Goal: Task Accomplishment & Management: Use online tool/utility

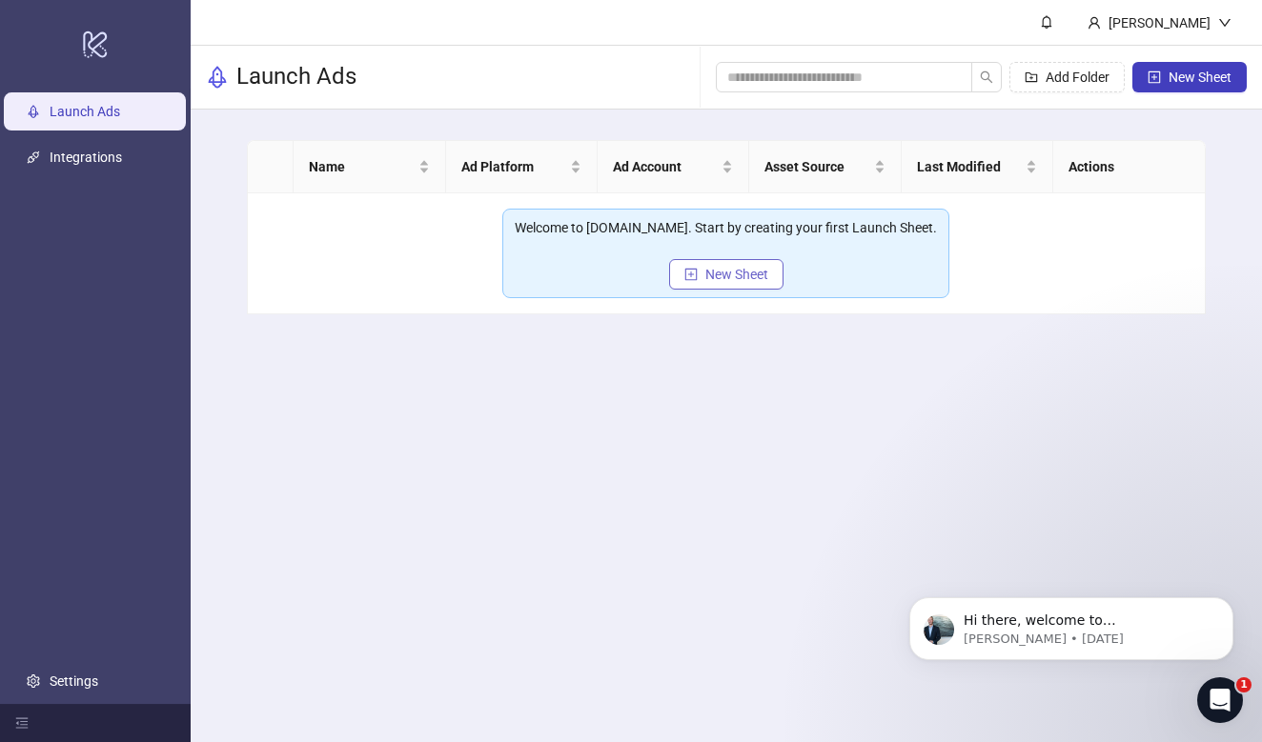
click at [725, 278] on span "New Sheet" at bounding box center [736, 274] width 63 height 15
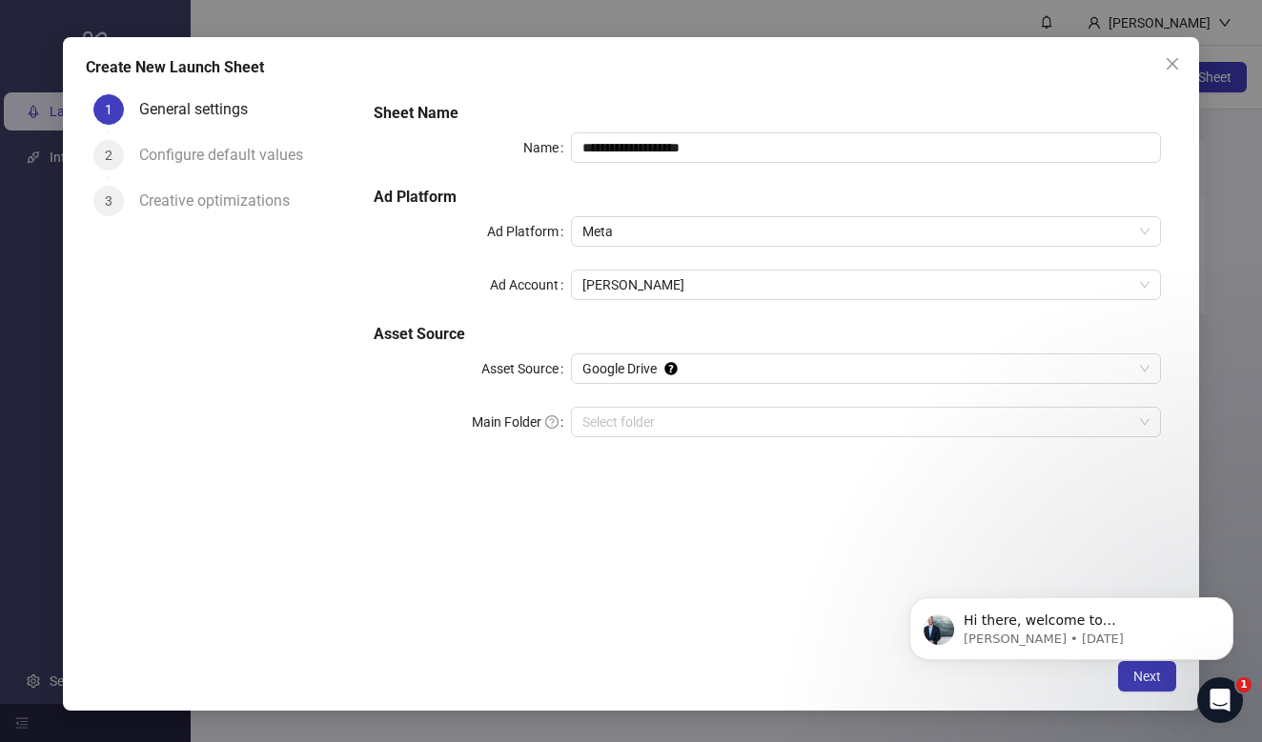
click at [747, 401] on div "**********" at bounding box center [767, 281] width 803 height 374
click at [747, 410] on input "Main Folder" at bounding box center [857, 422] width 550 height 29
click at [1175, 65] on icon "close" at bounding box center [1172, 63] width 15 height 15
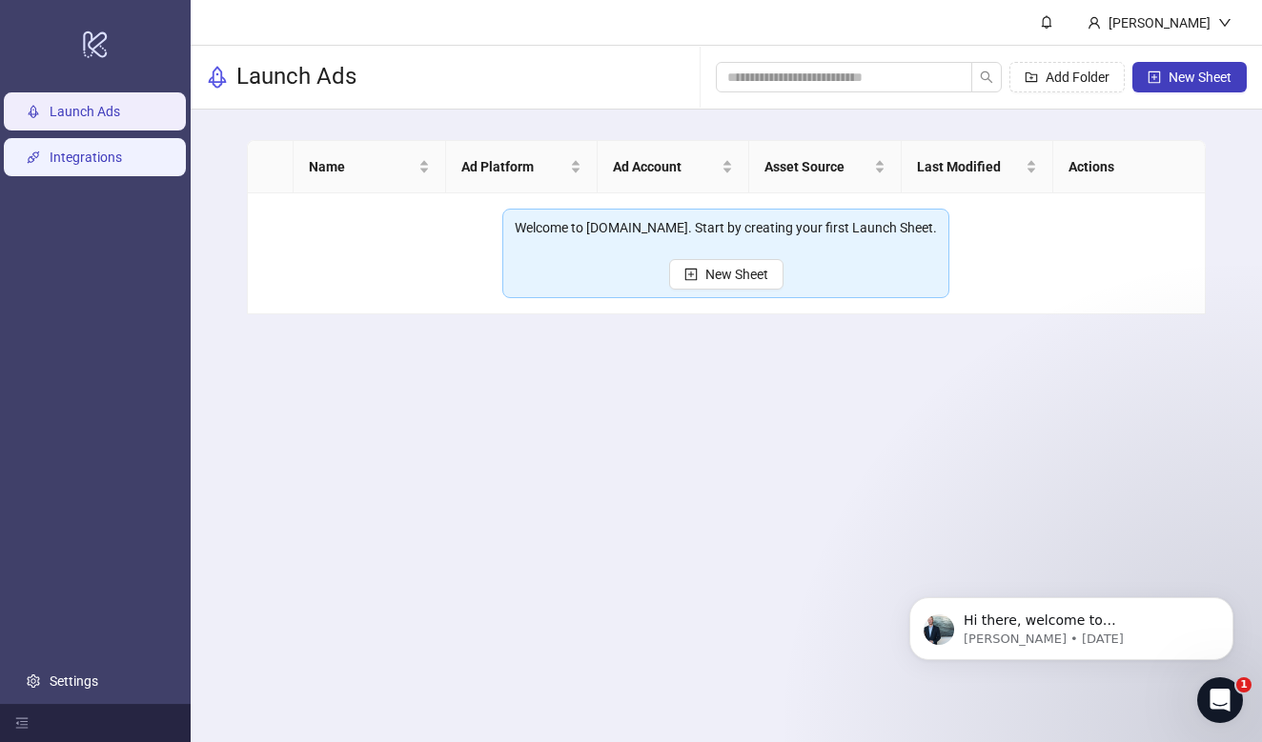
click at [58, 165] on link "Integrations" at bounding box center [86, 157] width 72 height 15
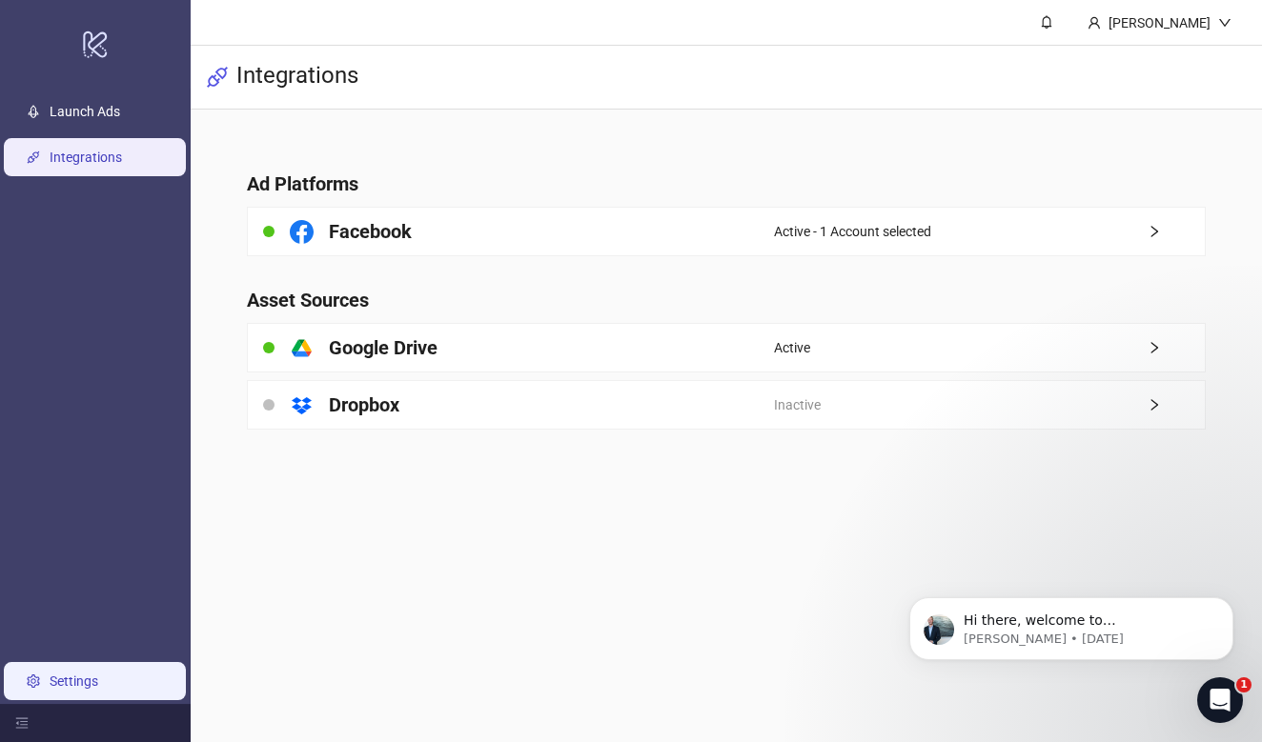
click at [93, 674] on link "Settings" at bounding box center [74, 681] width 49 height 15
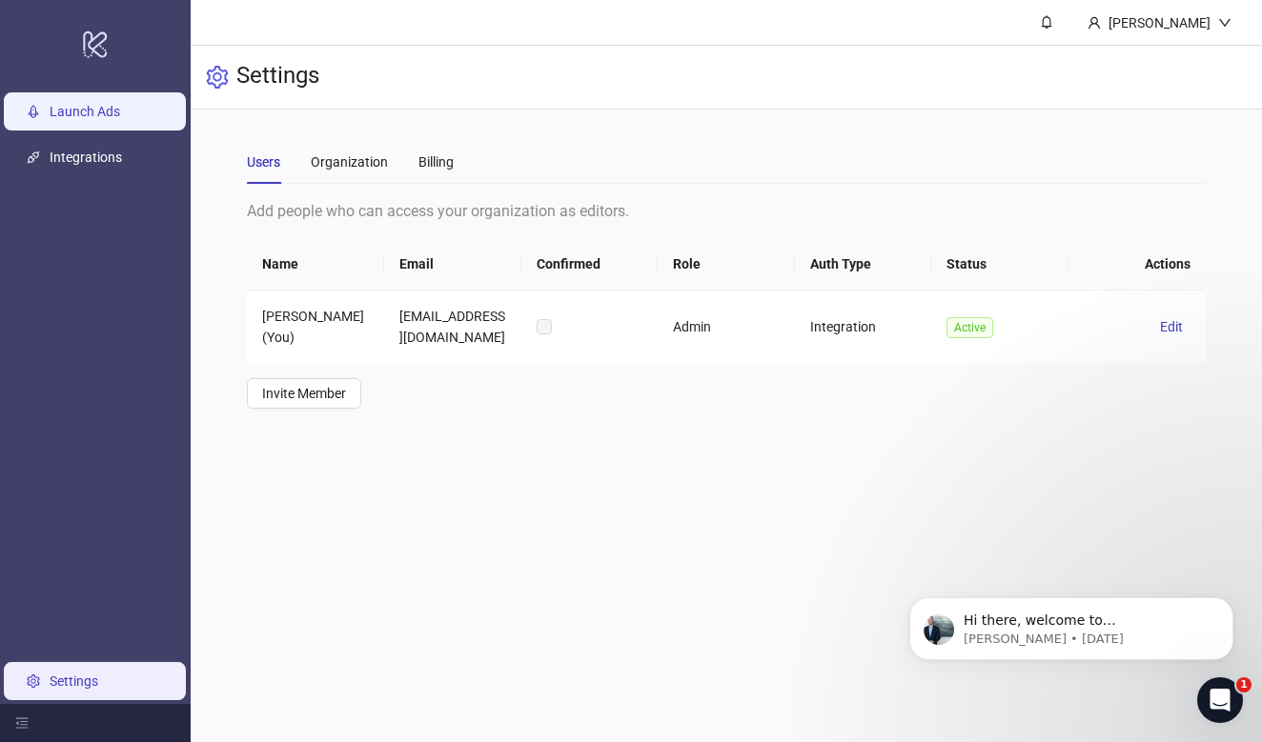
click at [120, 119] on link "Launch Ads" at bounding box center [85, 111] width 71 height 15
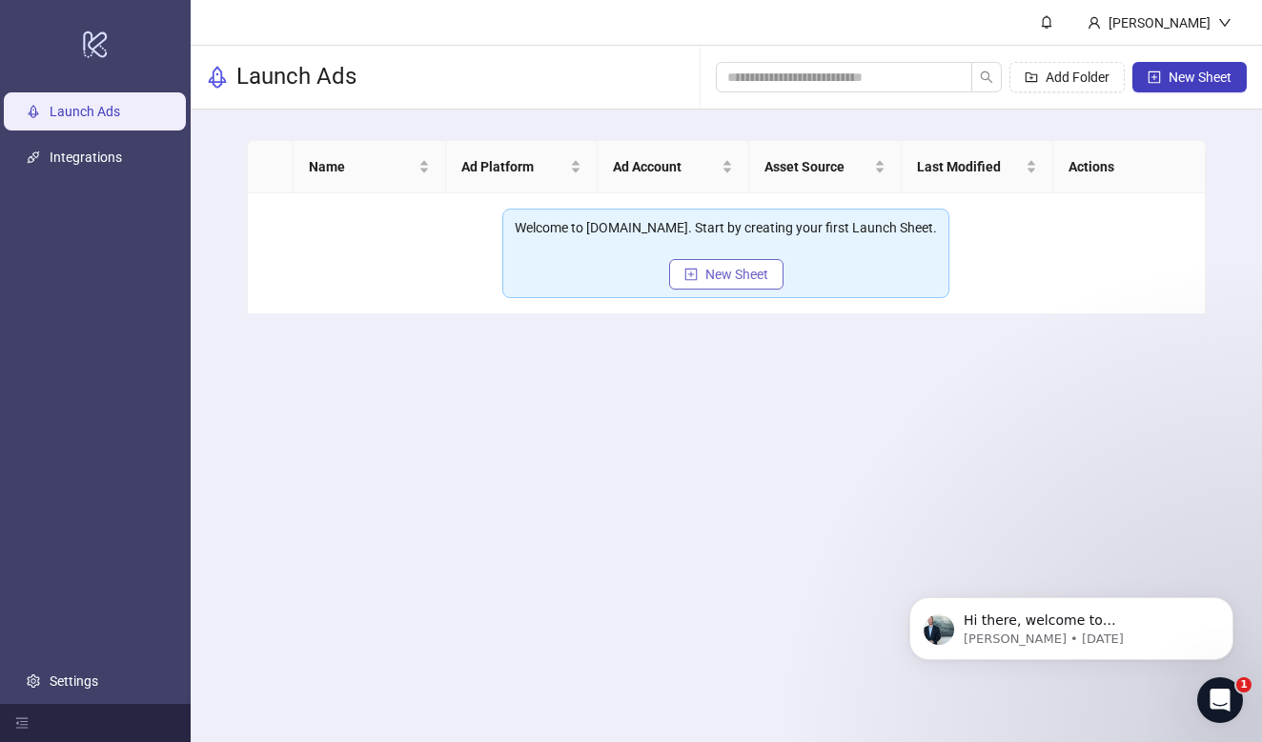
click at [735, 267] on span "New Sheet" at bounding box center [736, 274] width 63 height 15
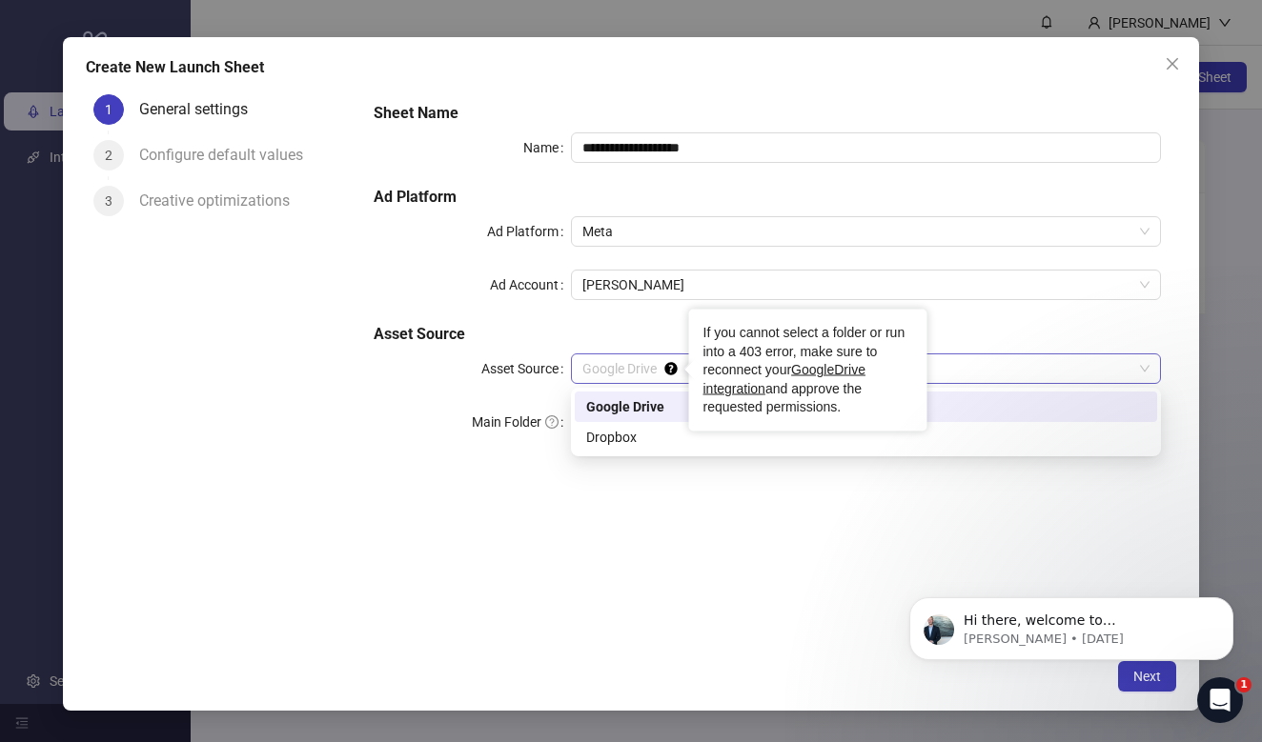
click at [671, 370] on circle "Tooltip anchor" at bounding box center [670, 368] width 11 height 11
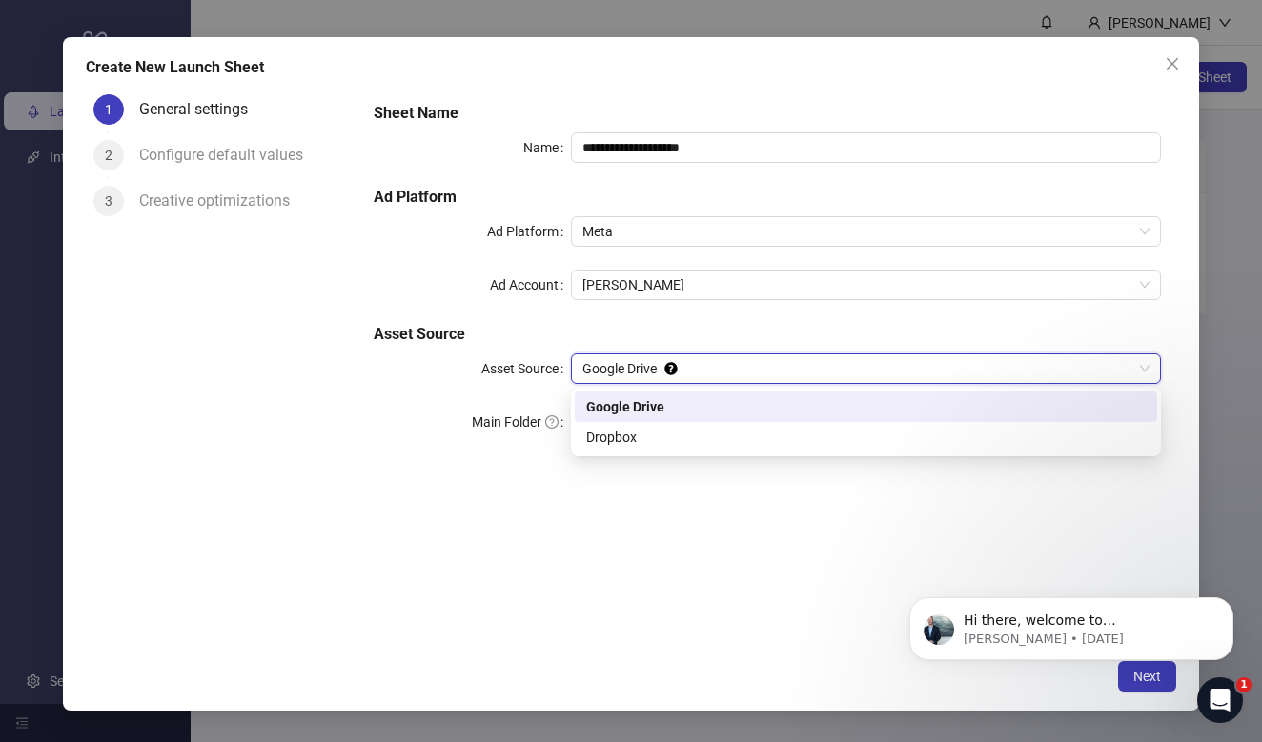
click at [51, 490] on div "**********" at bounding box center [631, 371] width 1262 height 742
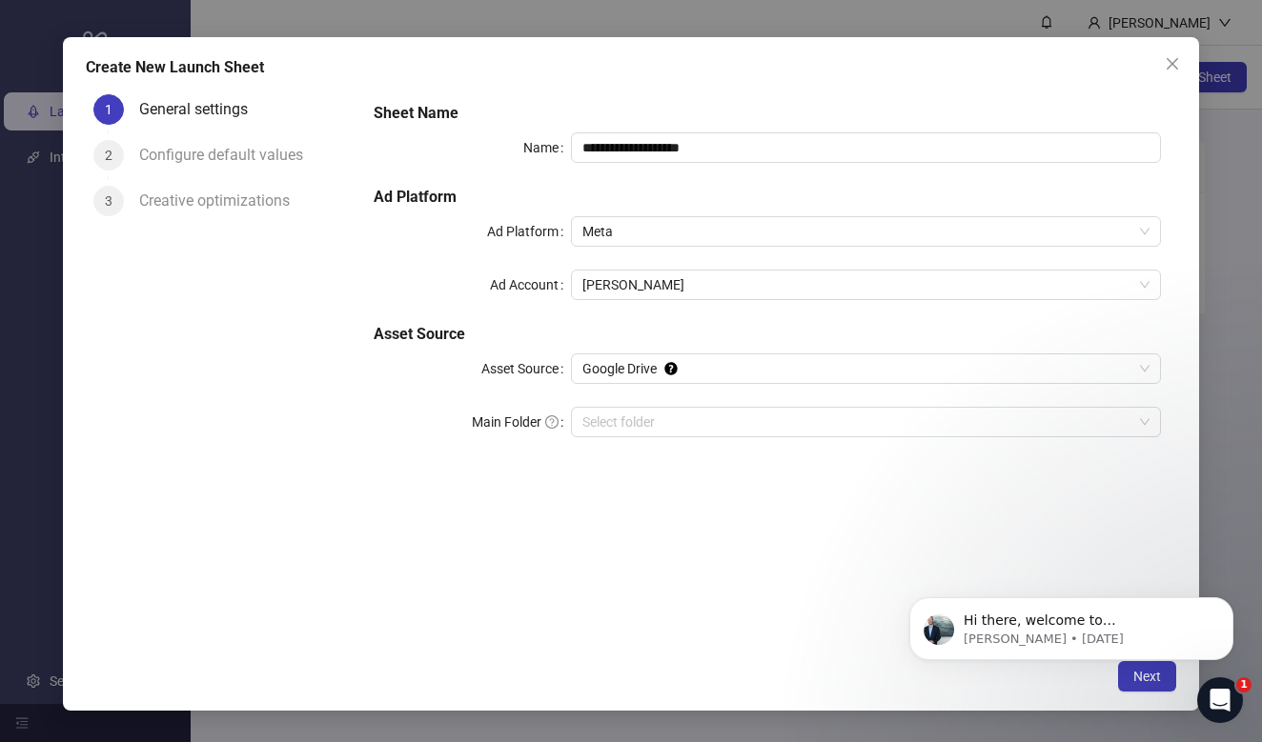
click at [47, 173] on div "**********" at bounding box center [631, 371] width 1262 height 742
click at [47, 183] on div "**********" at bounding box center [631, 371] width 1262 height 742
click at [1168, 60] on icon "close" at bounding box center [1172, 63] width 11 height 11
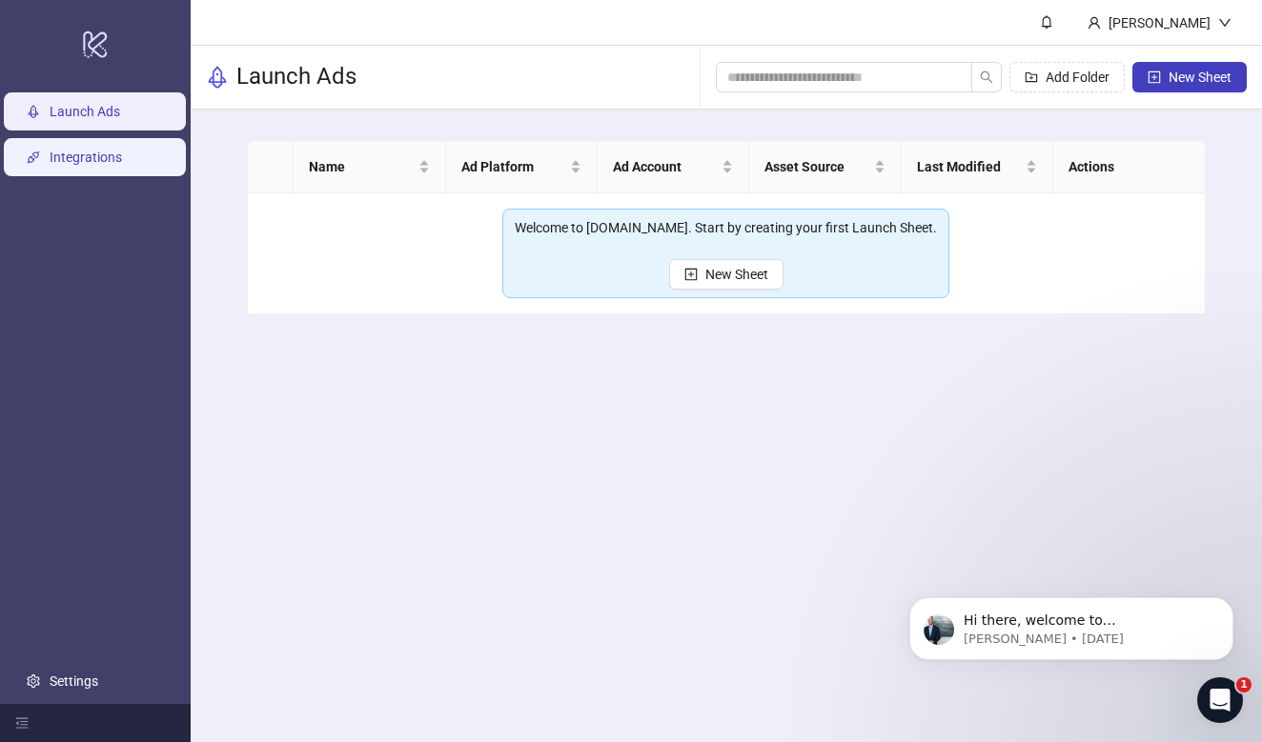
click at [83, 165] on link "Integrations" at bounding box center [86, 157] width 72 height 15
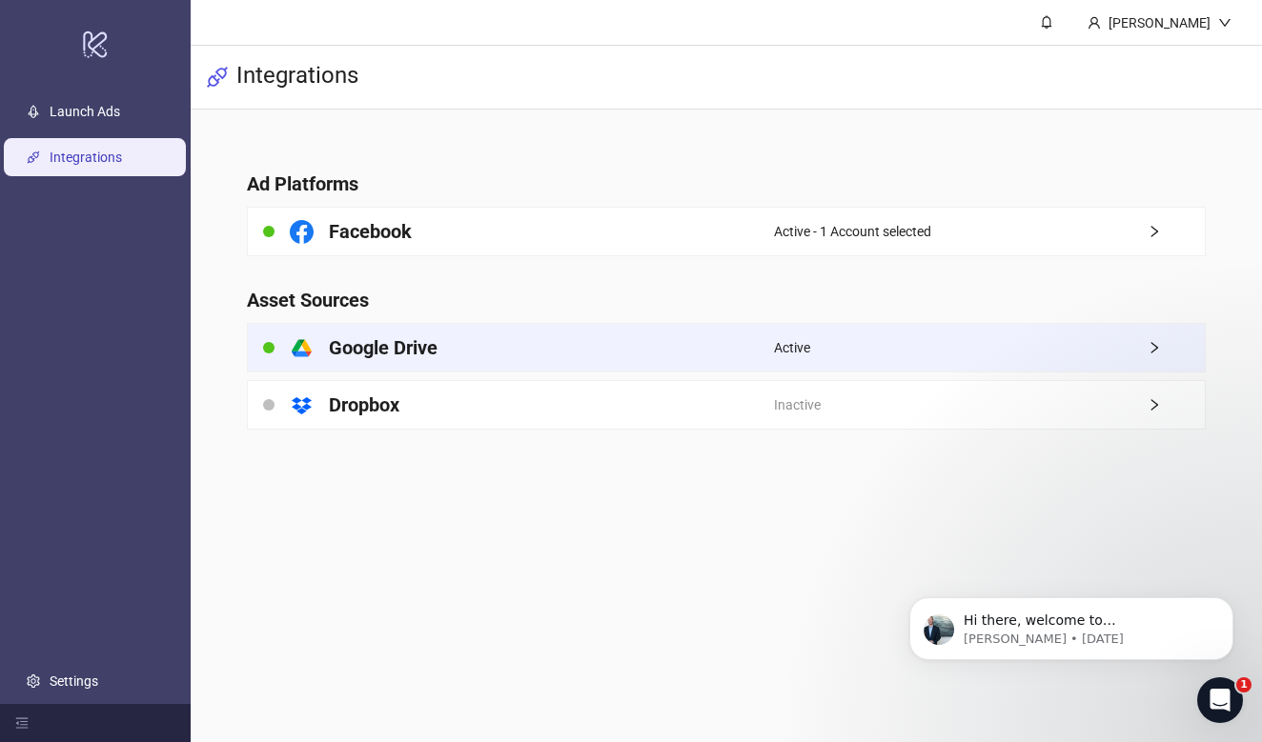
click at [610, 344] on div "platform/google_drive Google Drive" at bounding box center [511, 348] width 526 height 48
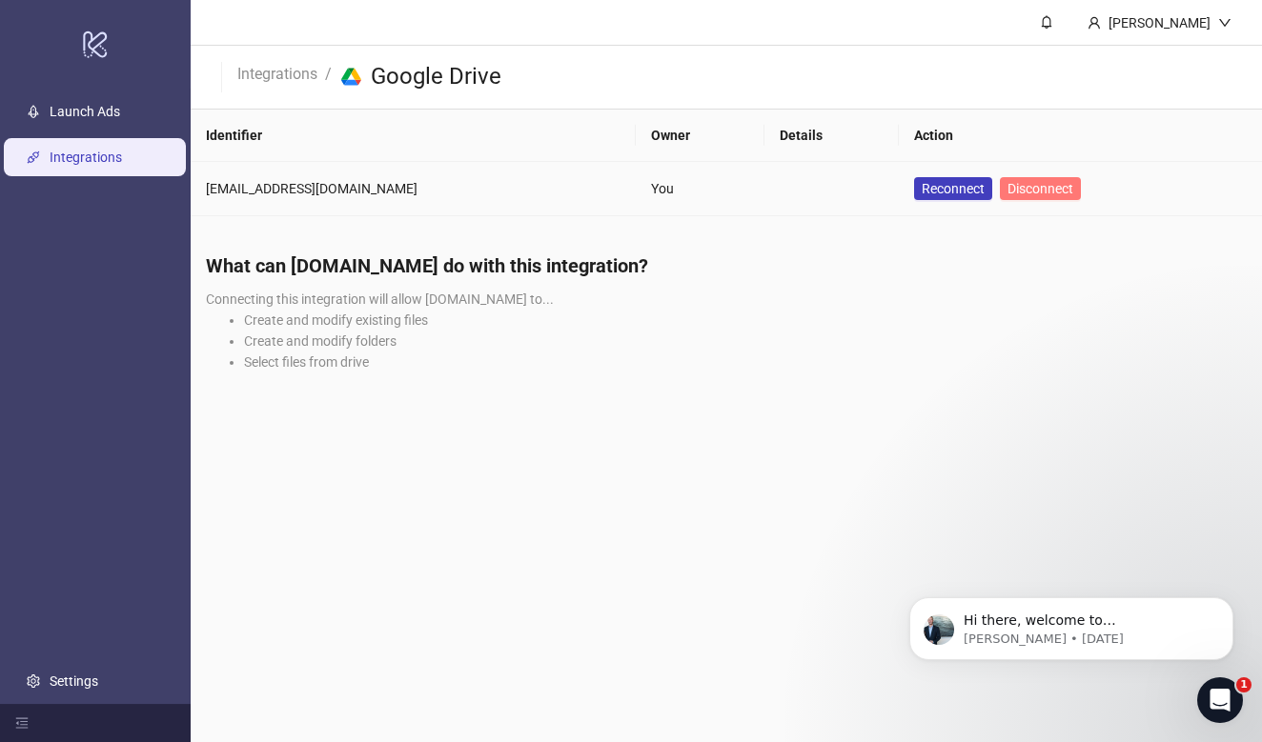
click at [1007, 186] on span "Disconnect" at bounding box center [1040, 188] width 66 height 15
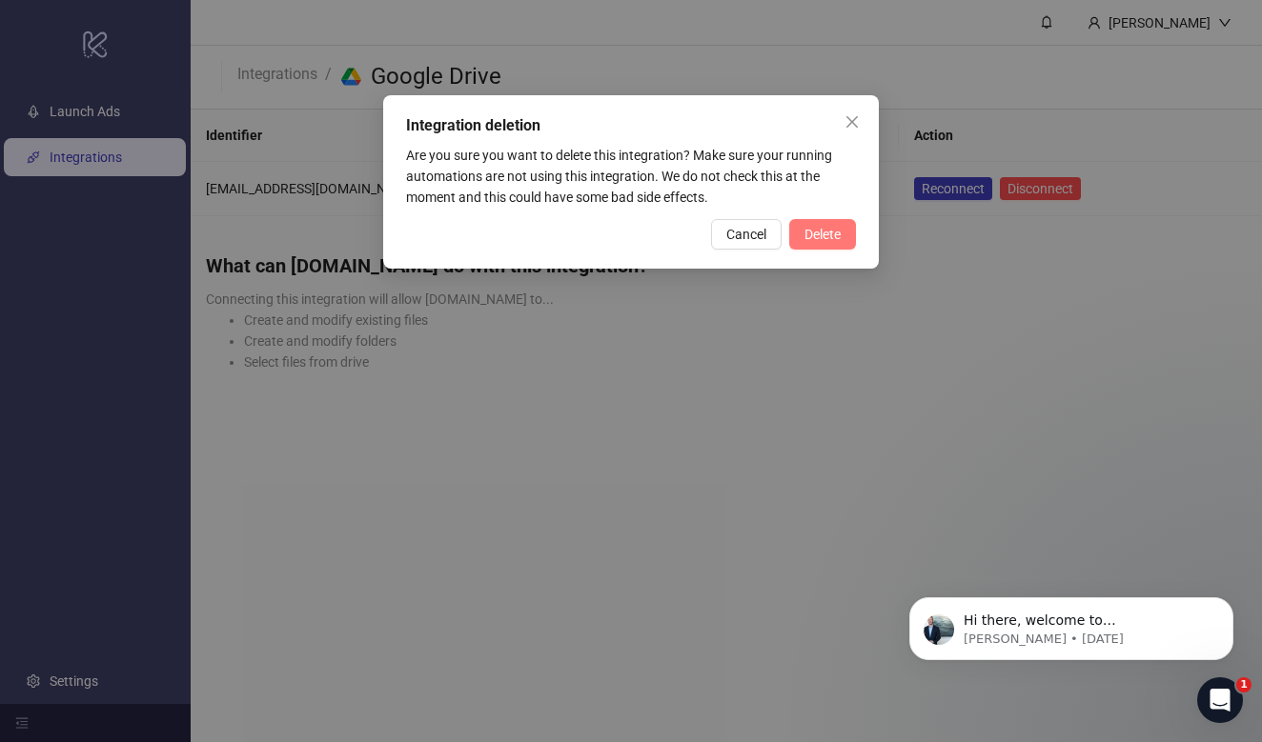
click at [837, 238] on span "Delete" at bounding box center [822, 234] width 36 height 15
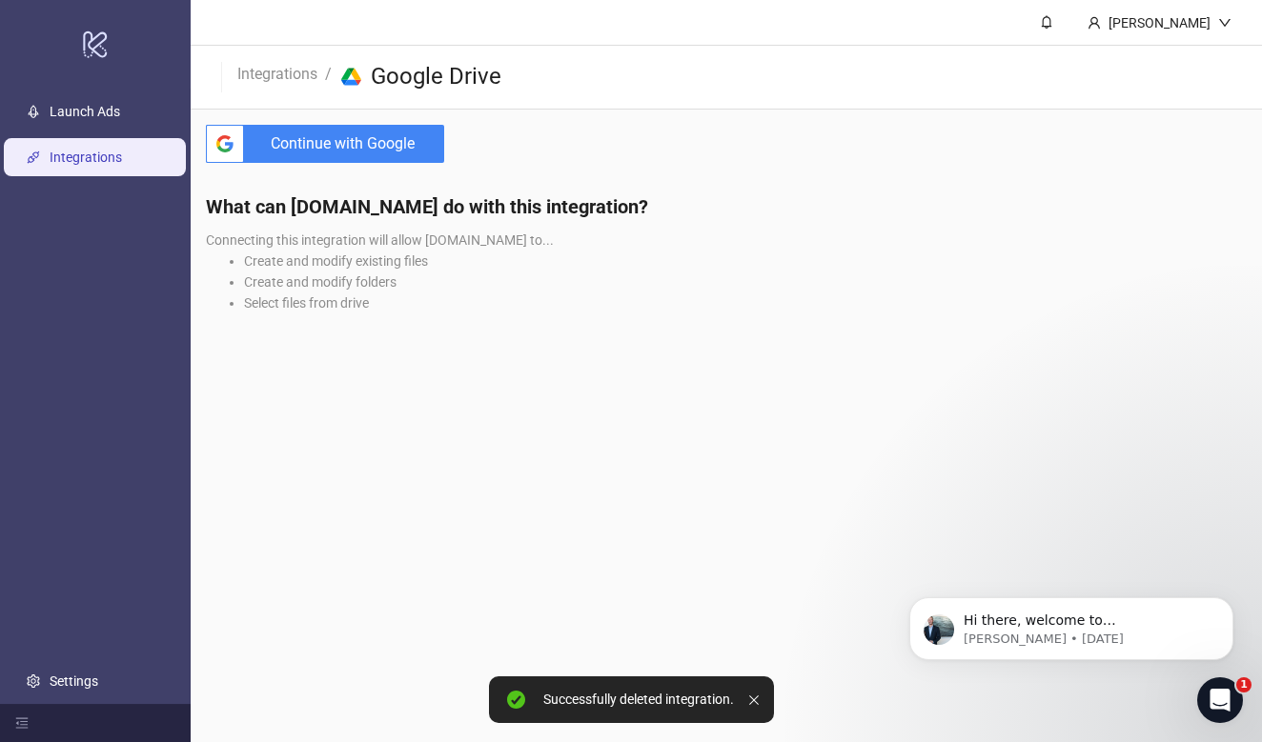
click at [398, 147] on span "Continue with Google" at bounding box center [348, 144] width 193 height 38
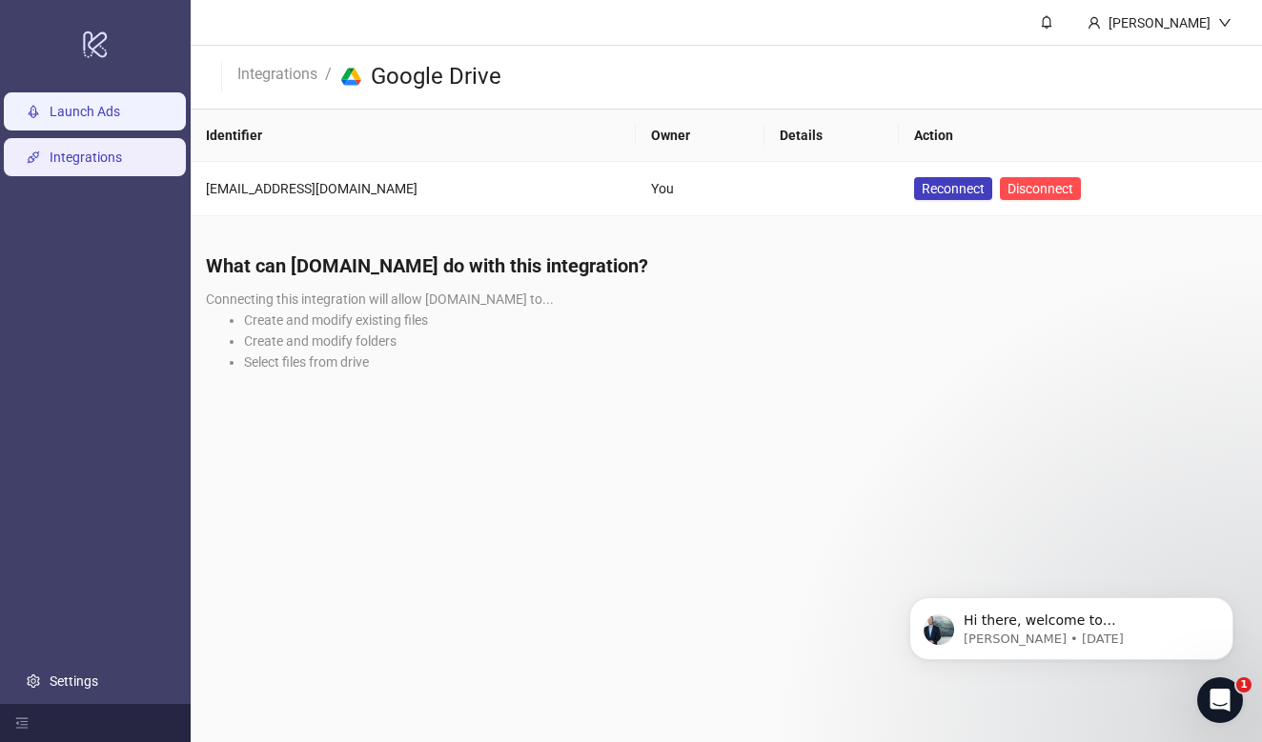
click at [71, 119] on link "Launch Ads" at bounding box center [85, 111] width 71 height 15
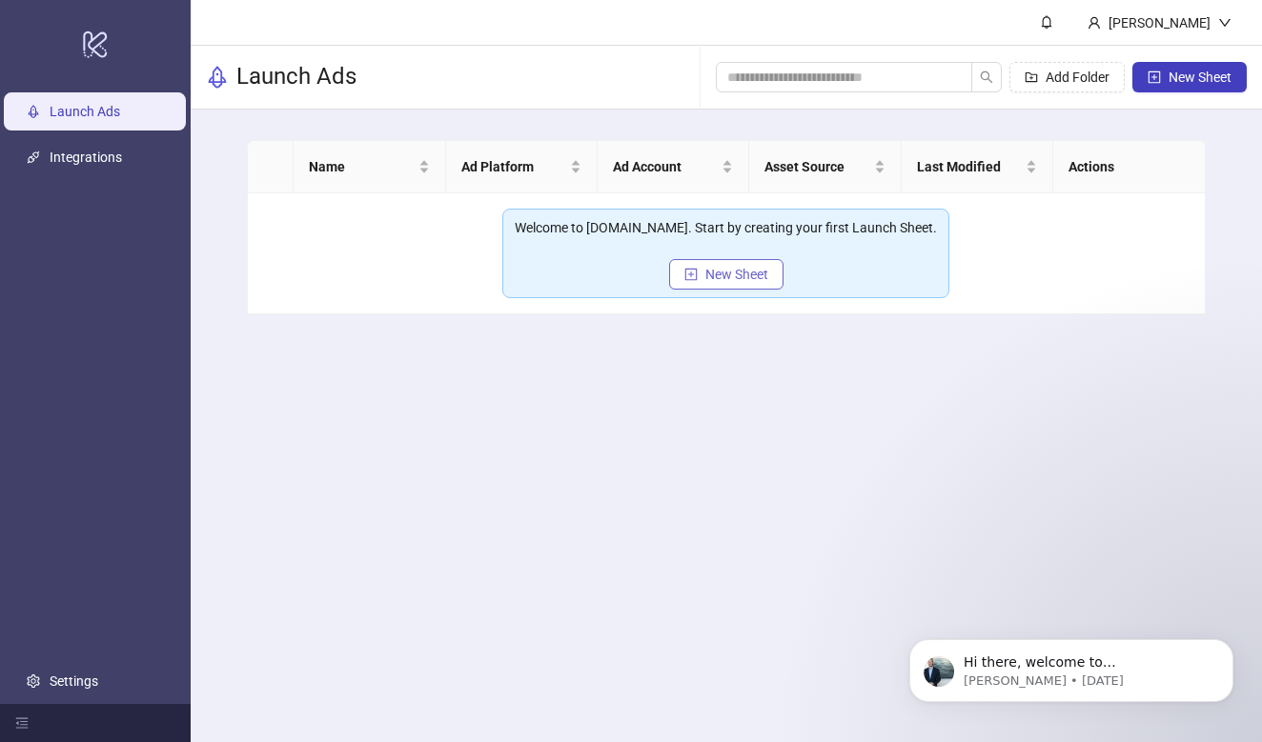
click at [718, 273] on span "New Sheet" at bounding box center [736, 274] width 63 height 15
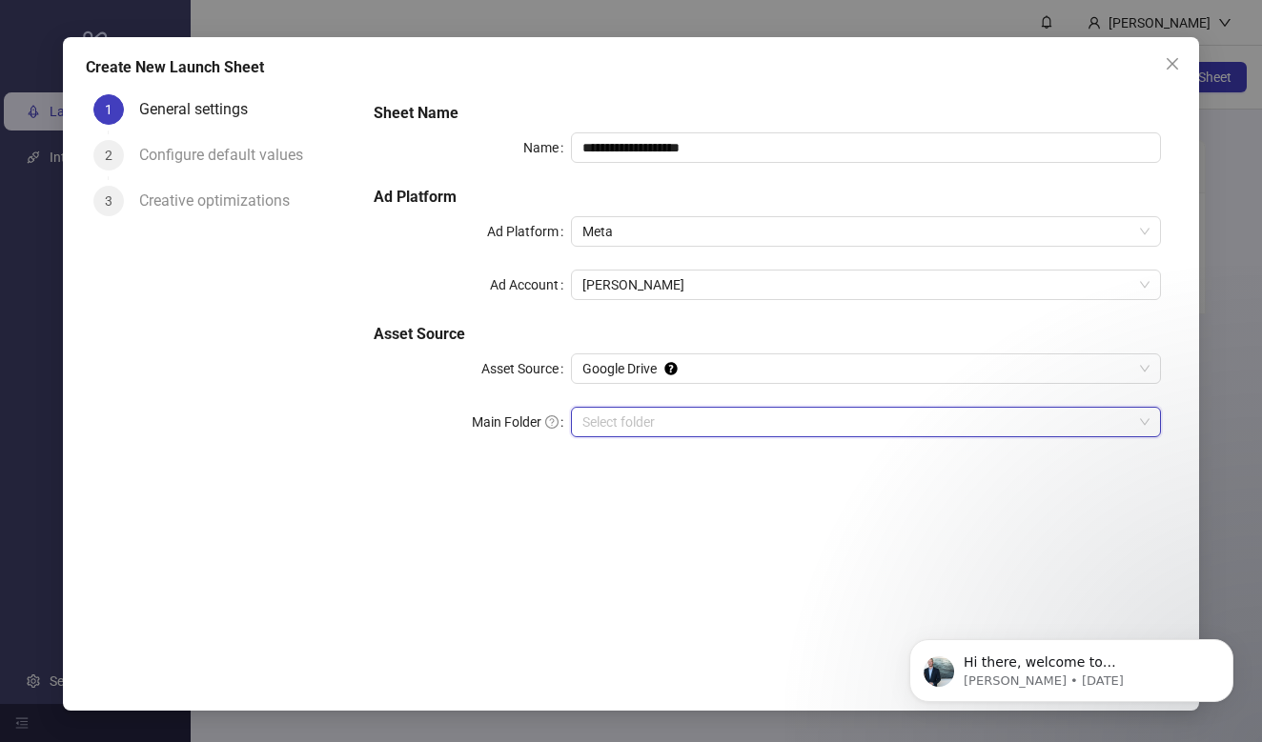
click at [671, 417] on input "Main Folder" at bounding box center [857, 422] width 550 height 29
click at [735, 375] on span "Google Drive" at bounding box center [865, 369] width 567 height 29
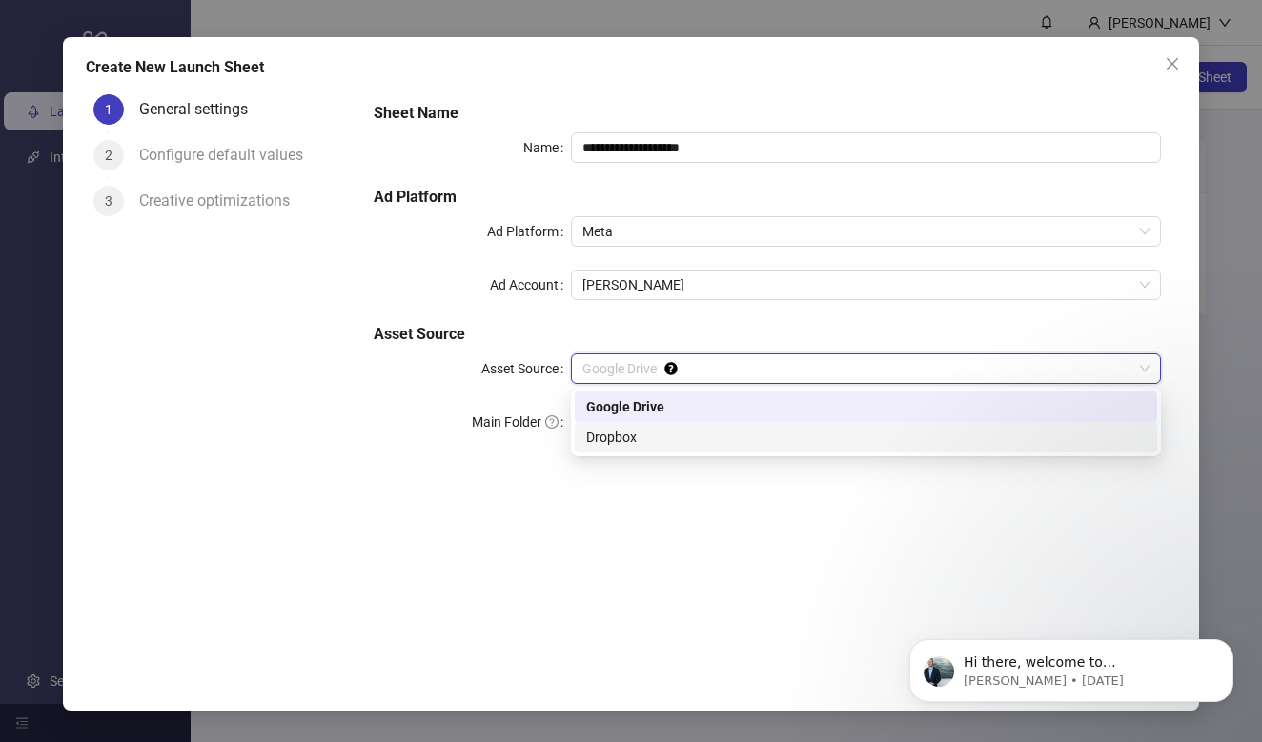
click at [703, 433] on div "Dropbox" at bounding box center [865, 437] width 559 height 21
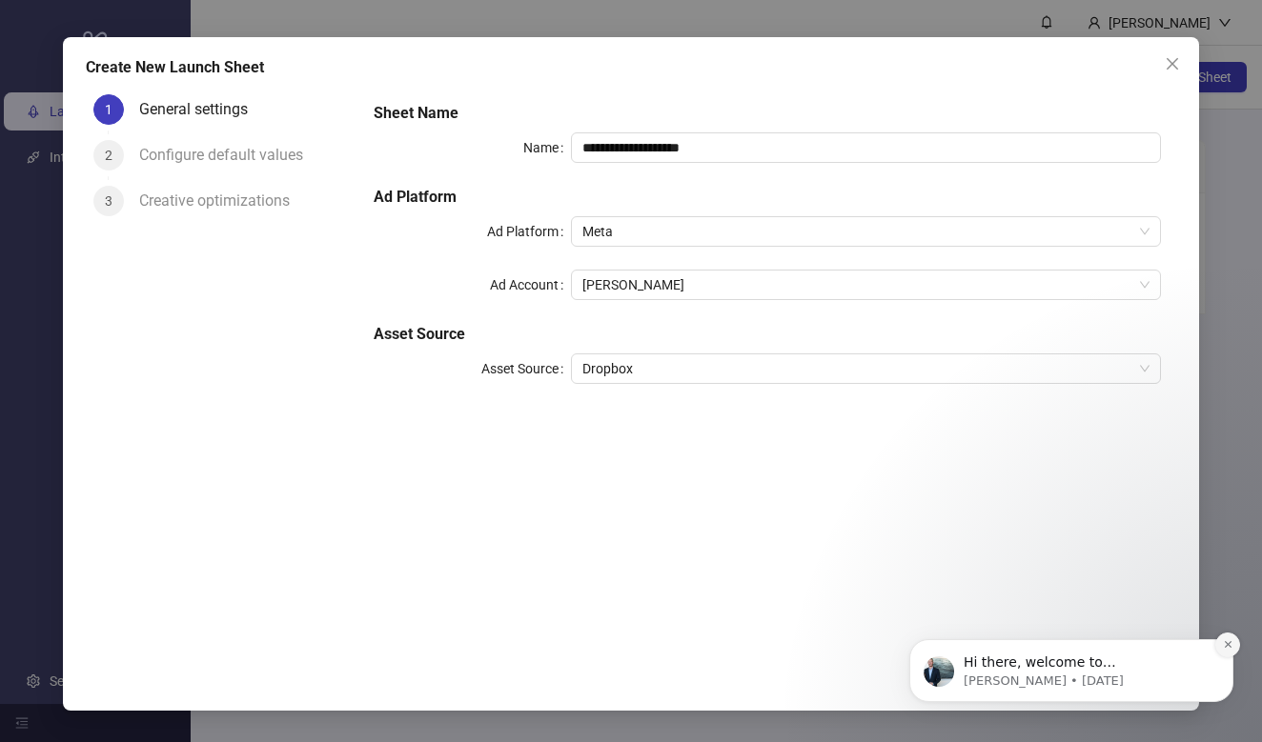
click at [1221, 642] on button "Dismiss notification" at bounding box center [1227, 645] width 25 height 25
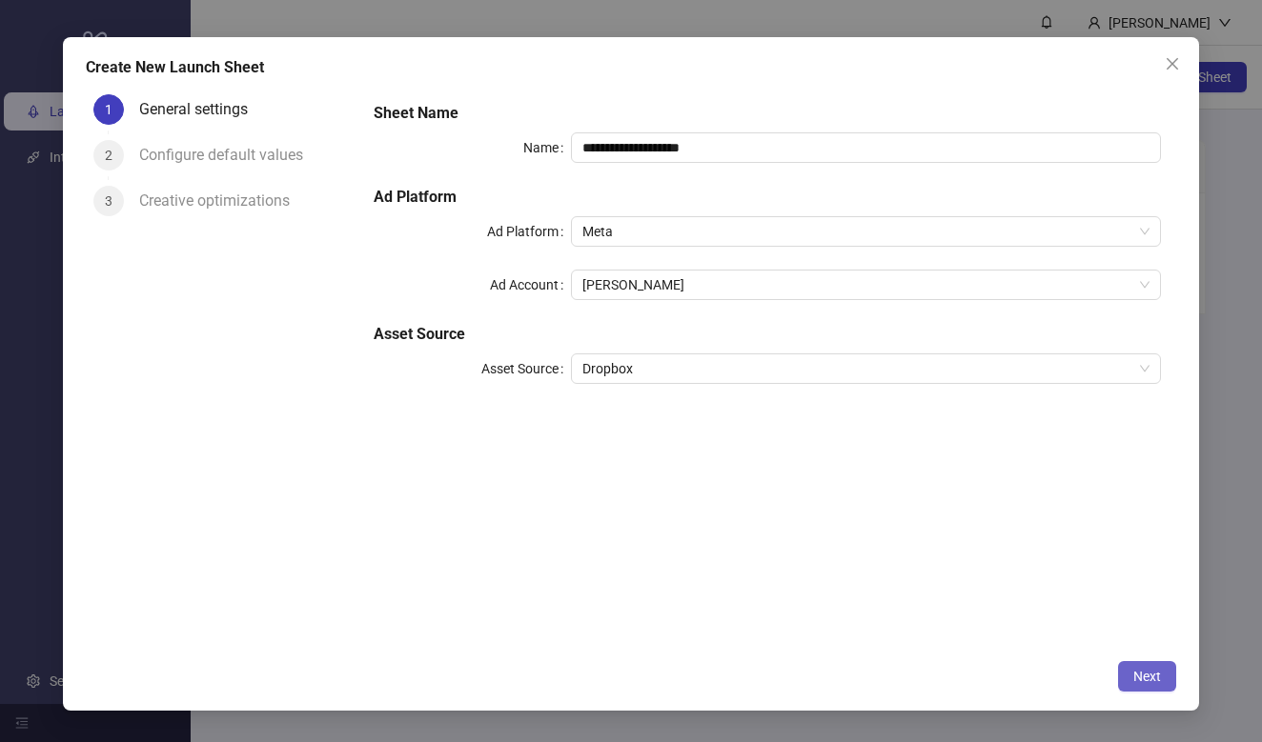
click at [1147, 671] on span "Next" at bounding box center [1147, 676] width 28 height 15
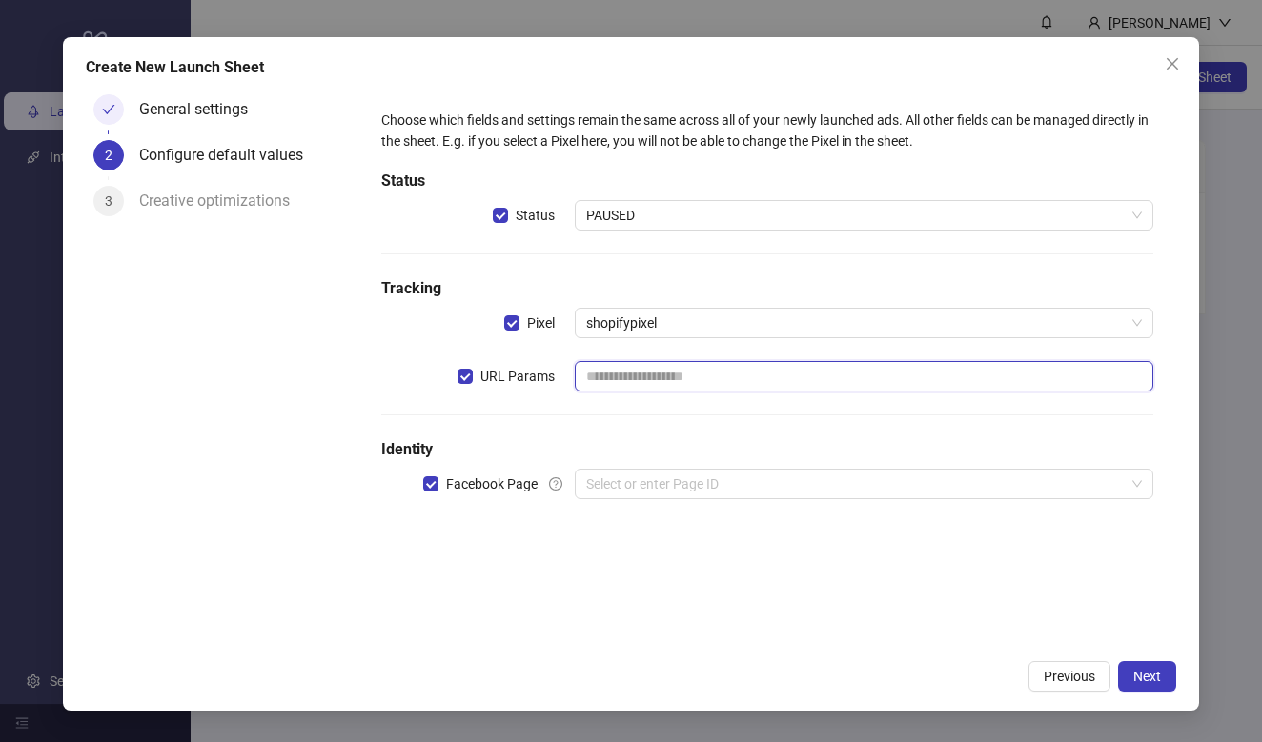
click at [659, 378] on input "text" at bounding box center [864, 376] width 579 height 30
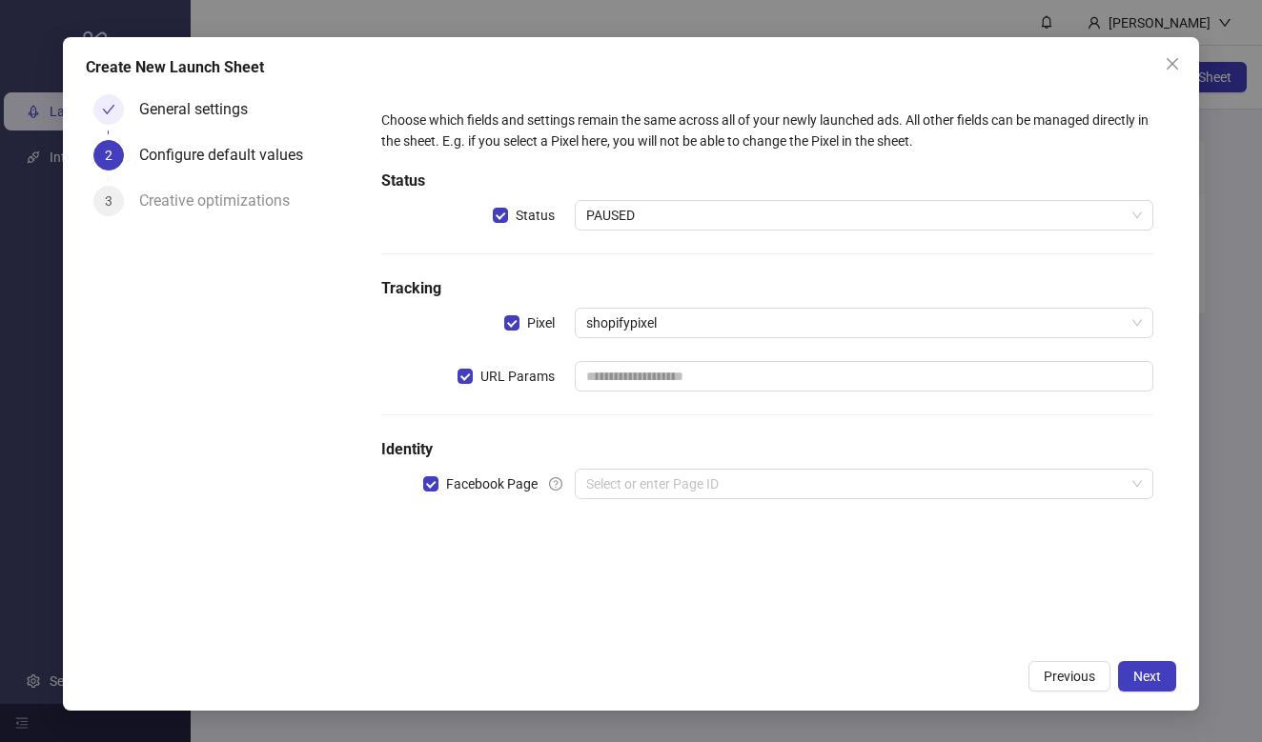
click at [662, 352] on div "Choose which fields and settings remain the same across all of your newly launc…" at bounding box center [767, 316] width 787 height 428
click at [662, 360] on div "Choose which fields and settings remain the same across all of your newly launc…" at bounding box center [767, 316] width 787 height 428
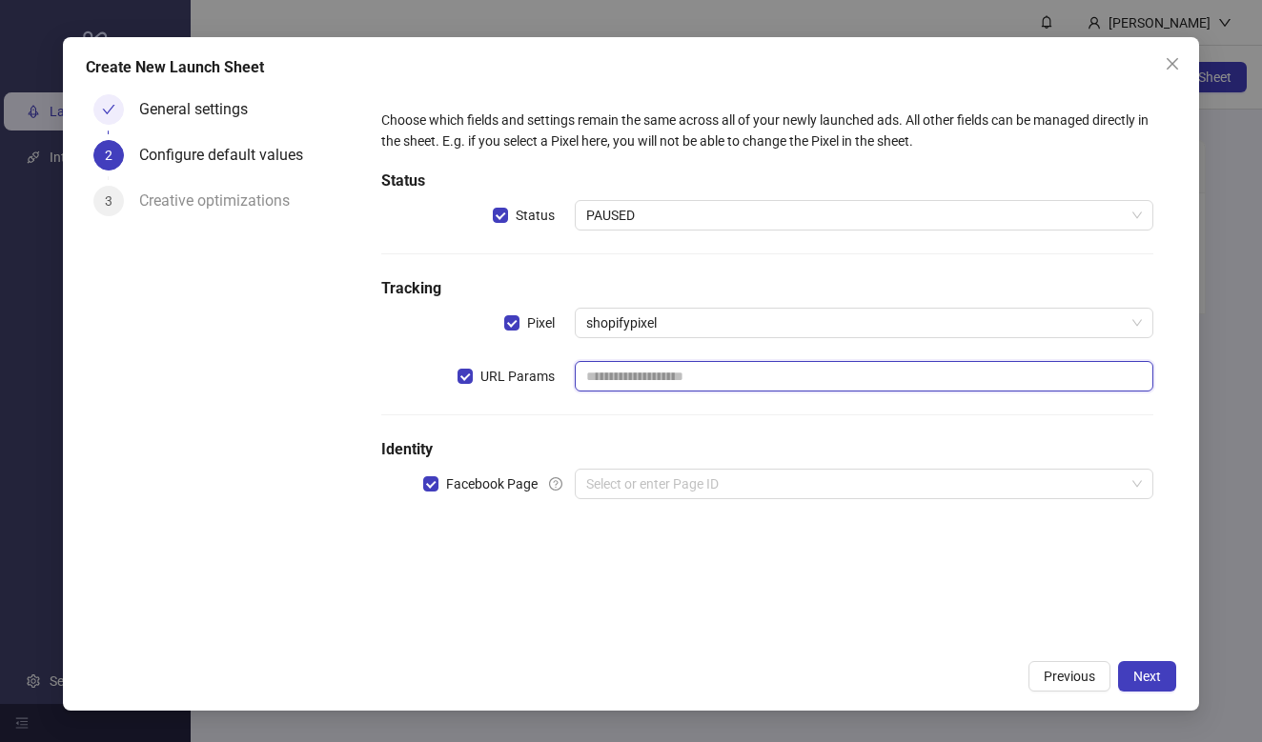
click at [662, 362] on input "text" at bounding box center [864, 376] width 579 height 30
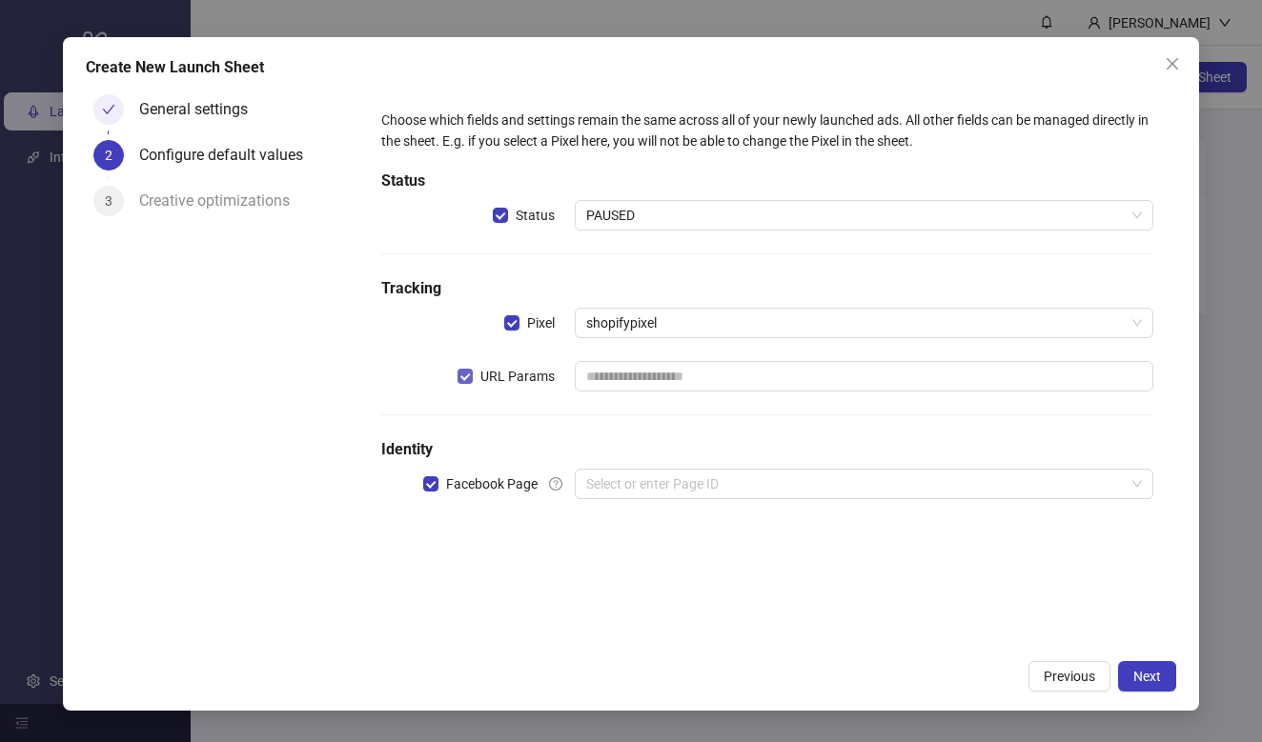
click at [474, 376] on span "URL Params" at bounding box center [518, 376] width 90 height 21
click at [475, 379] on span "URL Params" at bounding box center [518, 376] width 90 height 21
click at [591, 210] on span "PAUSED" at bounding box center [864, 215] width 556 height 29
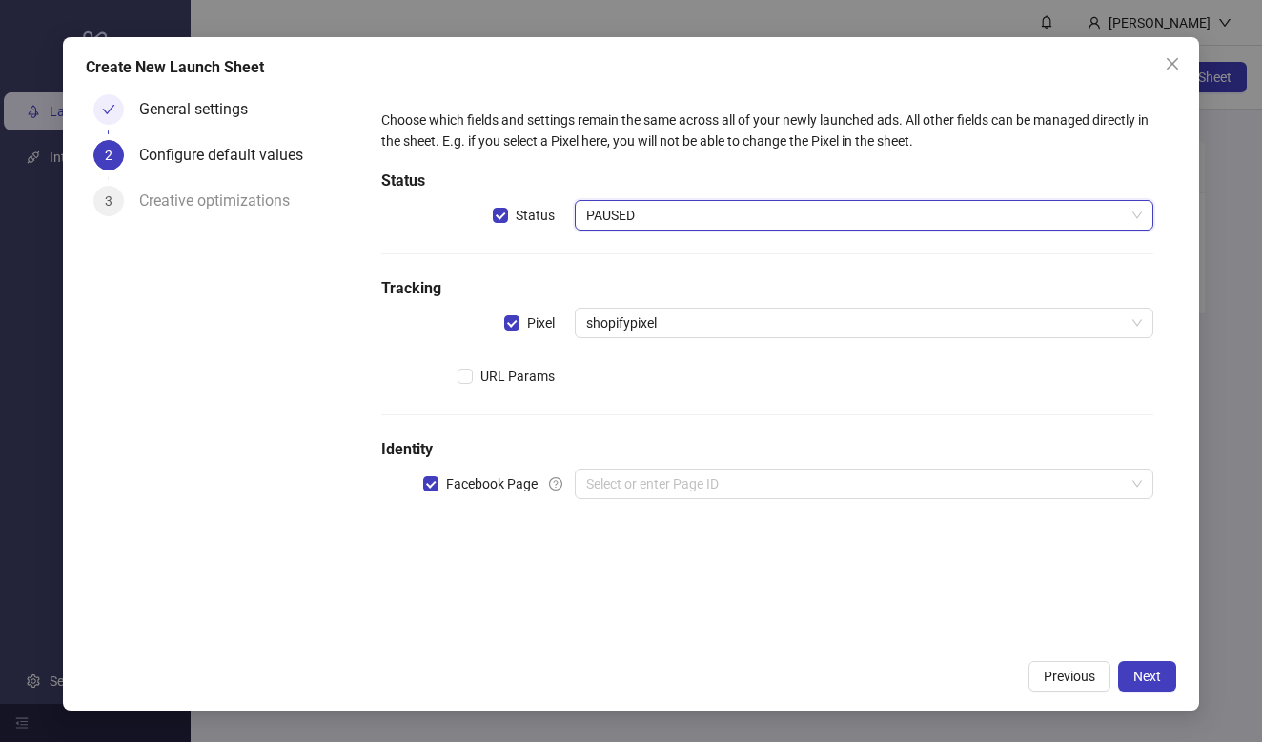
click at [602, 211] on span "PAUSED" at bounding box center [864, 215] width 556 height 29
click at [178, 105] on div "General settings" at bounding box center [201, 109] width 124 height 30
click at [616, 219] on span "PAUSED" at bounding box center [864, 215] width 556 height 29
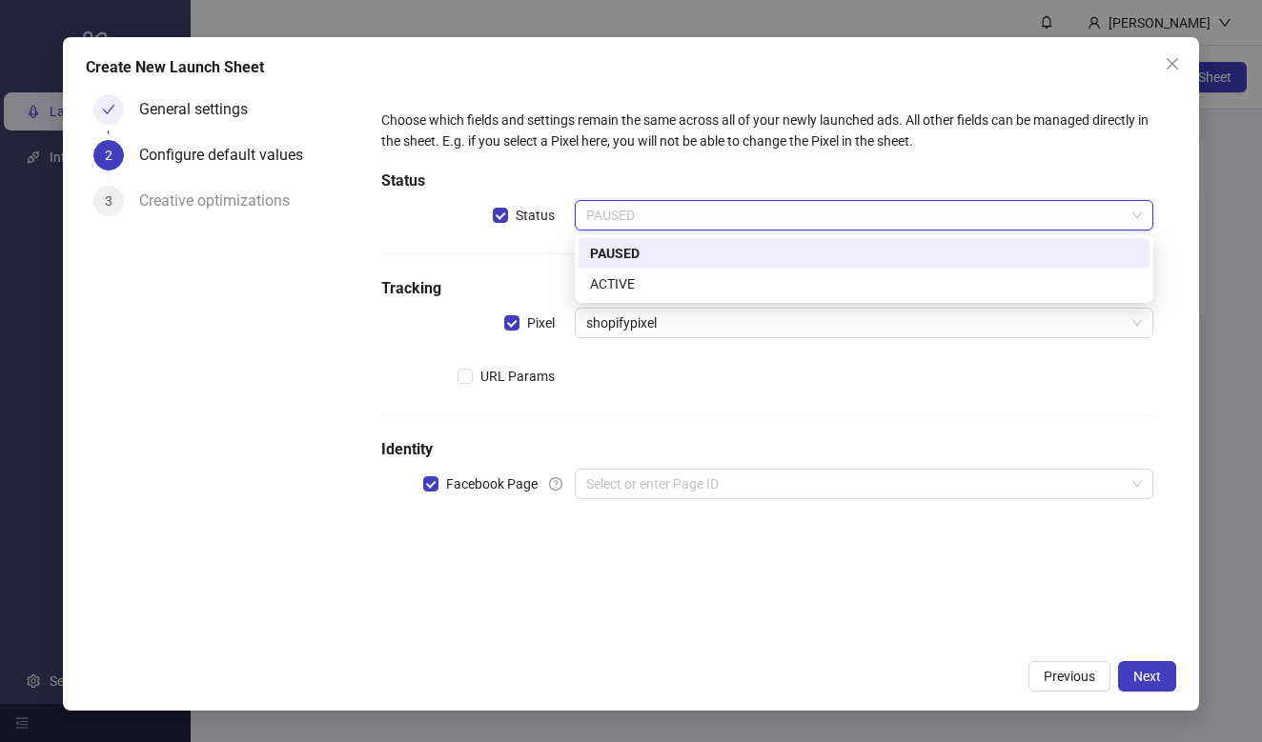
click at [616, 219] on span "PAUSED" at bounding box center [864, 215] width 556 height 29
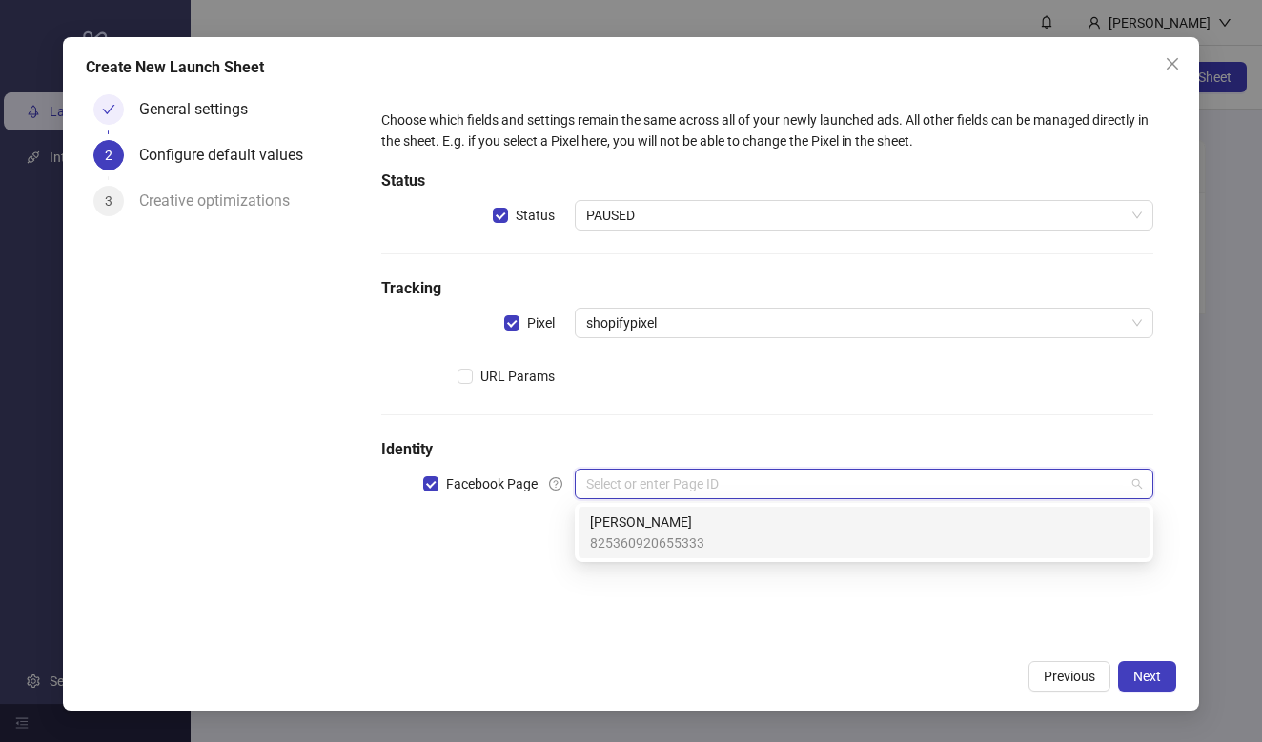
click at [704, 493] on input "search" at bounding box center [855, 484] width 539 height 29
click at [644, 530] on span "Portier" at bounding box center [647, 522] width 114 height 21
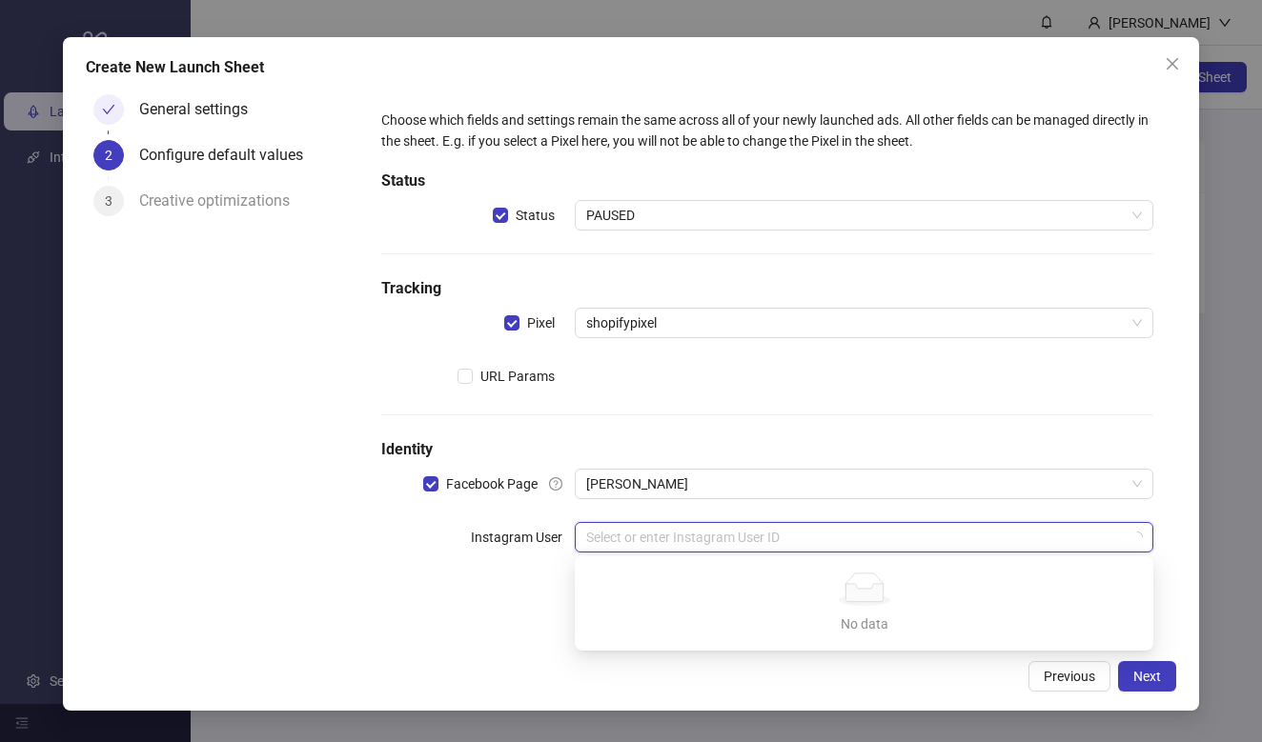
click at [667, 544] on input "search" at bounding box center [855, 537] width 539 height 29
click at [687, 460] on h5 "Identity" at bounding box center [767, 449] width 772 height 23
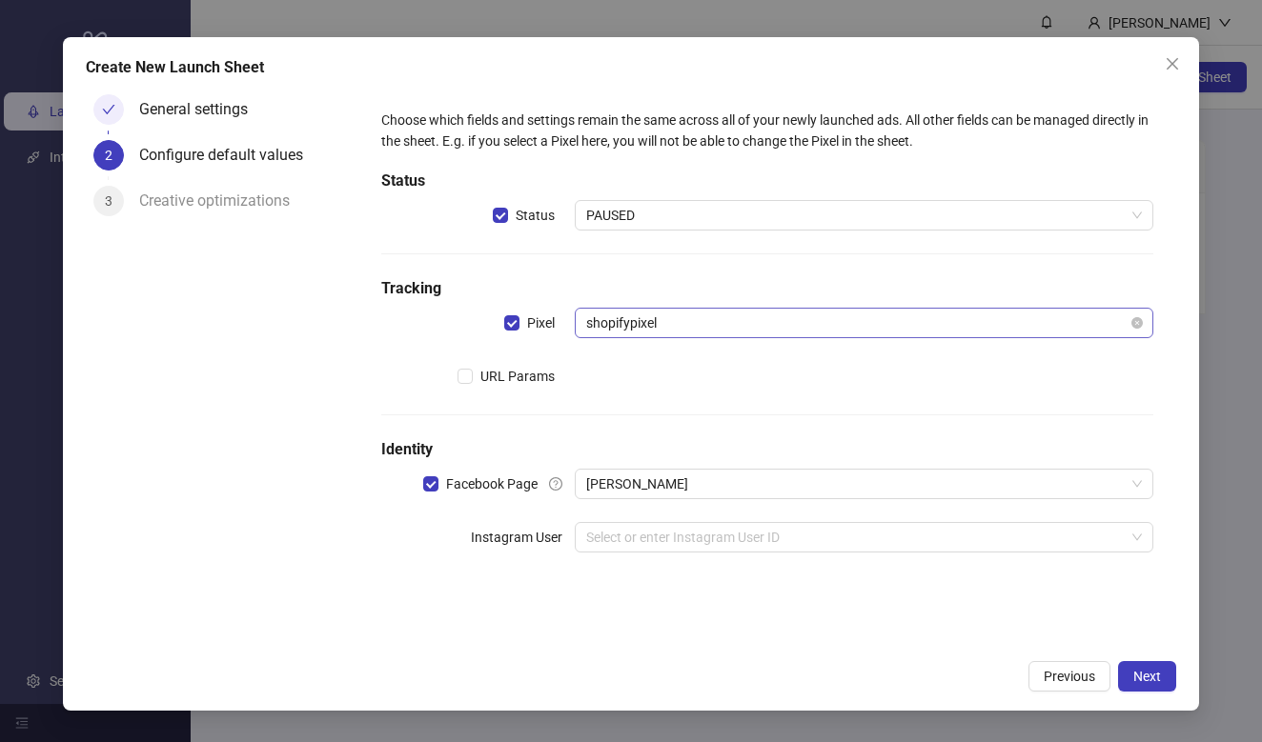
click at [645, 323] on span "shopifypixel" at bounding box center [864, 323] width 556 height 29
click at [665, 294] on h5 "Tracking" at bounding box center [767, 288] width 772 height 23
click at [681, 227] on span "PAUSED" at bounding box center [864, 215] width 556 height 29
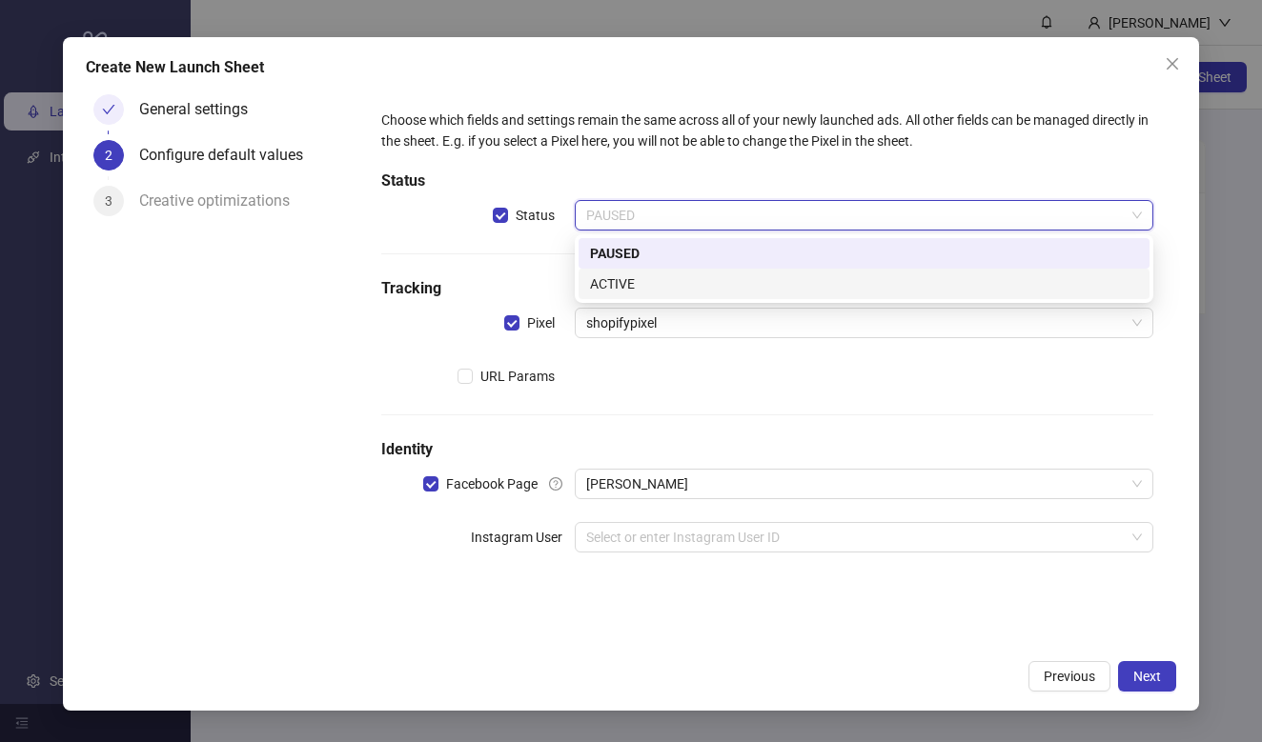
click at [680, 275] on div "ACTIVE" at bounding box center [864, 284] width 548 height 21
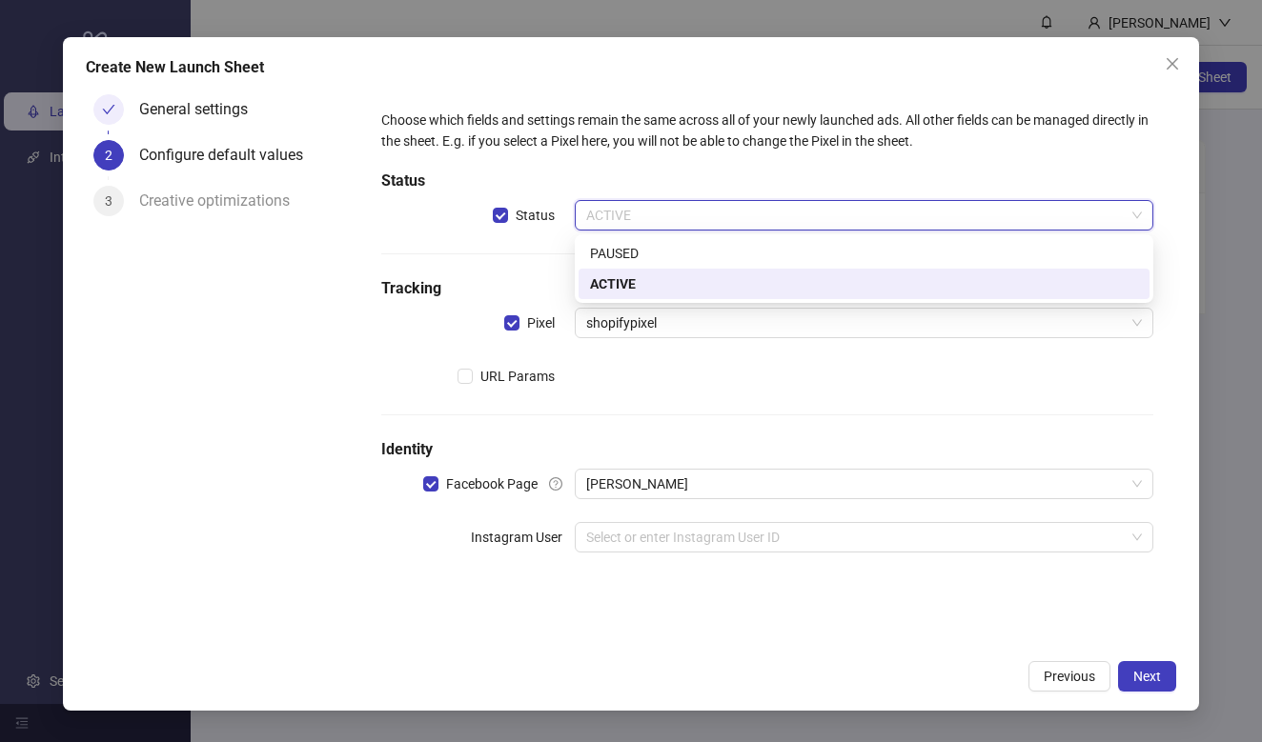
click at [701, 200] on div "ACTIVE" at bounding box center [864, 215] width 579 height 30
click at [676, 257] on div "PAUSED" at bounding box center [864, 253] width 548 height 21
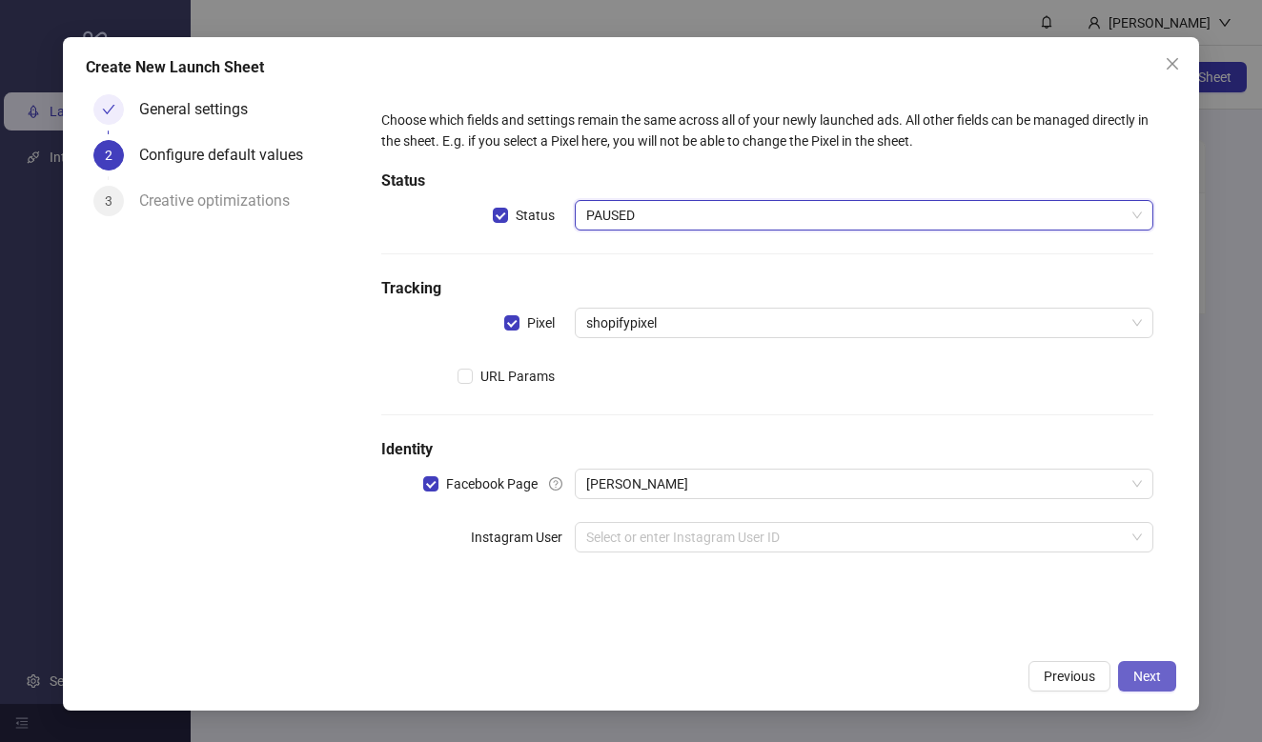
click at [1151, 681] on span "Next" at bounding box center [1147, 676] width 28 height 15
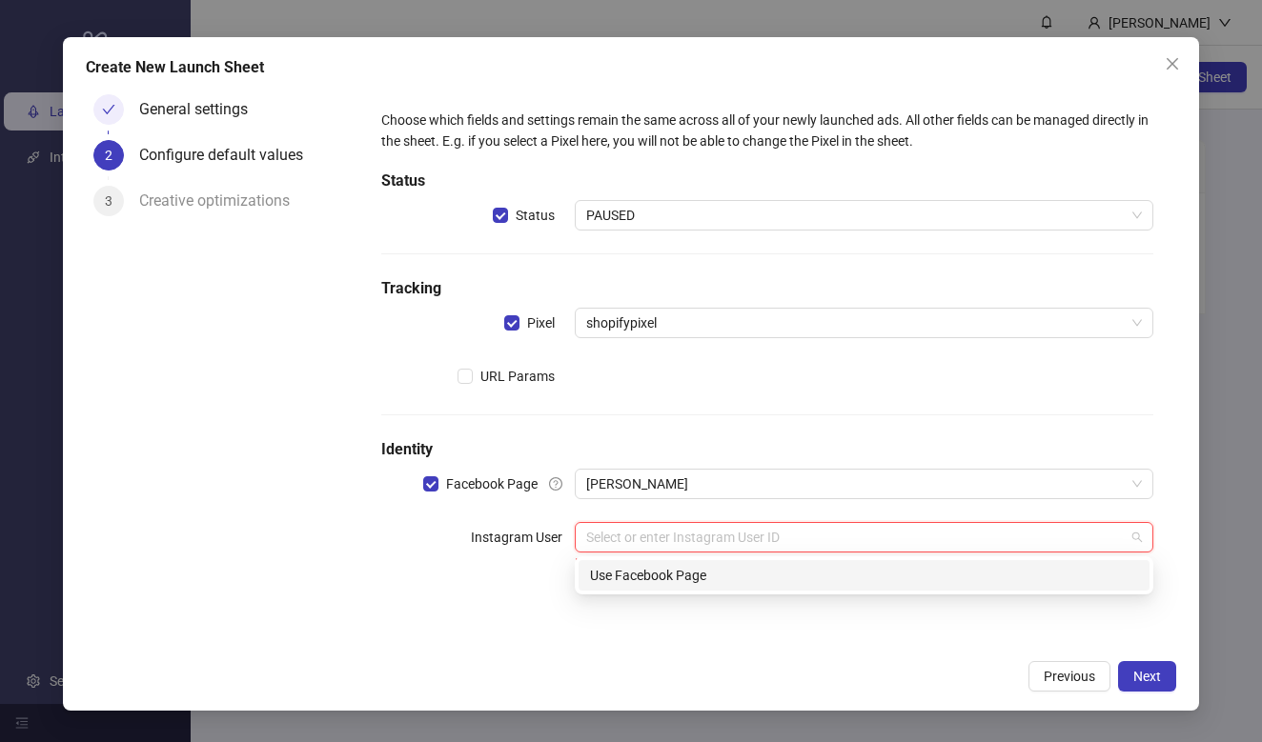
click at [813, 537] on input "search" at bounding box center [855, 537] width 539 height 29
click at [805, 575] on div "Use Facebook Page" at bounding box center [864, 575] width 548 height 21
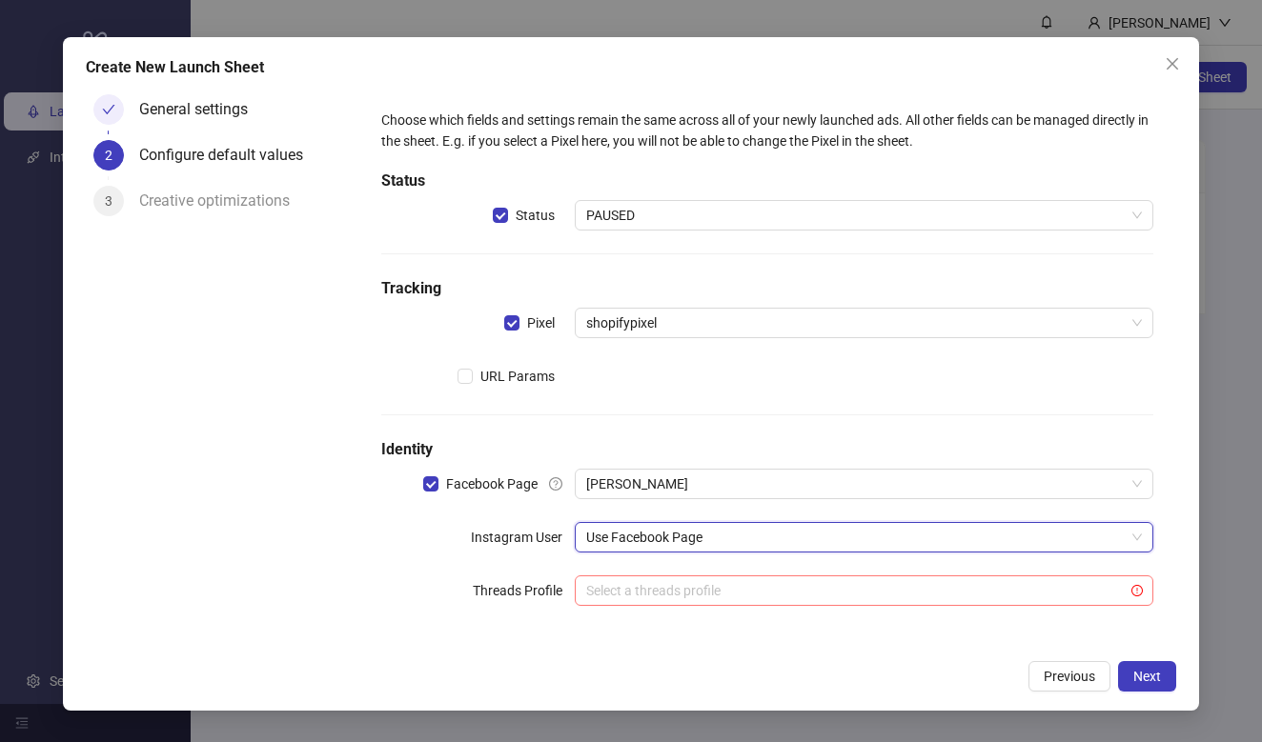
click at [952, 586] on input "search" at bounding box center [855, 591] width 539 height 29
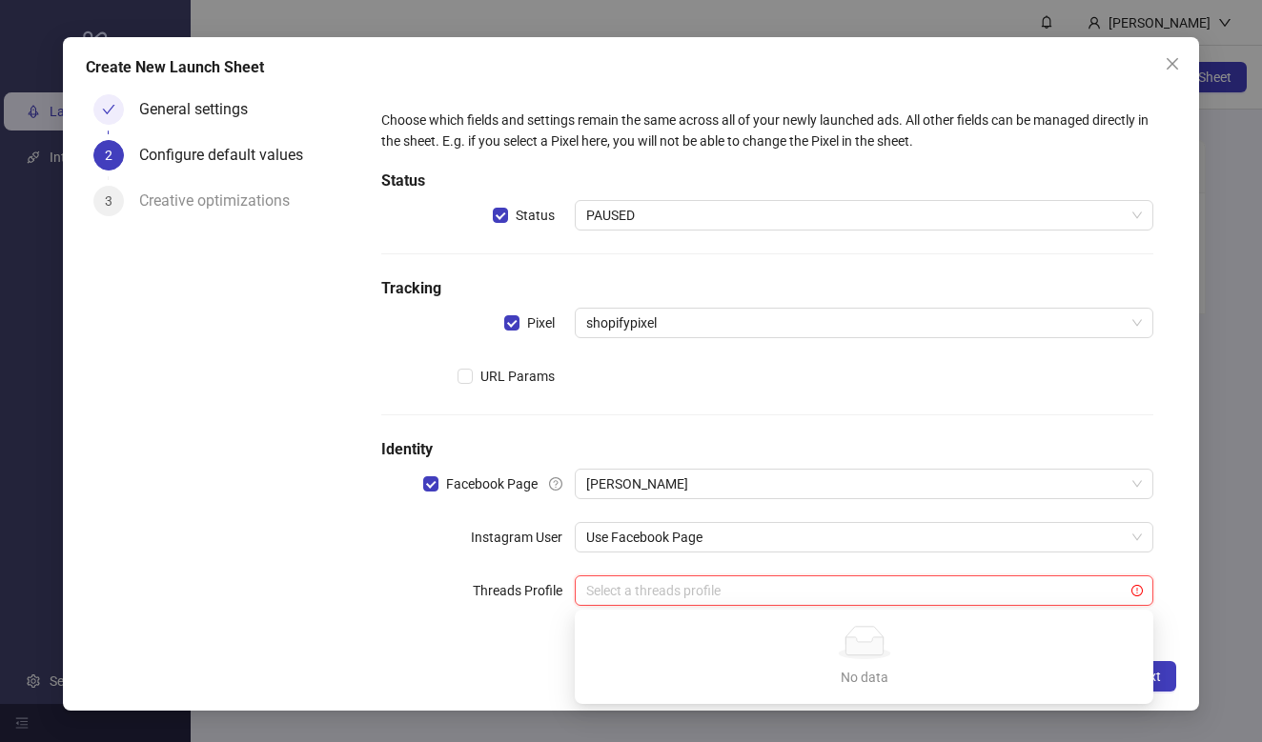
scroll to position [2, 0]
click at [1163, 650] on div "Choose which fields and settings remain the same across all of your newly launc…" at bounding box center [767, 368] width 818 height 563
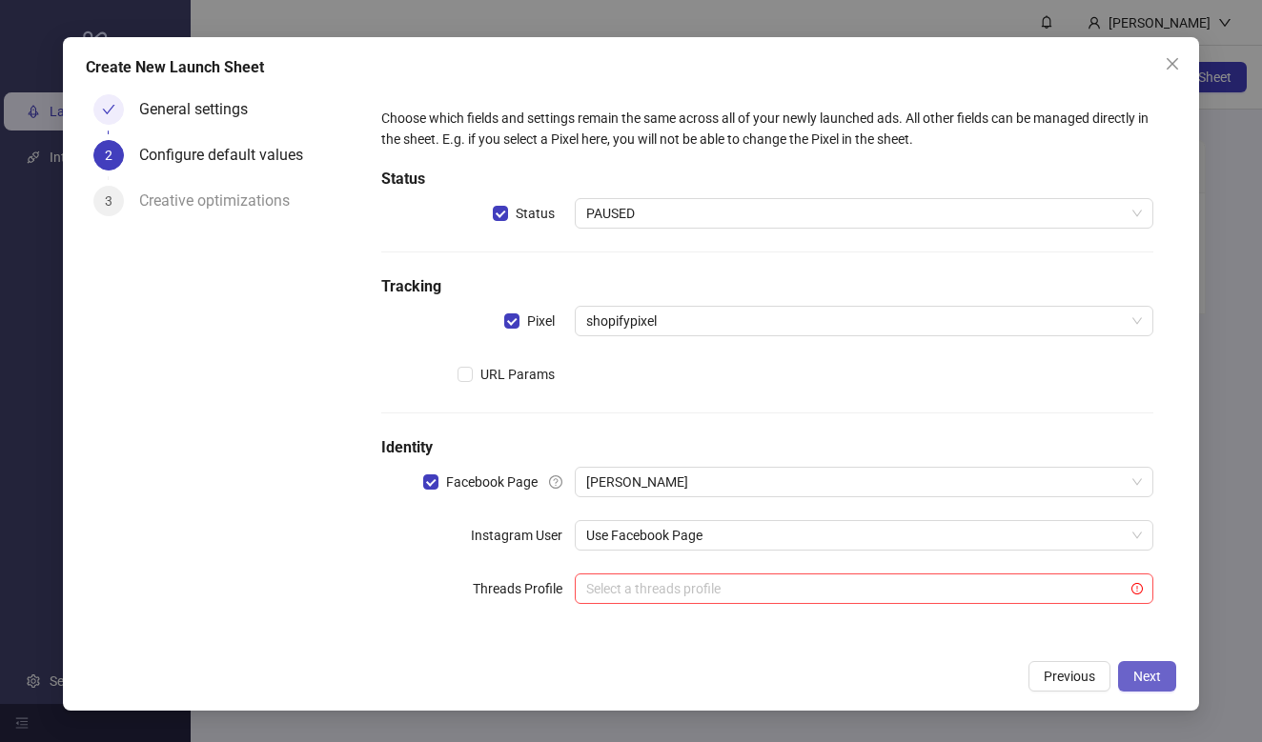
click at [1157, 668] on button "Next" at bounding box center [1147, 676] width 58 height 30
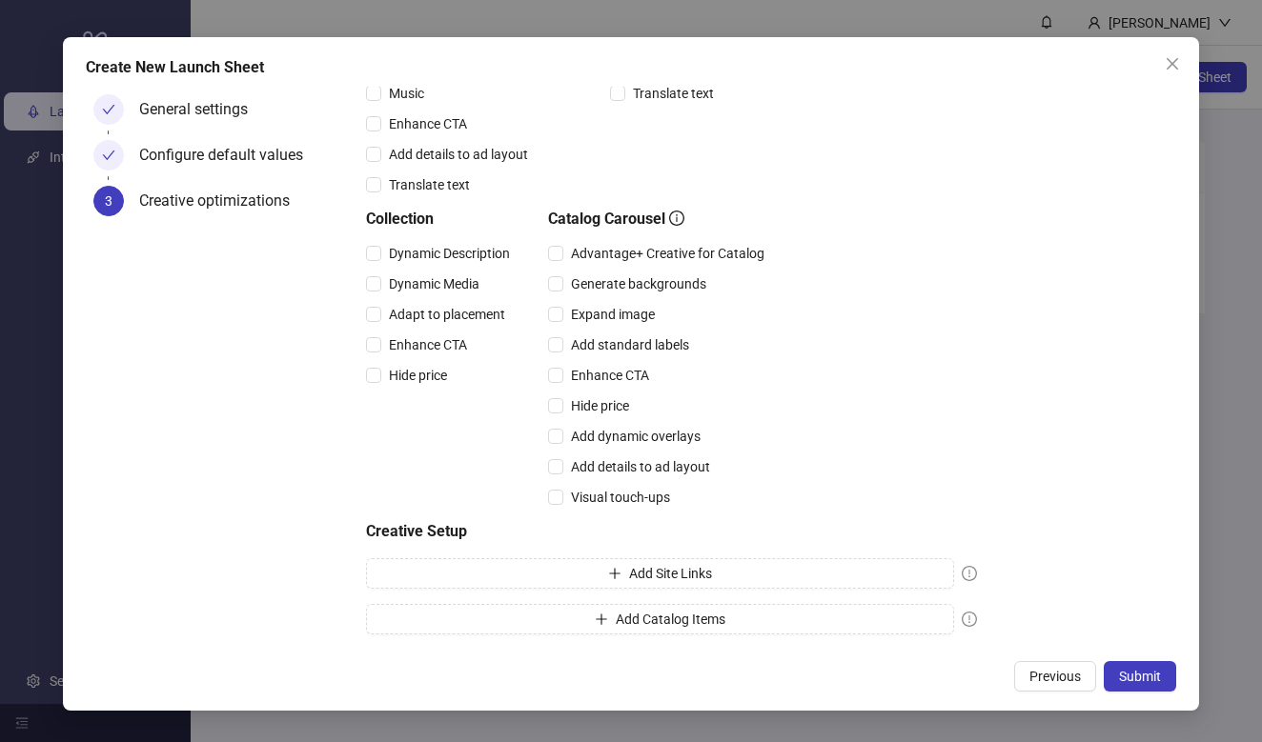
scroll to position [430, 0]
click at [1136, 686] on button "Submit" at bounding box center [1140, 676] width 72 height 30
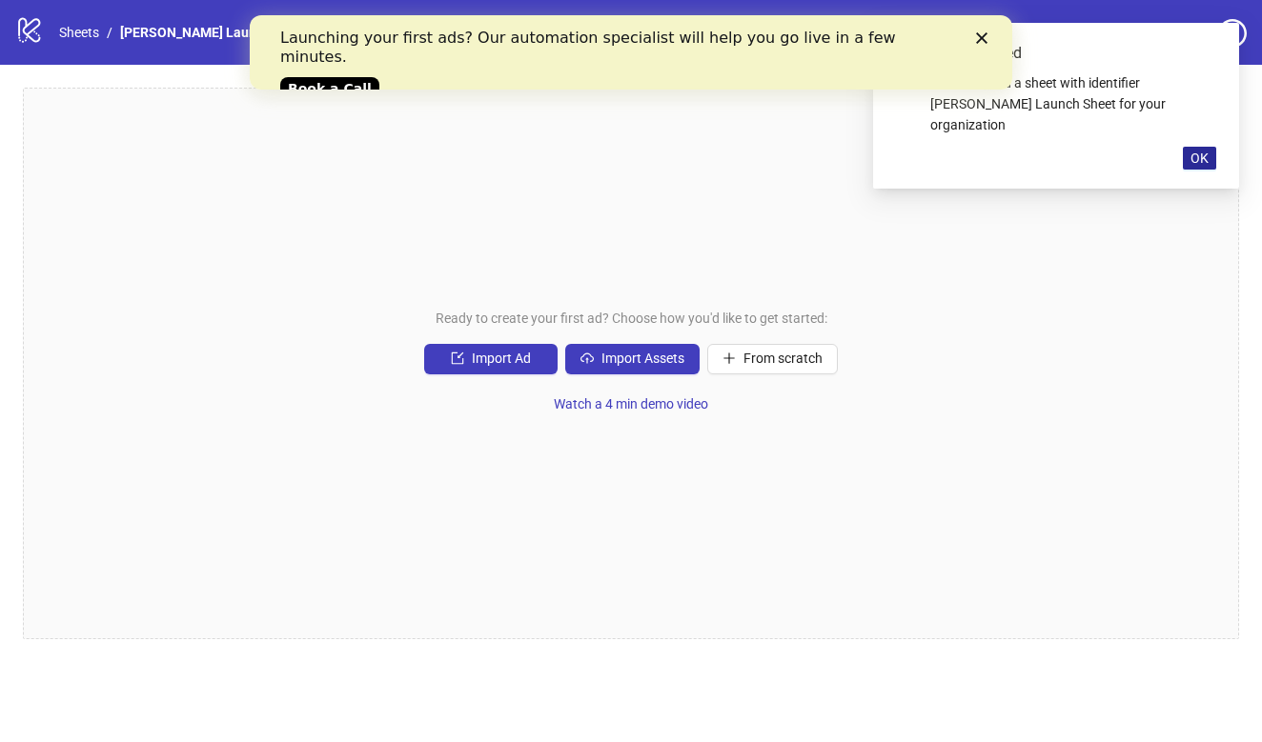
click at [1204, 151] on span "OK" at bounding box center [1199, 158] width 18 height 15
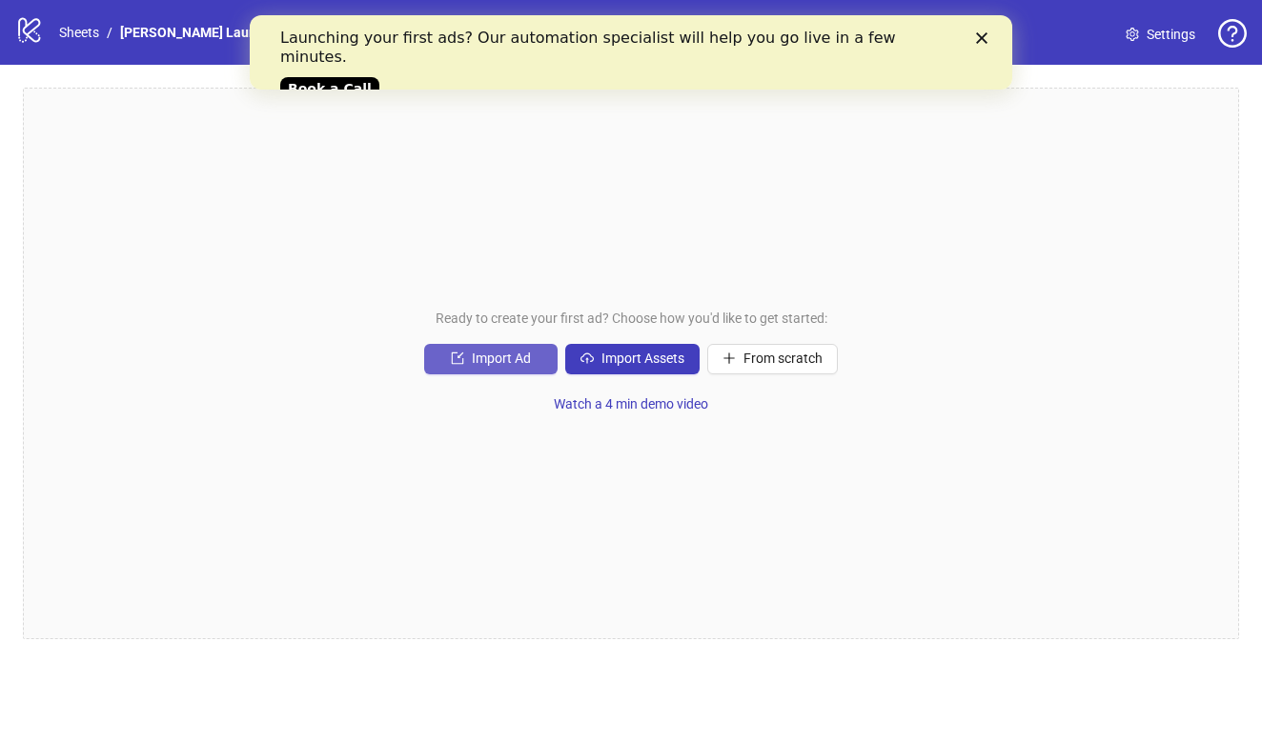
click at [473, 352] on span "Import Ad" at bounding box center [501, 358] width 59 height 15
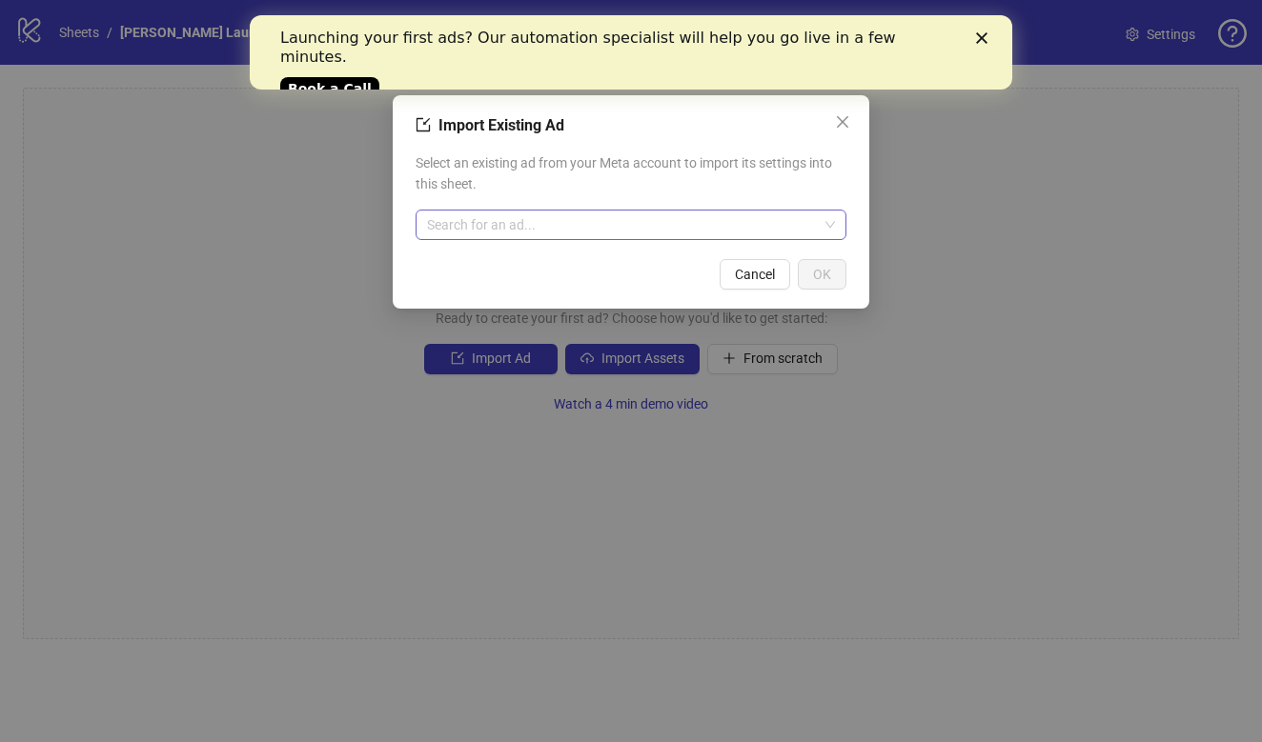
click at [669, 213] on input "search" at bounding box center [622, 225] width 391 height 29
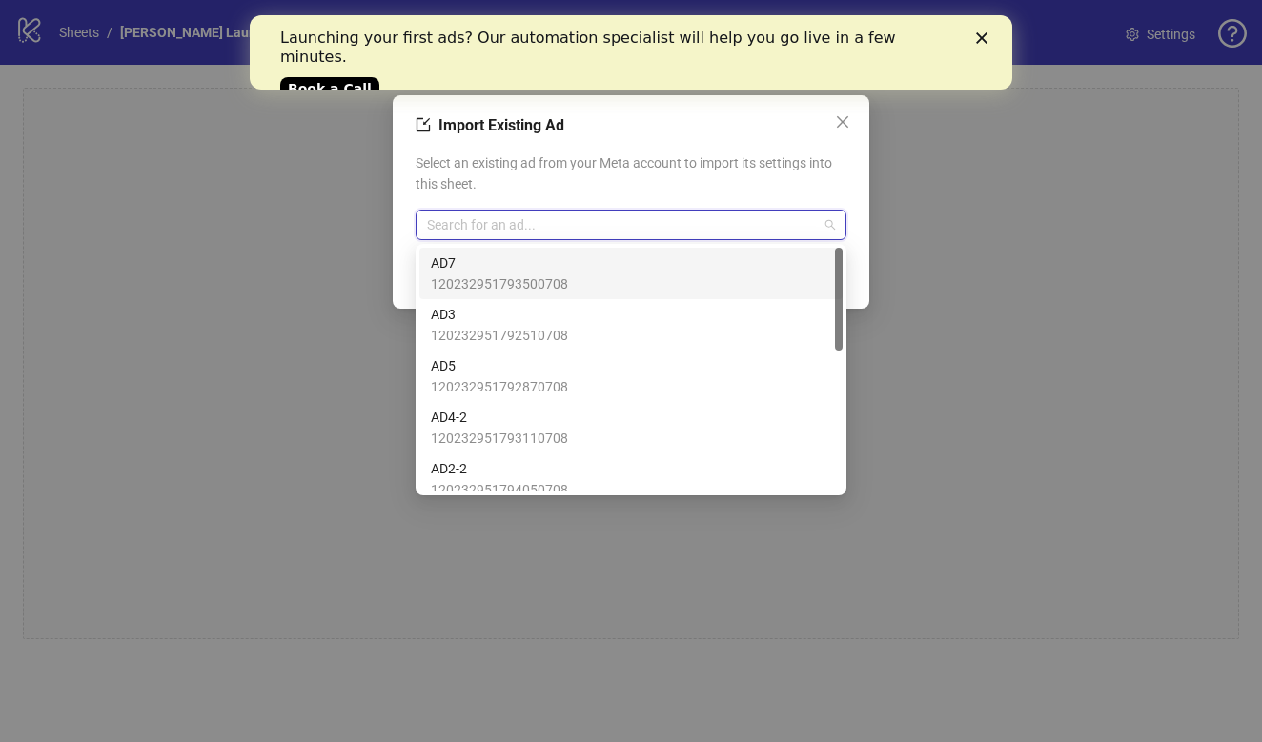
click at [702, 189] on span "Select an existing ad from your Meta account to import its settings into this s…" at bounding box center [631, 173] width 431 height 42
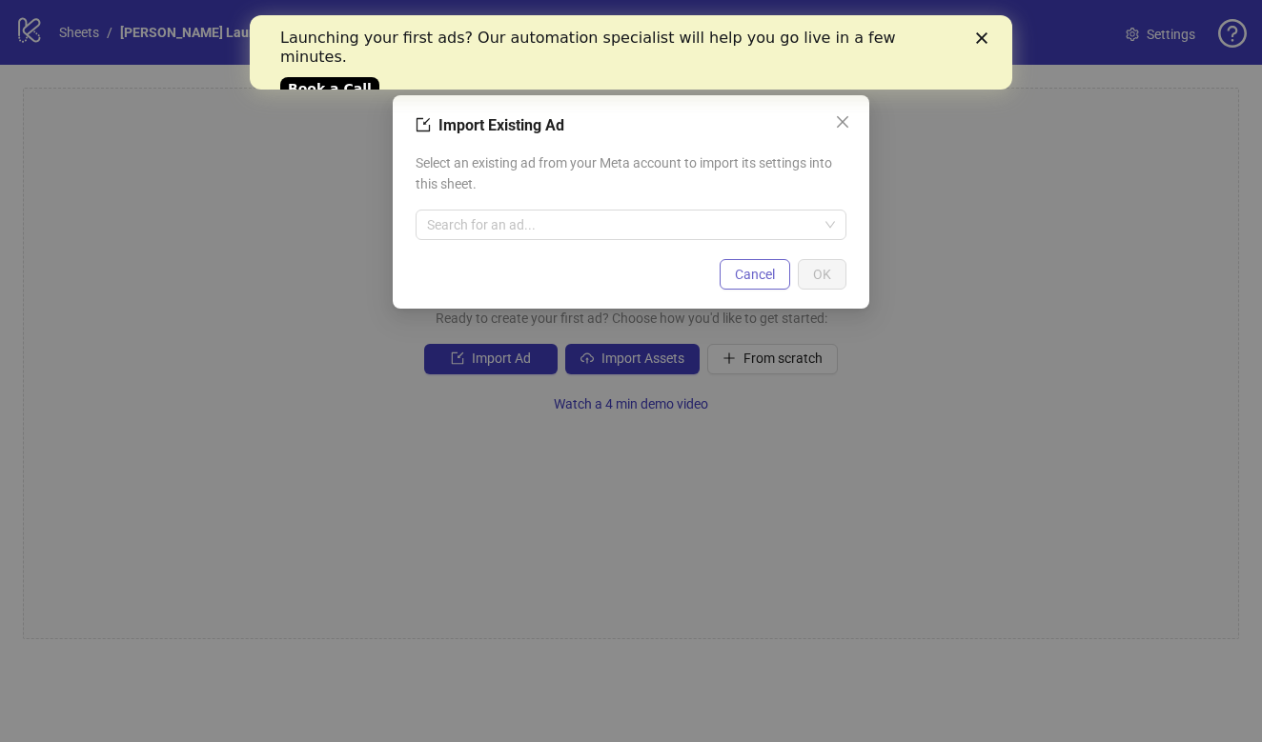
click at [743, 270] on span "Cancel" at bounding box center [755, 274] width 40 height 15
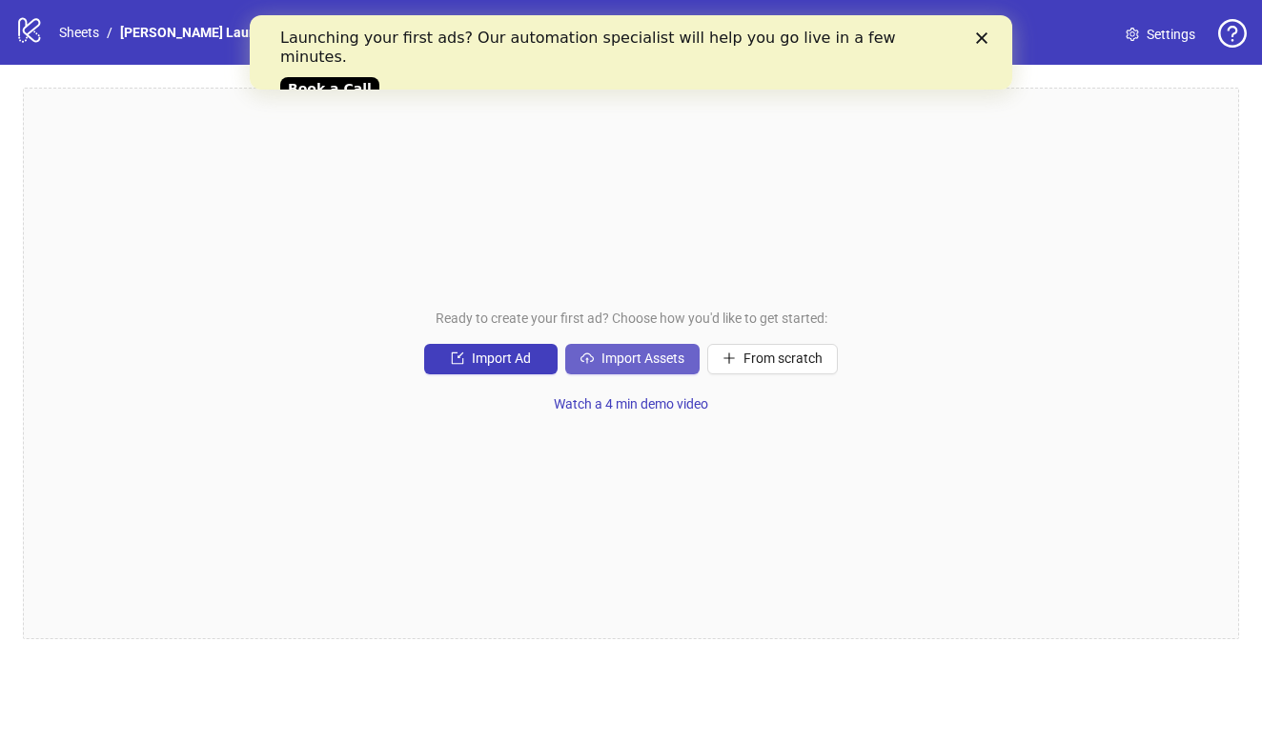
click at [651, 360] on span "Import Assets" at bounding box center [642, 358] width 83 height 15
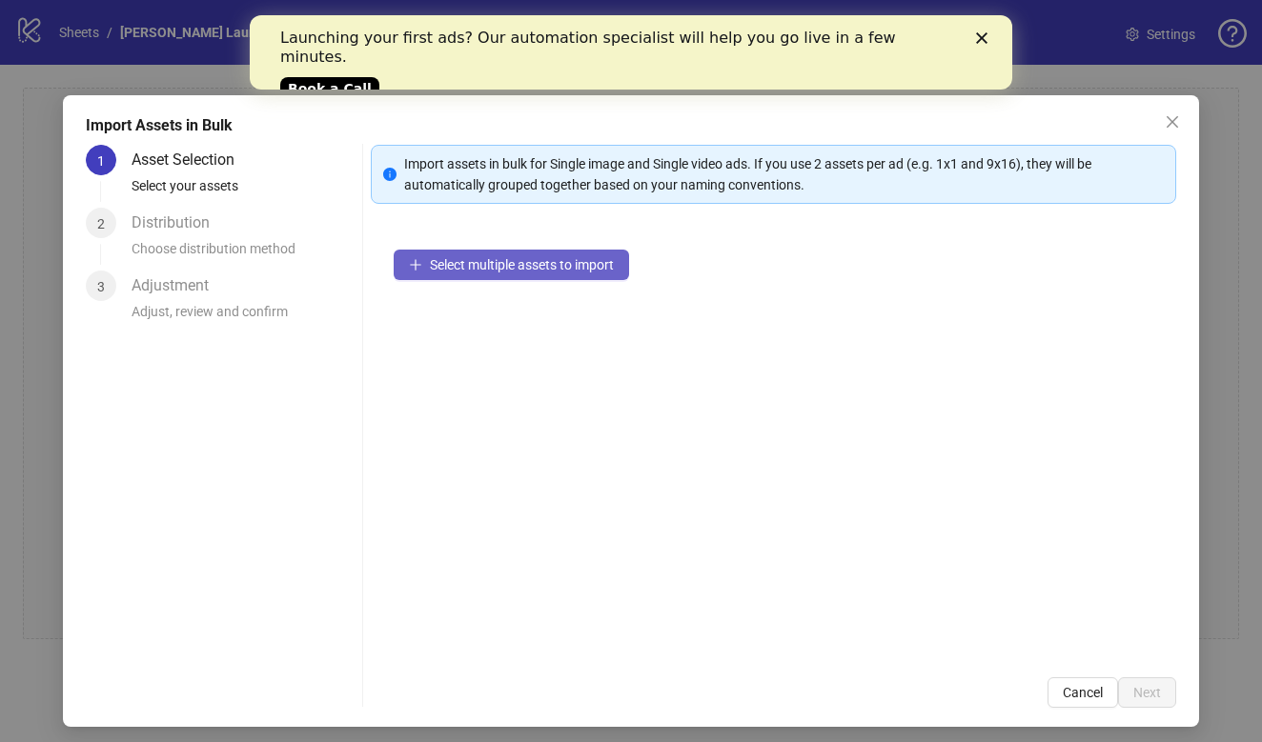
click at [538, 256] on button "Select multiple assets to import" at bounding box center [511, 265] width 235 height 30
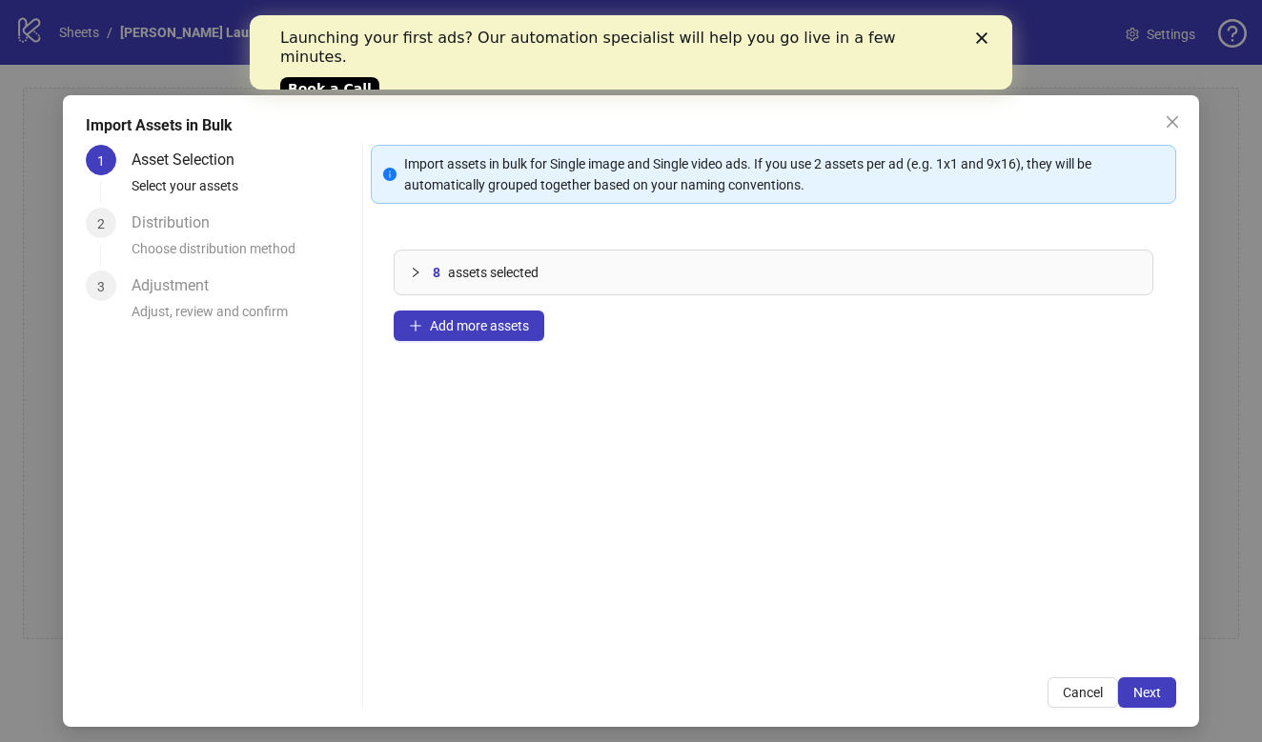
click at [498, 284] on div "8 assets selected" at bounding box center [774, 273] width 758 height 44
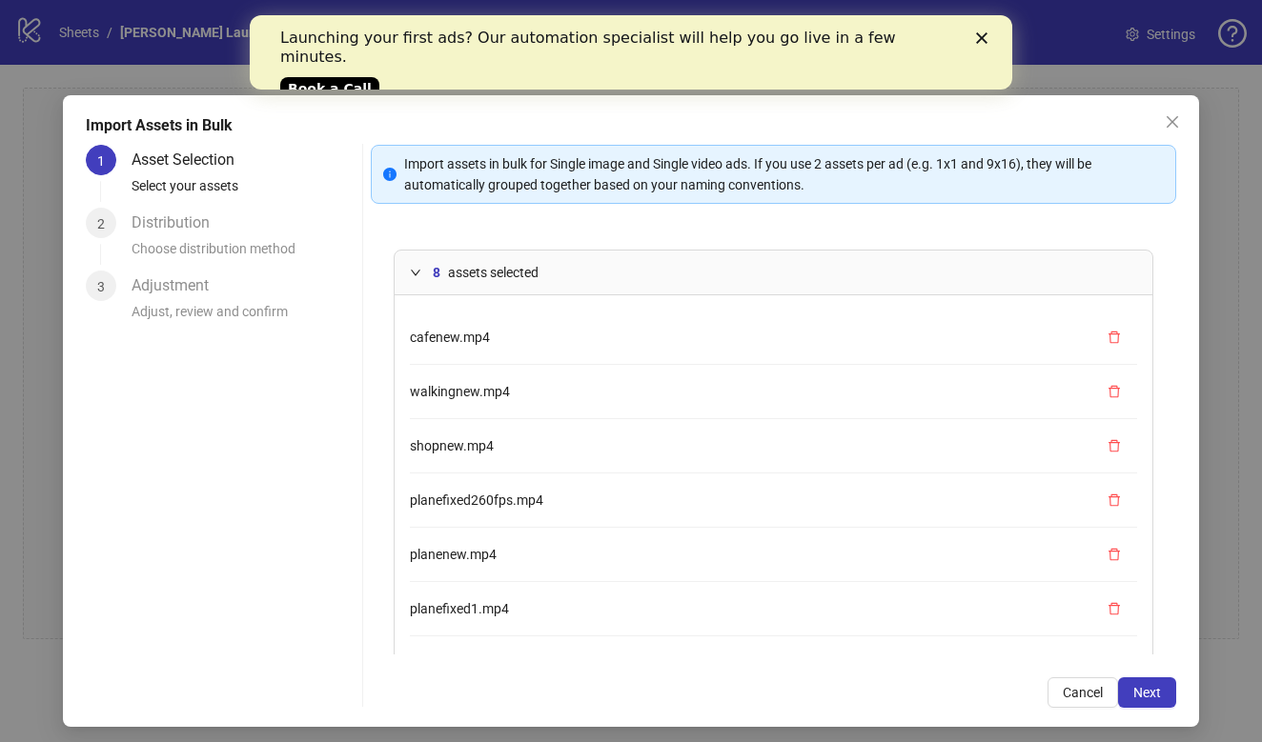
click at [498, 284] on div "8 assets selected" at bounding box center [774, 273] width 758 height 44
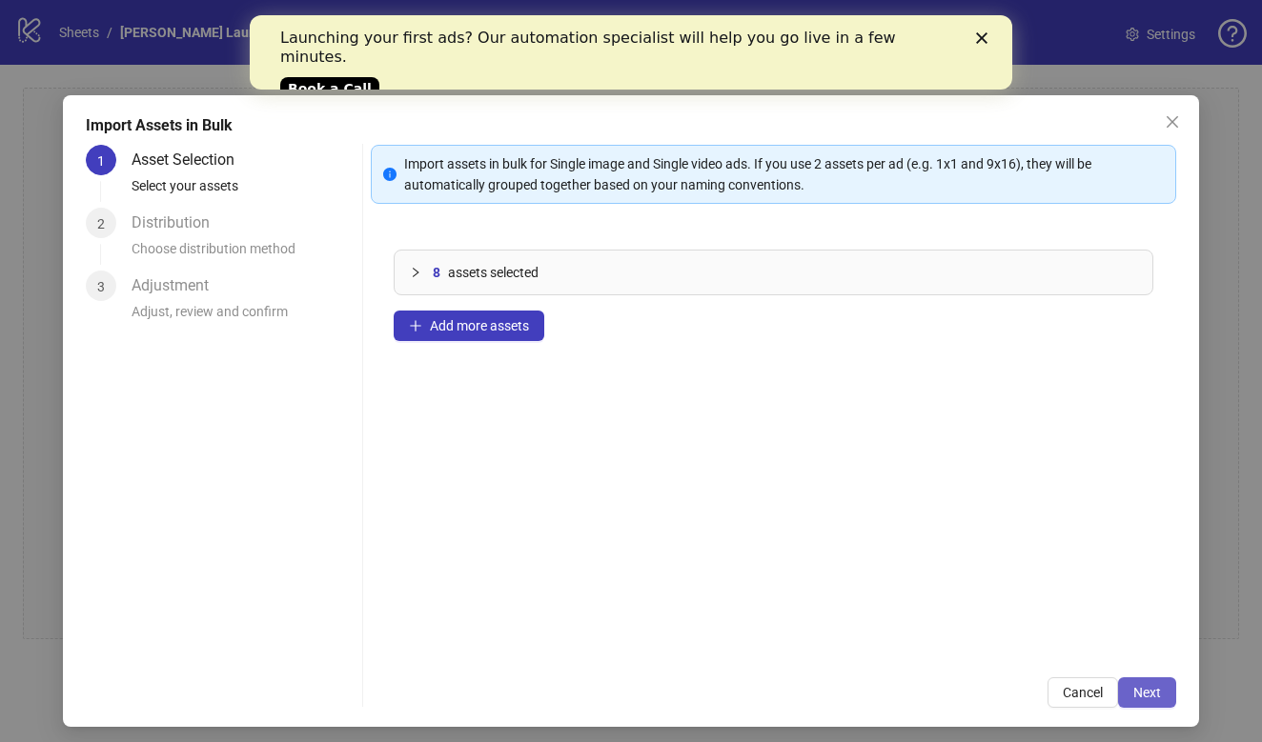
click at [1153, 691] on span "Next" at bounding box center [1147, 692] width 28 height 15
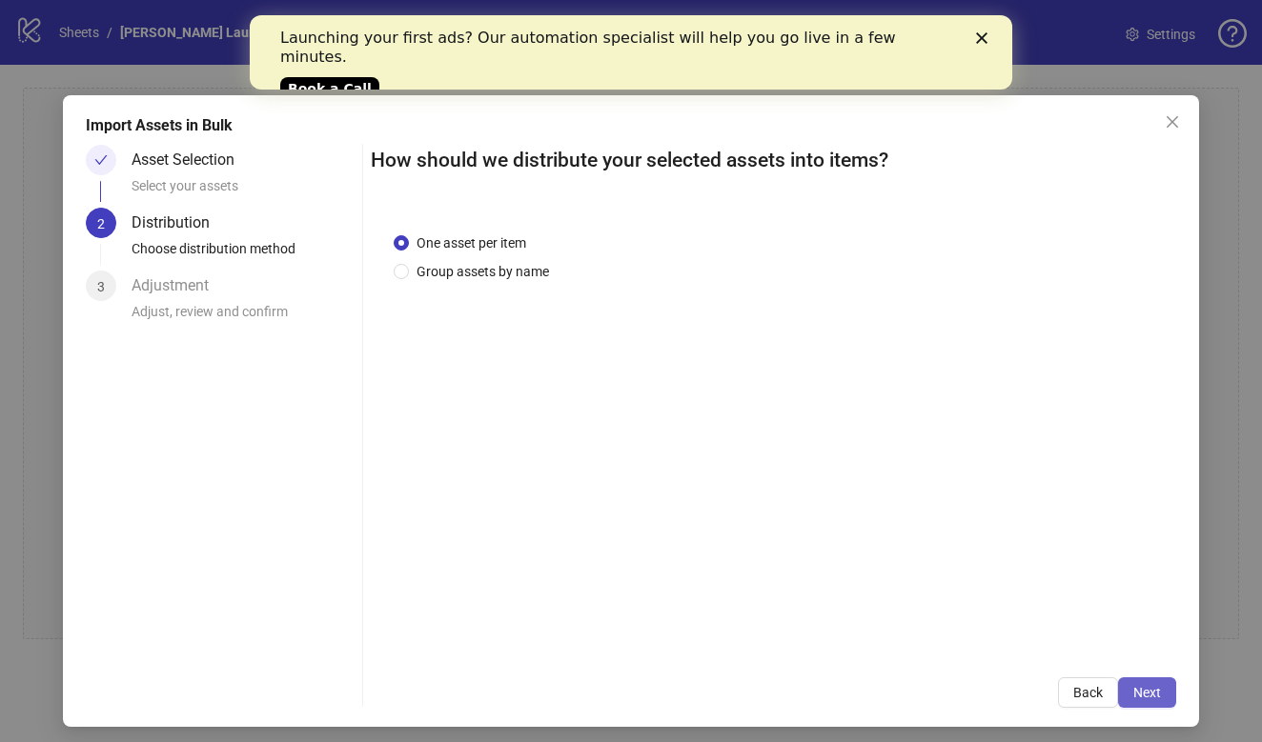
click at [1152, 690] on span "Next" at bounding box center [1147, 692] width 28 height 15
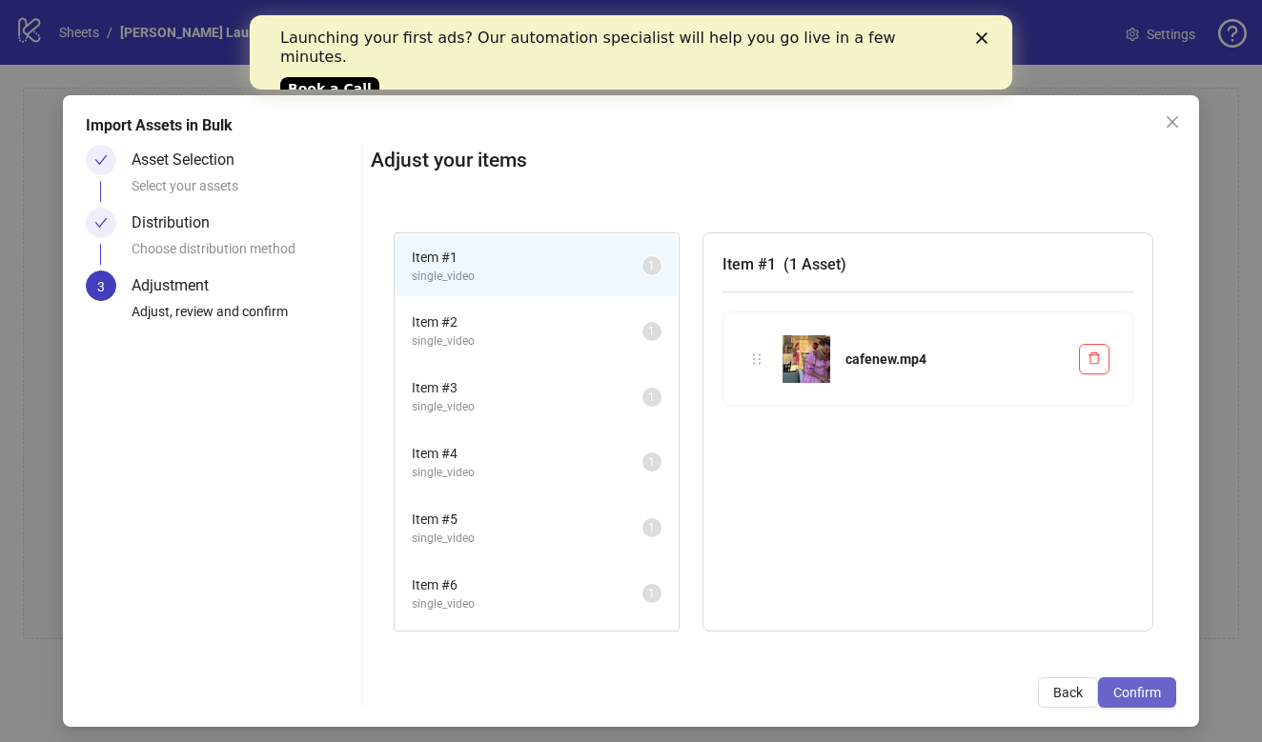
click at [1141, 688] on span "Confirm" at bounding box center [1137, 692] width 48 height 15
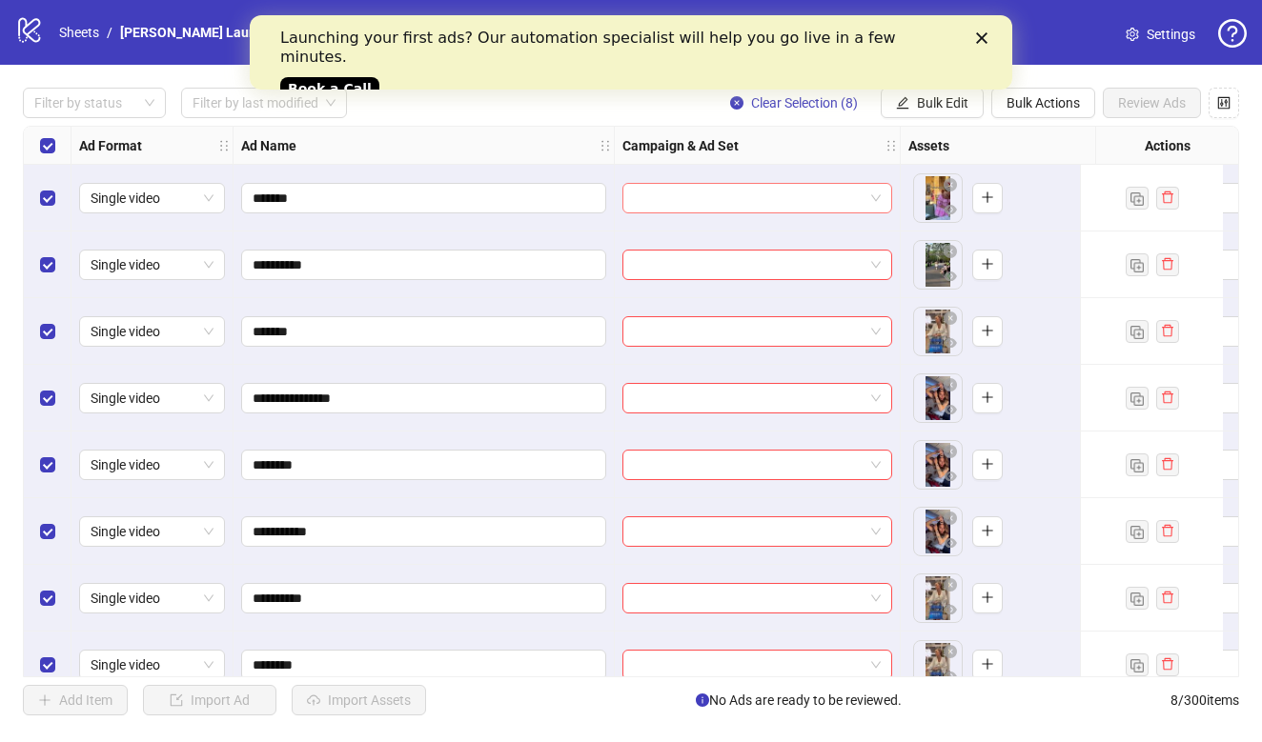
click at [769, 207] on input "search" at bounding box center [749, 198] width 230 height 29
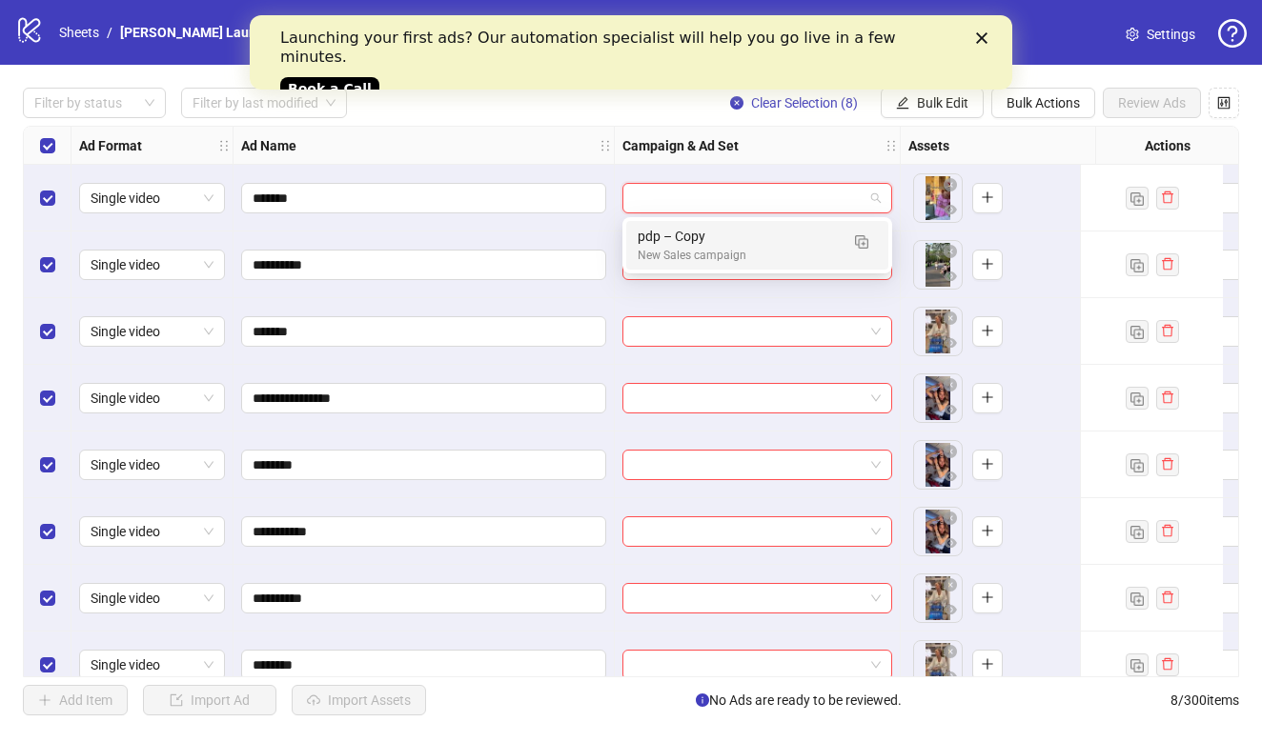
click at [757, 235] on div "pdp – Copy" at bounding box center [738, 236] width 201 height 21
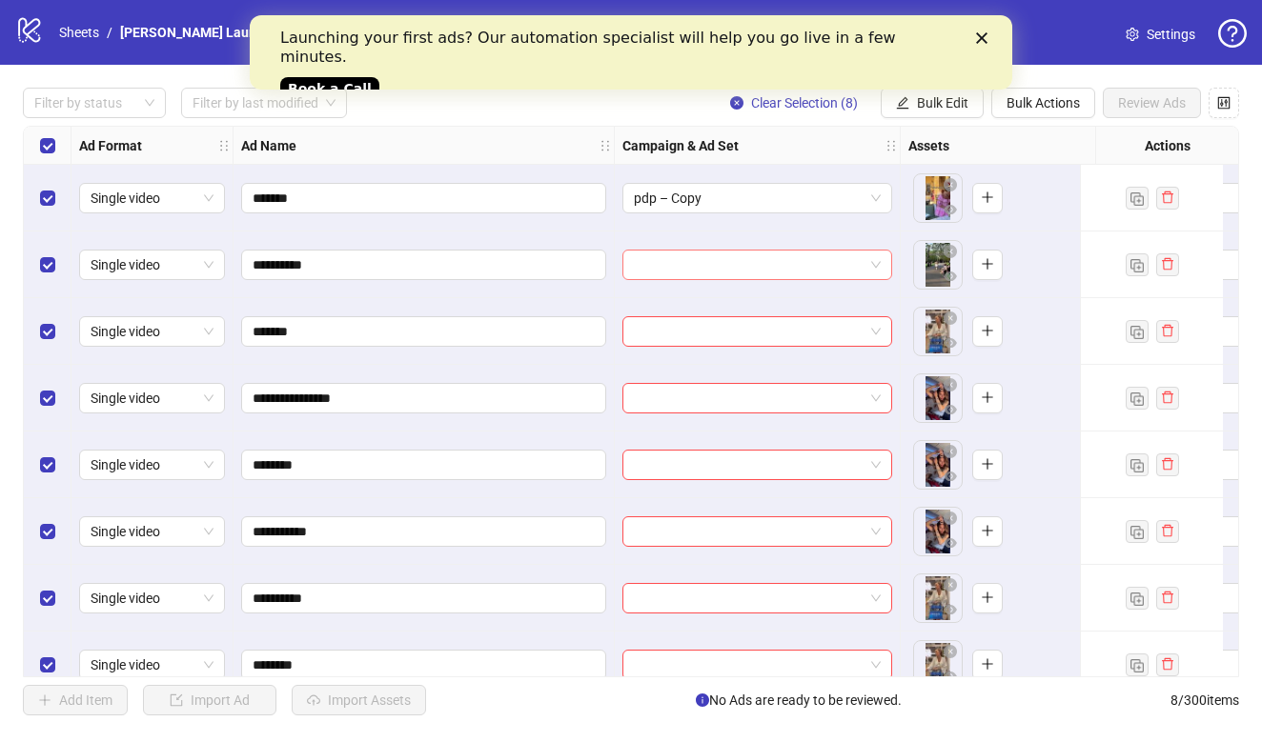
click at [741, 262] on input "search" at bounding box center [749, 265] width 230 height 29
click at [717, 293] on div "pdp – Copy" at bounding box center [738, 303] width 201 height 21
click at [713, 309] on div at bounding box center [758, 331] width 286 height 67
click at [710, 319] on input "search" at bounding box center [749, 331] width 230 height 29
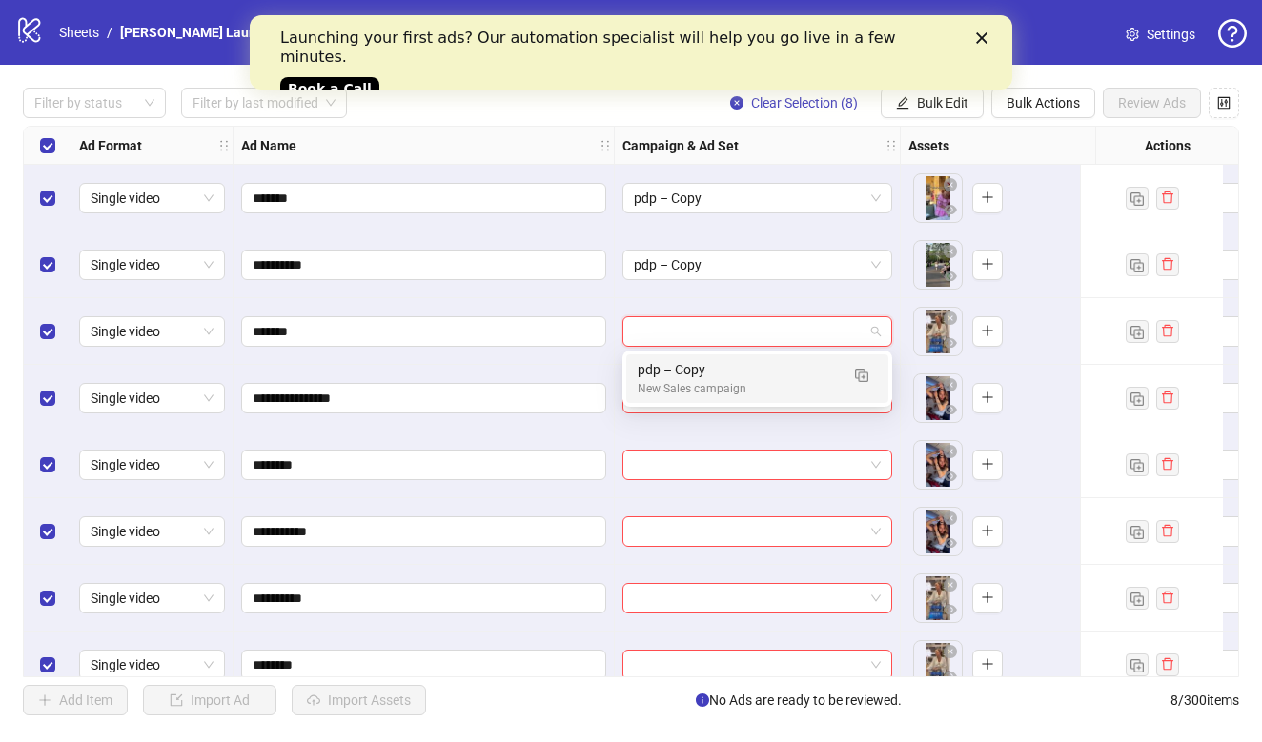
click at [697, 357] on div "pdp – Copy New Sales campaign" at bounding box center [757, 379] width 262 height 49
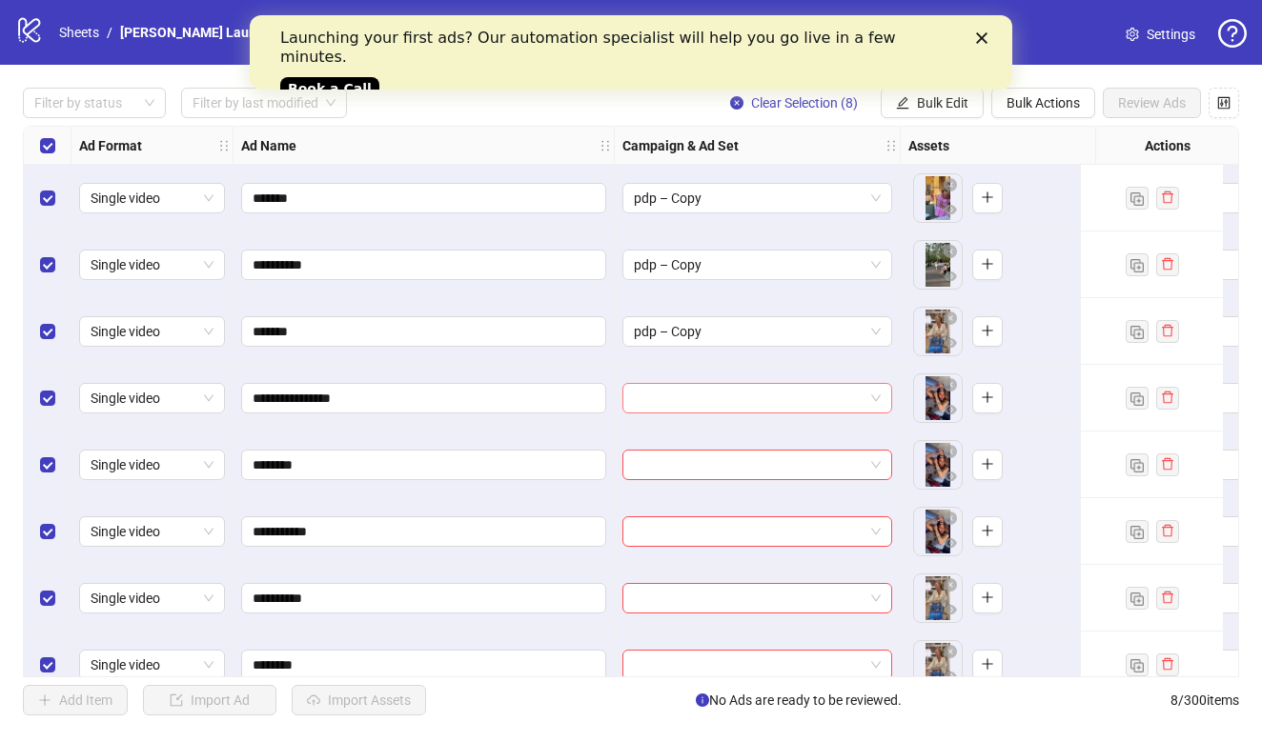
click at [676, 413] on div at bounding box center [757, 398] width 270 height 30
click at [674, 441] on div "pdp – Copy" at bounding box center [738, 436] width 201 height 21
click at [674, 447] on div at bounding box center [758, 465] width 286 height 67
click at [674, 451] on input "search" at bounding box center [749, 465] width 230 height 29
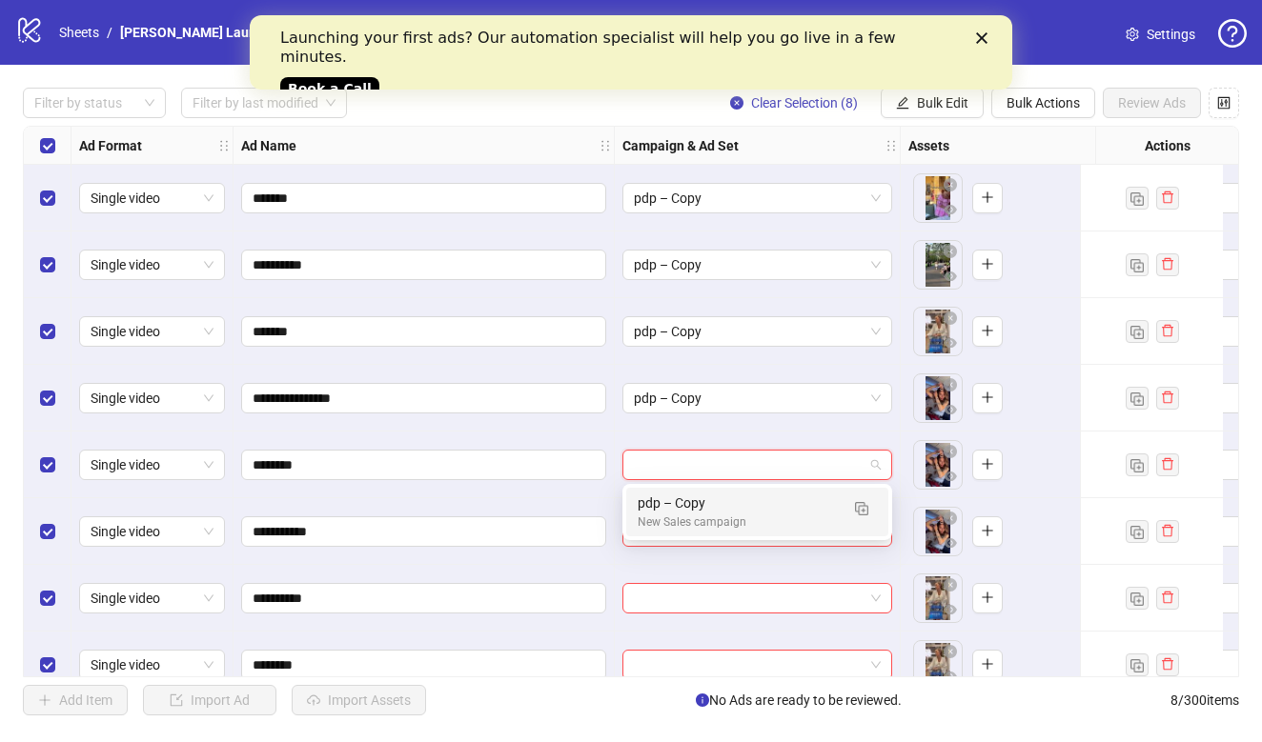
click at [674, 508] on div "pdp – Copy" at bounding box center [738, 503] width 201 height 21
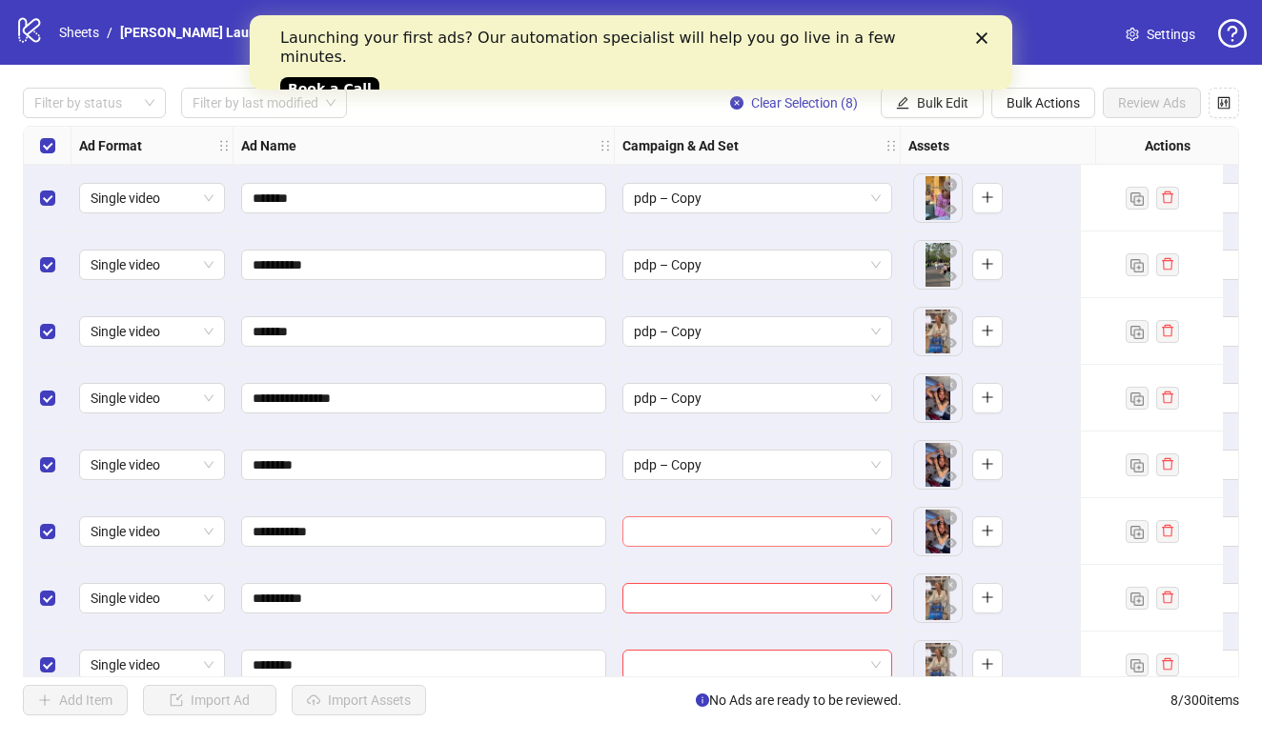
click at [674, 532] on input "search" at bounding box center [749, 532] width 230 height 29
click at [674, 566] on div "pdp – Copy" at bounding box center [738, 569] width 201 height 21
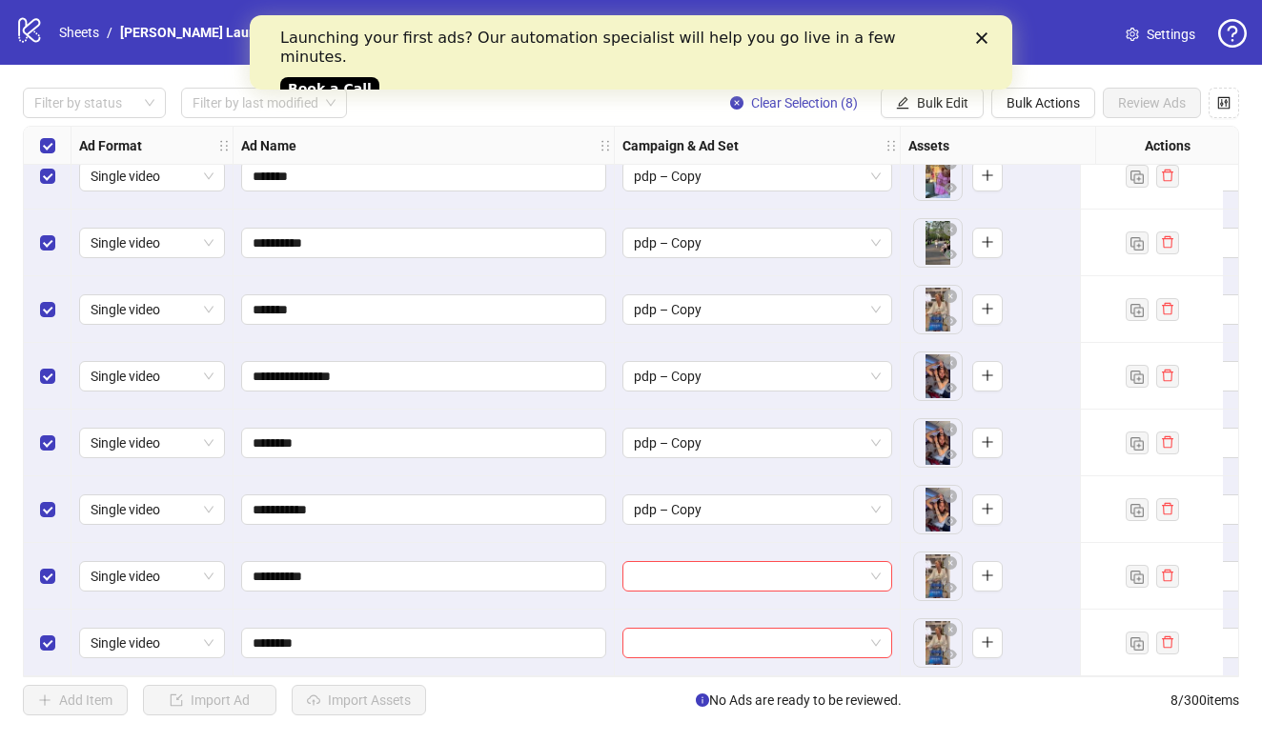
scroll to position [30, 0]
click at [674, 566] on div "**********" at bounding box center [631, 402] width 1216 height 552
click at [687, 562] on input "search" at bounding box center [749, 576] width 230 height 29
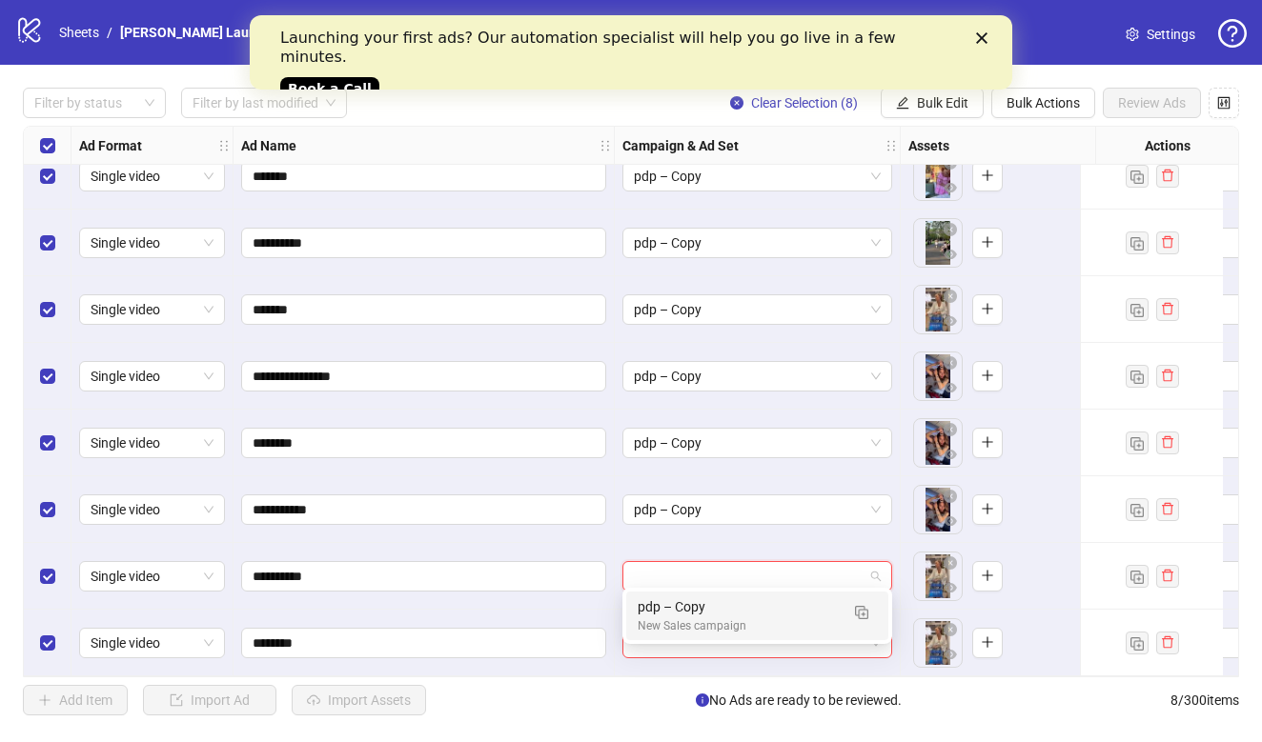
click at [684, 612] on div "pdp – Copy" at bounding box center [738, 607] width 201 height 21
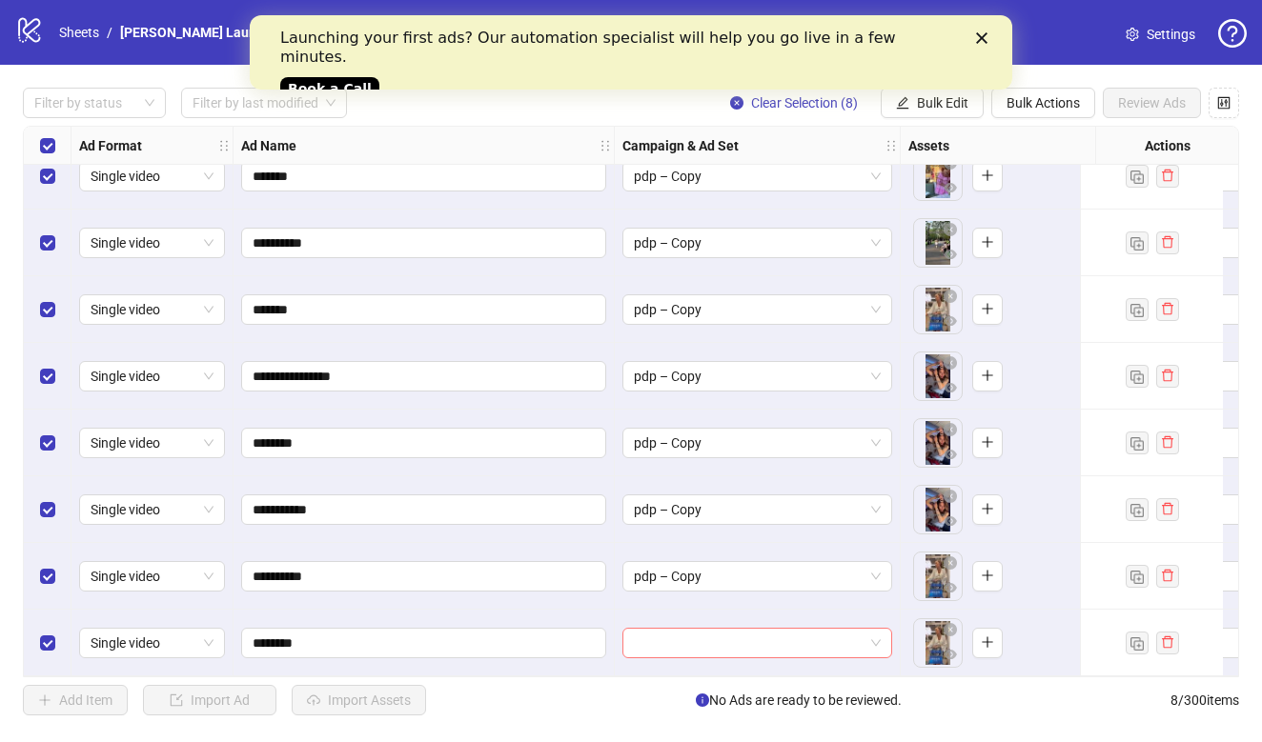
click at [684, 641] on input "search" at bounding box center [749, 643] width 230 height 29
click at [684, 677] on div "pdp – Copy" at bounding box center [738, 673] width 201 height 21
click at [986, 44] on div "Launching your first ads? Our automation specialist will help you go live in a …" at bounding box center [631, 62] width 762 height 78
click at [977, 35] on icon "Close" at bounding box center [981, 37] width 11 height 11
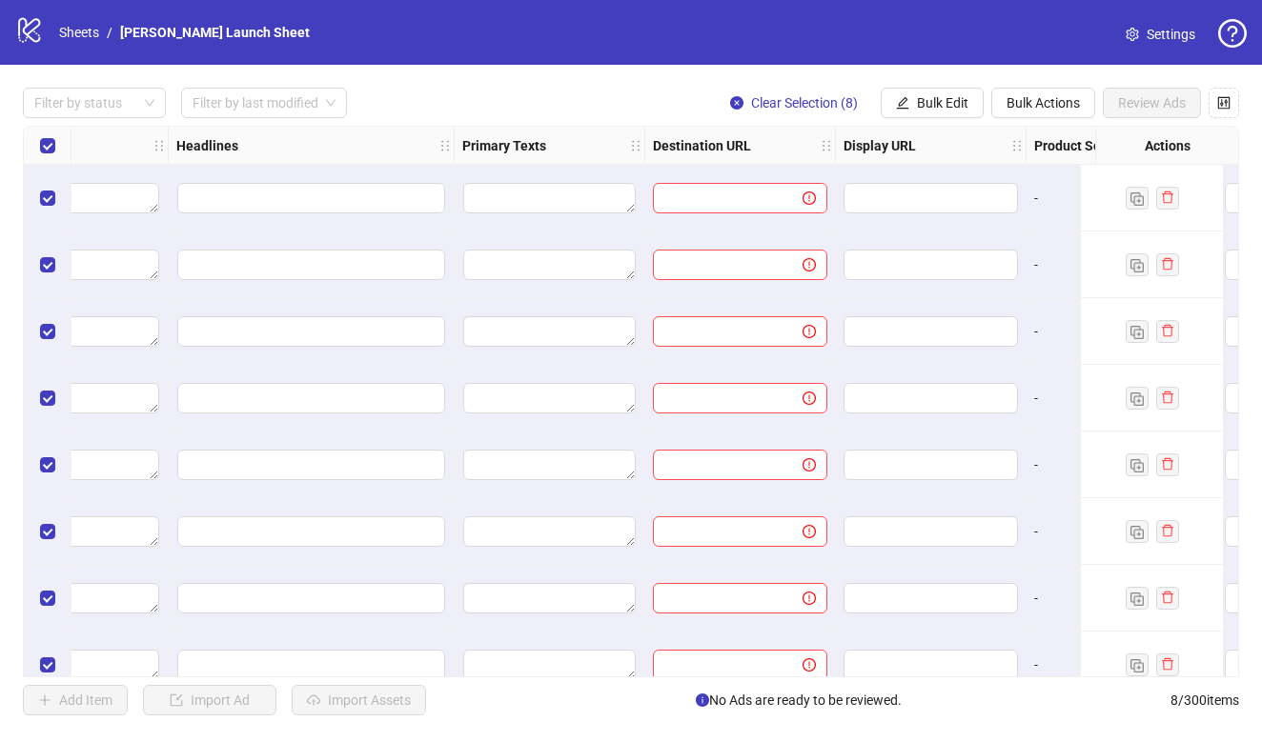
scroll to position [0, 1256]
click at [703, 208] on span at bounding box center [730, 198] width 174 height 30
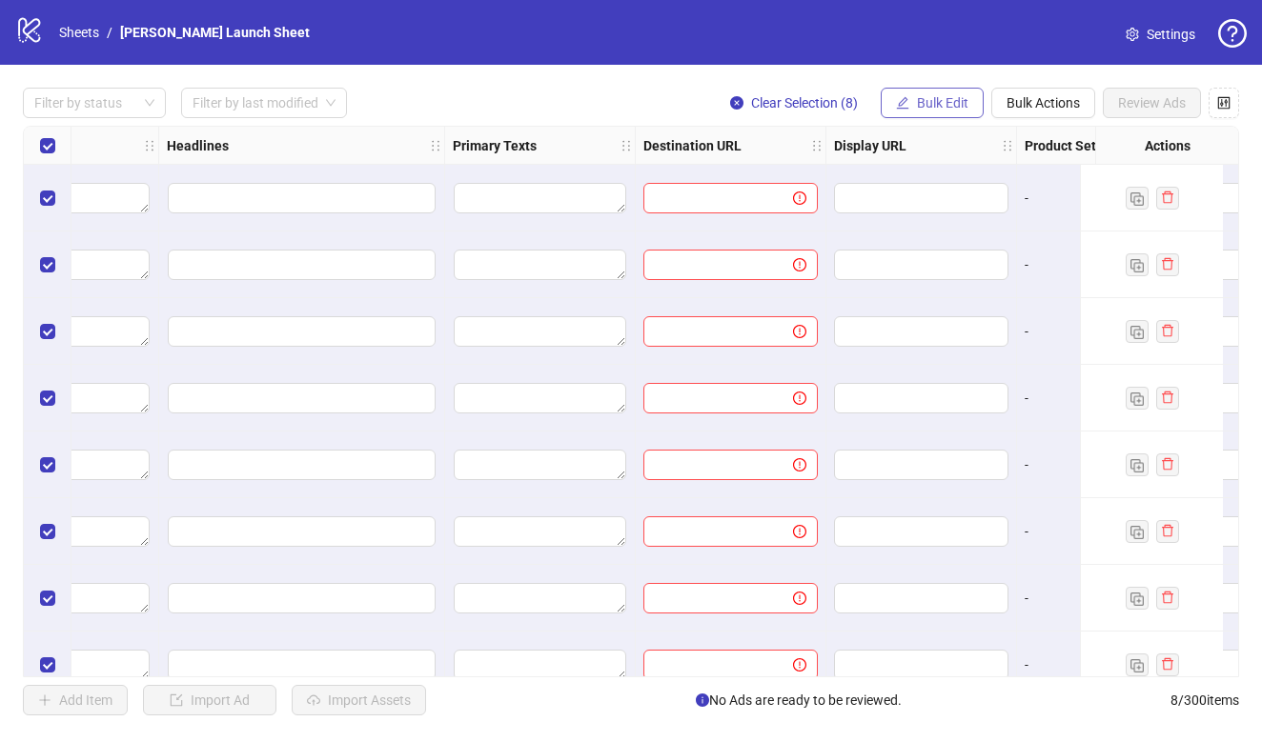
click at [935, 104] on span "Bulk Edit" at bounding box center [942, 102] width 51 height 15
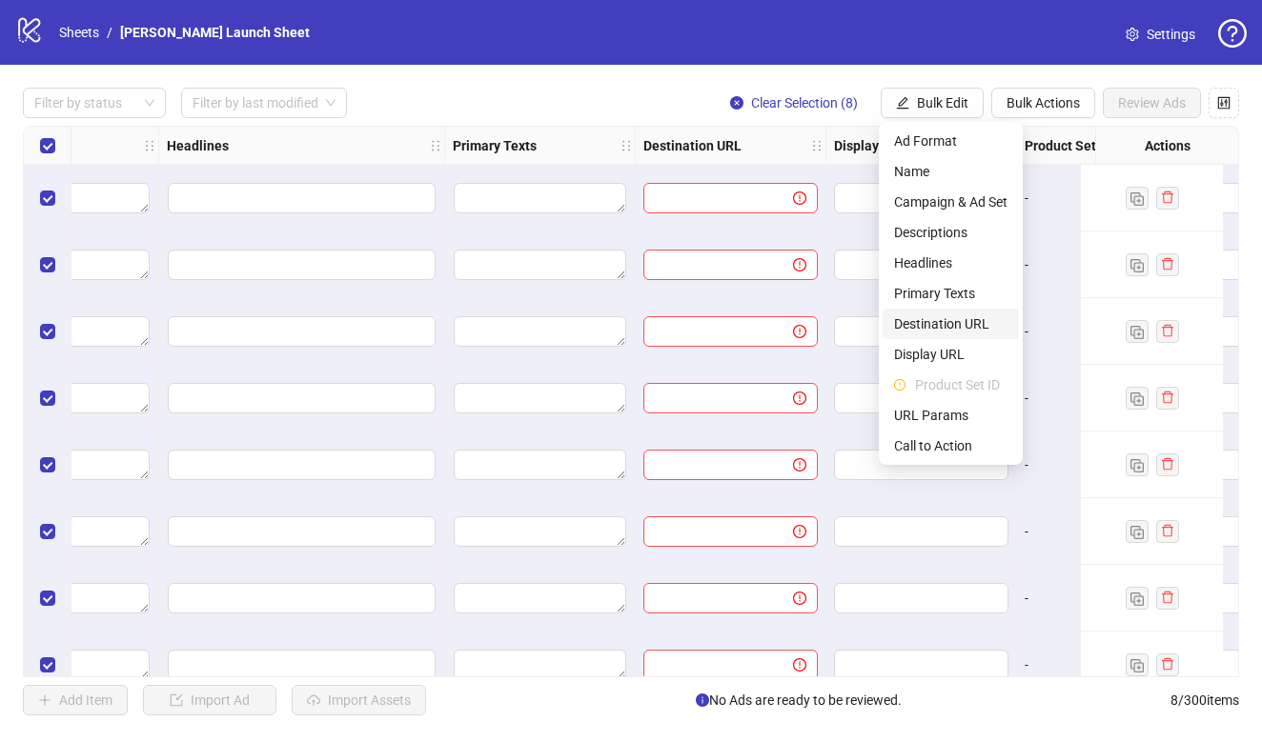
click at [938, 324] on span "Destination URL" at bounding box center [950, 324] width 113 height 21
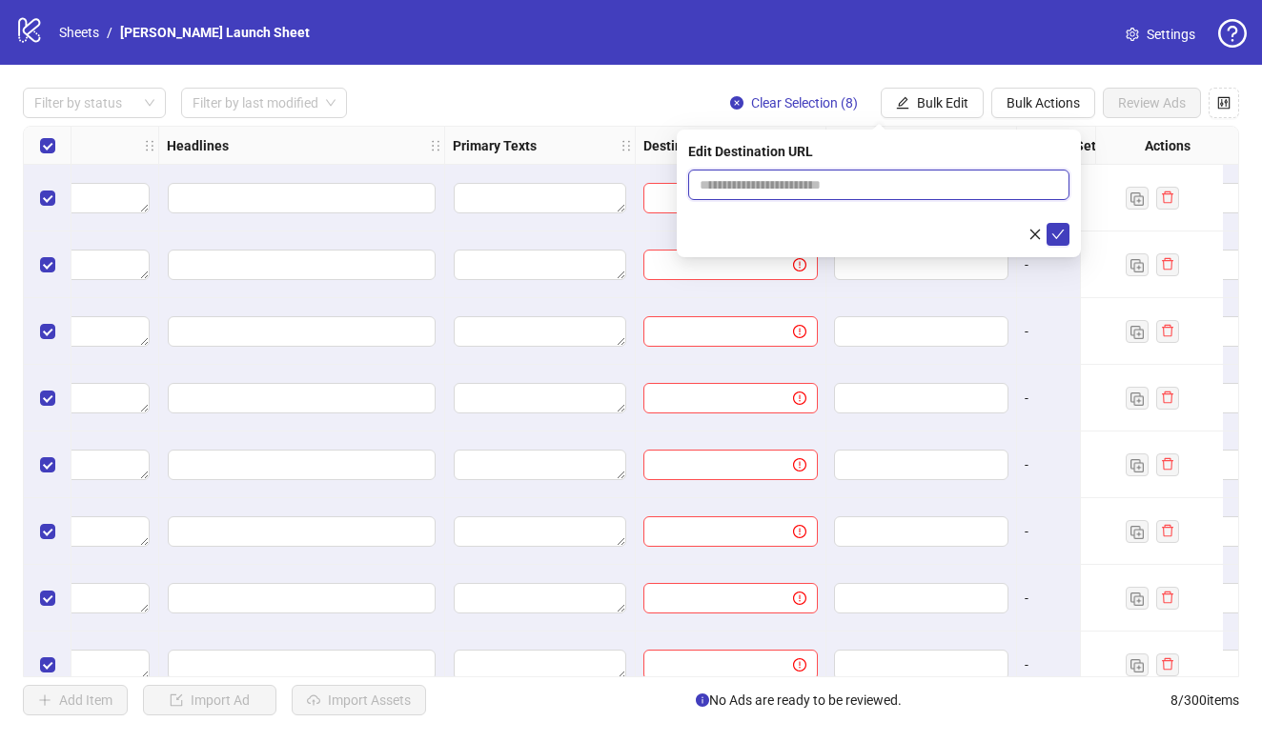
click at [805, 192] on input "text" at bounding box center [871, 184] width 343 height 21
paste input "**********"
type input "**********"
click at [1050, 235] on button "submit" at bounding box center [1058, 234] width 23 height 23
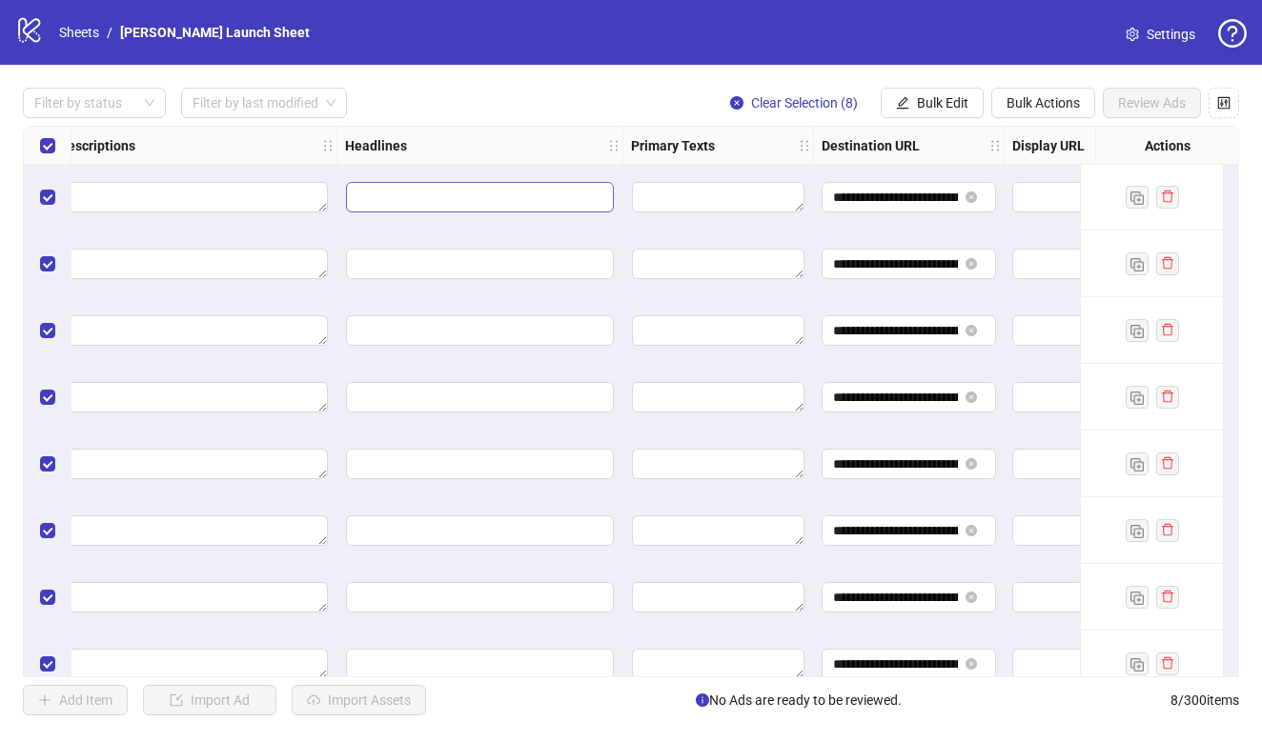
scroll to position [1, 1118]
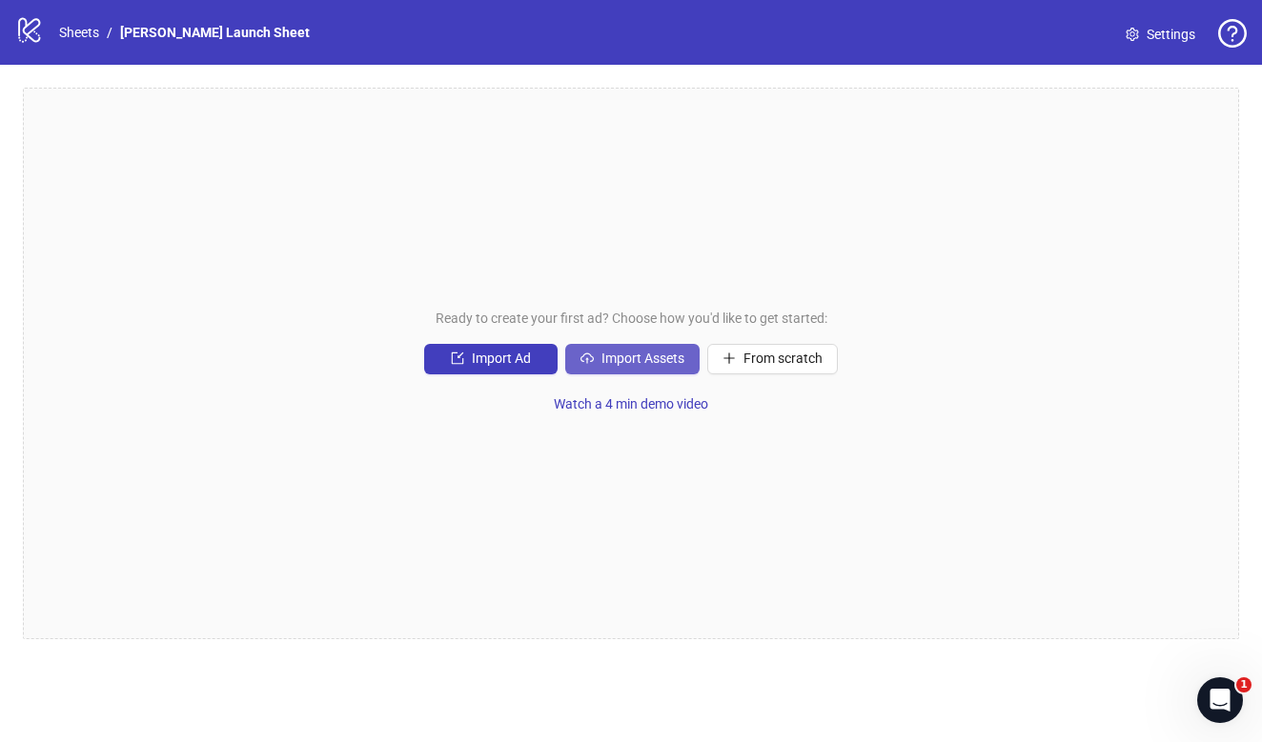
click at [646, 356] on span "Import Assets" at bounding box center [642, 358] width 83 height 15
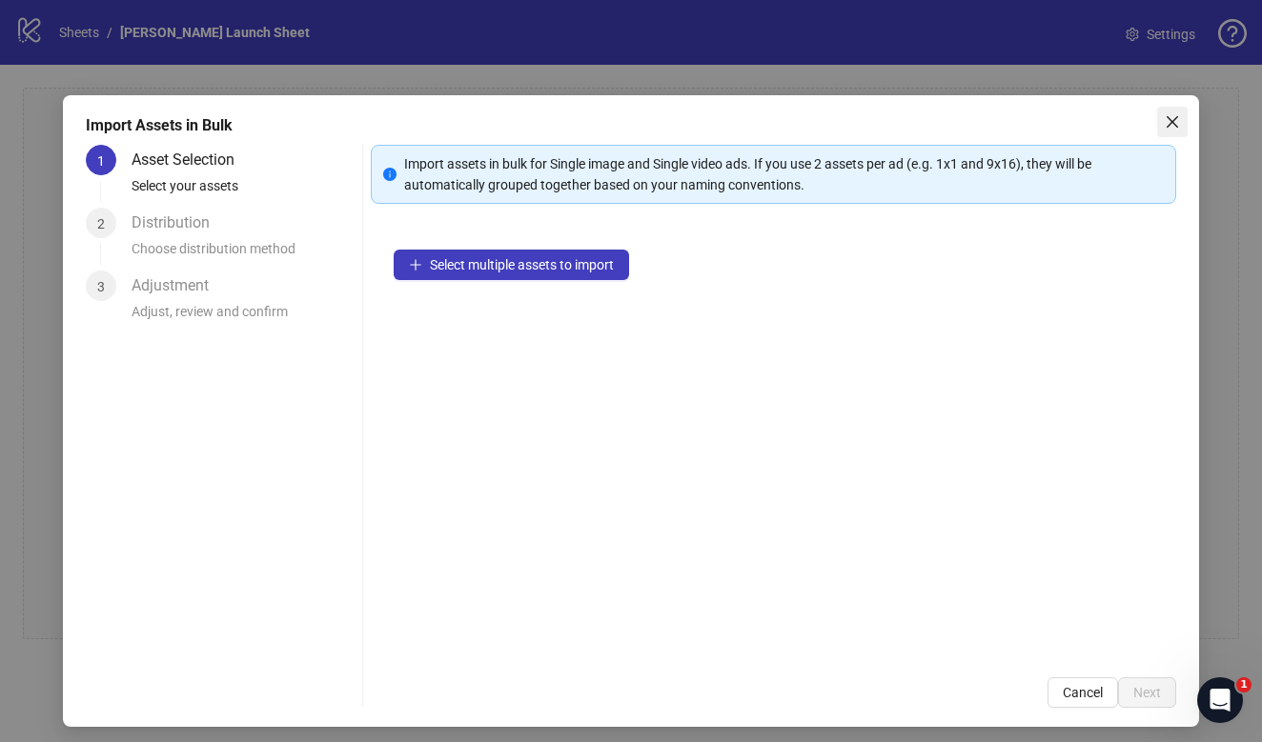
click at [1182, 119] on span "Close" at bounding box center [1172, 121] width 30 height 15
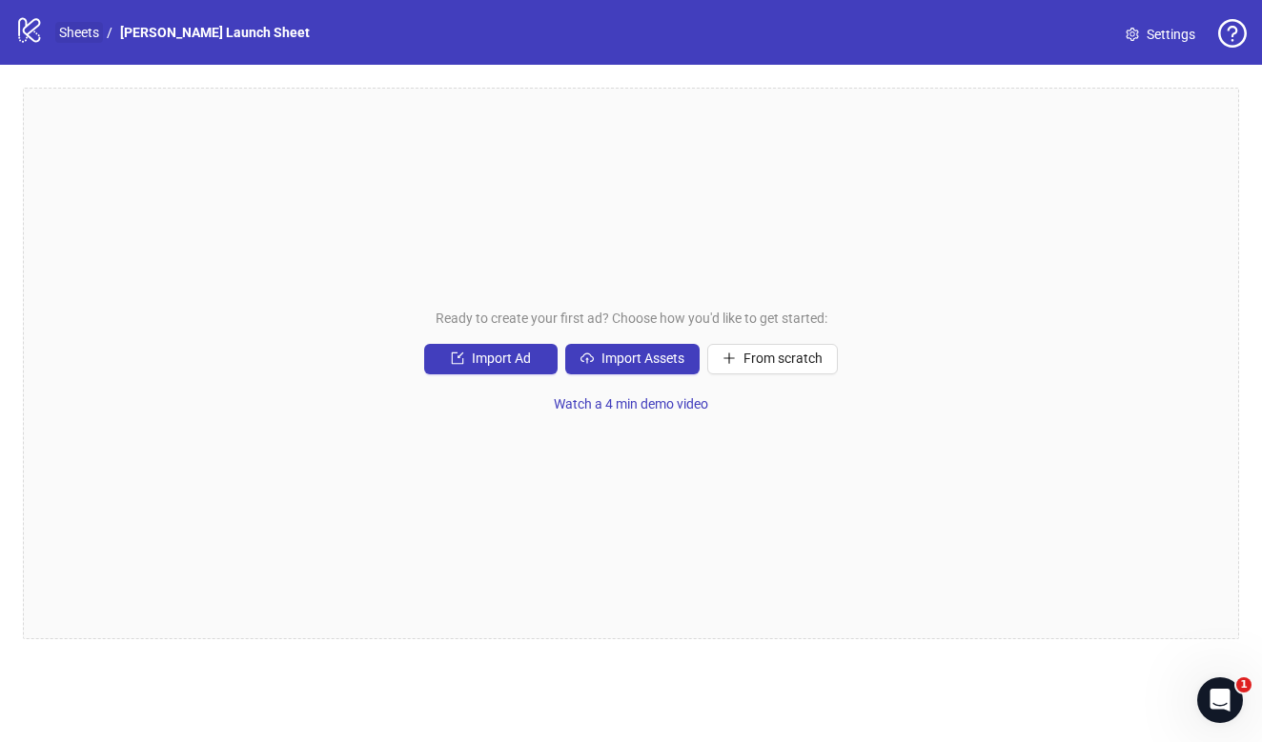
click at [79, 37] on link "Sheets" at bounding box center [79, 32] width 48 height 21
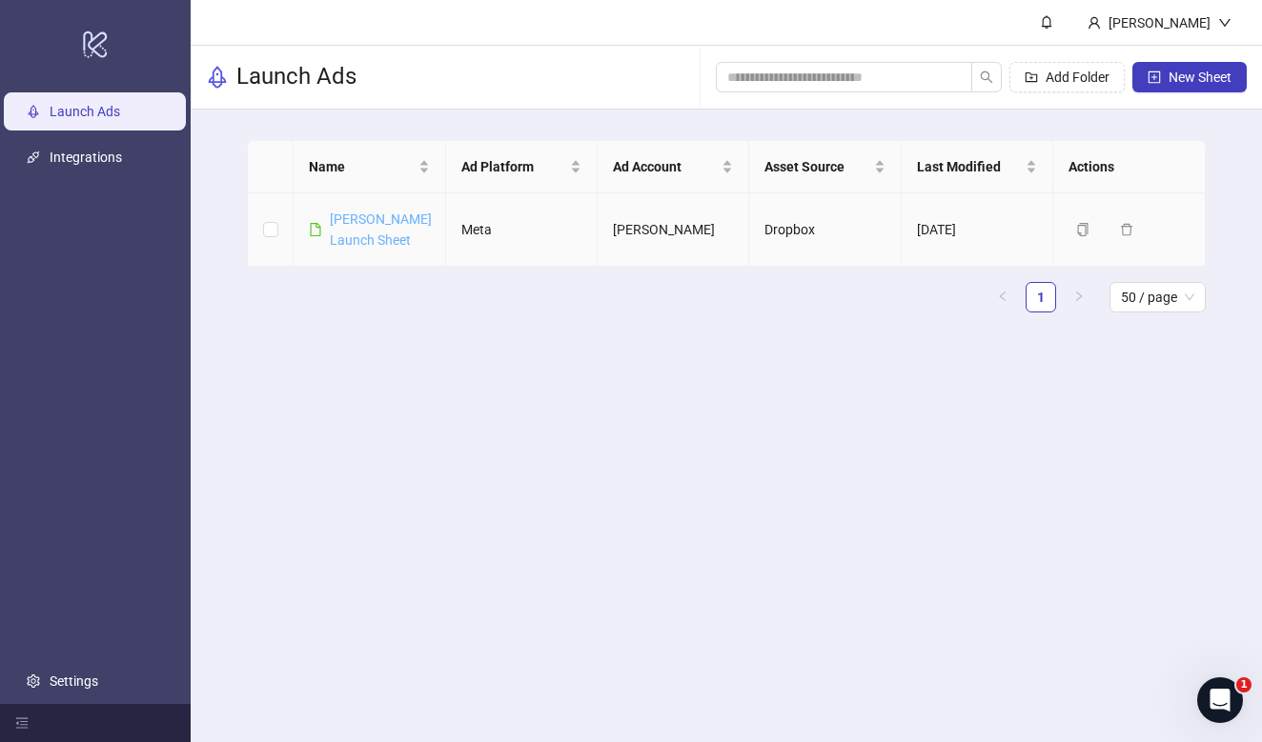
click at [359, 236] on link "[PERSON_NAME] Launch Sheet" at bounding box center [381, 230] width 102 height 36
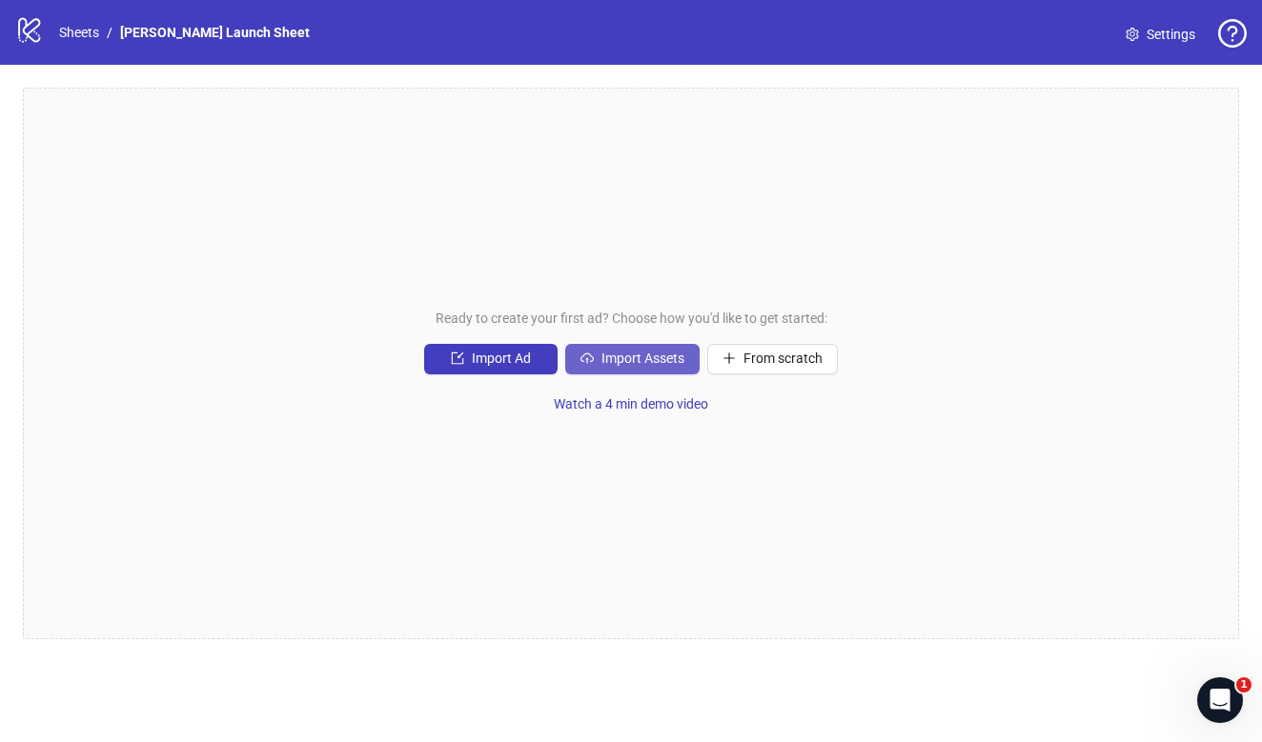
click at [611, 358] on span "Import Assets" at bounding box center [642, 358] width 83 height 15
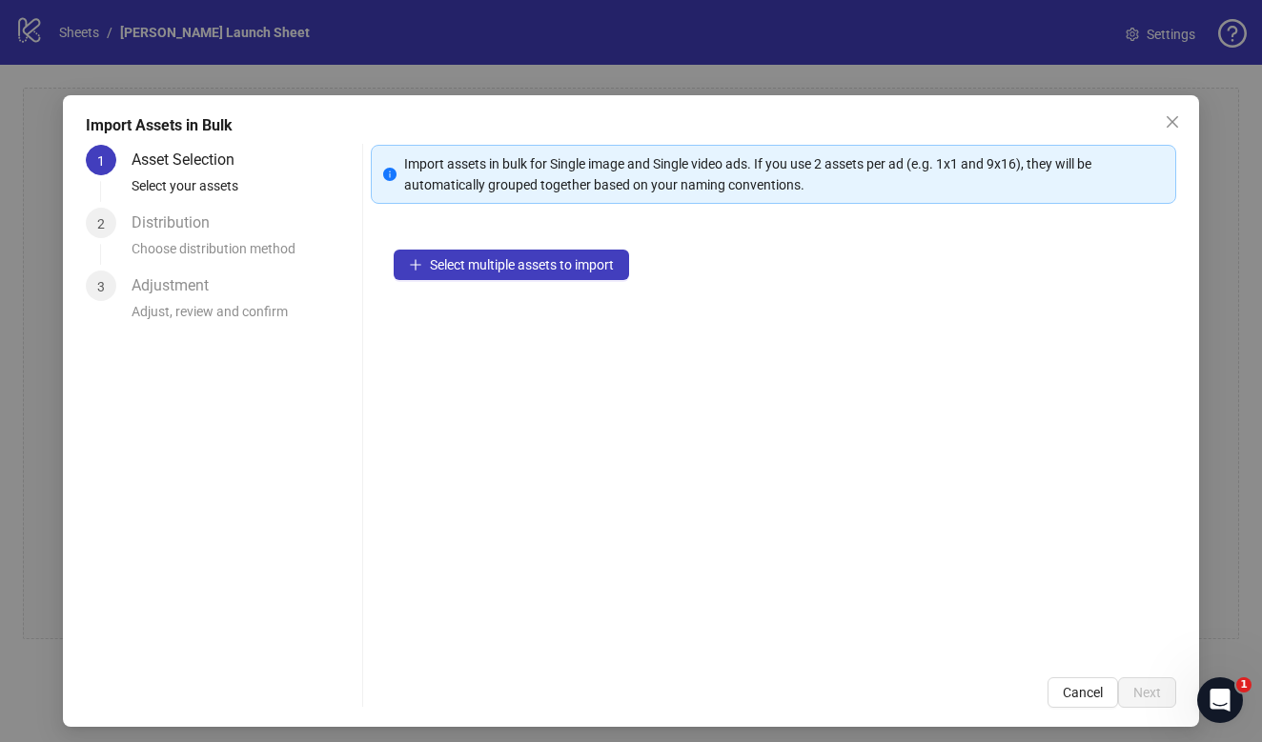
click at [578, 280] on div "Select multiple assets to import" at bounding box center [773, 441] width 805 height 428
click at [575, 269] on span "Select multiple assets to import" at bounding box center [522, 264] width 184 height 15
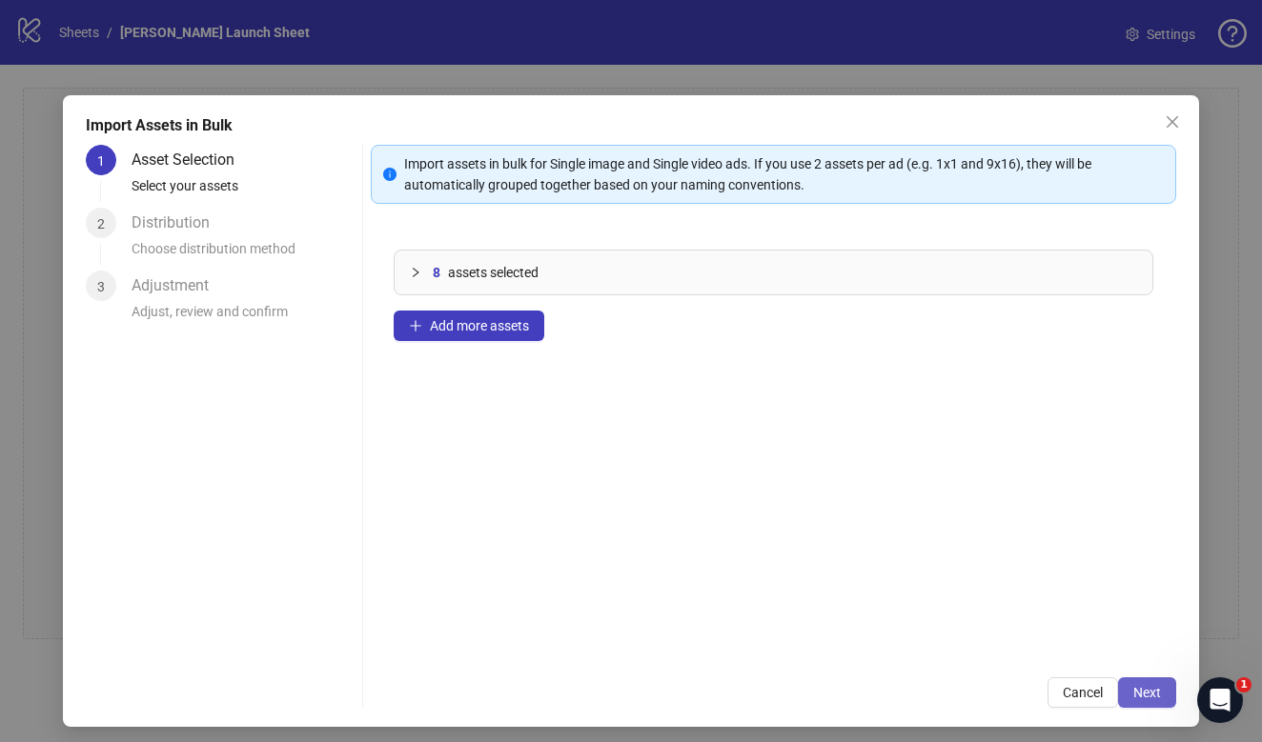
click at [1161, 688] on button "Next" at bounding box center [1147, 693] width 58 height 30
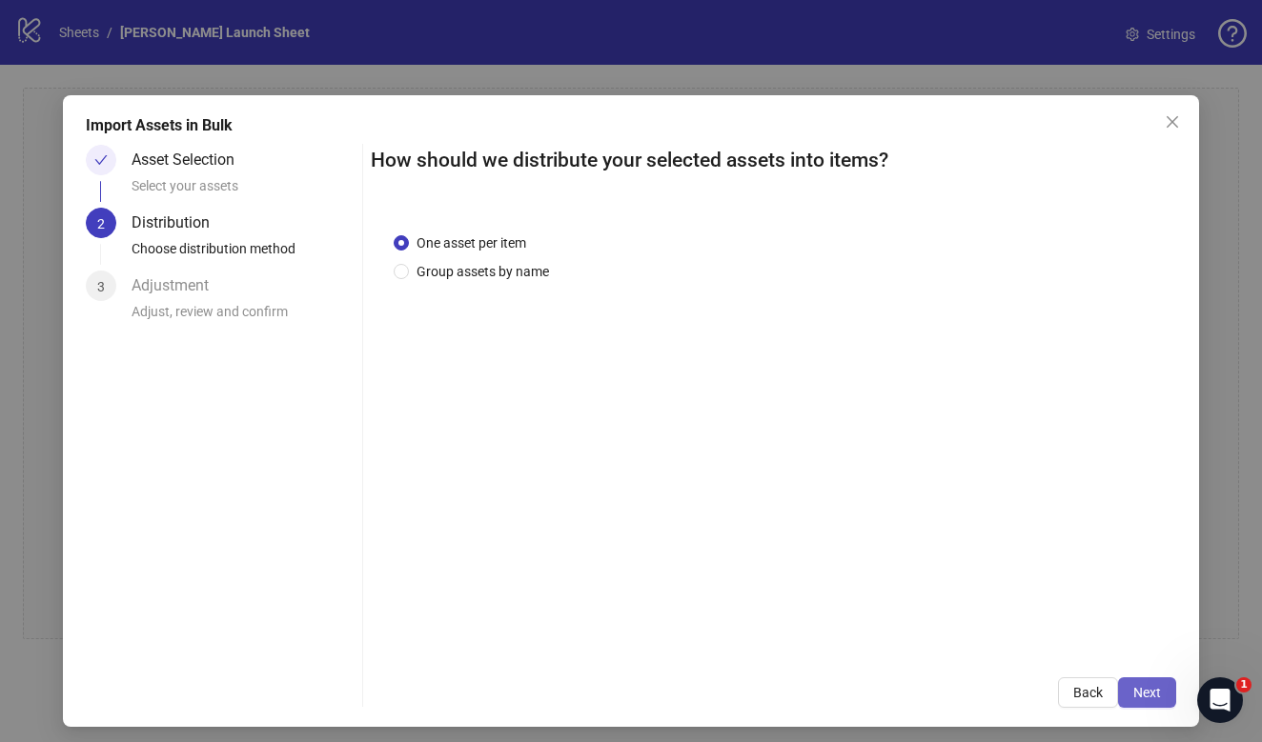
click at [1142, 695] on span "Next" at bounding box center [1147, 692] width 28 height 15
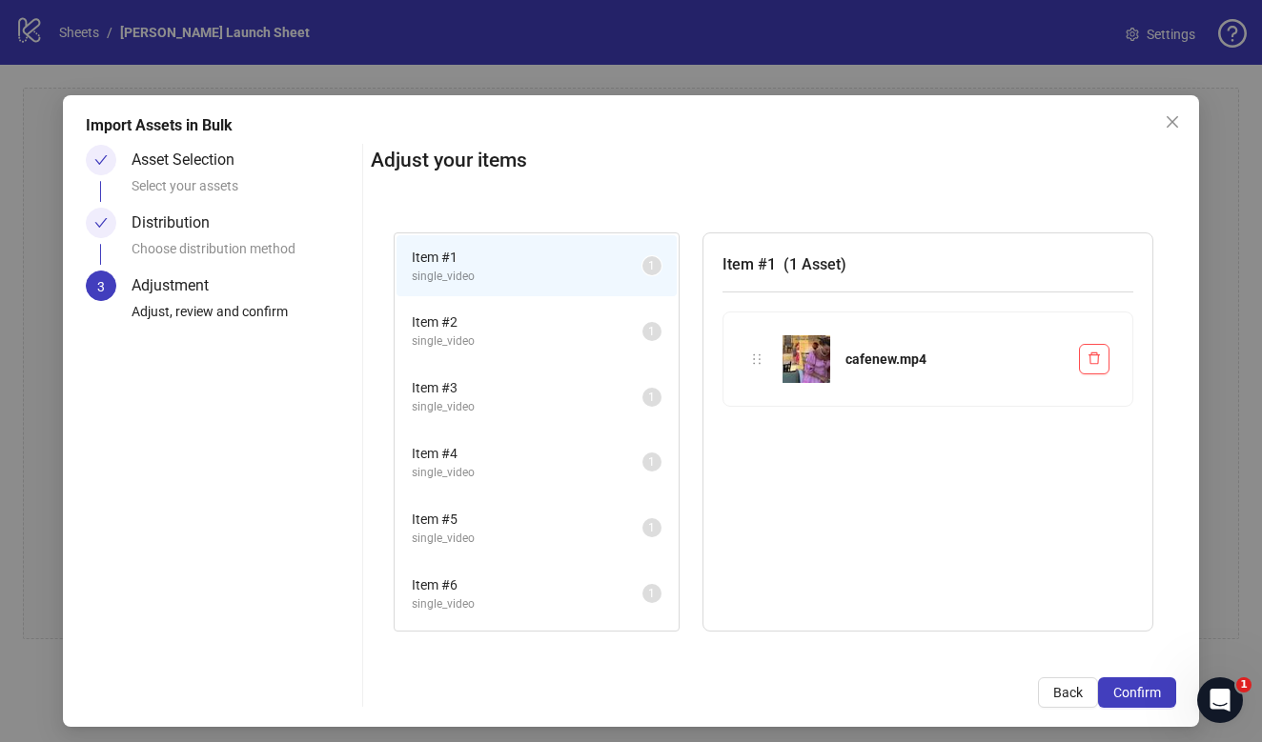
click at [1142, 695] on span "Confirm" at bounding box center [1137, 692] width 48 height 15
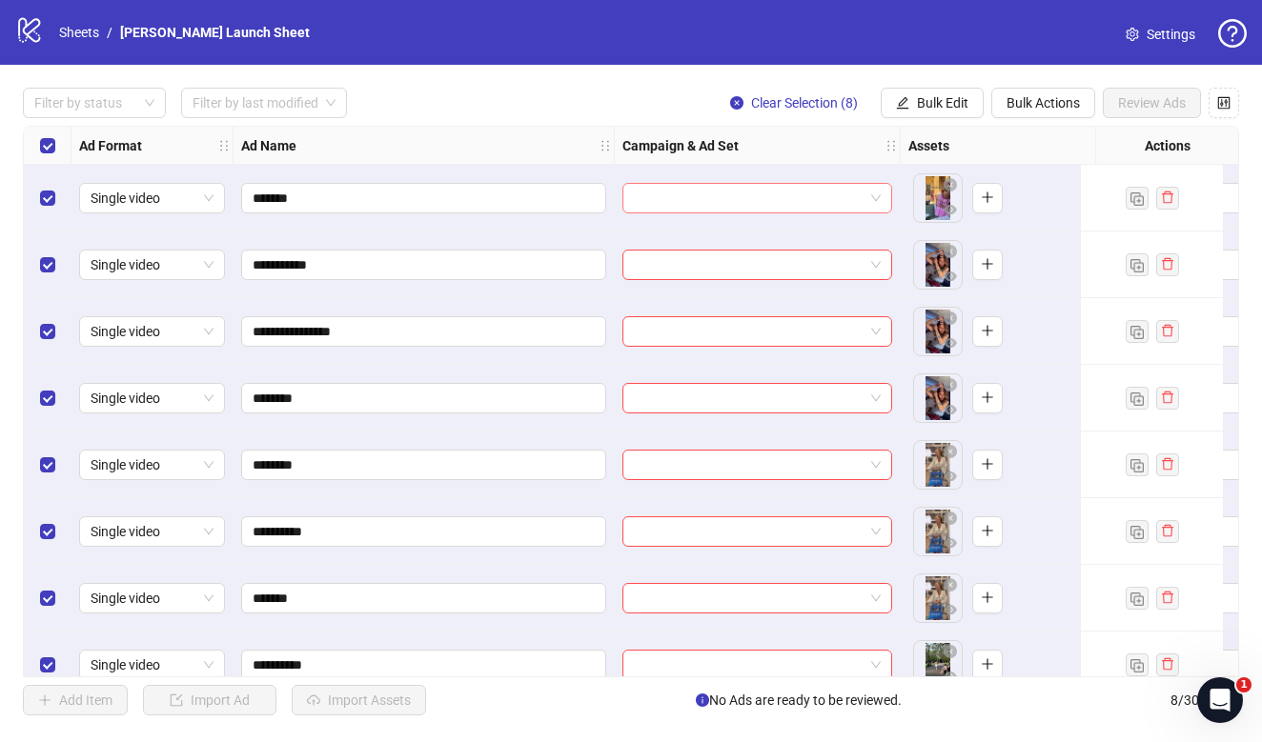
click at [777, 196] on input "search" at bounding box center [749, 198] width 230 height 29
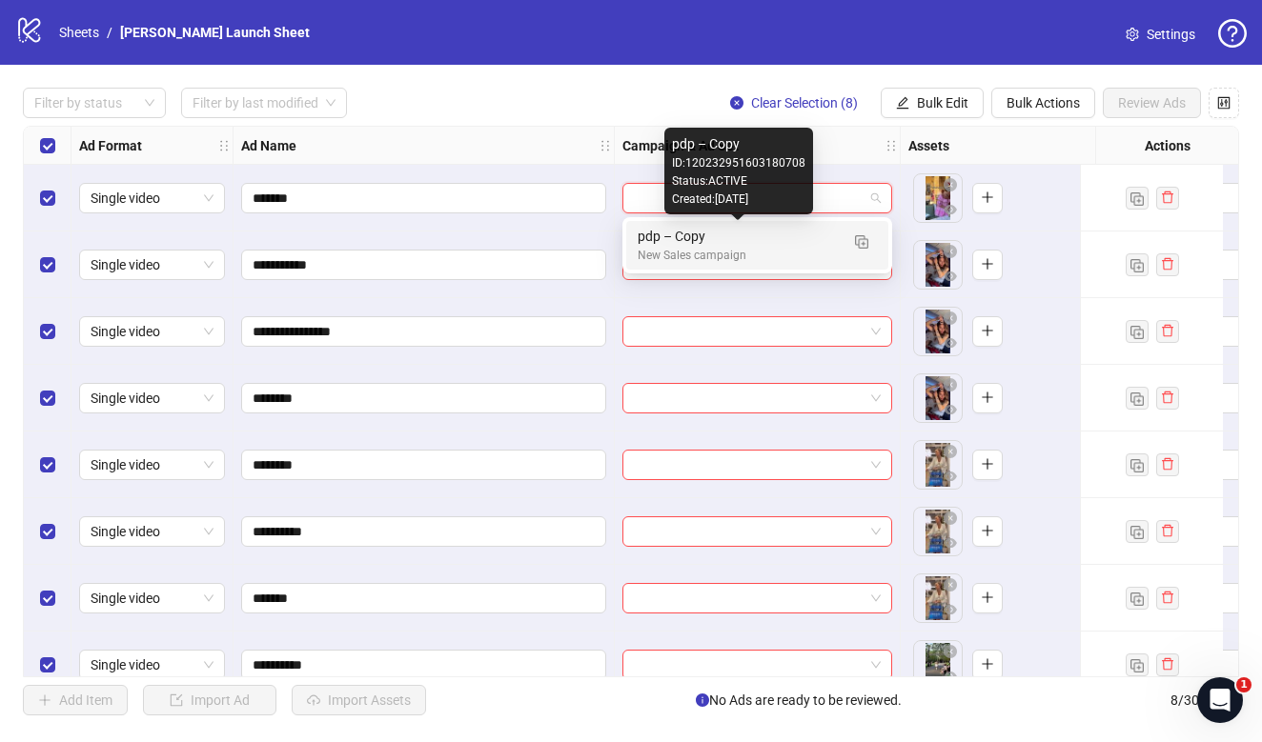
click at [796, 227] on div "pdp – Copy" at bounding box center [738, 236] width 201 height 21
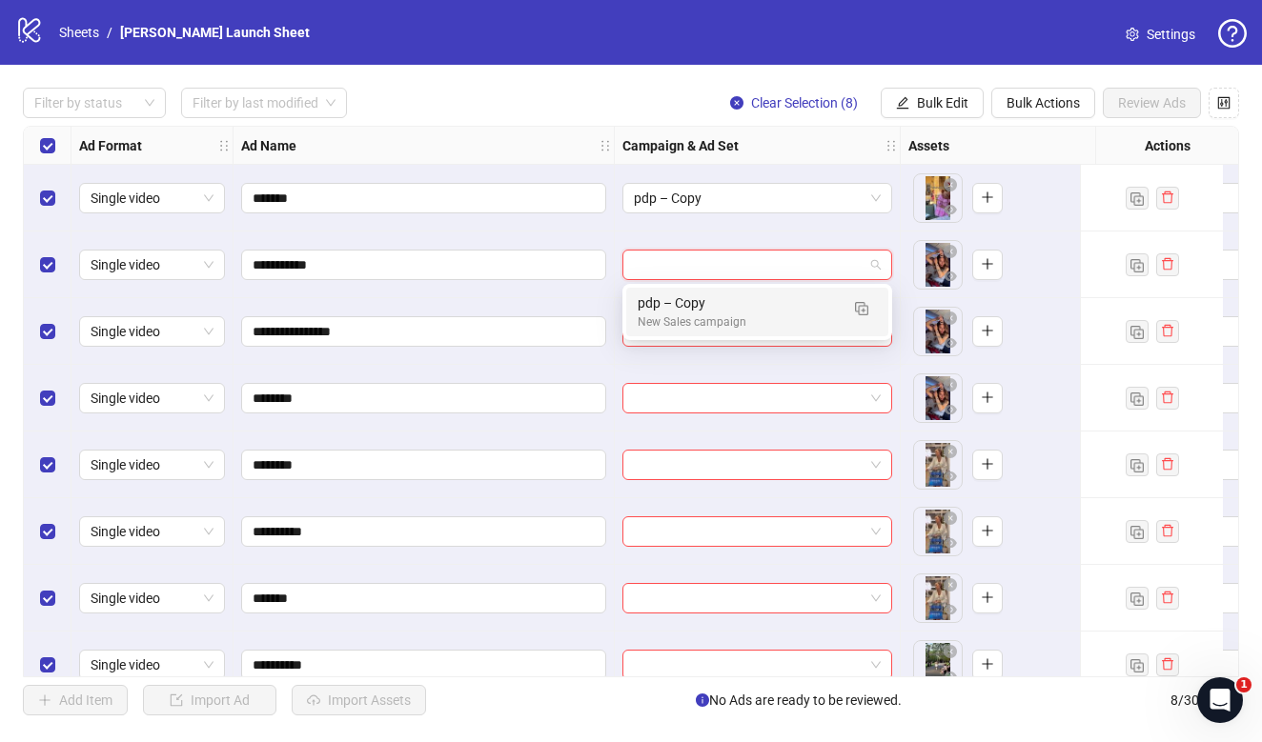
click at [798, 265] on input "search" at bounding box center [749, 265] width 230 height 29
click at [798, 308] on div "pdp – Copy" at bounding box center [738, 303] width 201 height 21
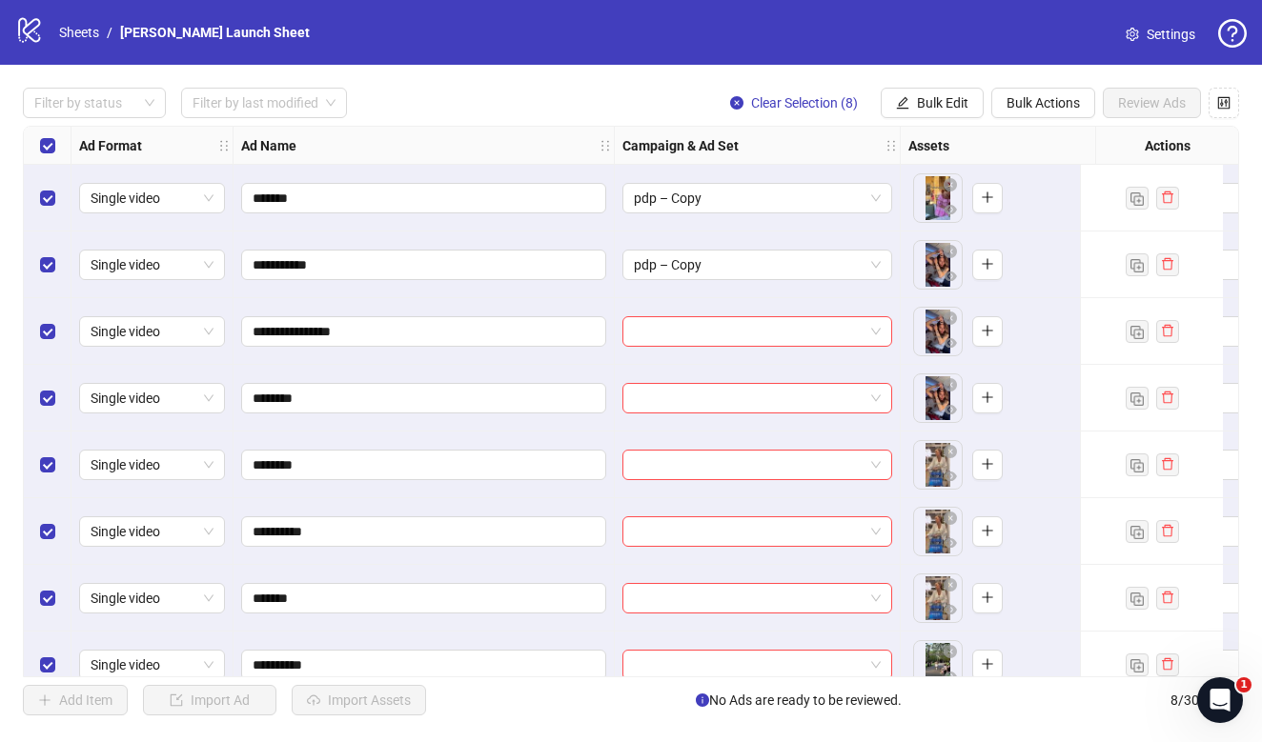
click at [799, 352] on div at bounding box center [758, 331] width 286 height 67
click at [910, 95] on button "Bulk Edit" at bounding box center [932, 103] width 103 height 30
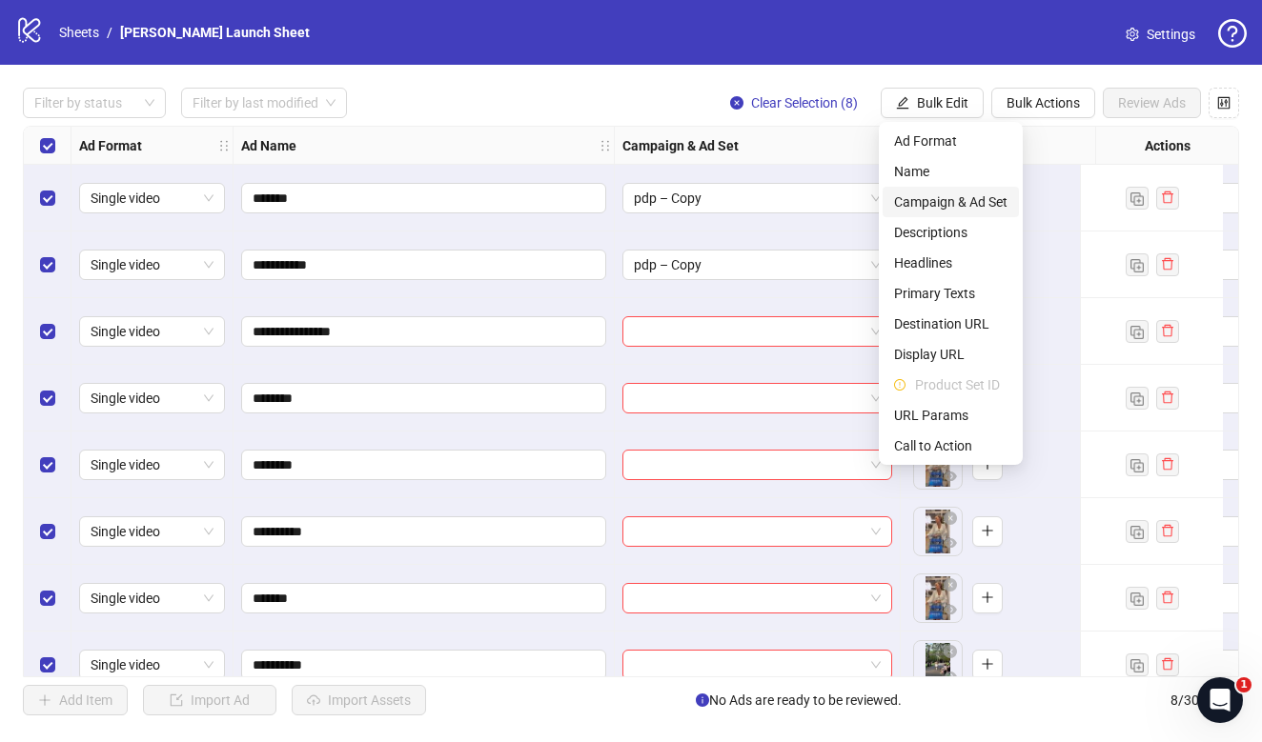
click at [931, 201] on span "Campaign & Ad Set" at bounding box center [950, 202] width 113 height 21
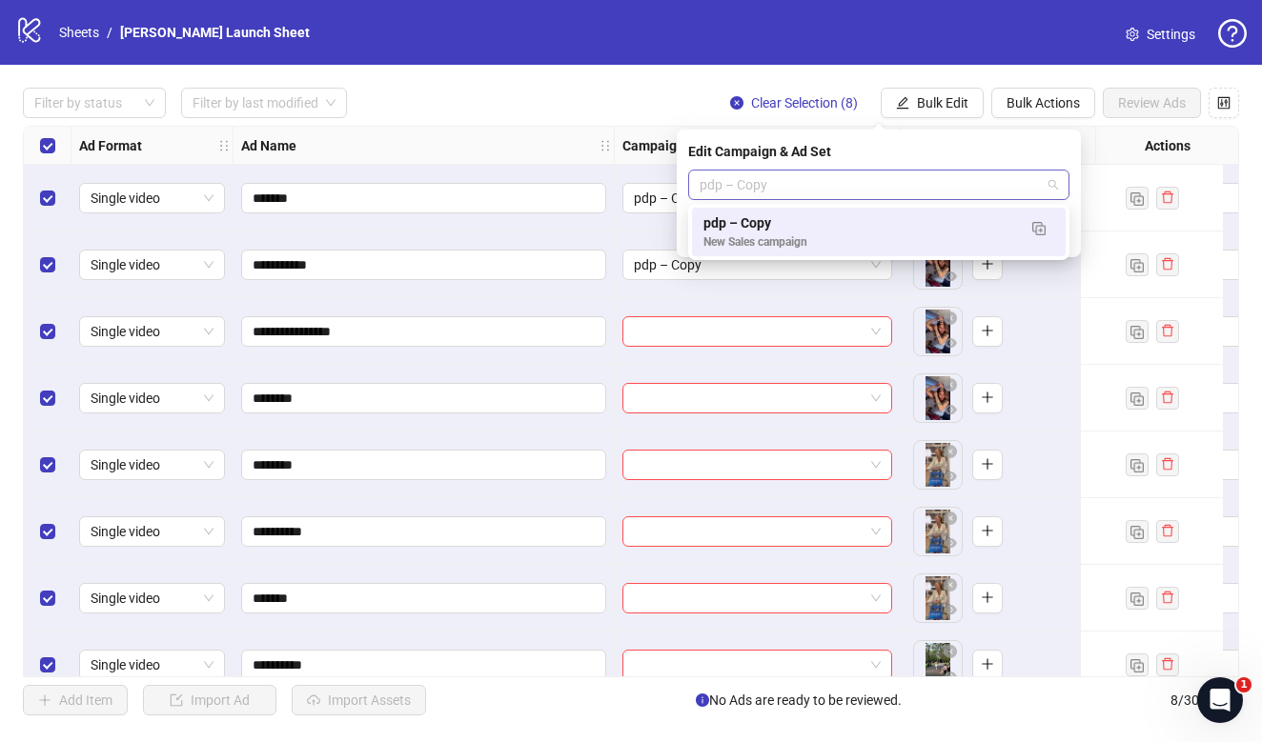
click at [818, 184] on span "pdp – Copy" at bounding box center [879, 185] width 358 height 29
click at [831, 227] on div "pdp – Copy" at bounding box center [859, 223] width 313 height 21
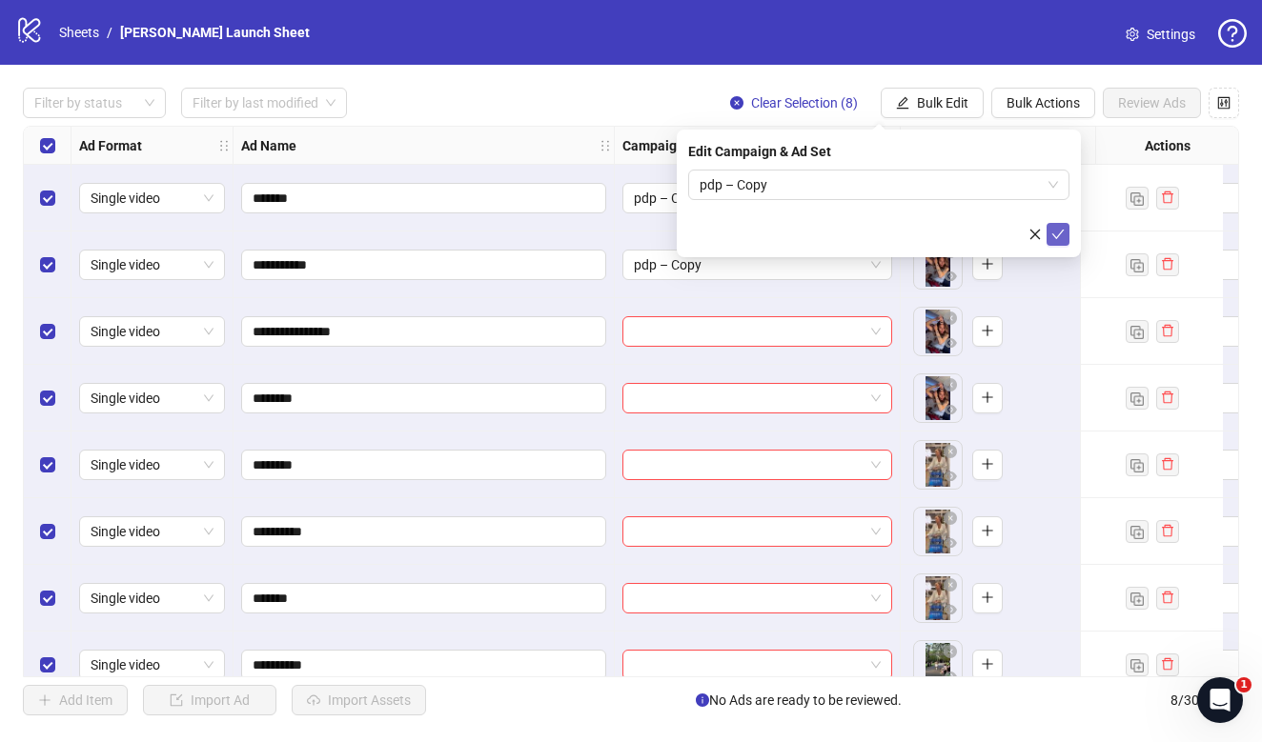
click at [1060, 232] on icon "check" at bounding box center [1057, 234] width 13 height 13
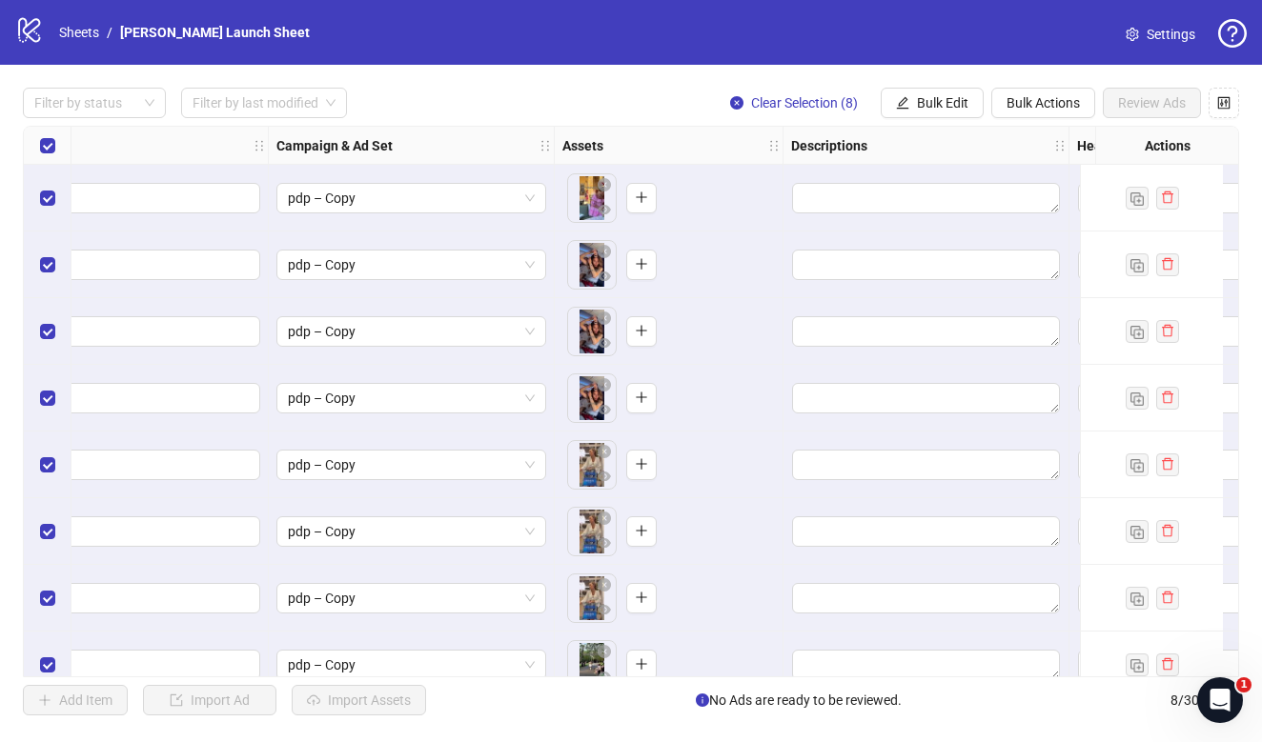
scroll to position [0, 376]
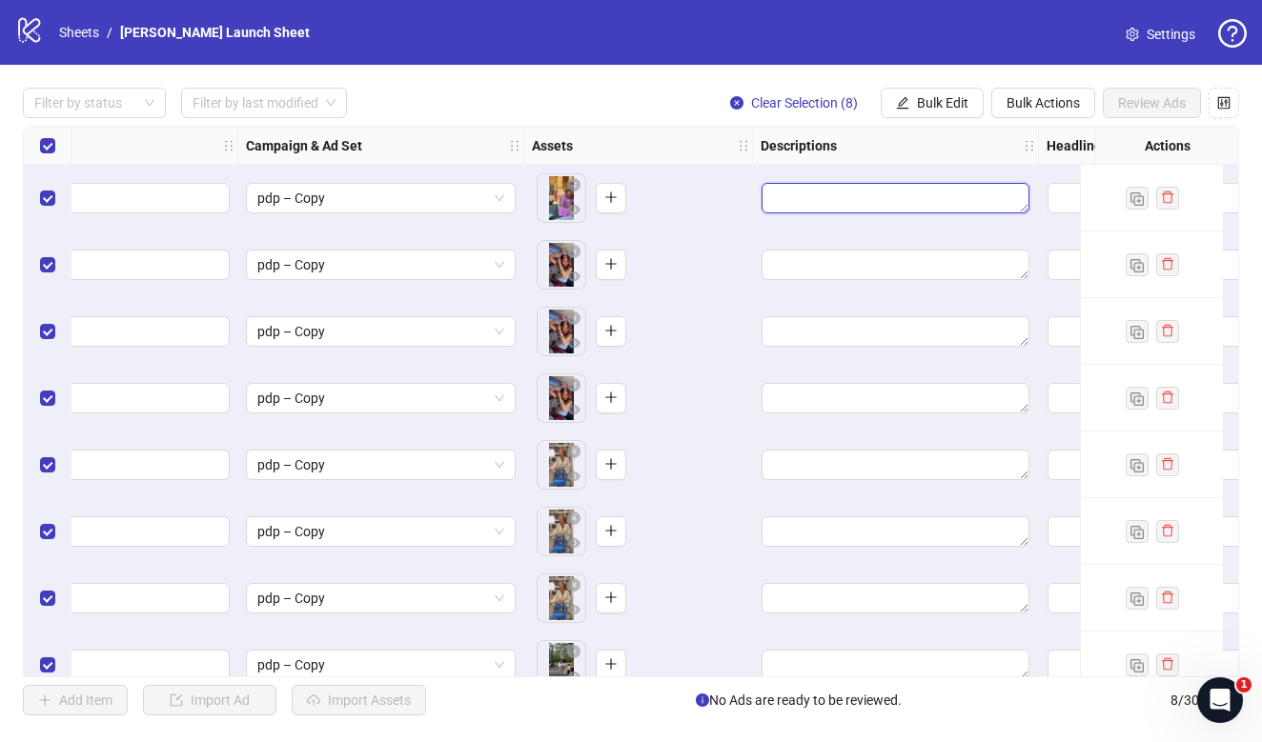
click at [895, 187] on textarea "Edit values" at bounding box center [896, 198] width 268 height 30
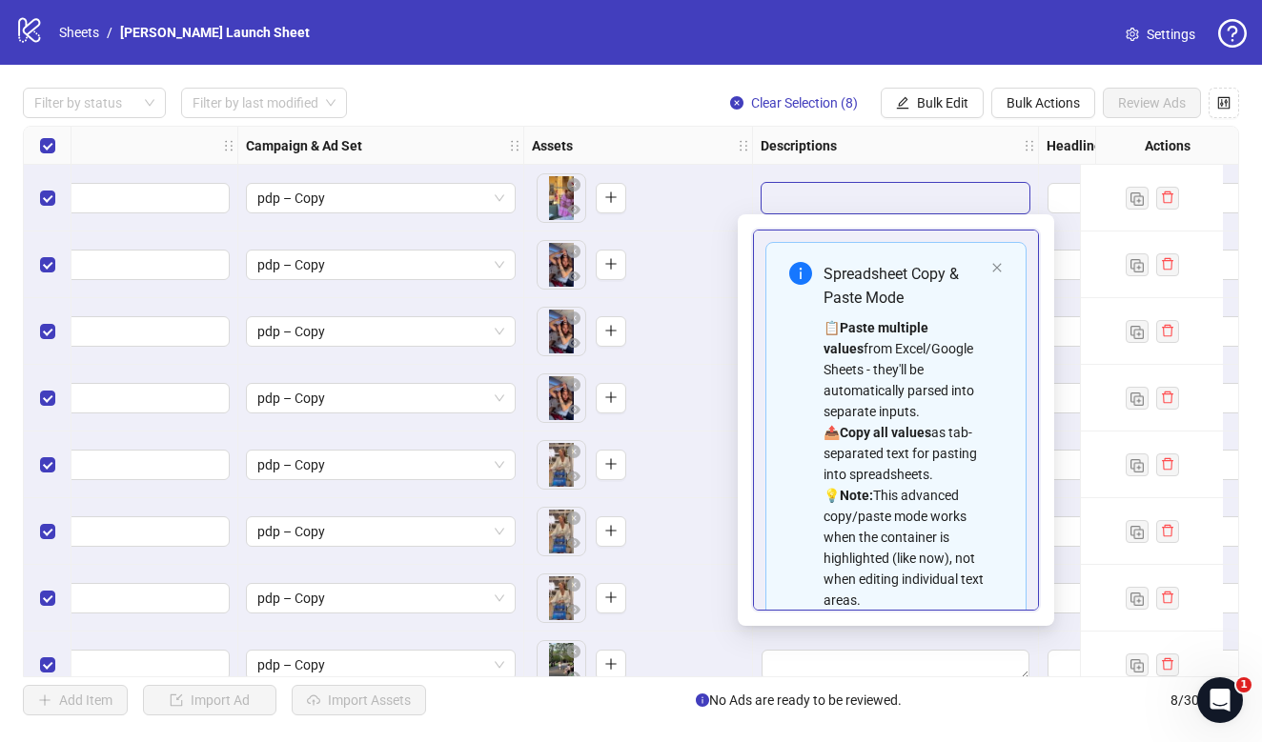
scroll to position [0, 0]
click at [680, 87] on div "**********" at bounding box center [631, 402] width 1262 height 674
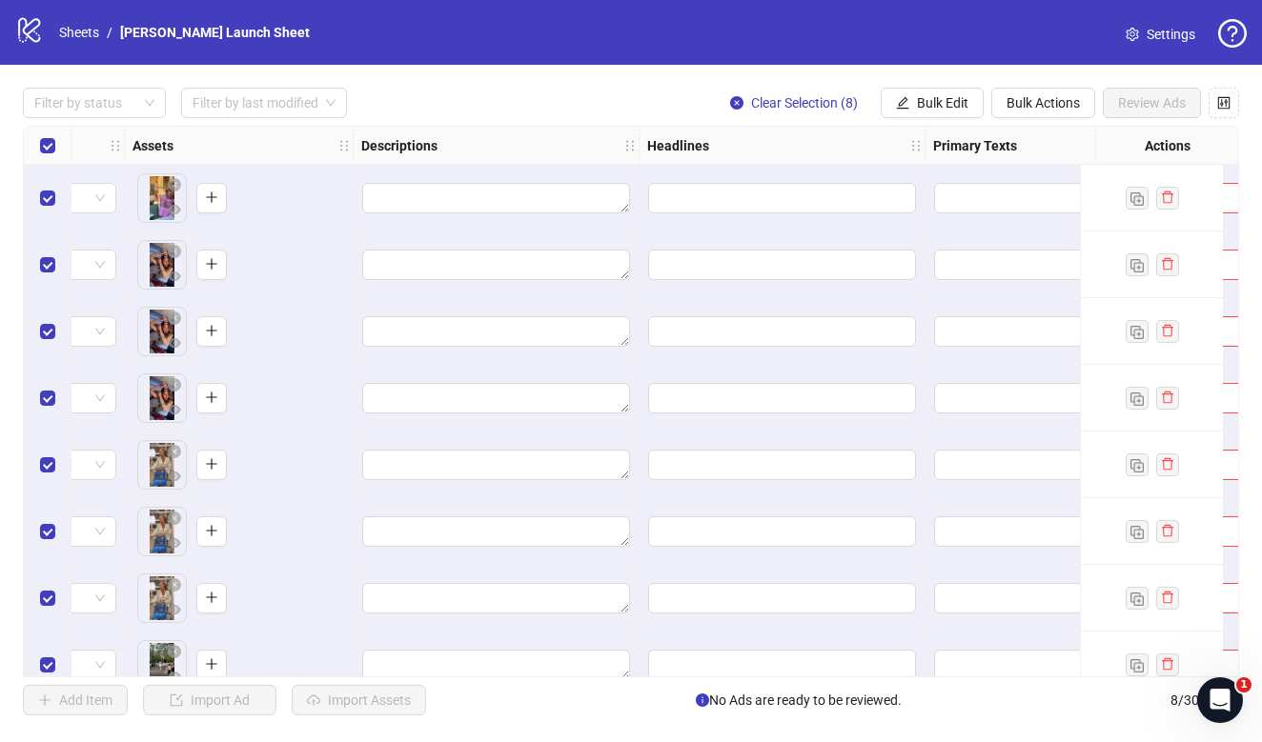
scroll to position [0, 776]
click at [789, 193] on input "Edit values" at bounding box center [782, 198] width 268 height 30
click at [650, 76] on div "**********" at bounding box center [631, 402] width 1262 height 674
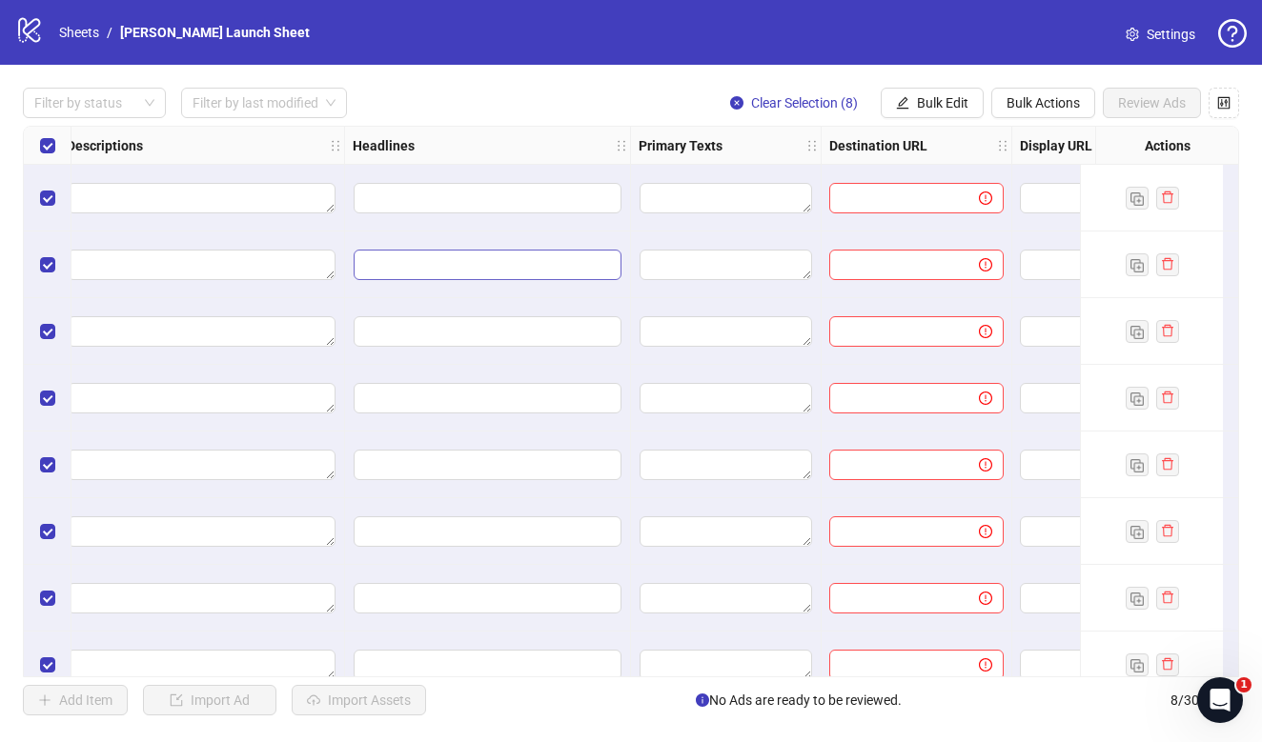
scroll to position [0, 1073]
click at [858, 194] on input "text" at bounding box center [894, 198] width 112 height 21
click at [935, 101] on span "Bulk Edit" at bounding box center [942, 102] width 51 height 15
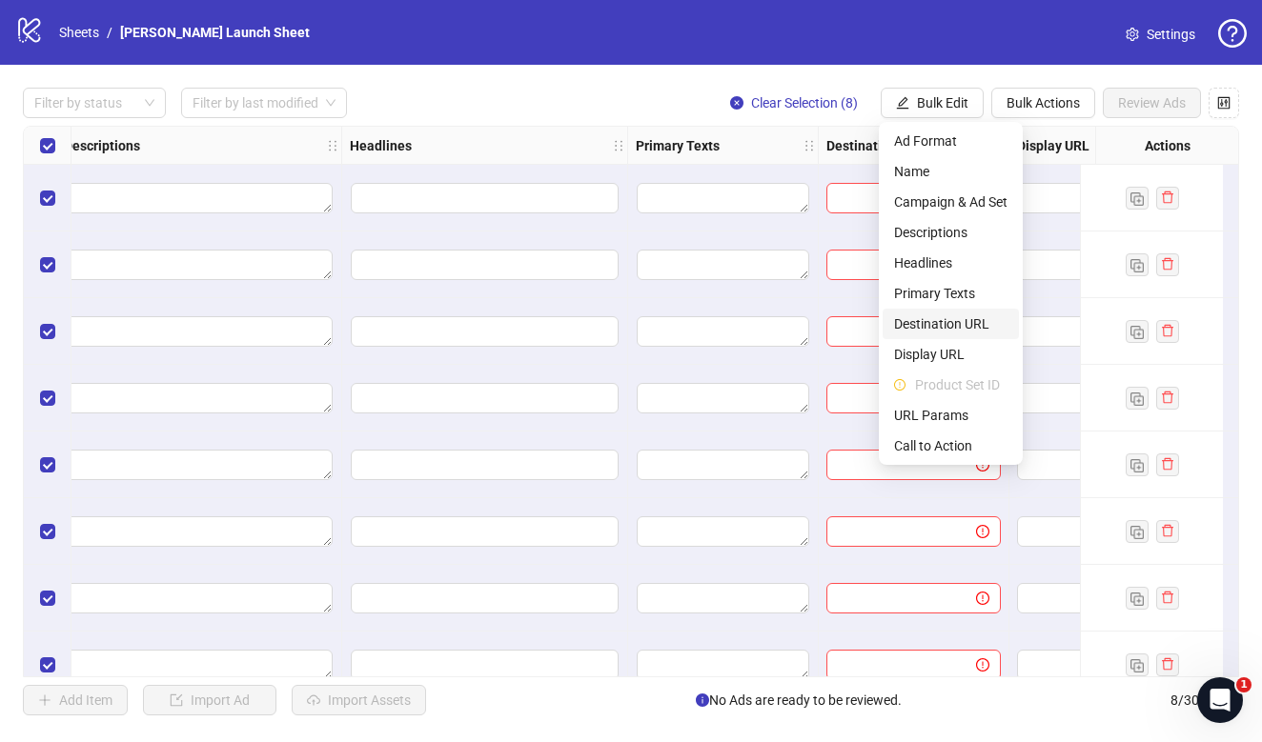
click at [911, 334] on span "Destination URL" at bounding box center [950, 324] width 113 height 21
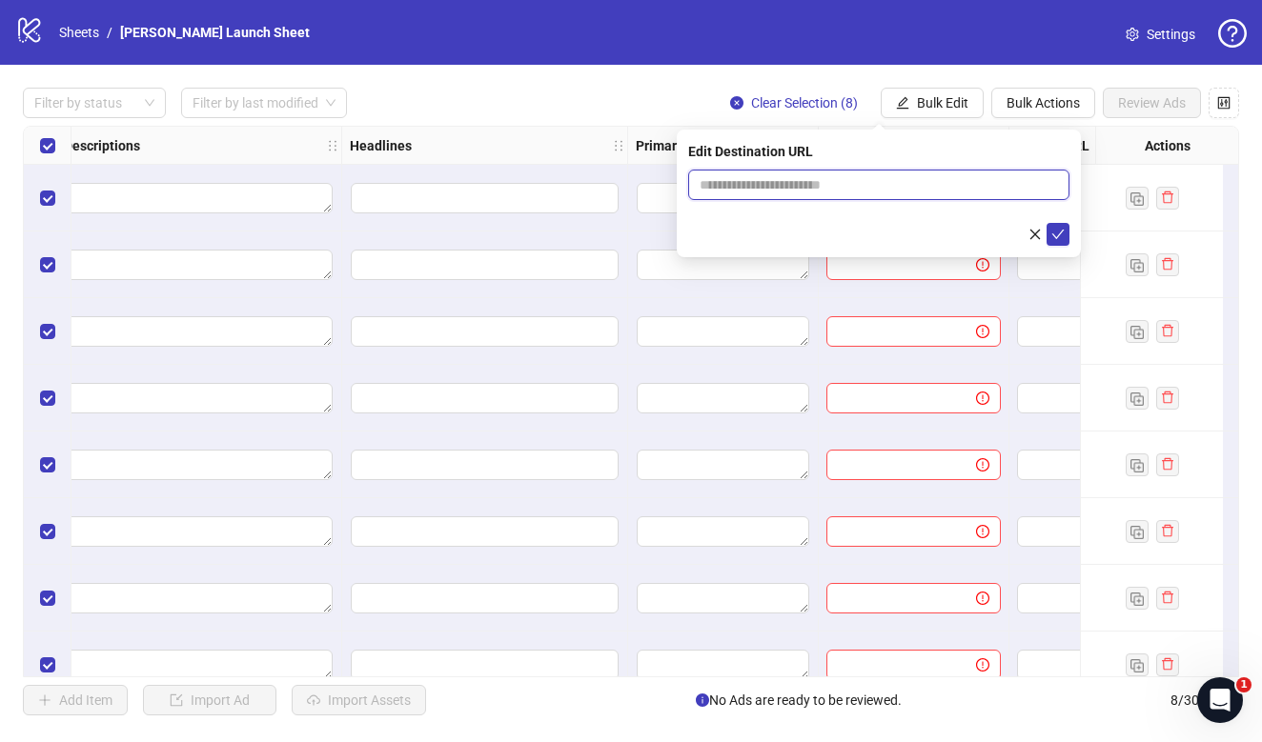
click at [845, 191] on input "text" at bounding box center [871, 184] width 343 height 21
paste input "**********"
type input "**********"
click at [1052, 230] on icon "check" at bounding box center [1057, 234] width 13 height 13
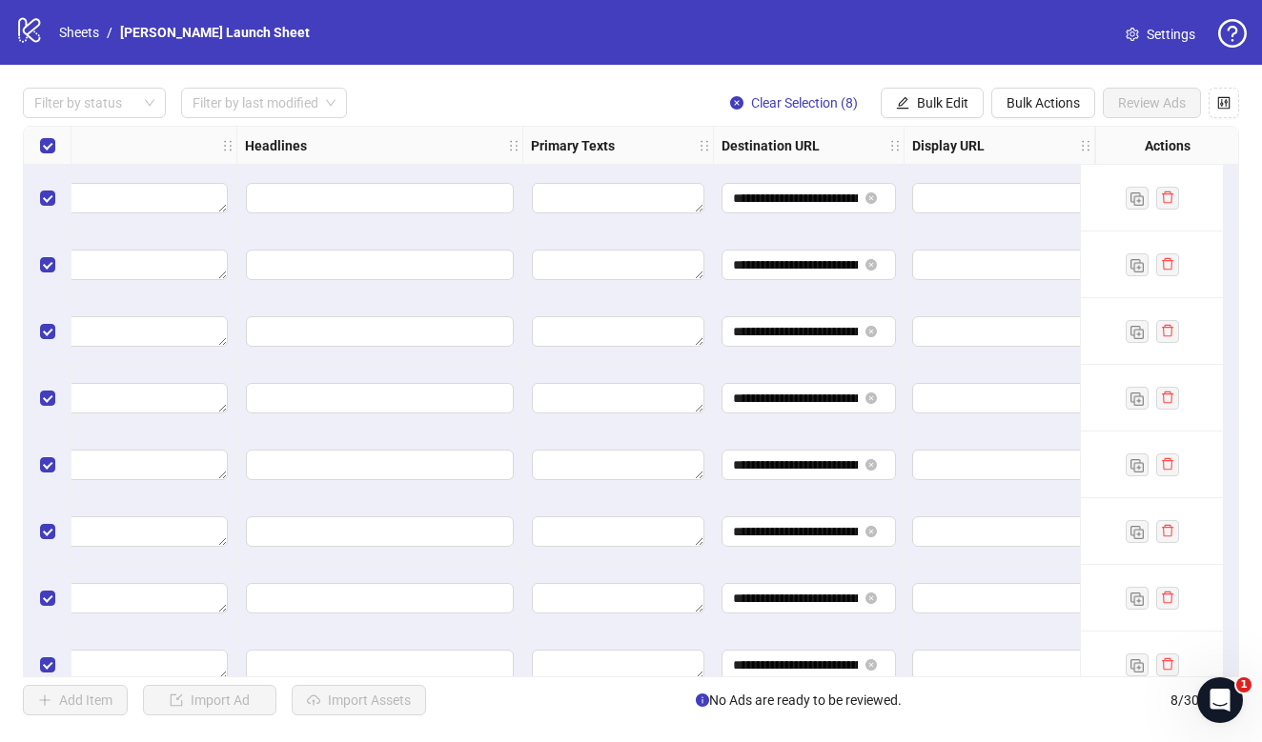
scroll to position [-1, 1178]
click at [945, 198] on input "text" at bounding box center [998, 198] width 148 height 21
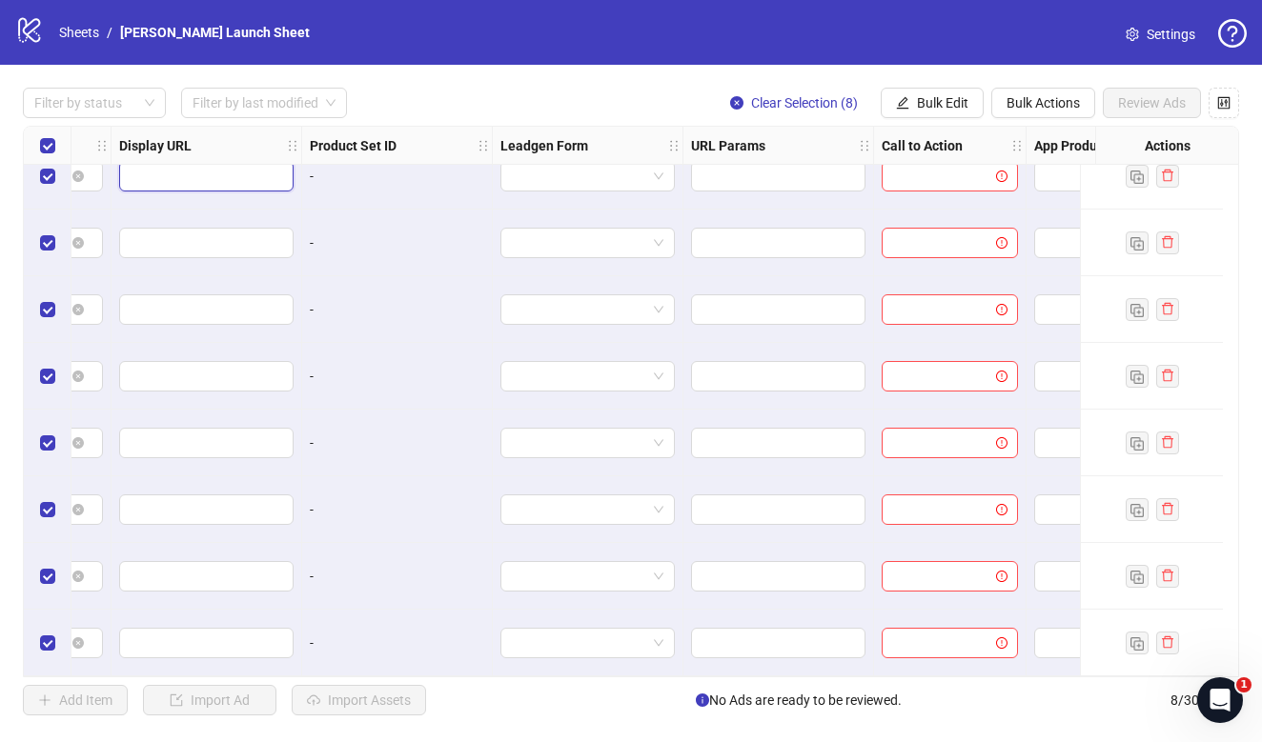
scroll to position [30, 1971]
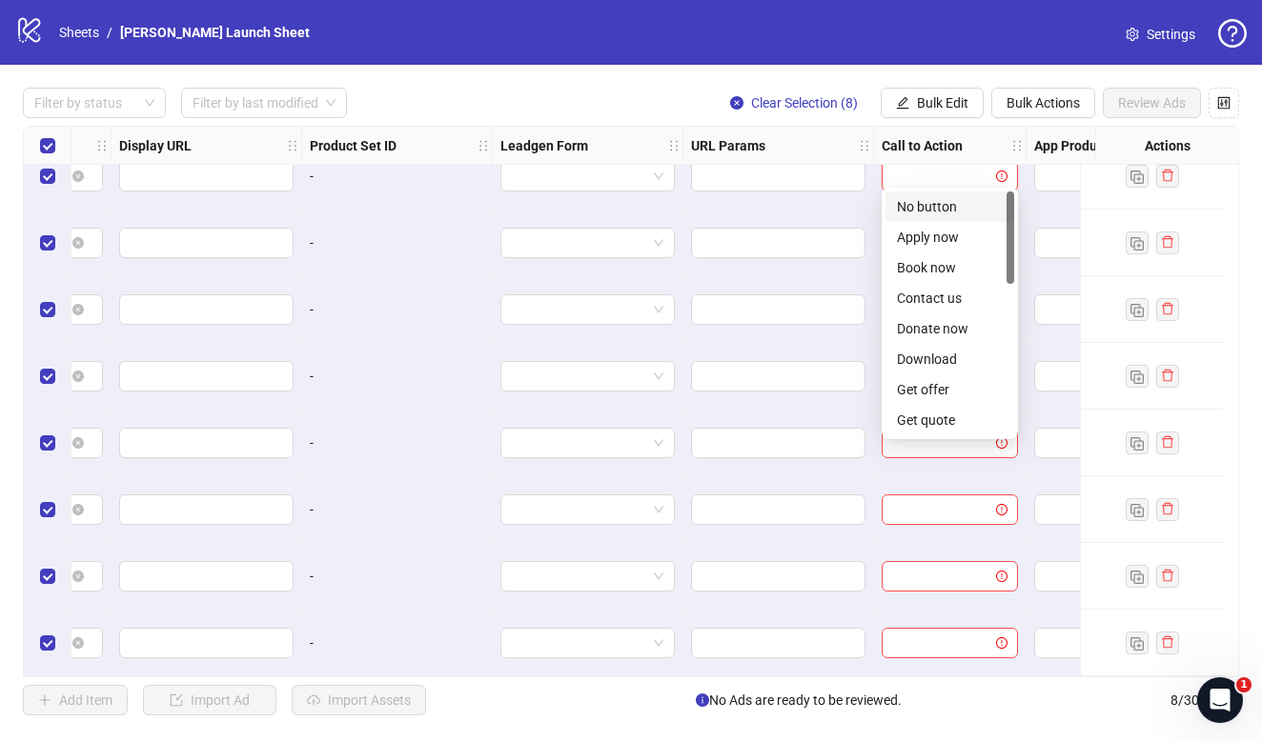
click at [929, 173] on input "search" at bounding box center [941, 176] width 96 height 29
click at [965, 101] on span "Bulk Edit" at bounding box center [942, 102] width 51 height 15
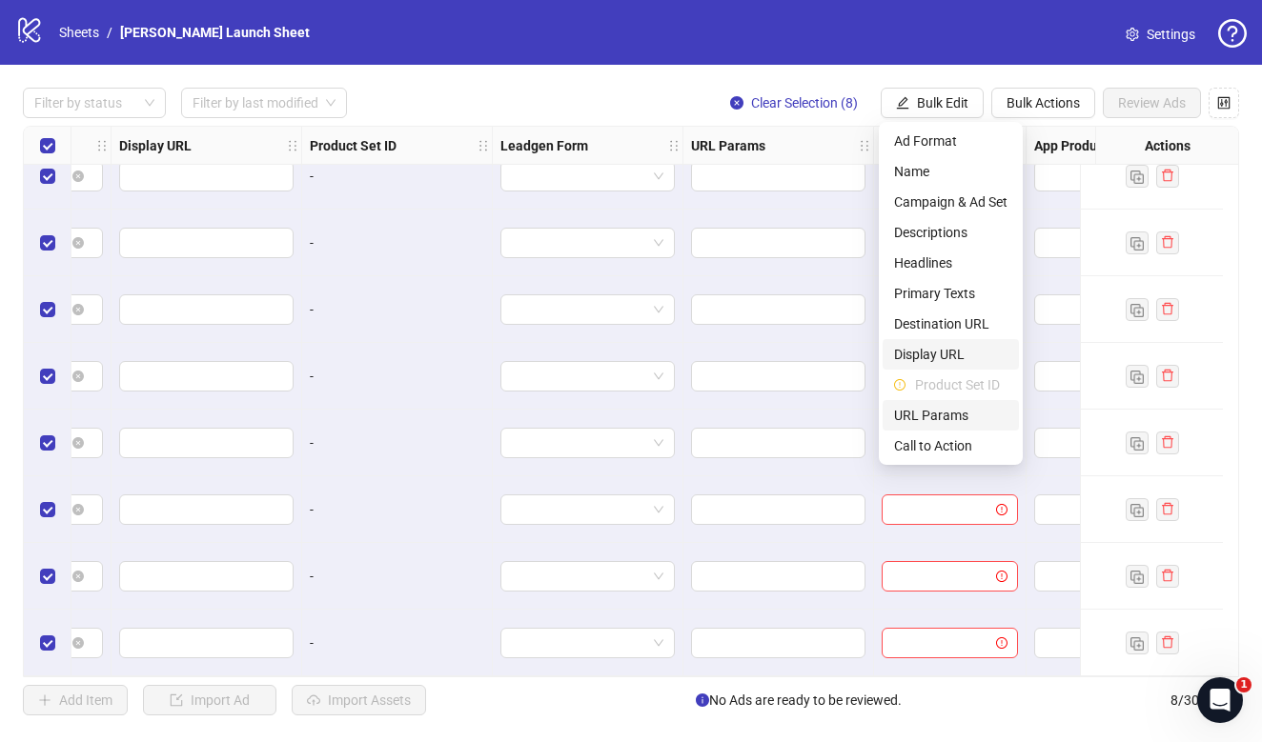
scroll to position [0, 0]
click at [935, 454] on span "Call to Action" at bounding box center [950, 446] width 113 height 21
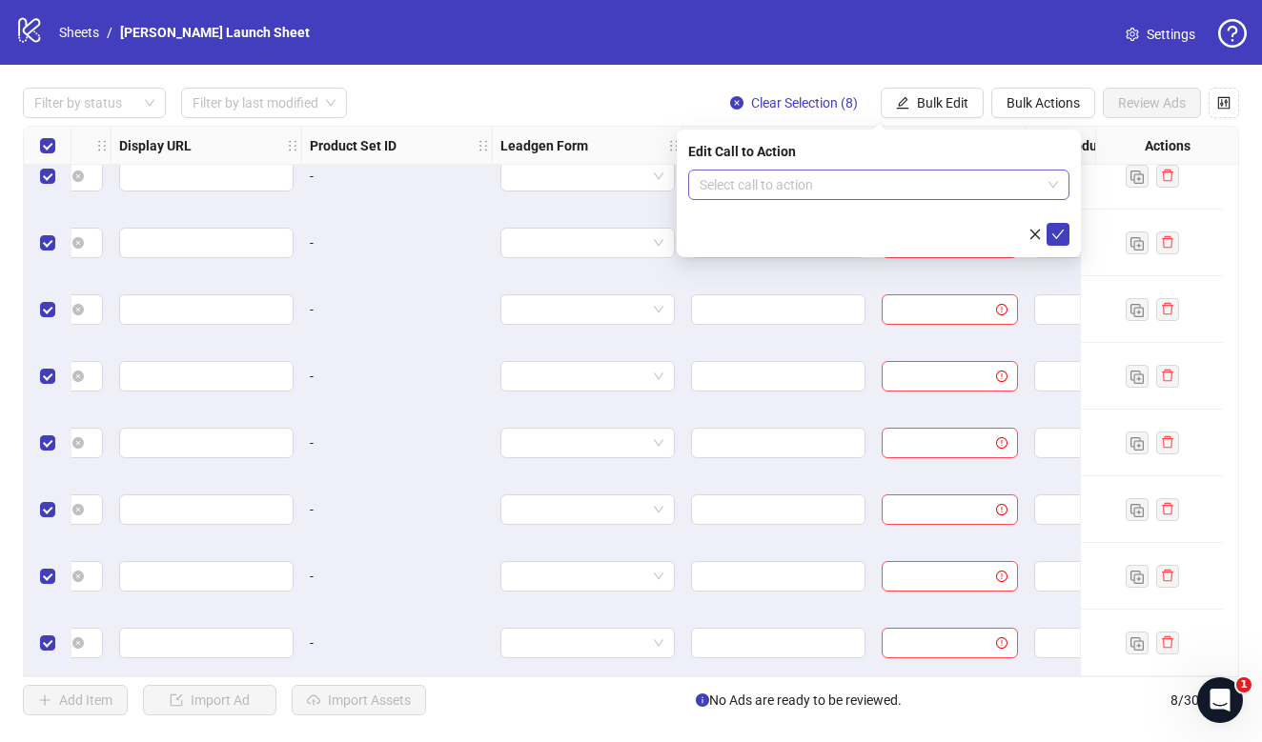
click at [813, 178] on input "search" at bounding box center [870, 185] width 341 height 29
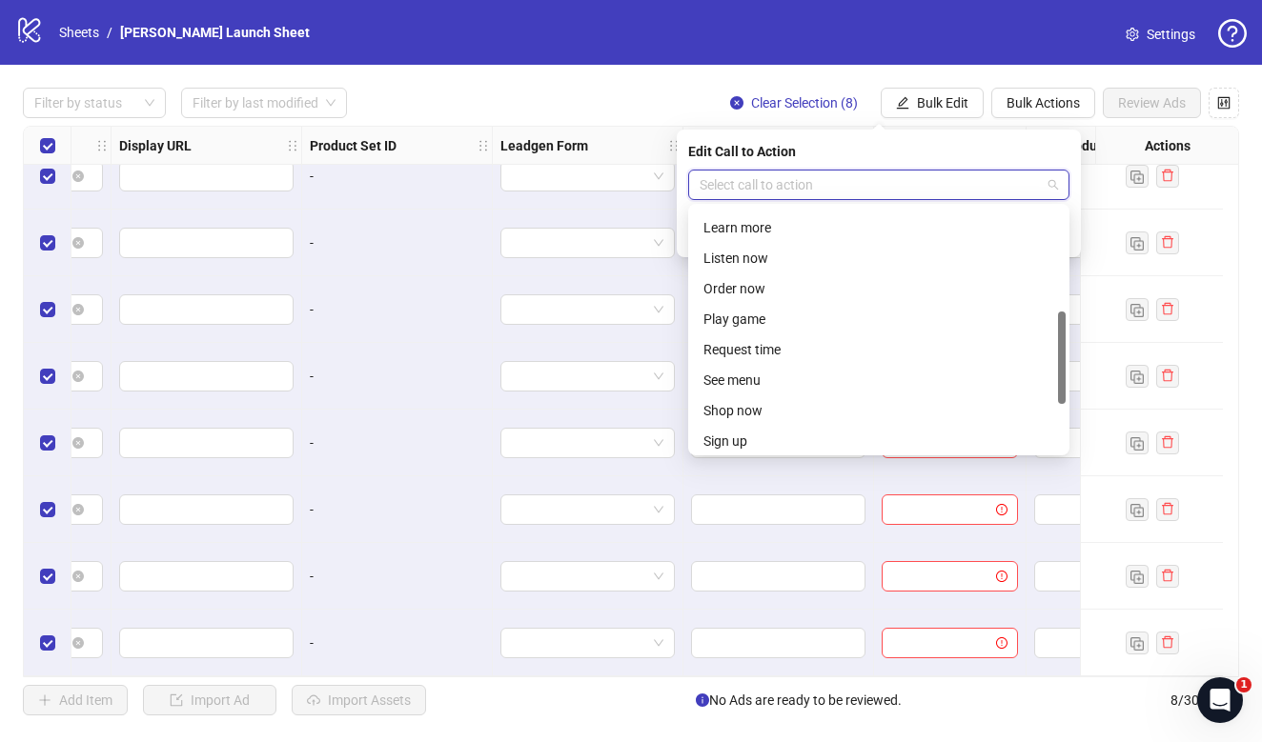
scroll to position [273, 0]
click at [810, 291] on div "Order now" at bounding box center [878, 285] width 351 height 21
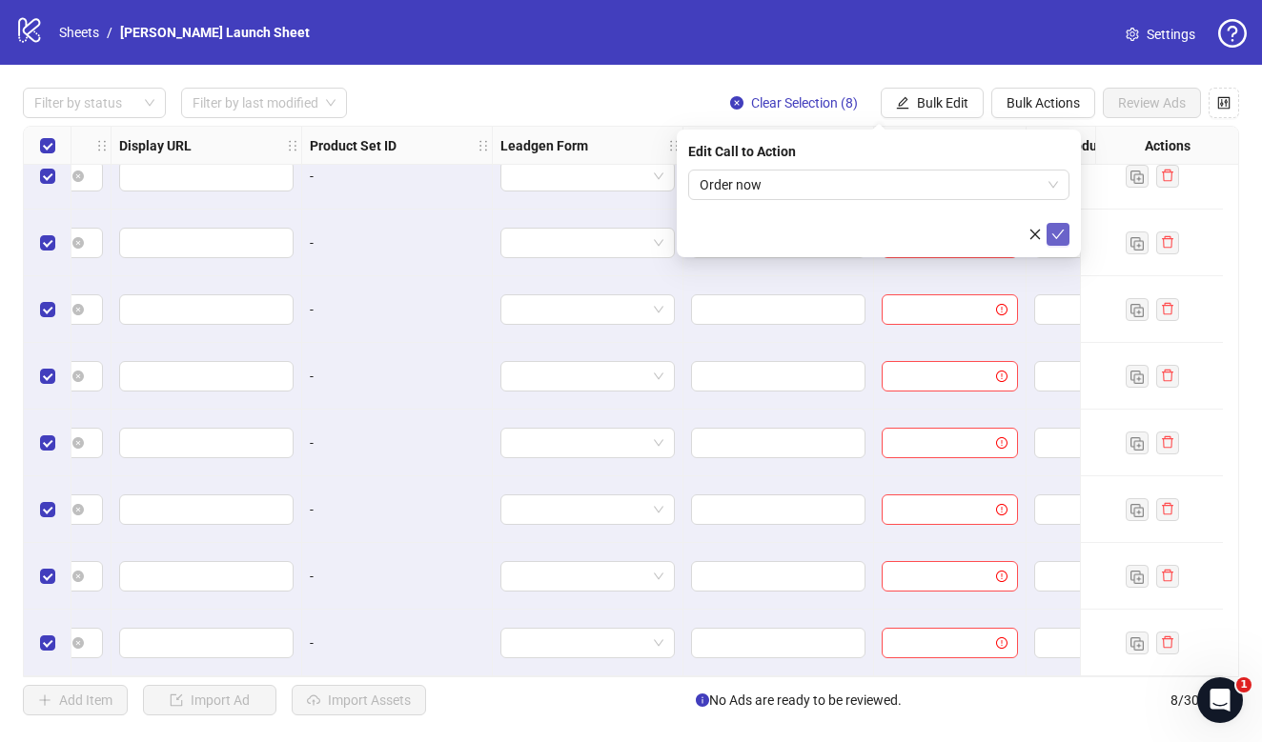
click at [1050, 231] on button "submit" at bounding box center [1058, 234] width 23 height 23
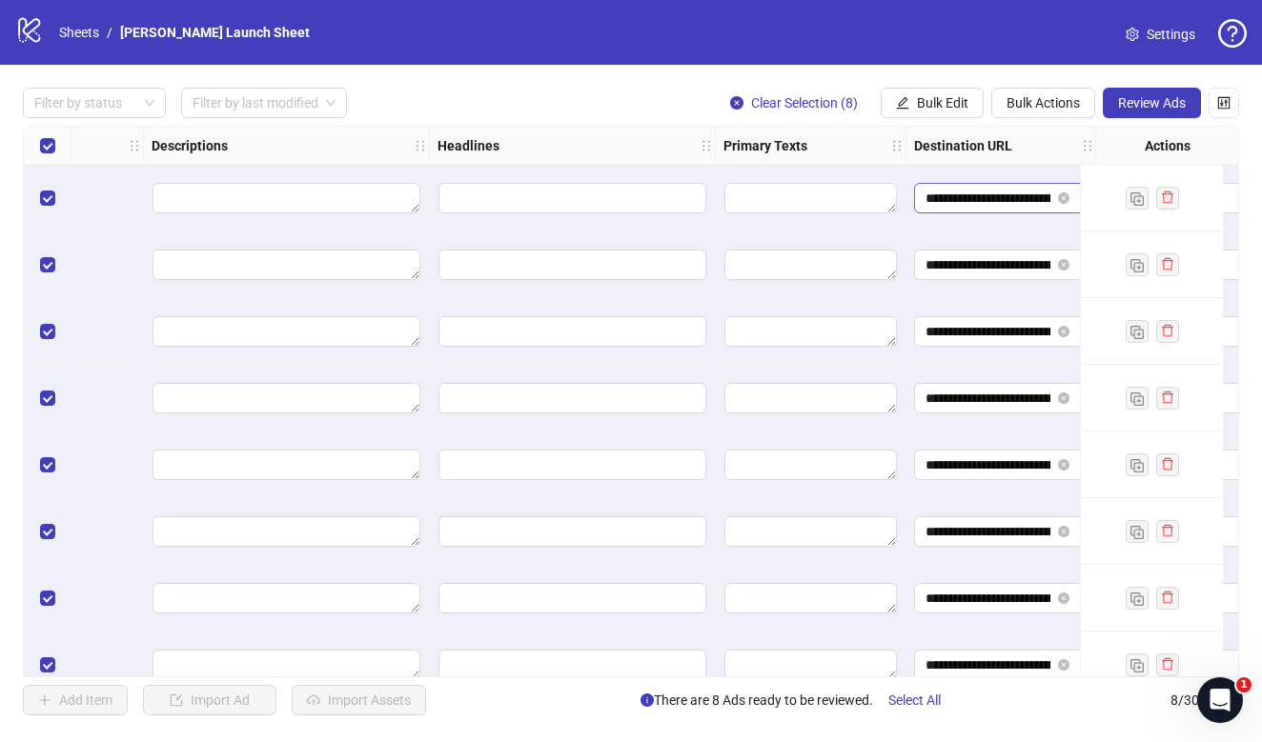
scroll to position [0, 947]
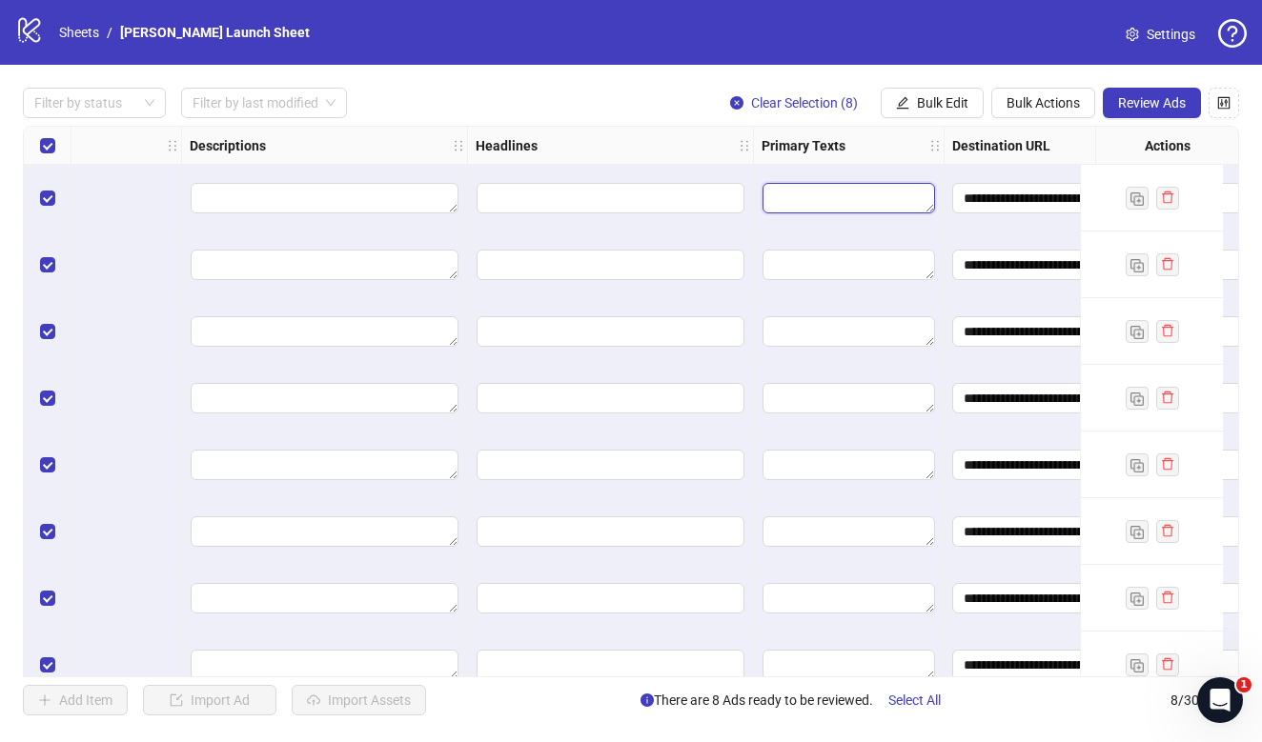
click at [783, 203] on textarea "Edit values" at bounding box center [848, 198] width 173 height 30
click at [958, 108] on span "Bulk Edit" at bounding box center [942, 102] width 51 height 15
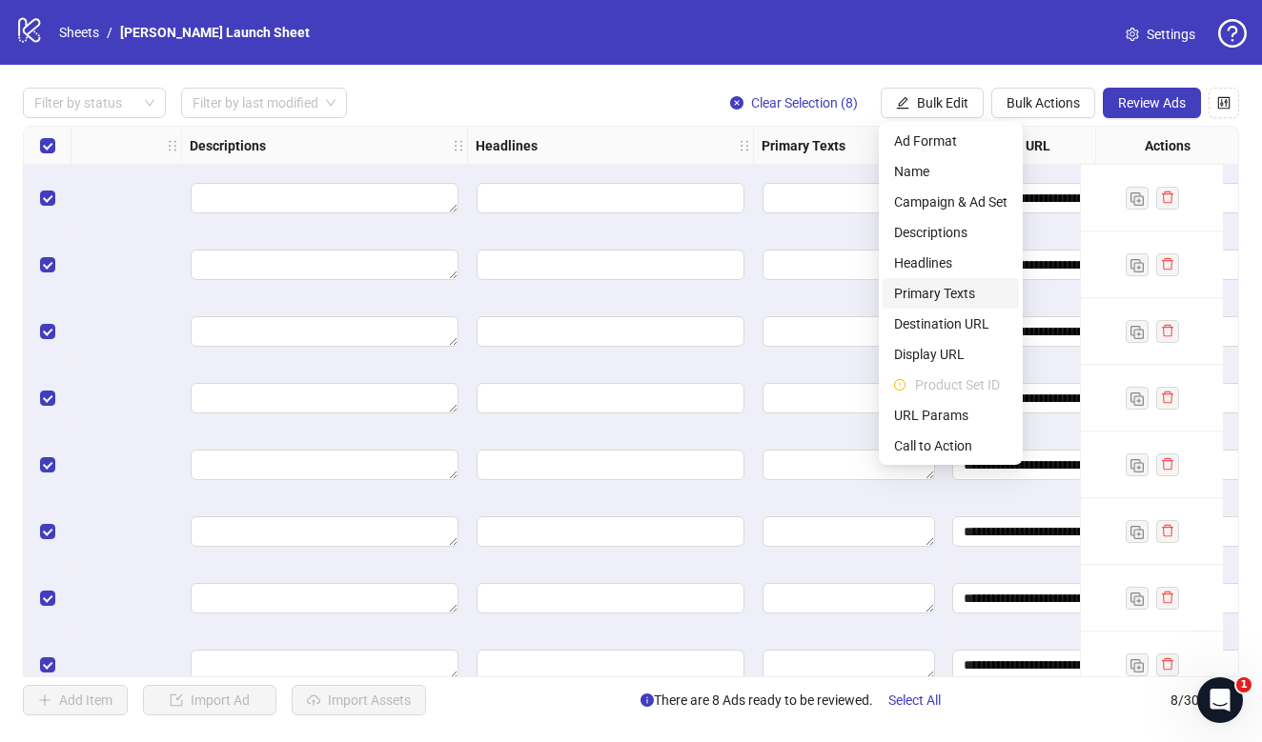
click at [945, 289] on span "Primary Texts" at bounding box center [950, 293] width 113 height 21
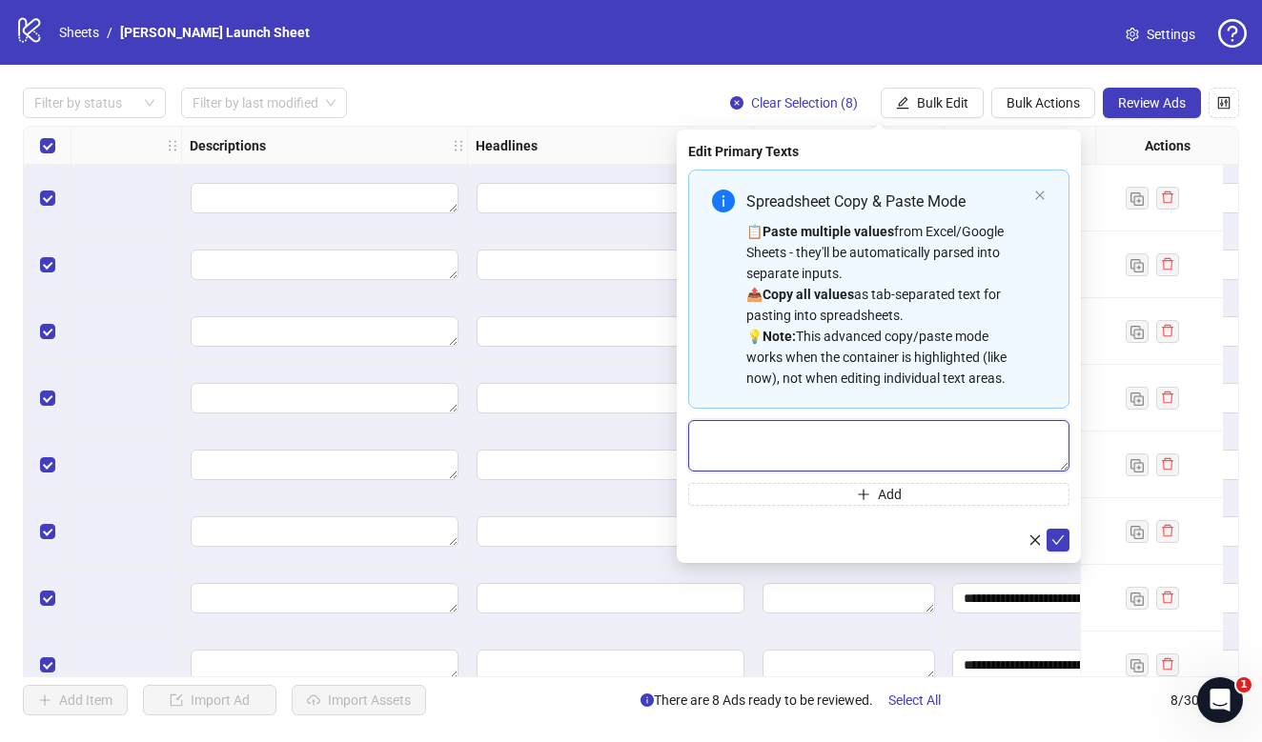
click at [775, 458] on textarea "Multi-text input container - paste or copy values" at bounding box center [878, 445] width 381 height 51
type textarea "*"
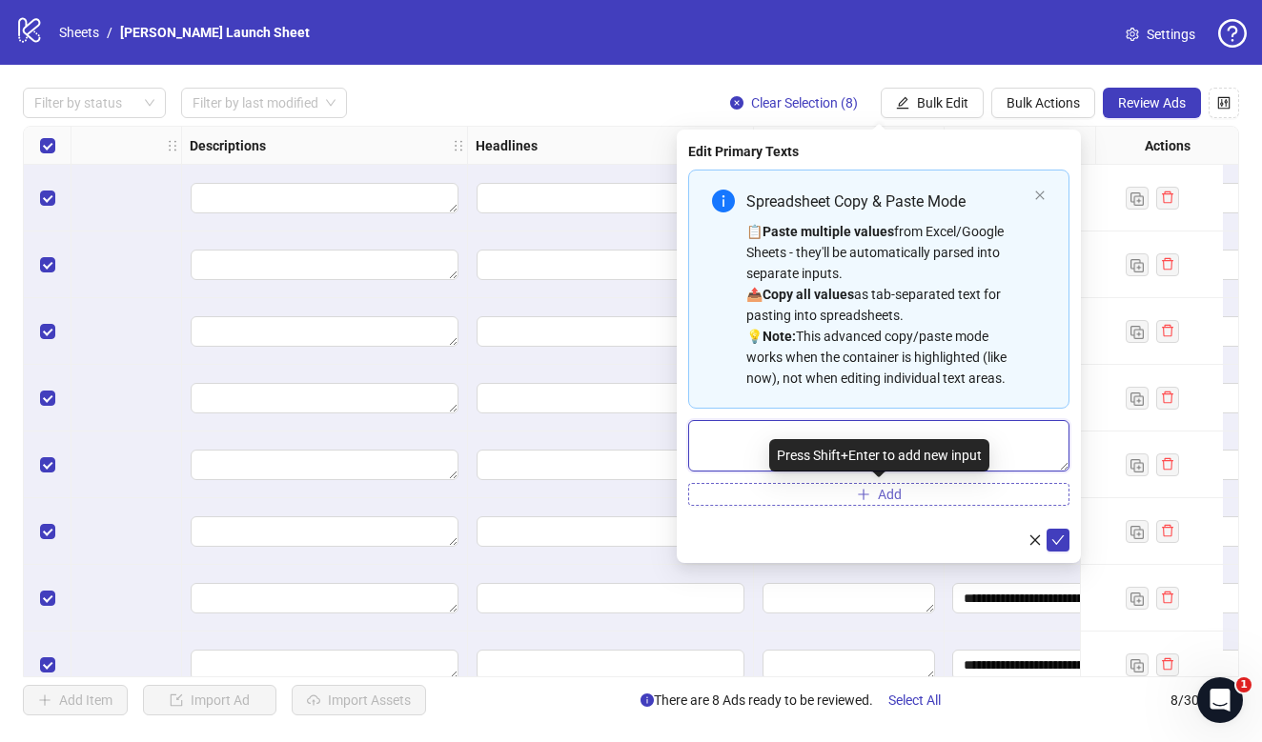
paste textarea "**********"
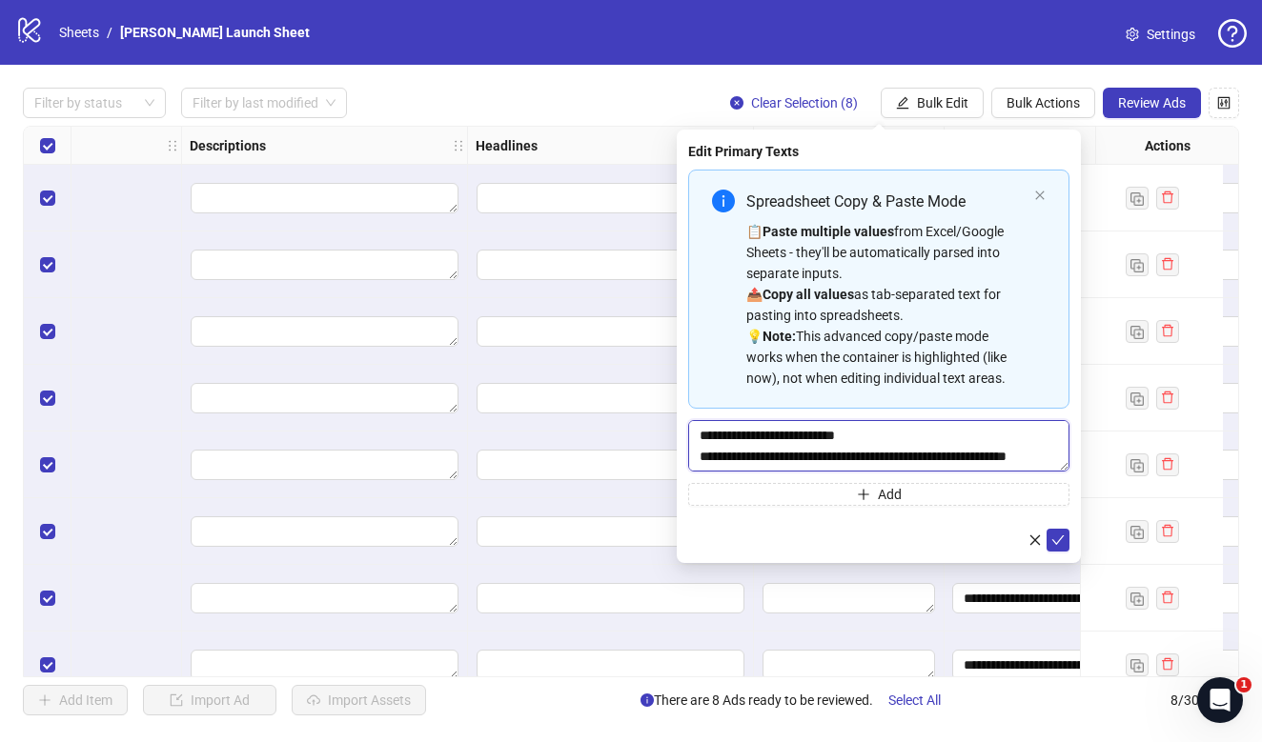
scroll to position [0, 0]
type textarea "**********"
click at [1060, 537] on icon "check" at bounding box center [1057, 540] width 13 height 13
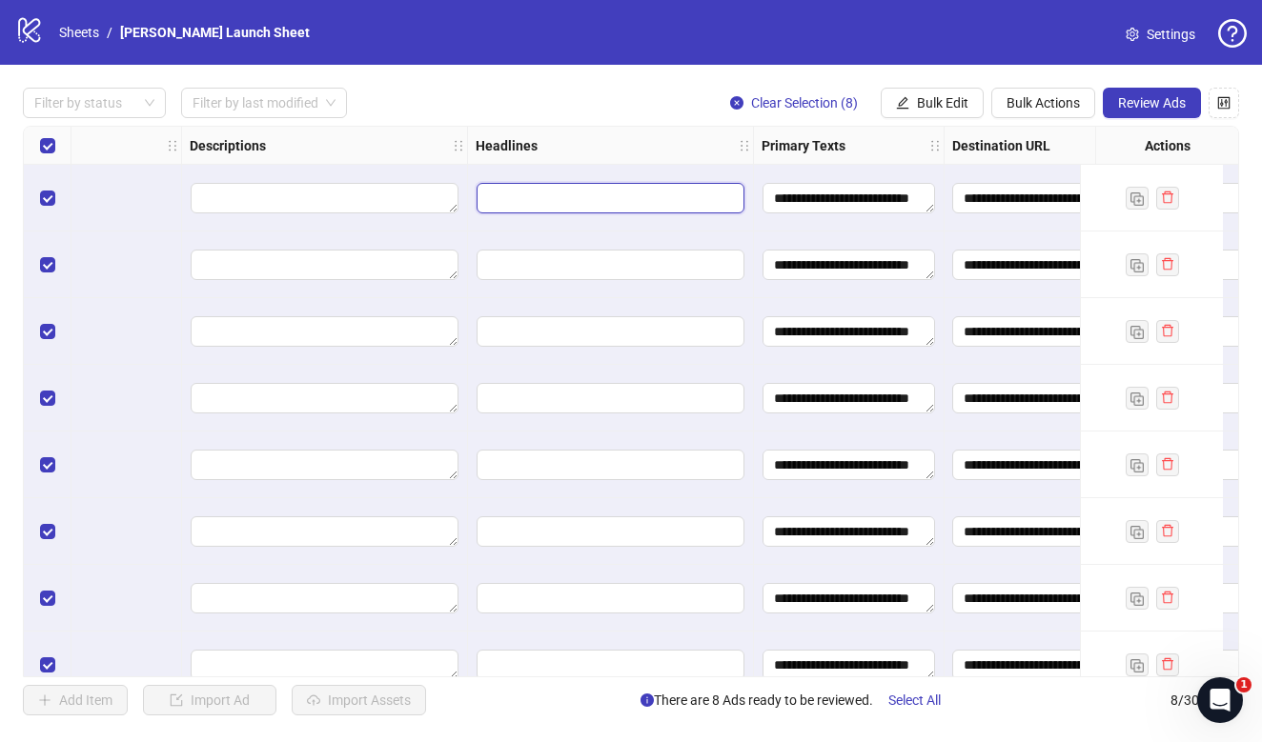
click at [630, 195] on input "Edit values" at bounding box center [611, 198] width 268 height 30
click at [945, 102] on span "Bulk Edit" at bounding box center [942, 102] width 51 height 15
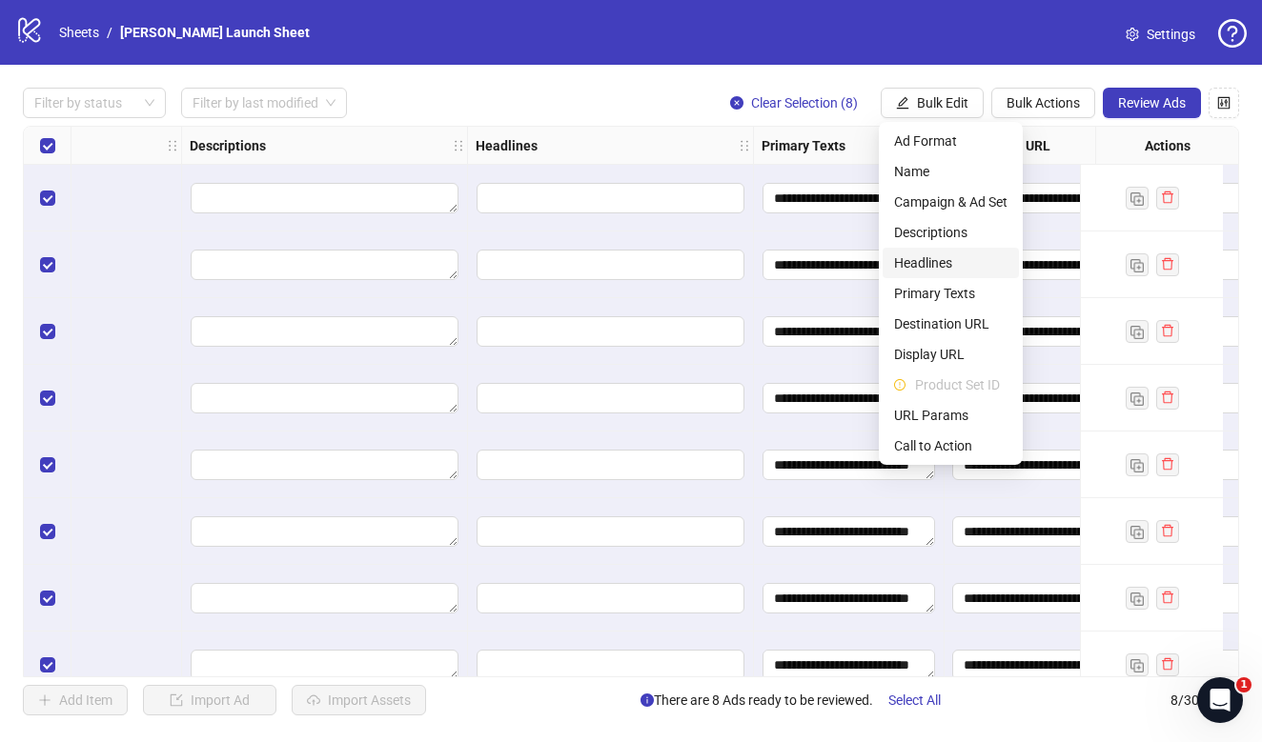
click at [921, 261] on span "Headlines" at bounding box center [950, 263] width 113 height 21
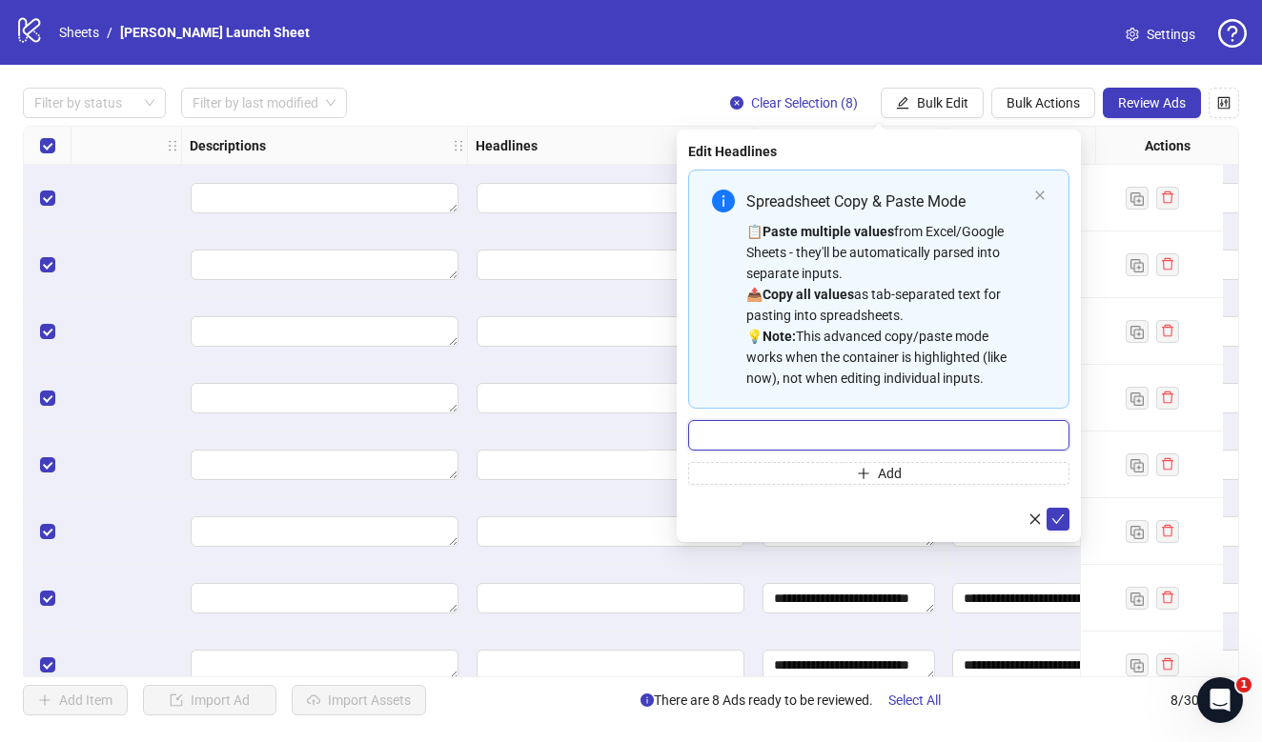
click at [773, 431] on input "Multi-input container - paste or copy values" at bounding box center [878, 435] width 381 height 30
paste input "**********"
type input "**********"
click at [1058, 513] on icon "check" at bounding box center [1057, 519] width 13 height 13
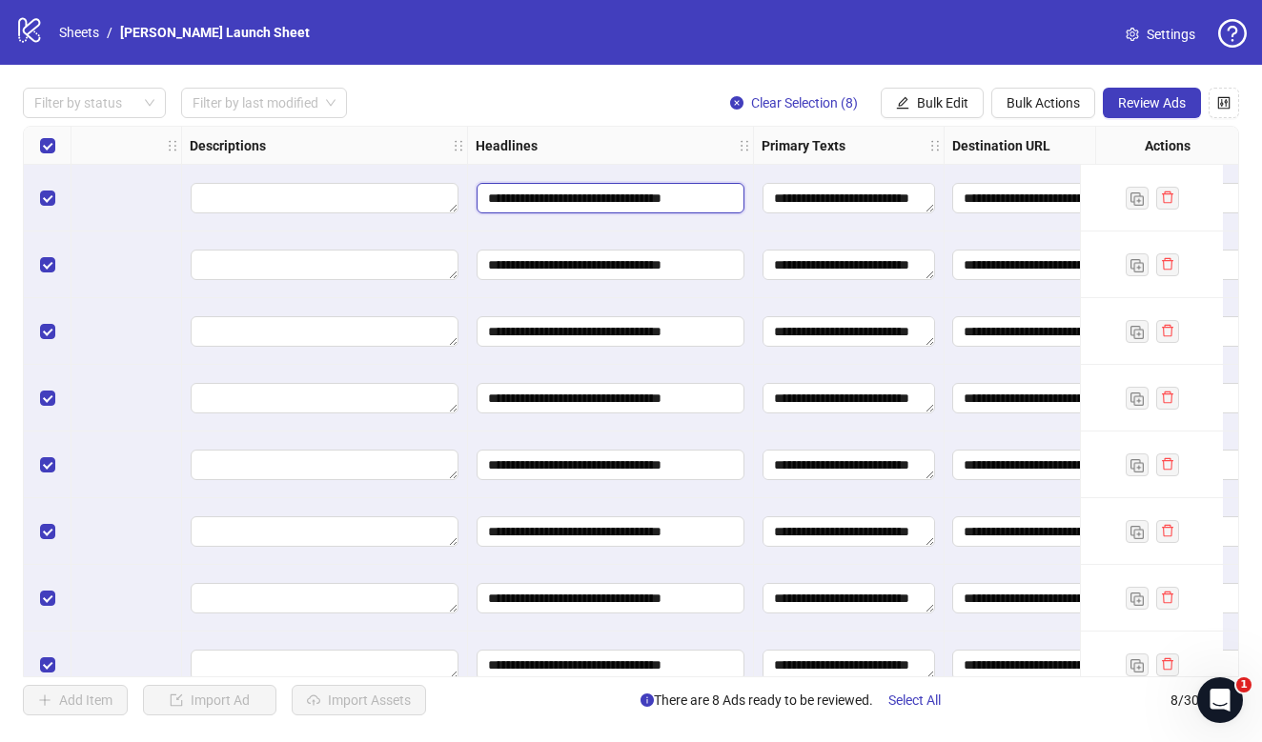
click at [701, 199] on input "**********" at bounding box center [611, 198] width 268 height 30
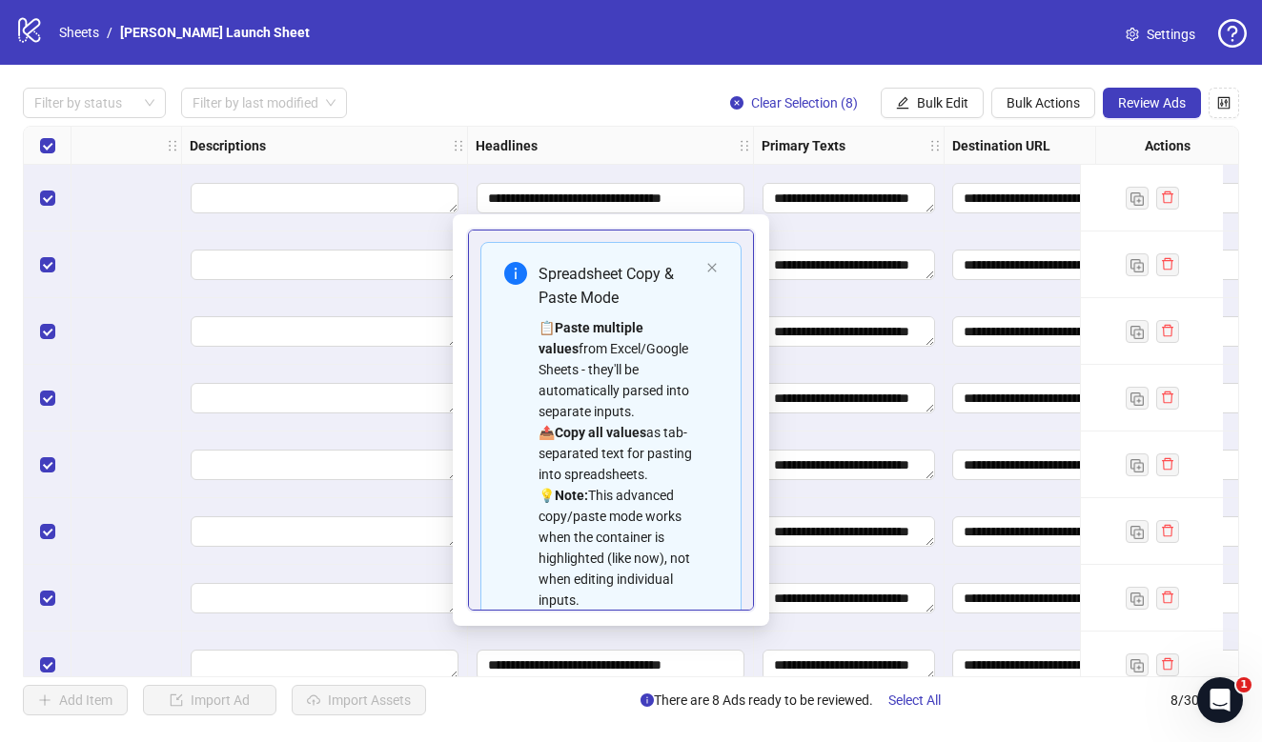
click at [649, 154] on div "Headlines" at bounding box center [611, 146] width 286 height 38
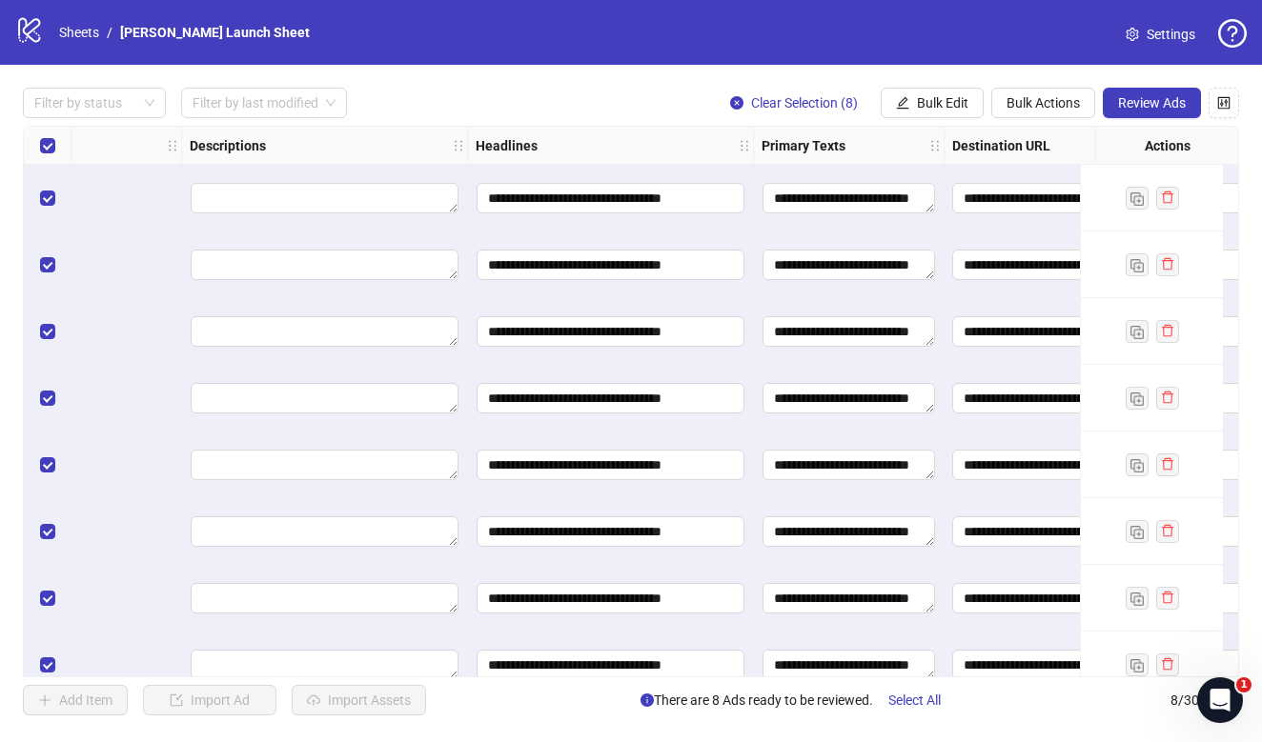
click at [623, 217] on div "**********" at bounding box center [611, 198] width 286 height 67
click at [623, 207] on input "**********" at bounding box center [611, 198] width 268 height 30
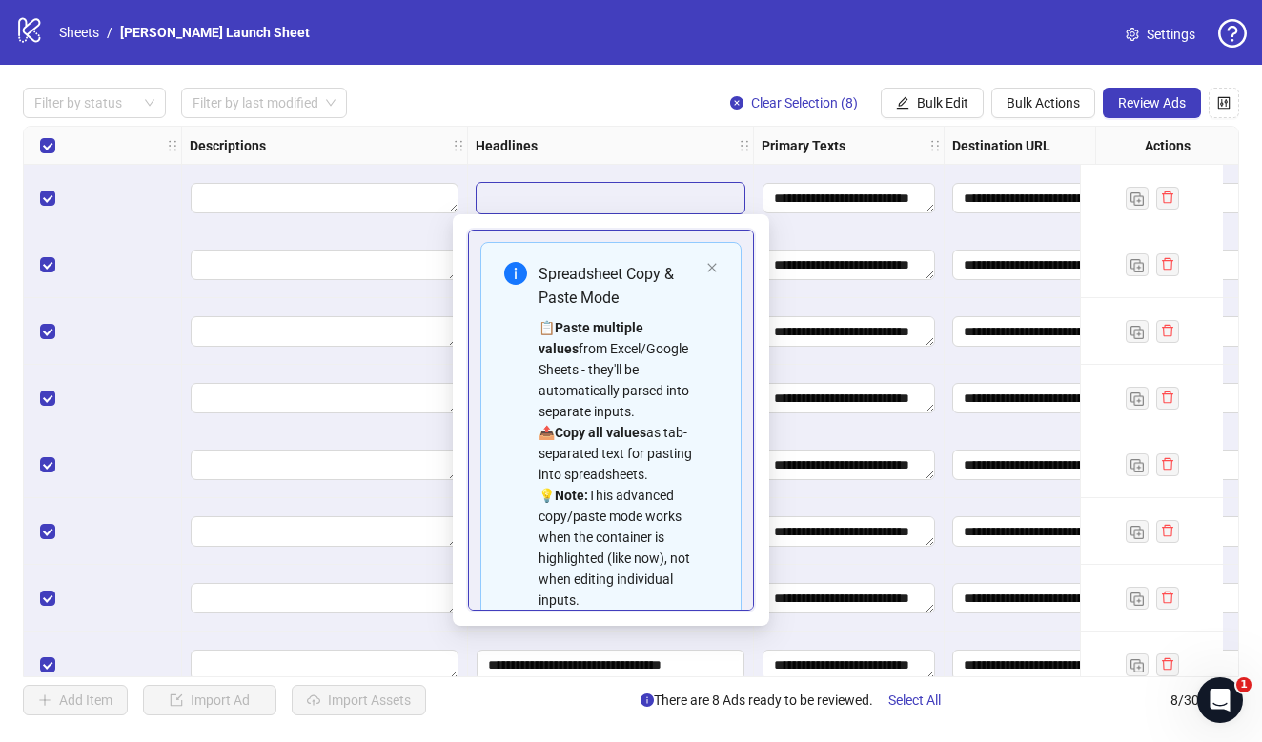
click at [638, 161] on div "Headlines" at bounding box center [611, 146] width 286 height 38
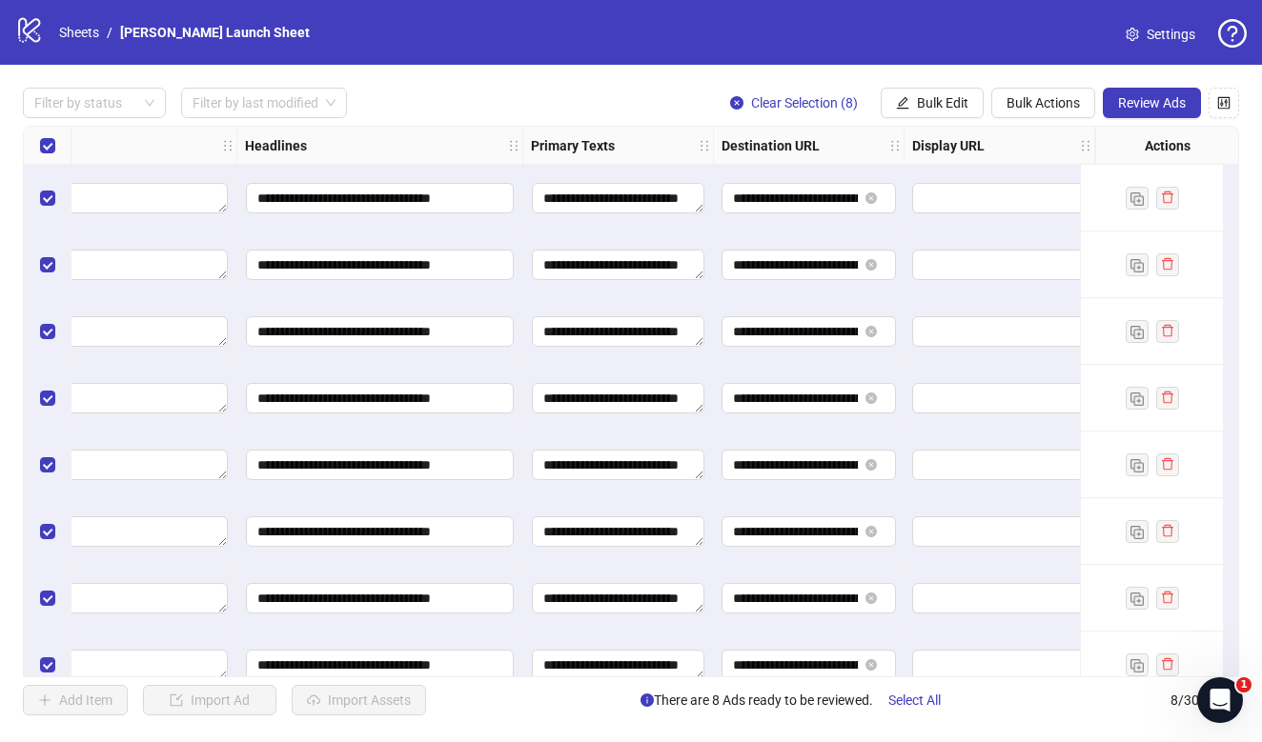
scroll to position [0, 1180]
click at [611, 203] on textarea "**********" at bounding box center [616, 198] width 173 height 30
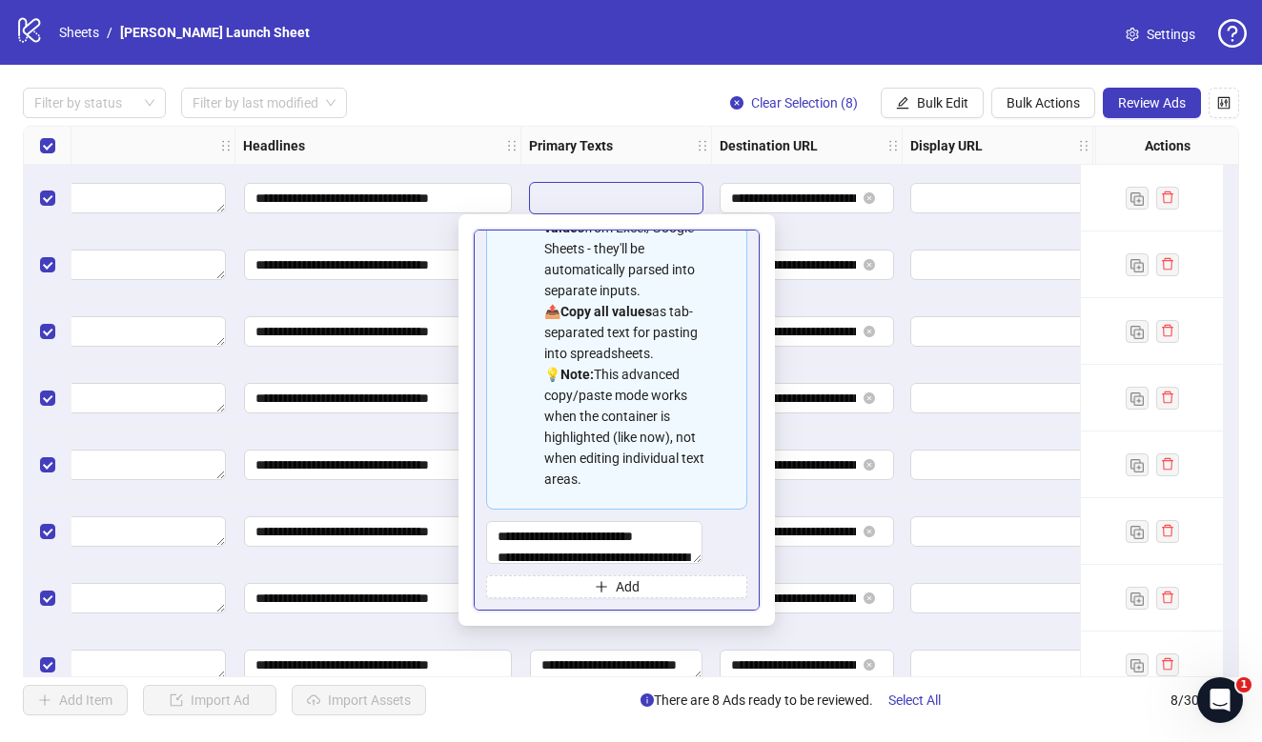
scroll to position [0, 0]
click at [451, 205] on input "**********" at bounding box center [378, 198] width 268 height 30
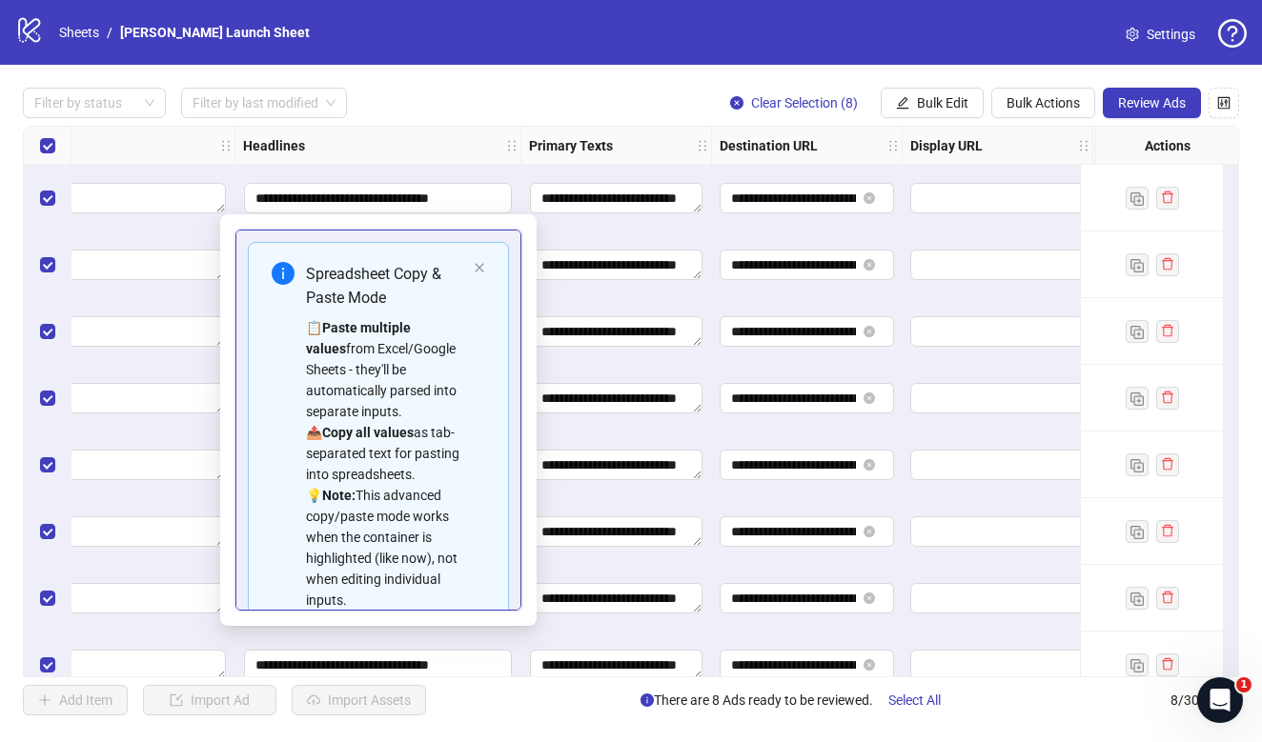
click at [594, 104] on div "Filter by status Filter by last modified Clear Selection (8) Bulk Edit Bulk Act…" at bounding box center [631, 103] width 1216 height 30
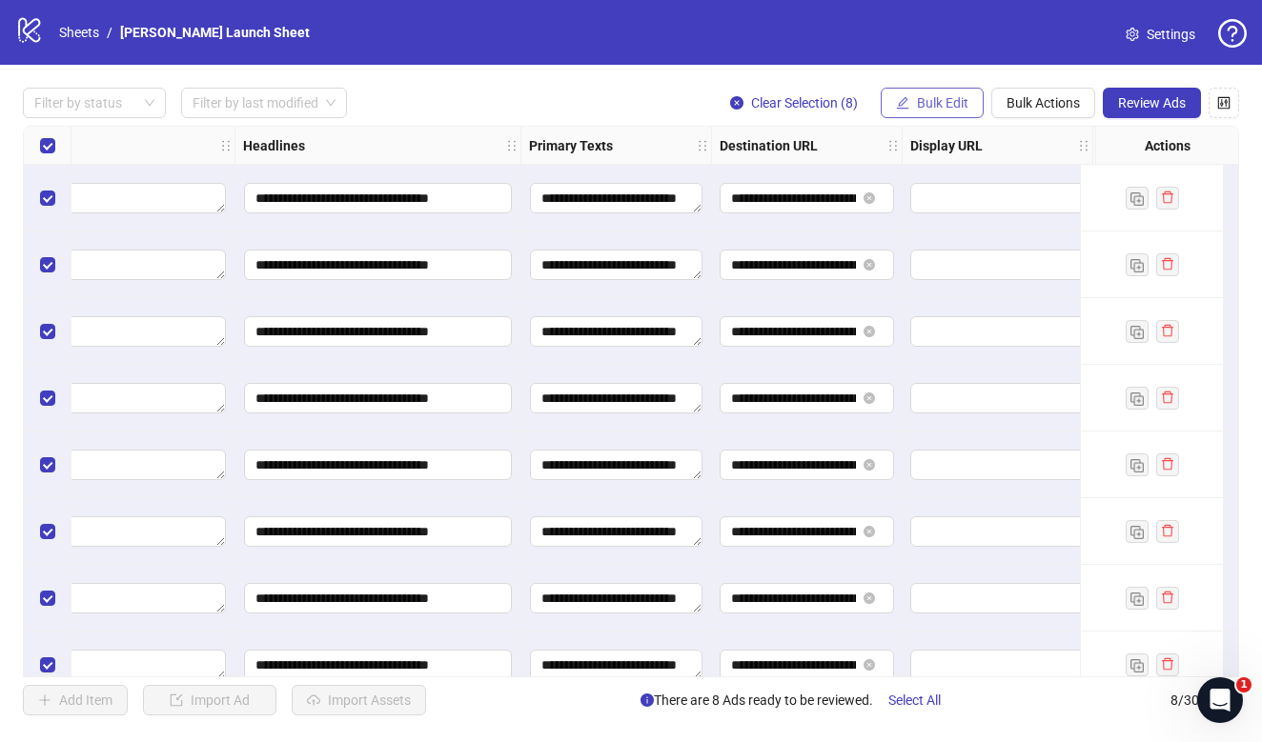
click at [959, 111] on button "Bulk Edit" at bounding box center [932, 103] width 103 height 30
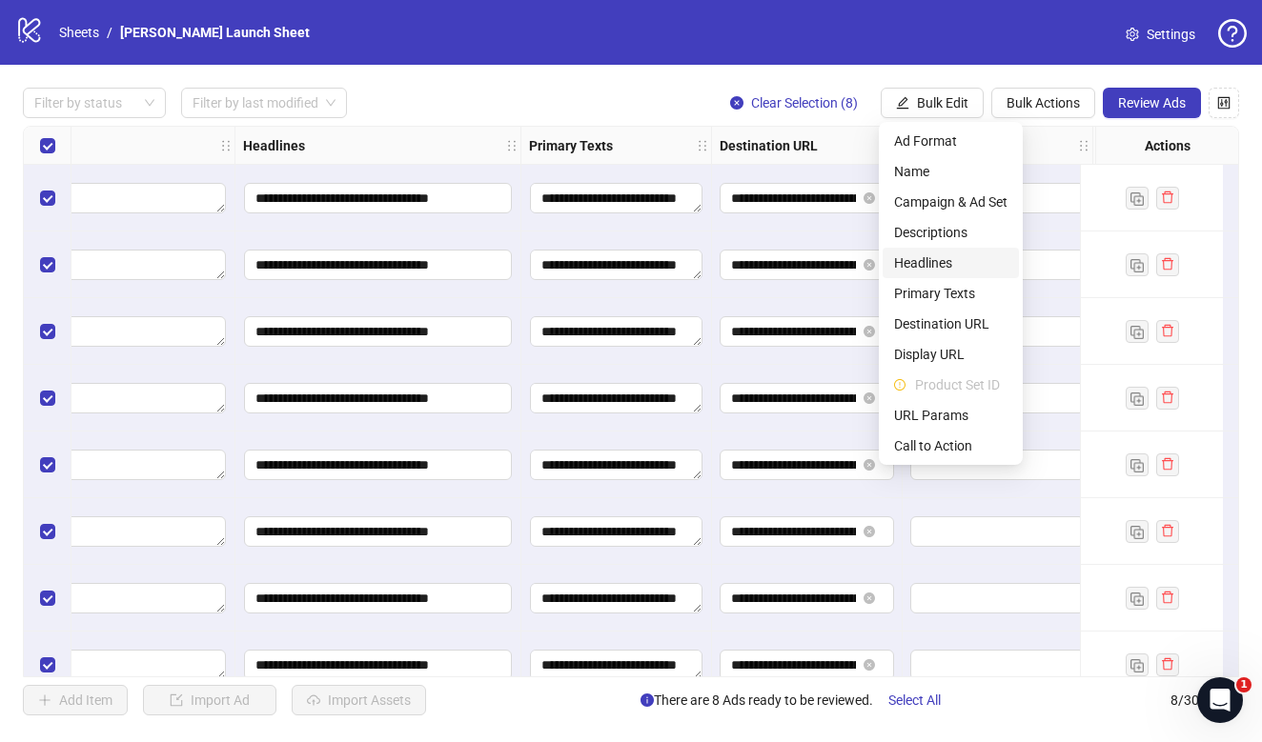
click at [928, 269] on span "Headlines" at bounding box center [950, 263] width 113 height 21
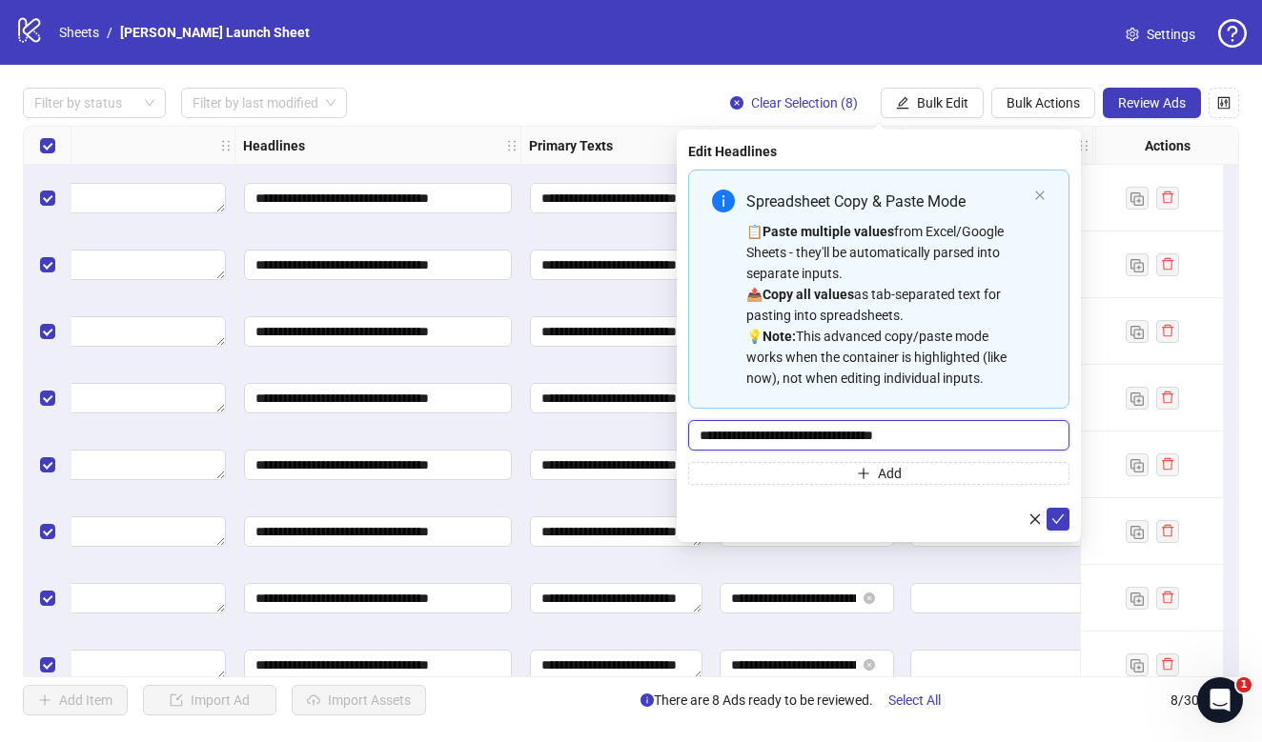
click at [785, 435] on input "**********" at bounding box center [878, 435] width 381 height 30
paste input "***"
type input "**********"
click at [1056, 514] on icon "check" at bounding box center [1057, 519] width 13 height 13
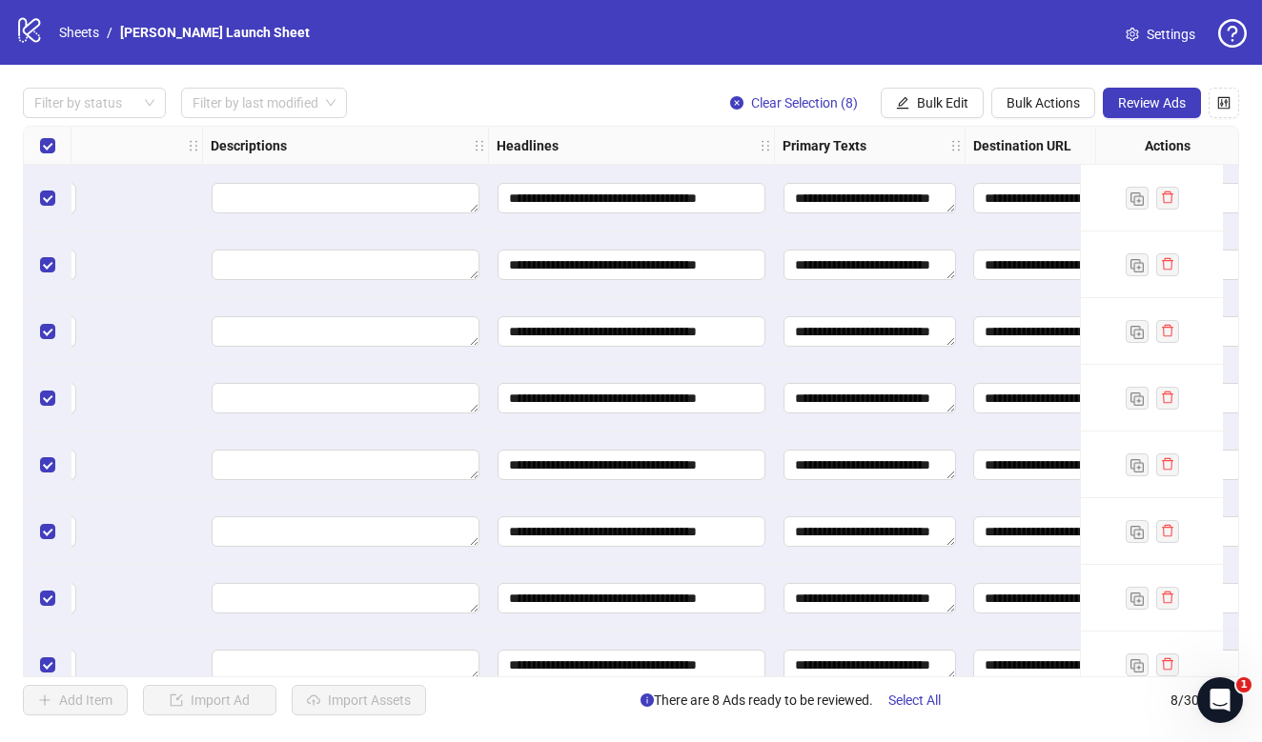
scroll to position [10, 905]
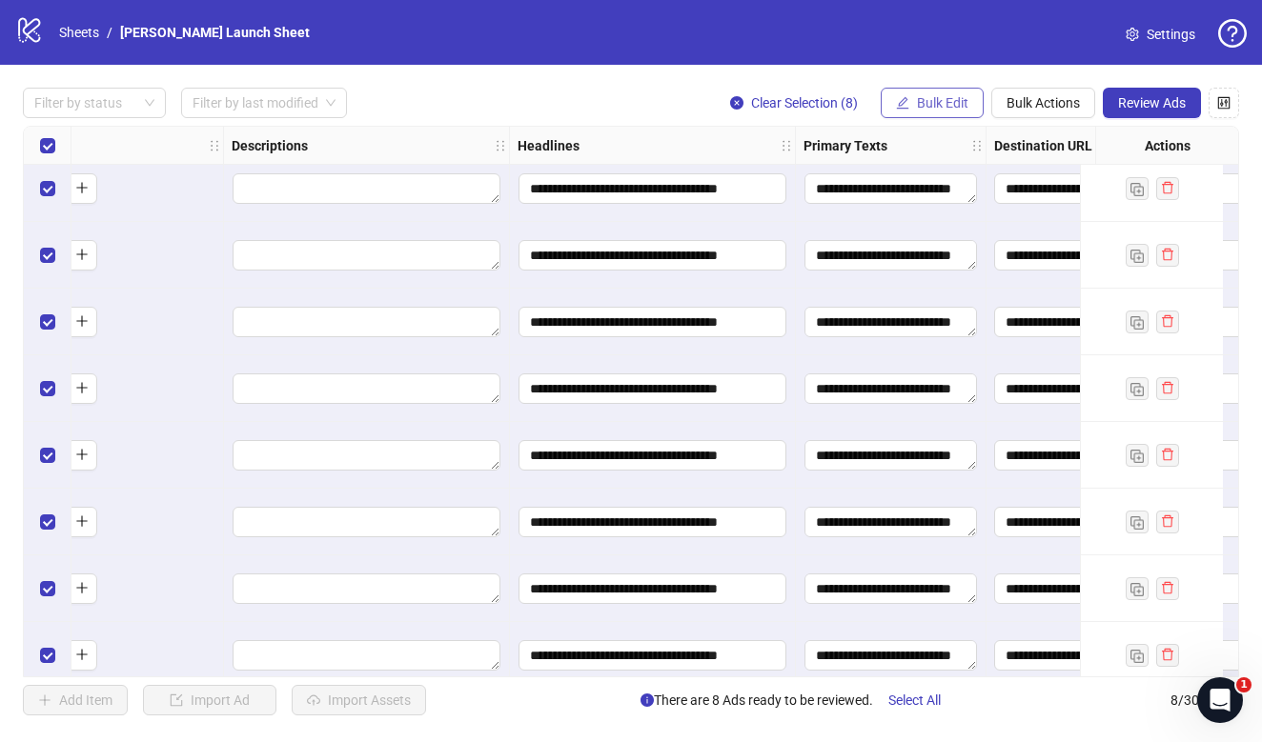
click at [938, 94] on button "Bulk Edit" at bounding box center [932, 103] width 103 height 30
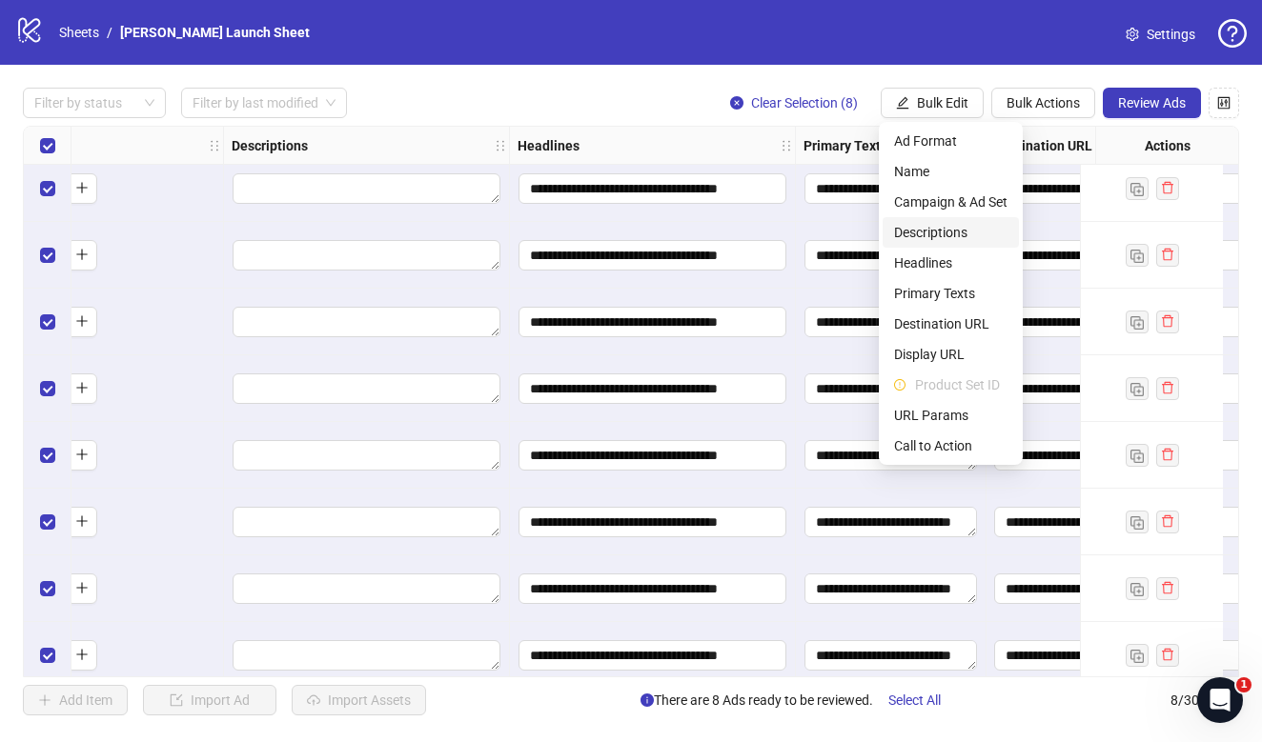
click at [928, 239] on span "Descriptions" at bounding box center [950, 232] width 113 height 21
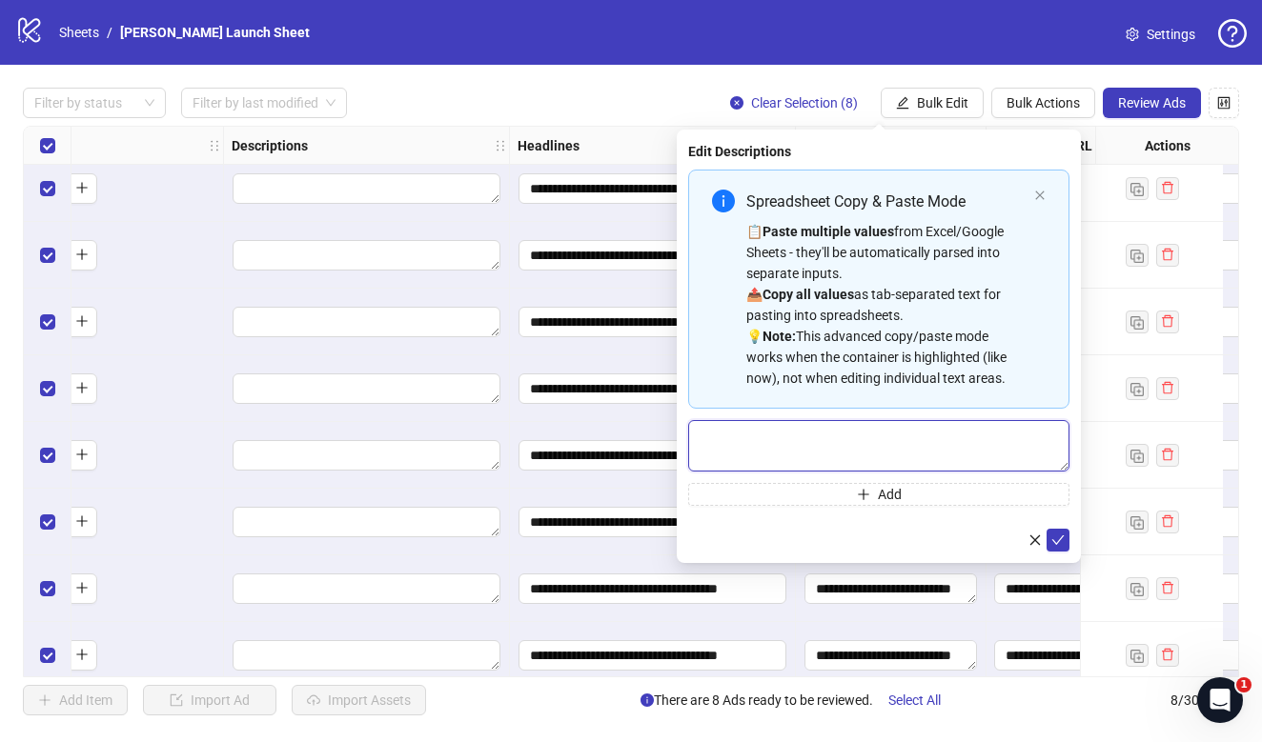
click at [777, 451] on textarea "Multi-text input container - paste or copy values" at bounding box center [878, 445] width 381 height 51
paste textarea "**********"
type textarea "**********"
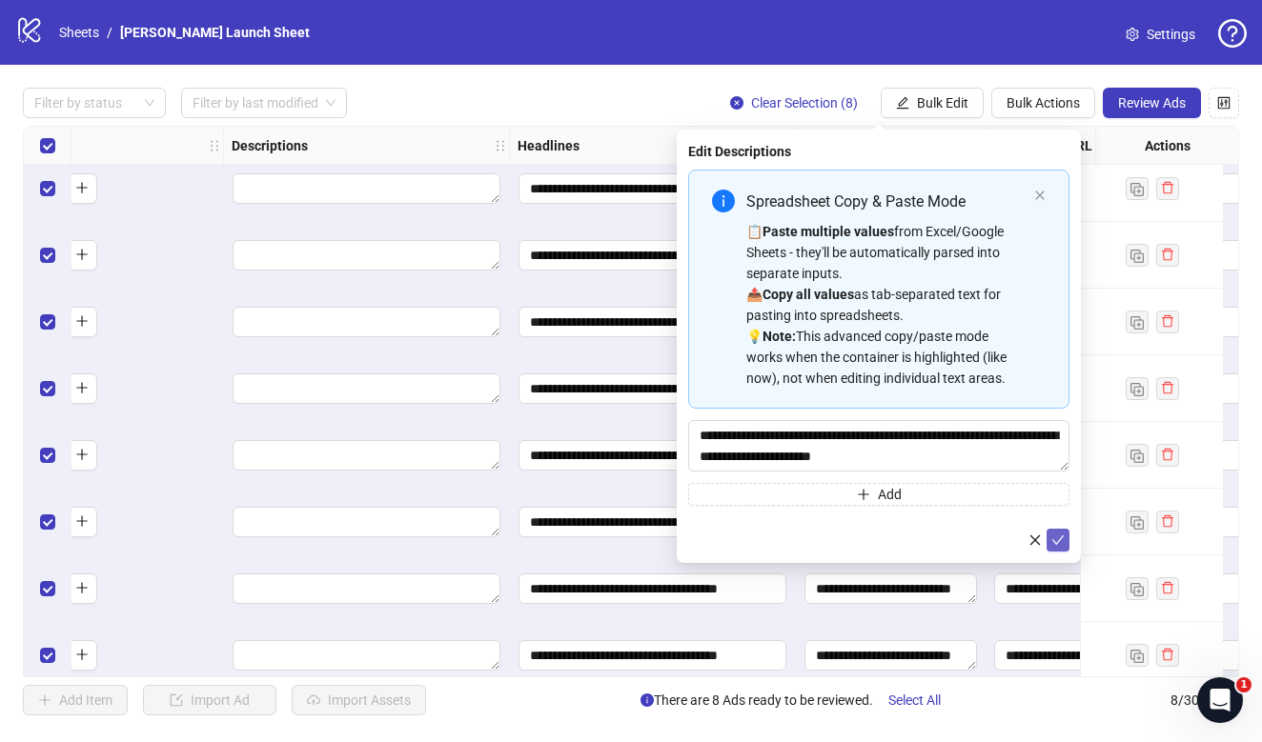
click at [1051, 540] on icon "check" at bounding box center [1057, 540] width 13 height 13
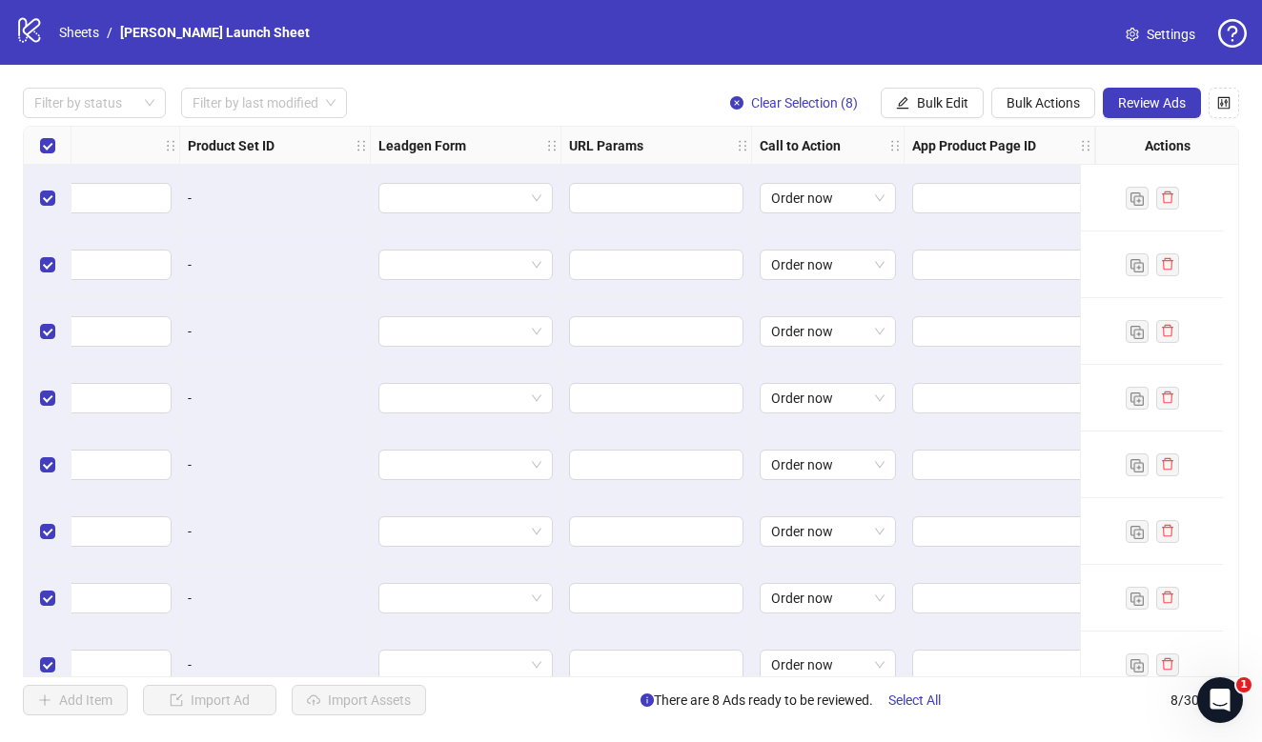
scroll to position [0, 2108]
click at [651, 193] on input "text" at bounding box center [654, 198] width 148 height 21
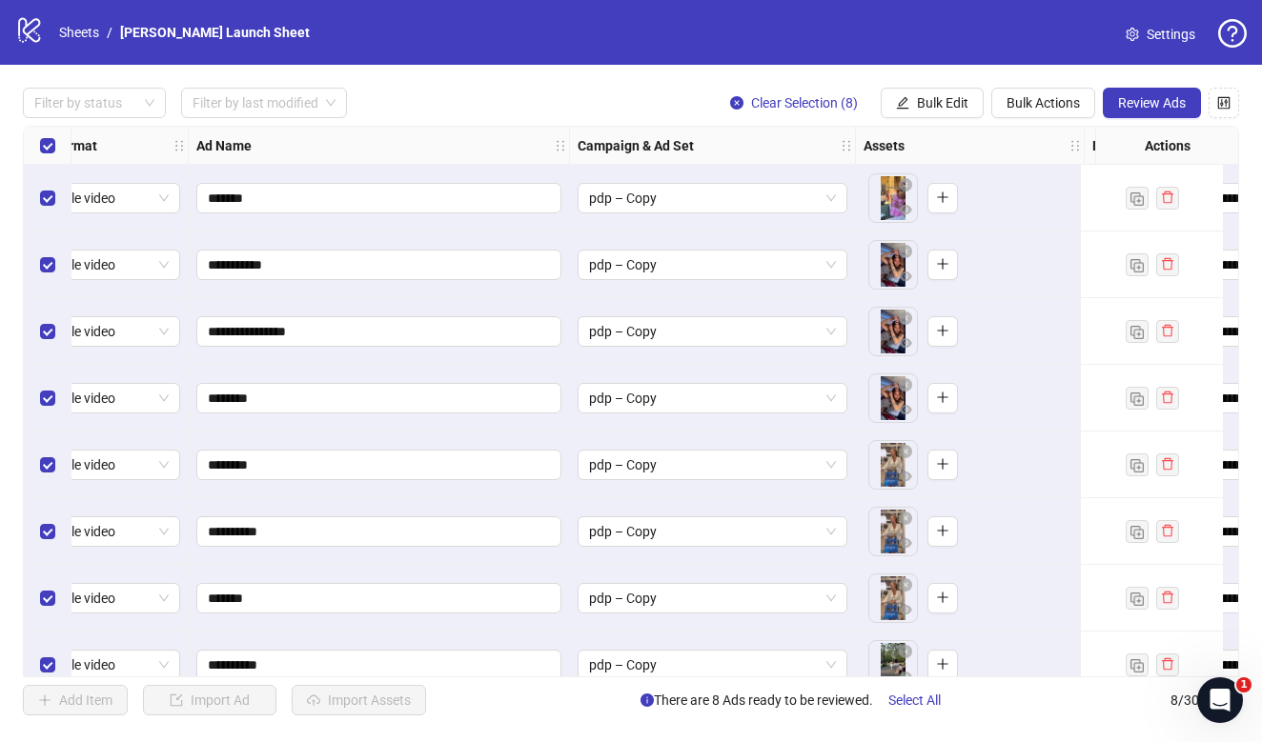
scroll to position [0, 53]
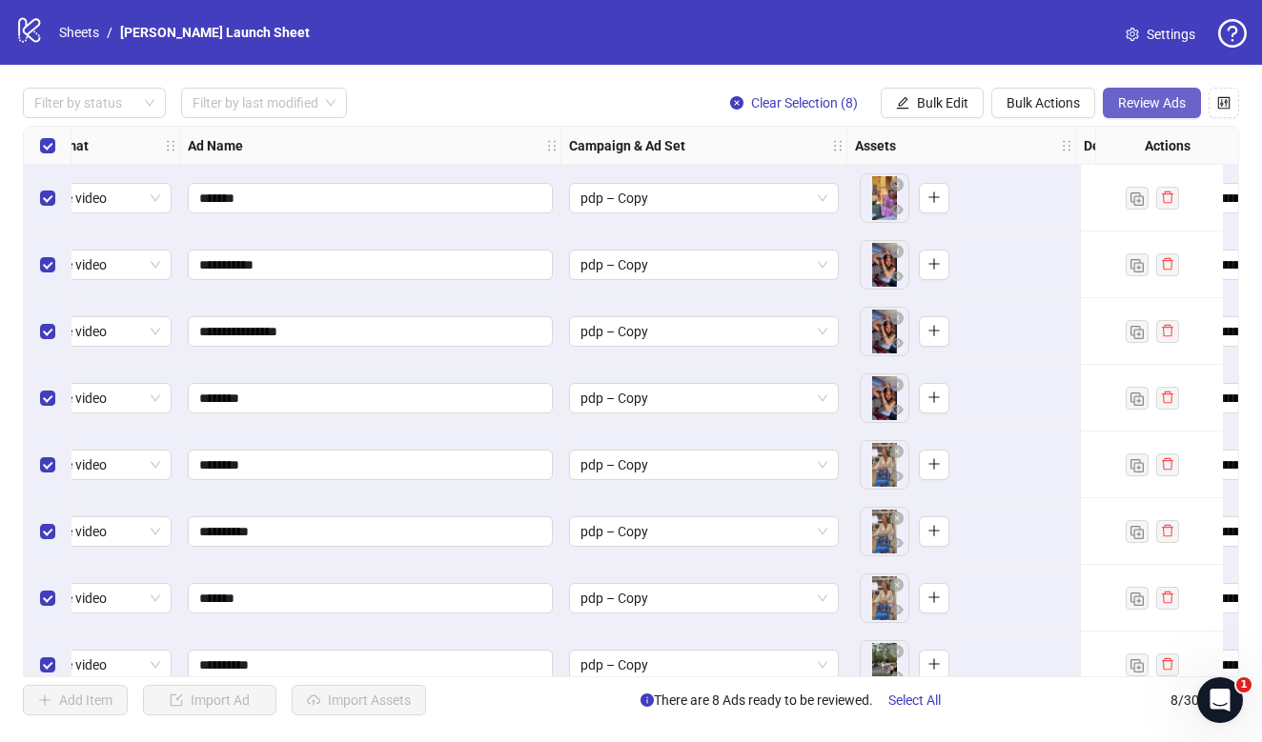
click at [1136, 113] on button "Review Ads" at bounding box center [1152, 103] width 98 height 30
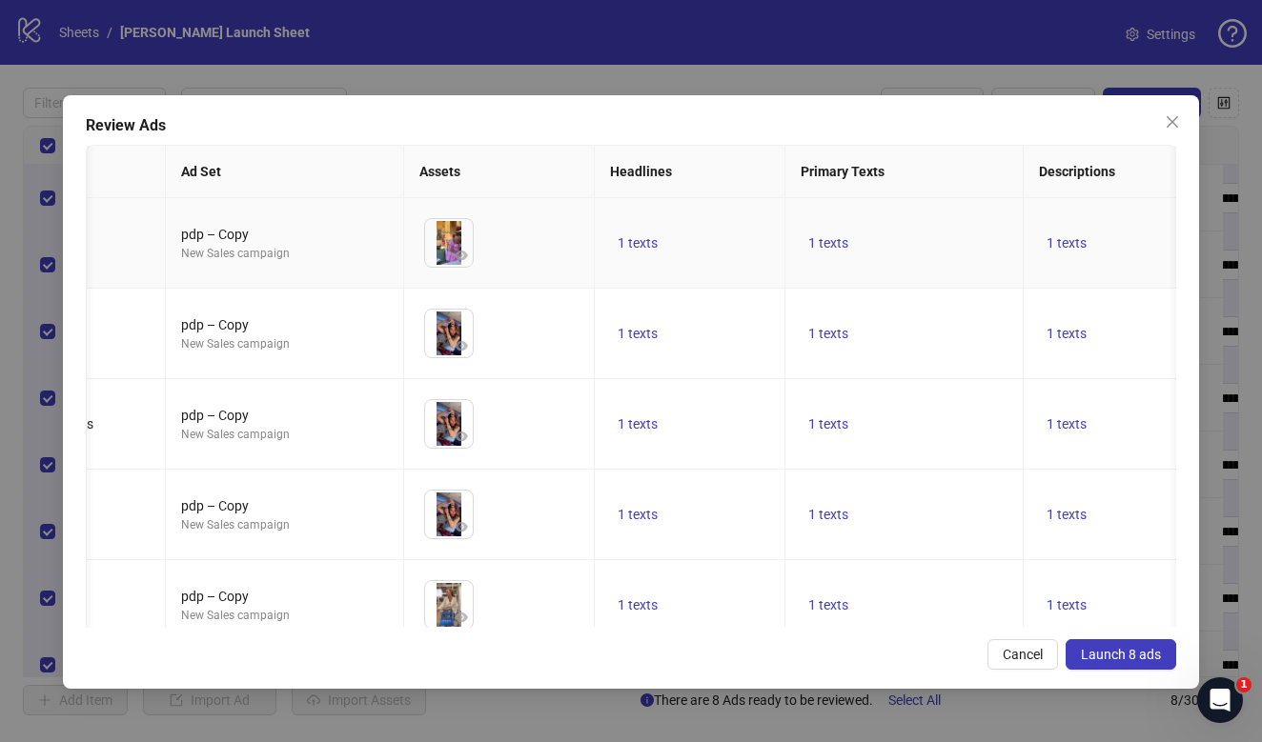
scroll to position [0, 0]
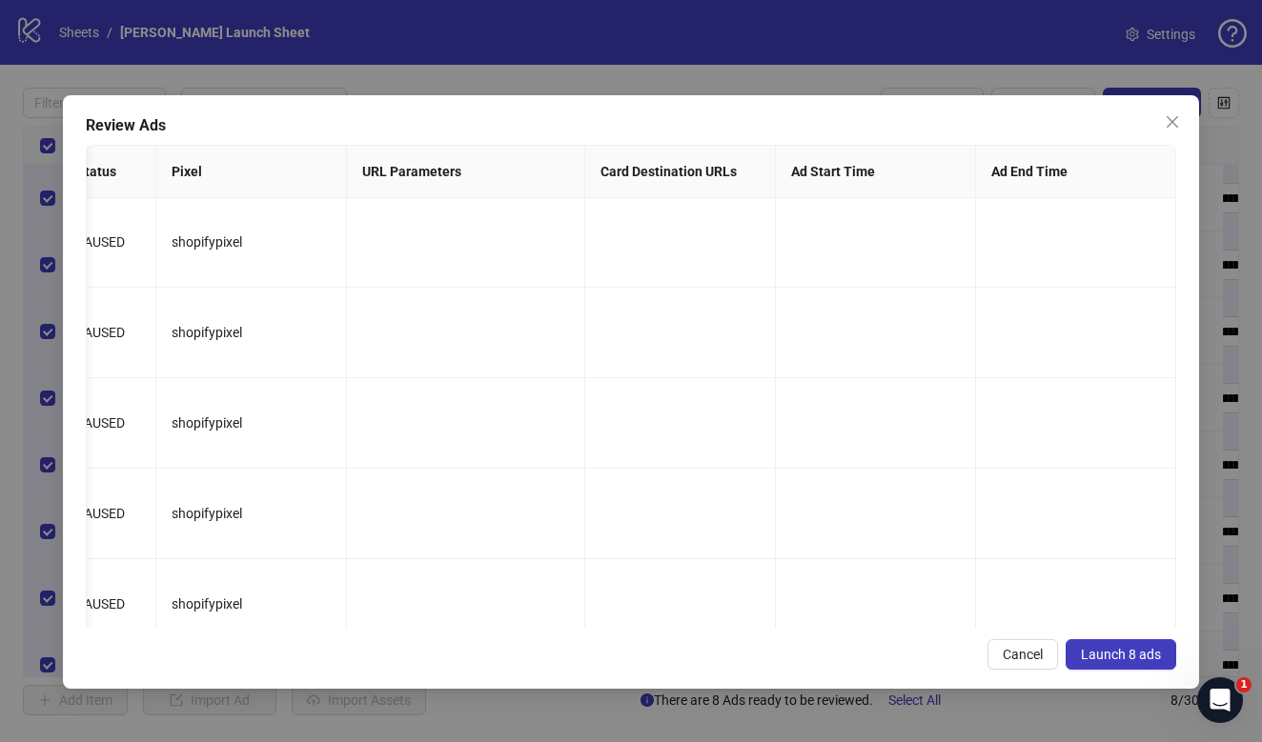
click at [1151, 653] on span "Launch 8 ads" at bounding box center [1121, 654] width 80 height 15
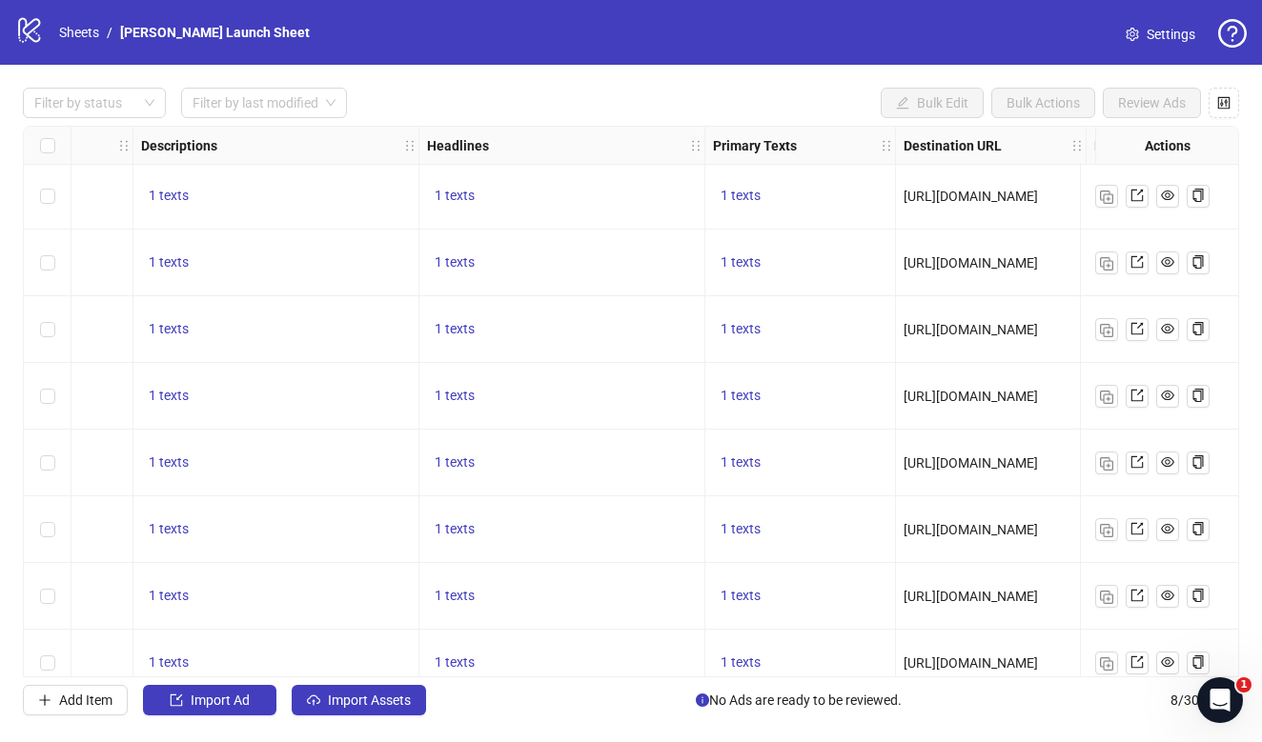
scroll to position [2, 1006]
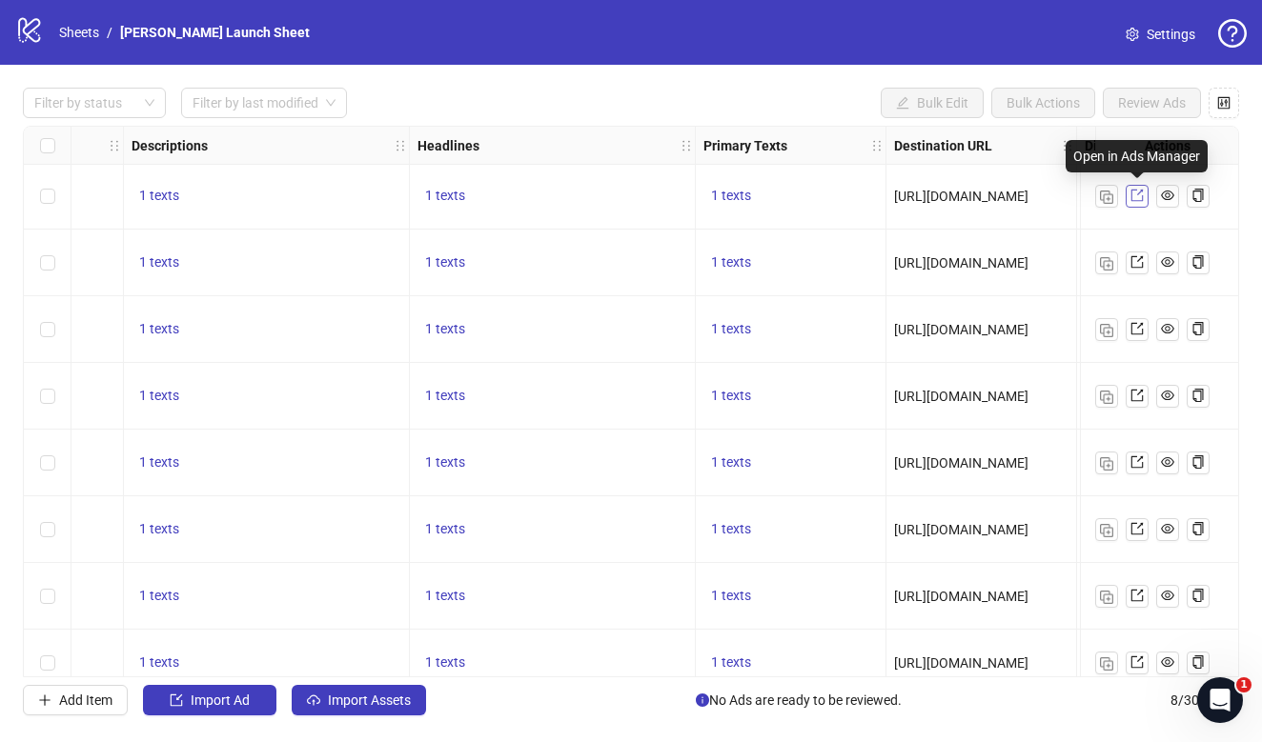
click at [1131, 193] on icon "export" at bounding box center [1136, 196] width 12 height 12
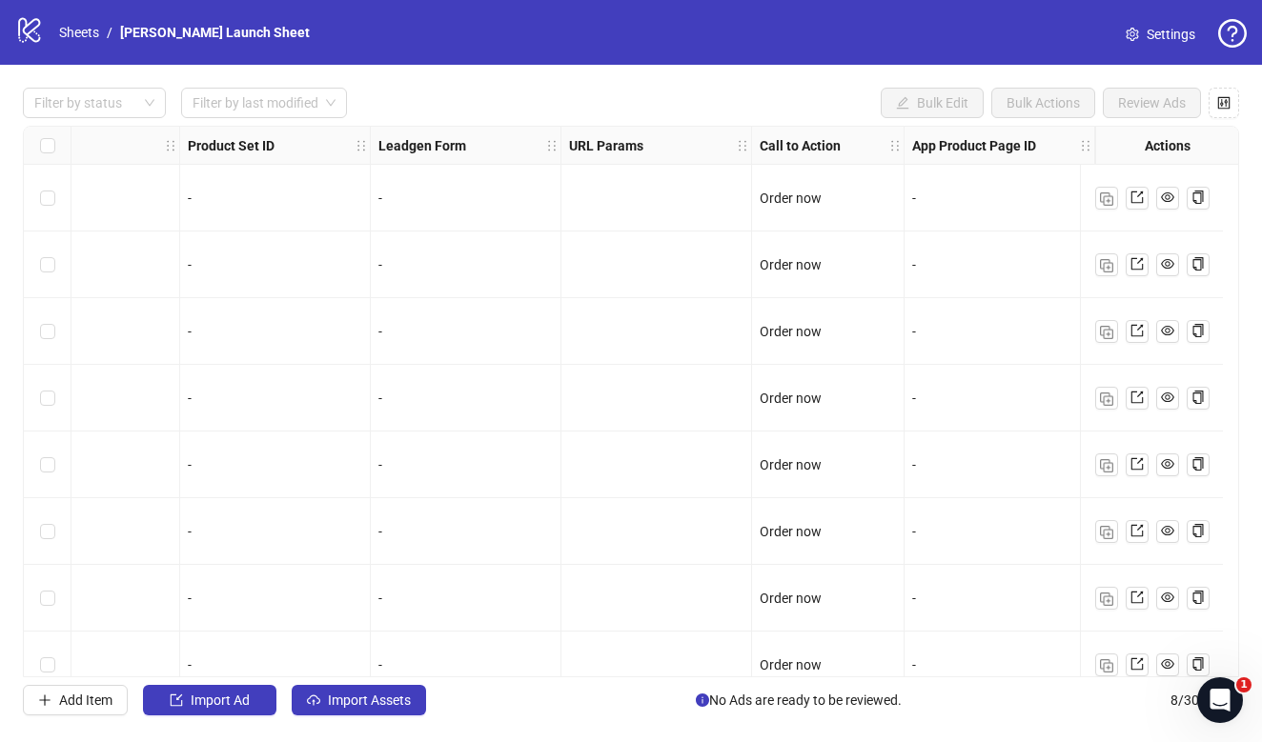
scroll to position [0, 2108]
click at [1169, 197] on icon "eye" at bounding box center [1167, 198] width 13 height 10
click at [1135, 185] on div at bounding box center [1151, 198] width 143 height 67
click at [1133, 195] on icon "export" at bounding box center [1136, 197] width 13 height 13
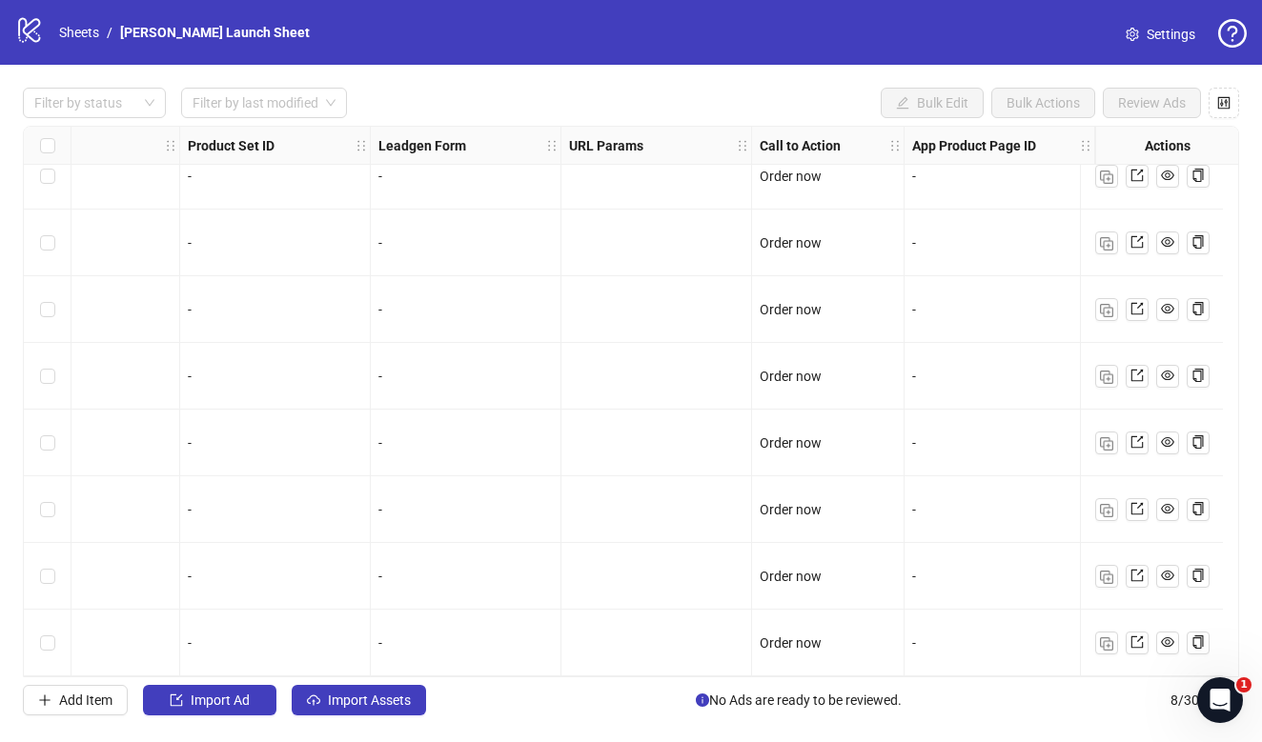
scroll to position [25, 2108]
click at [86, 32] on link "Sheets" at bounding box center [79, 32] width 48 height 21
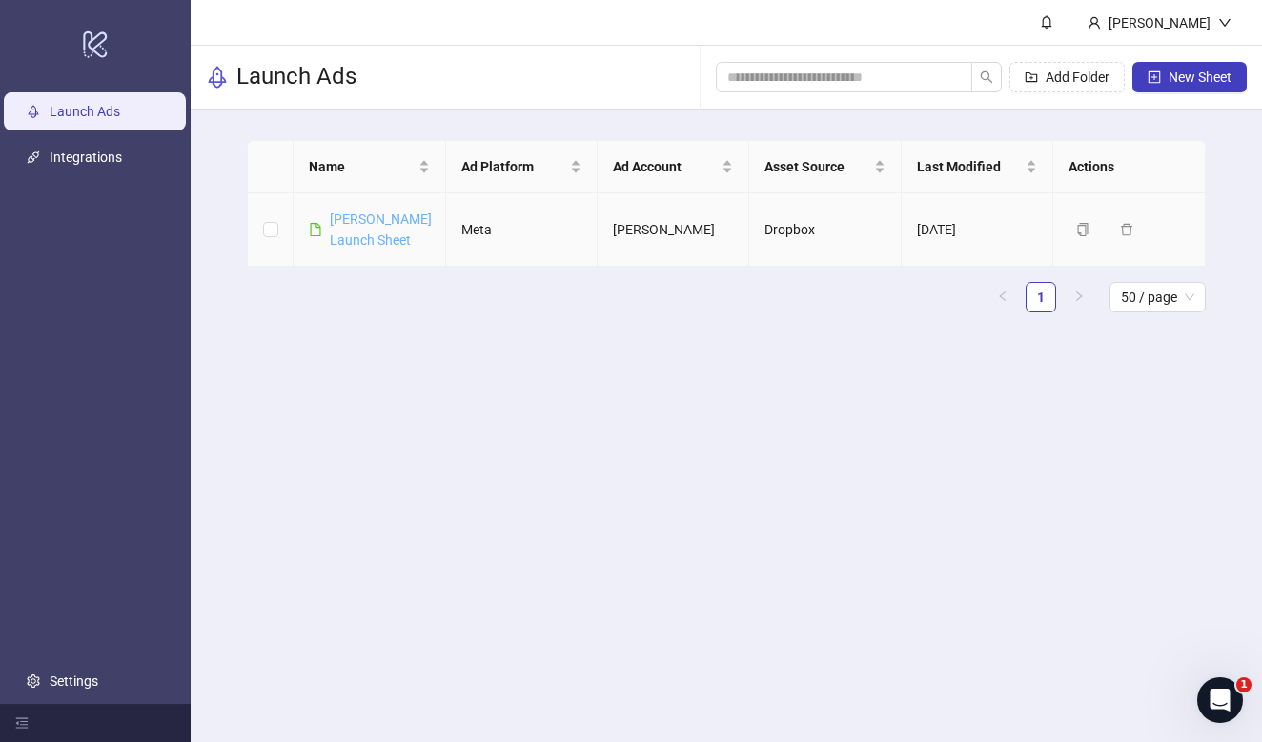
click at [356, 217] on link "[PERSON_NAME] Launch Sheet" at bounding box center [381, 230] width 102 height 36
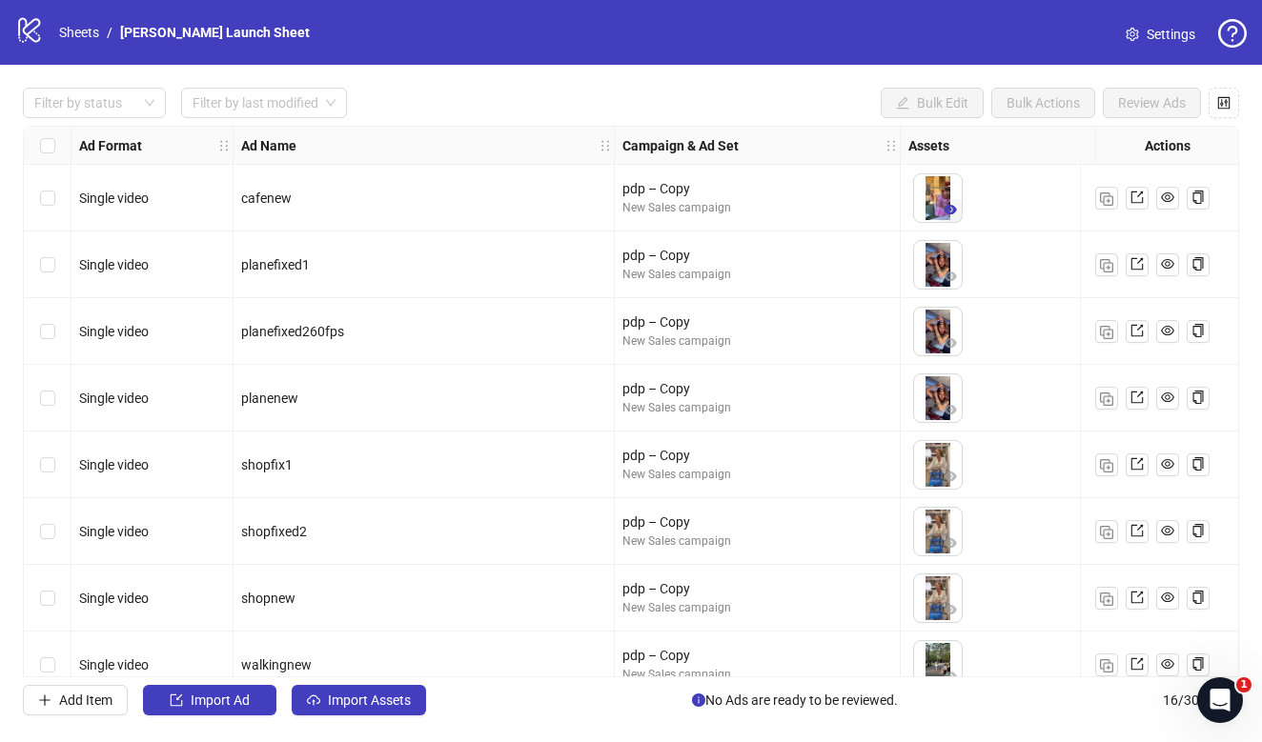
click at [954, 216] on icon "eye" at bounding box center [950, 209] width 13 height 13
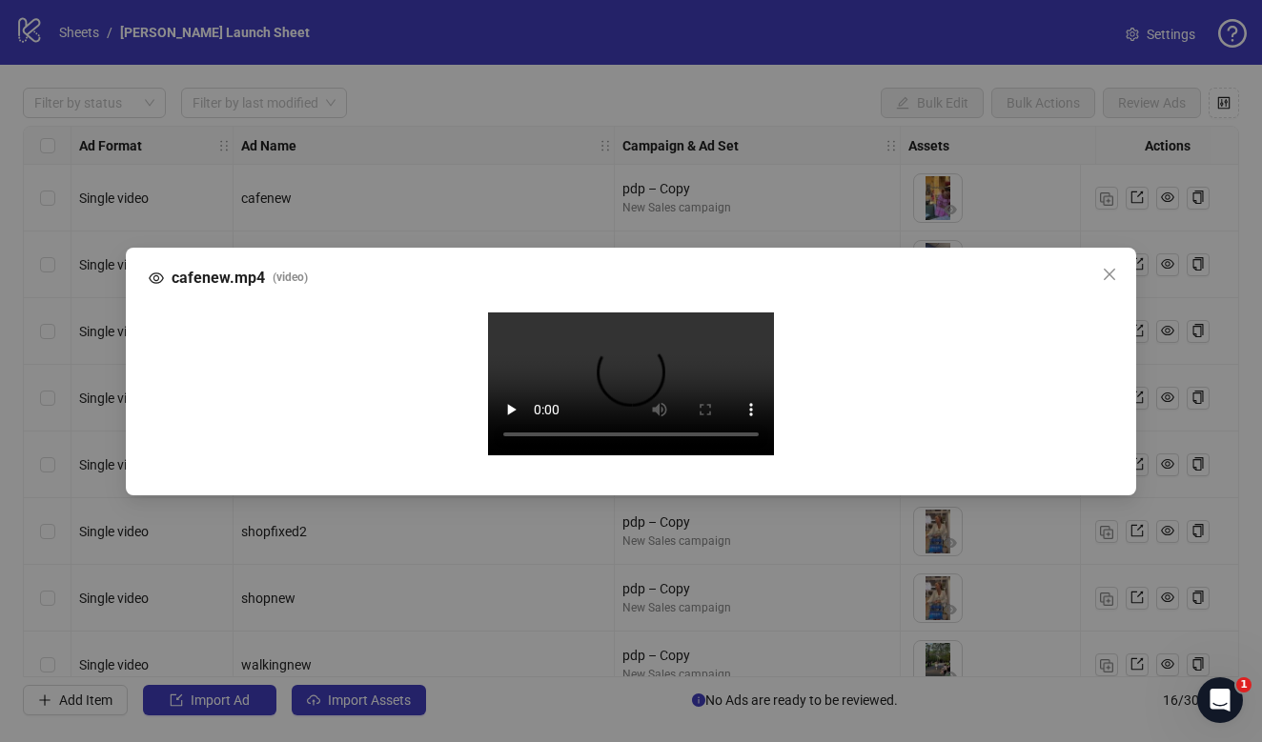
click at [1196, 218] on div "cafenew.mp4 ( video ) Your browser does not support the video tag." at bounding box center [631, 371] width 1262 height 742
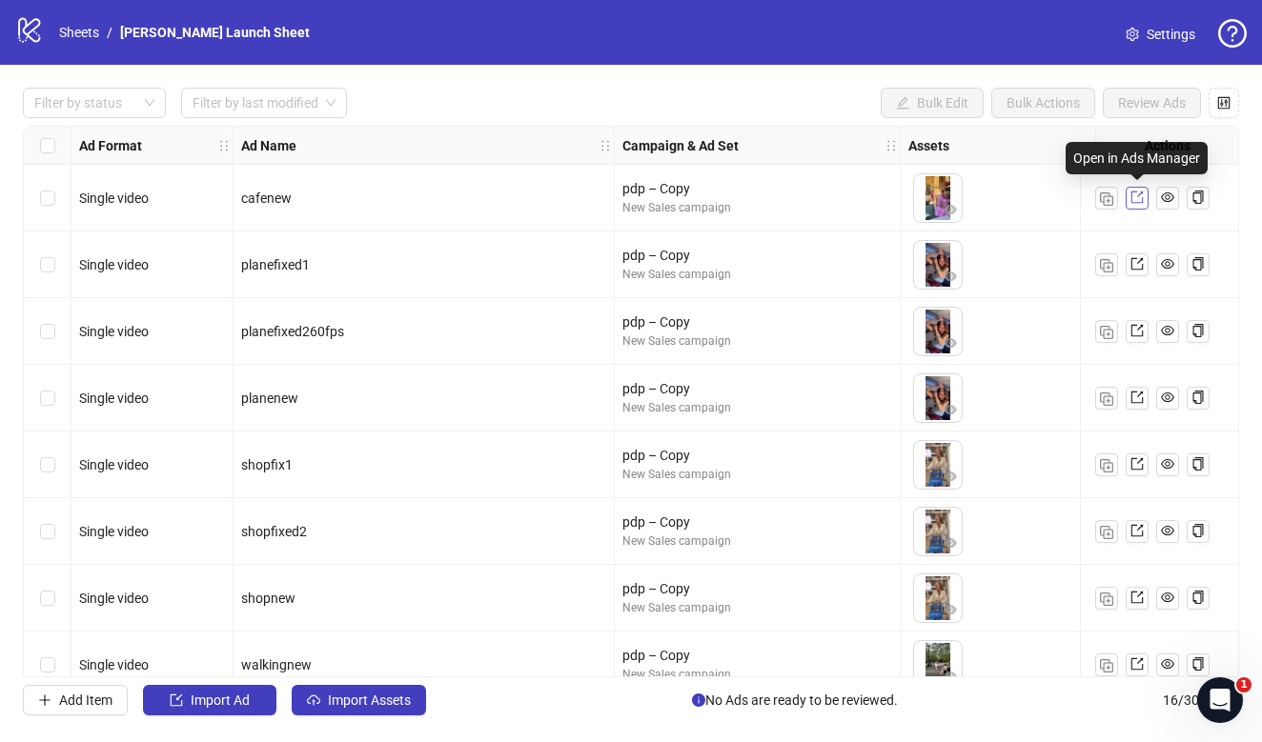
click at [1142, 204] on icon "export" at bounding box center [1136, 197] width 13 height 13
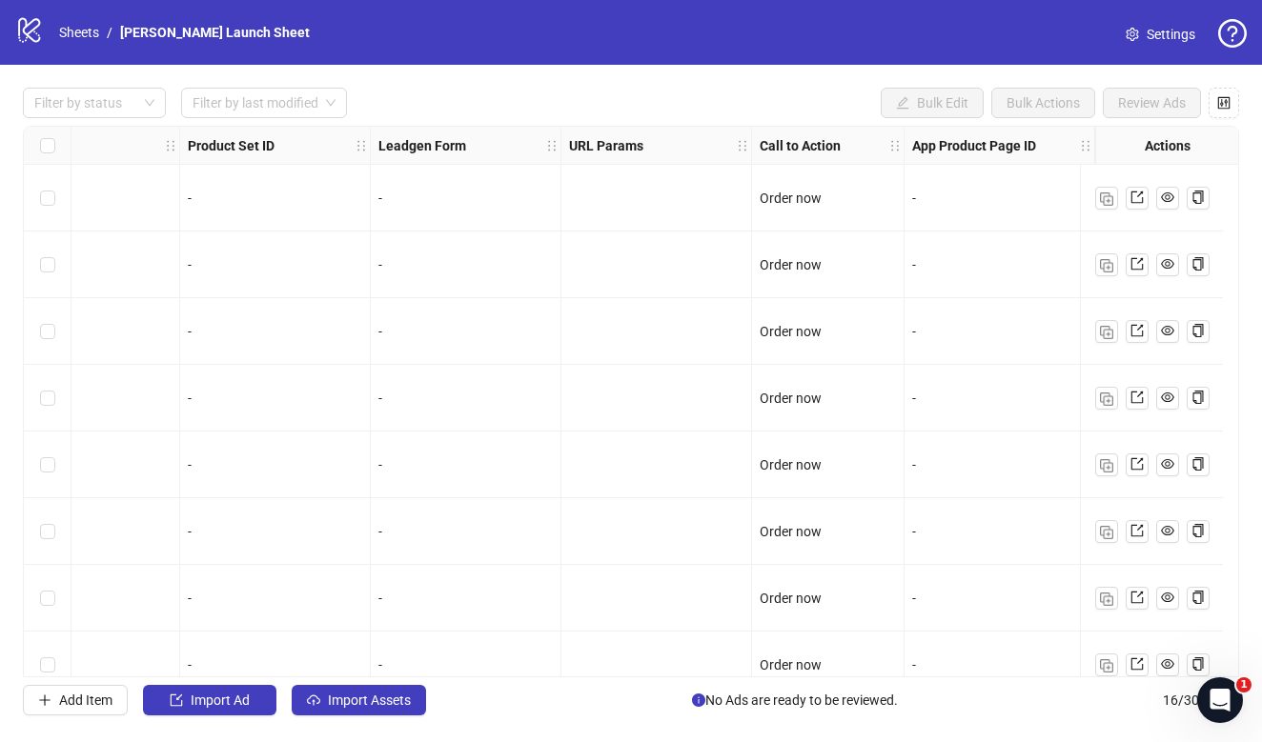
scroll to position [0, 2108]
click at [65, 33] on link "Sheets" at bounding box center [79, 32] width 48 height 21
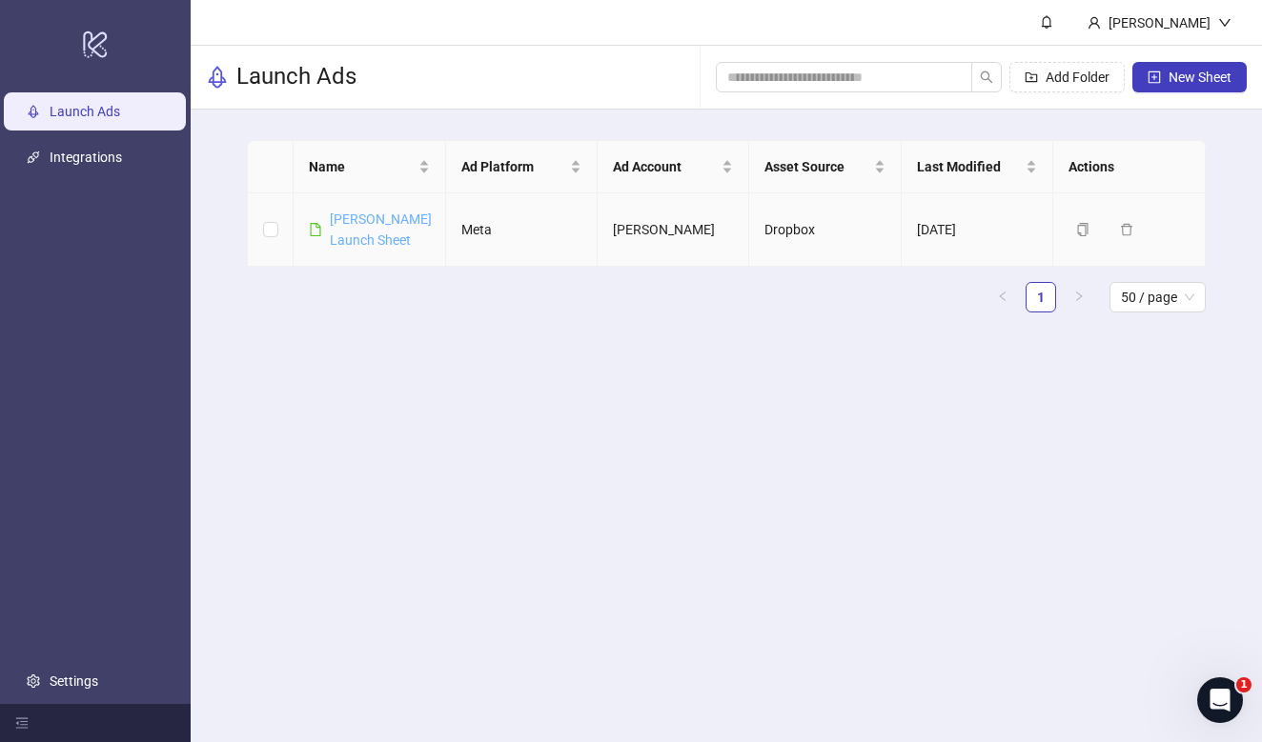
click at [371, 218] on link "[PERSON_NAME] Launch Sheet" at bounding box center [381, 230] width 102 height 36
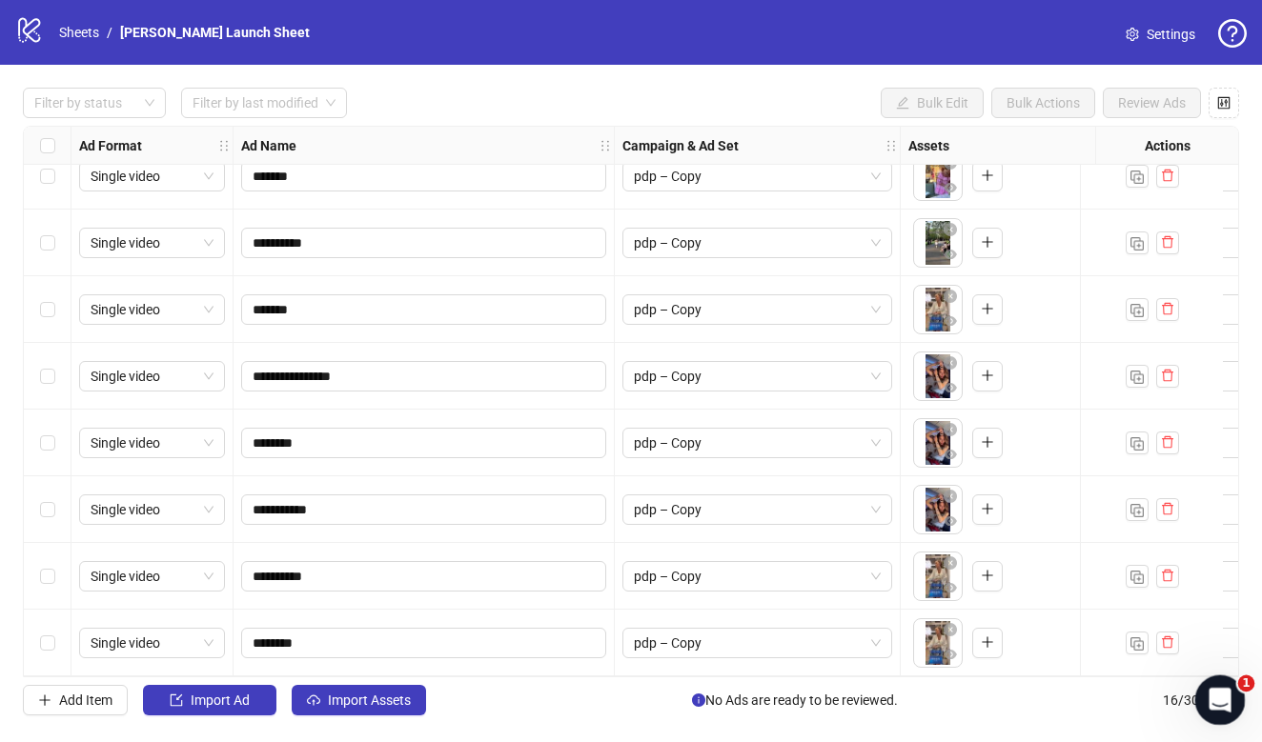
click at [1222, 711] on icon "Open Intercom Messenger" at bounding box center [1217, 697] width 31 height 31
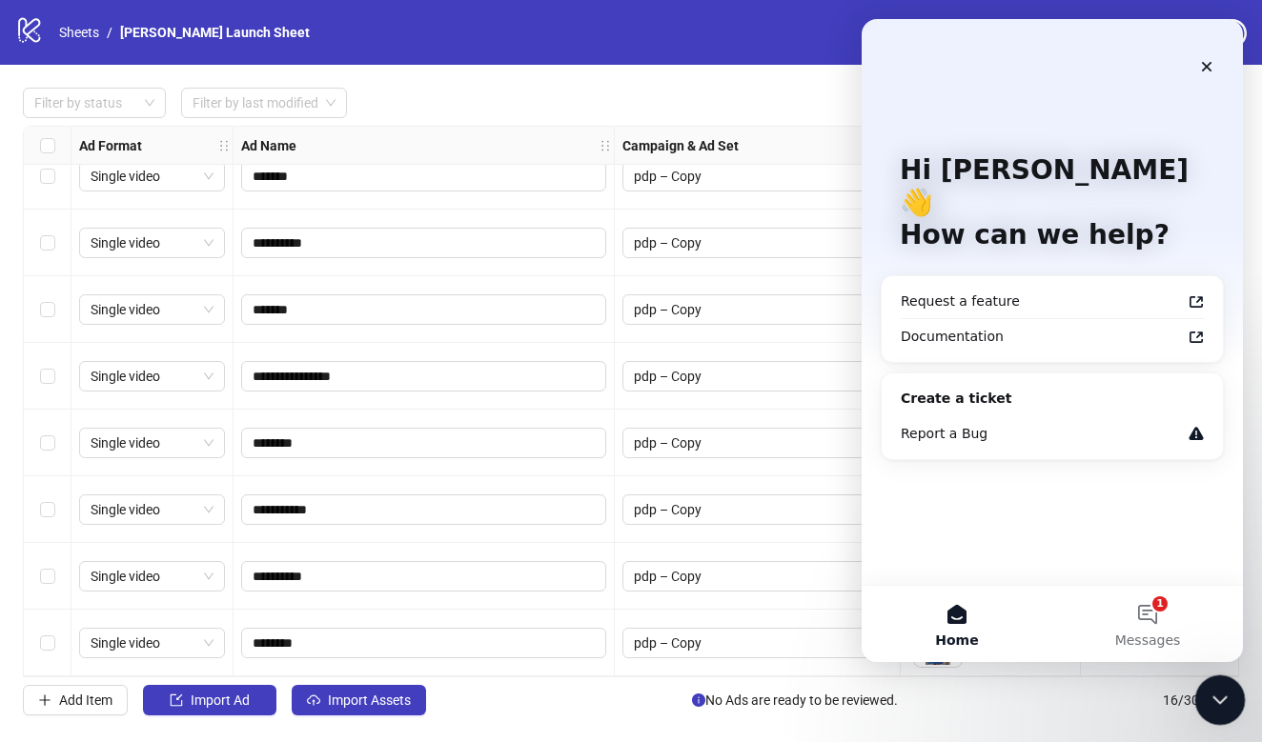
click at [1222, 709] on div "Close Intercom Messenger" at bounding box center [1217, 698] width 46 height 46
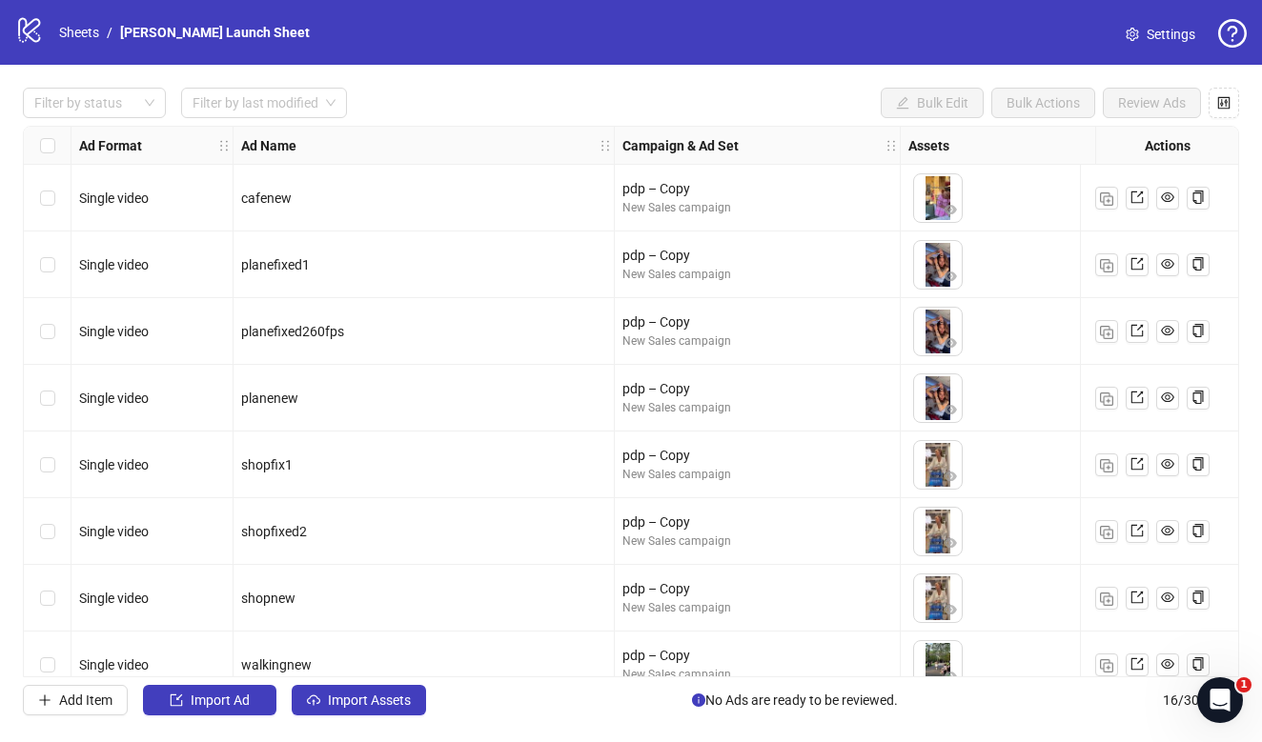
click at [38, 32] on icon "logo/logo-mobile" at bounding box center [29, 29] width 29 height 29
click at [82, 36] on link "Sheets" at bounding box center [79, 32] width 48 height 21
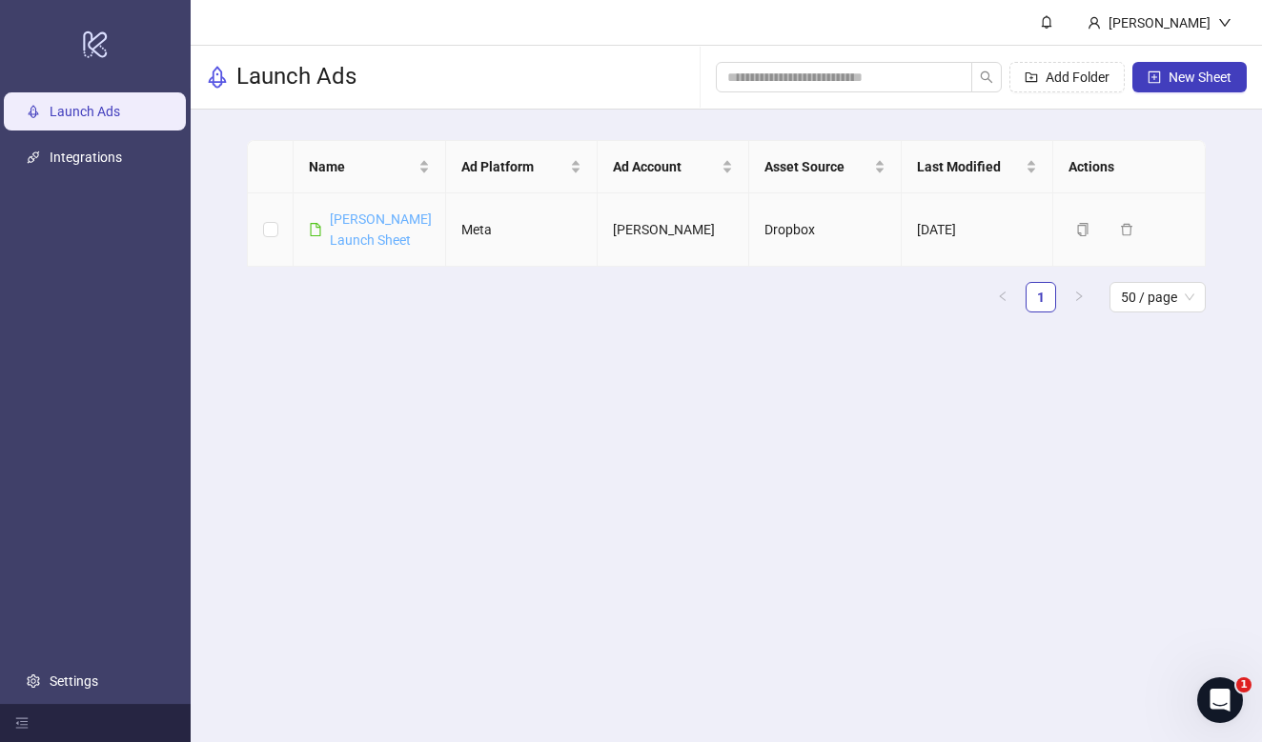
click at [367, 226] on link "[PERSON_NAME] Launch Sheet" at bounding box center [381, 230] width 102 height 36
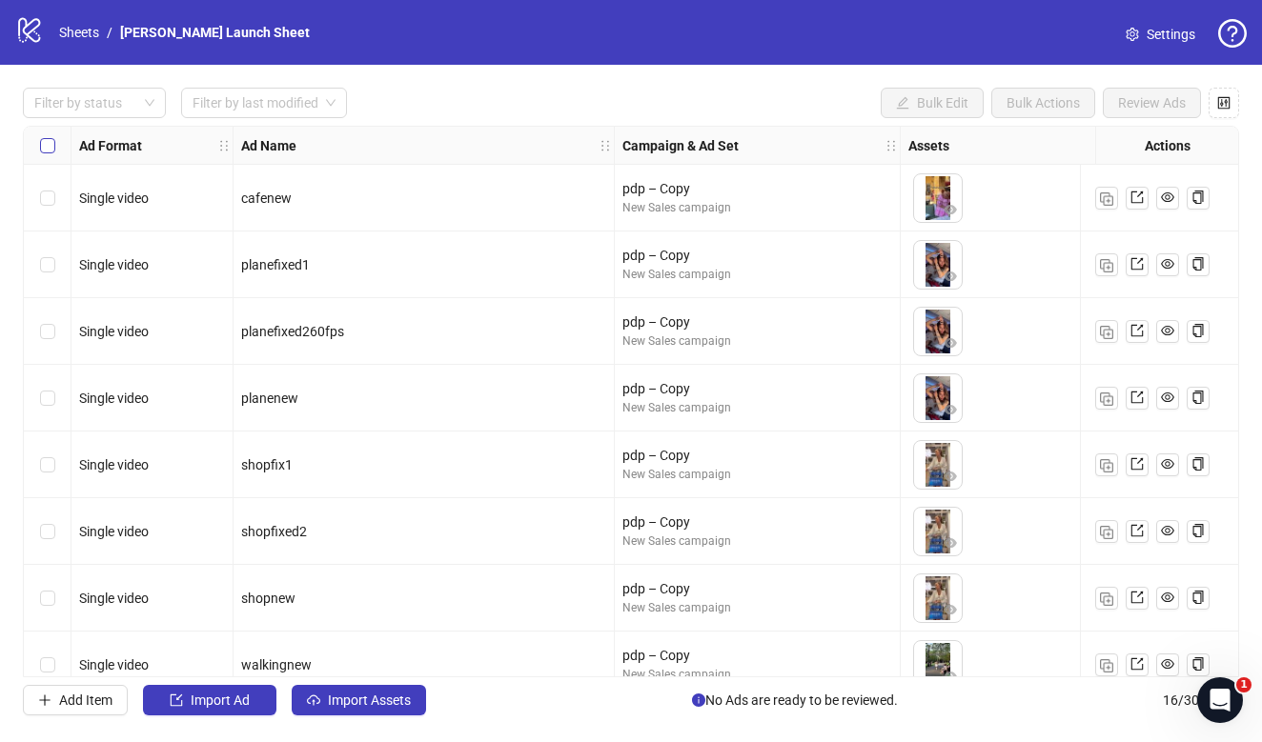
click at [51, 155] on label "Select all rows" at bounding box center [47, 145] width 15 height 21
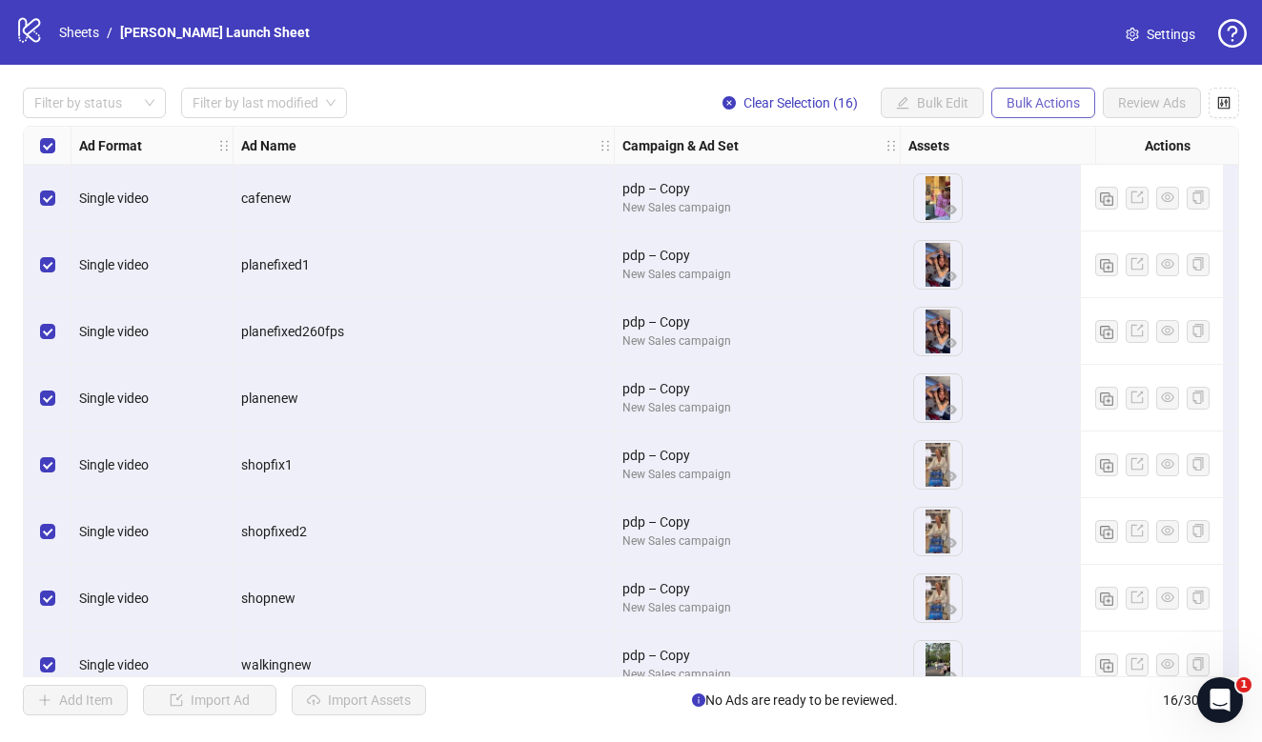
click at [1047, 107] on span "Bulk Actions" at bounding box center [1042, 102] width 73 height 15
click at [961, 84] on div "Filter by status Filter by last modified Clear Selection (16) Bulk Edit Bulk Ac…" at bounding box center [631, 402] width 1262 height 674
click at [50, 136] on label "Select all rows" at bounding box center [47, 145] width 15 height 21
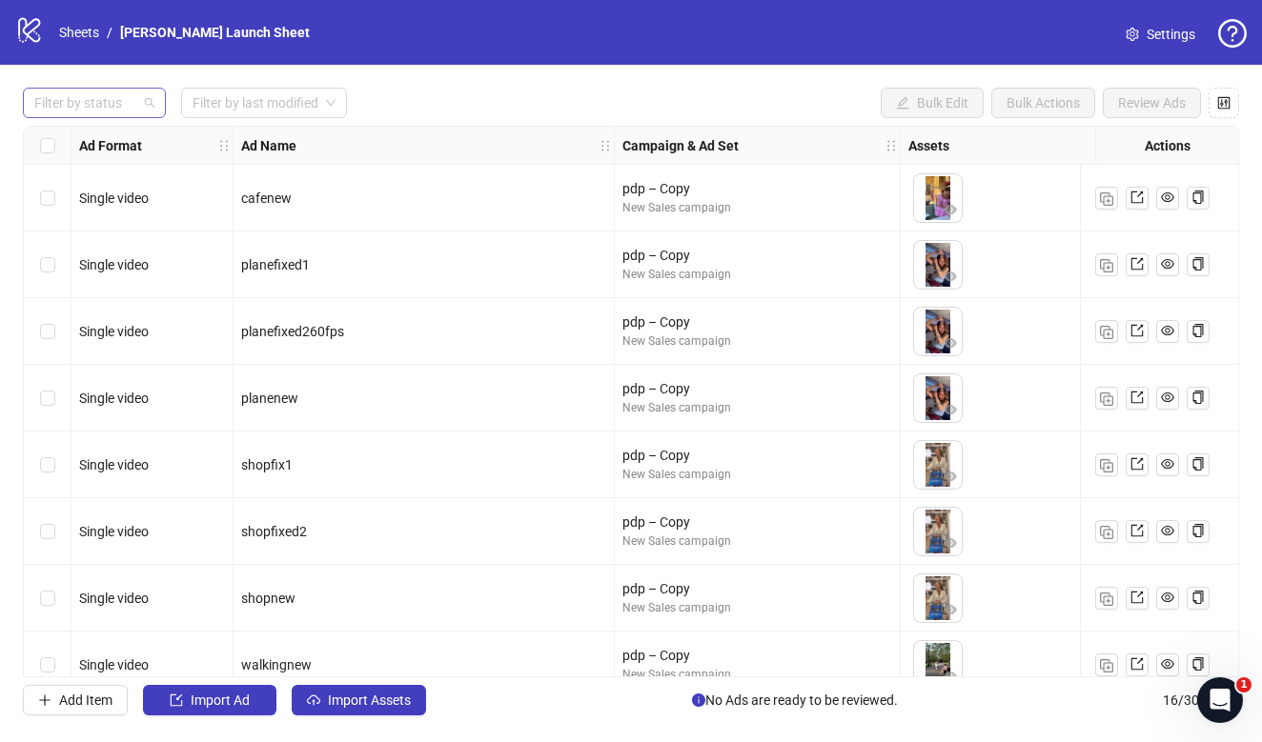
click at [71, 107] on div at bounding box center [84, 103] width 115 height 27
click at [76, 148] on div "Draft" at bounding box center [94, 141] width 112 height 21
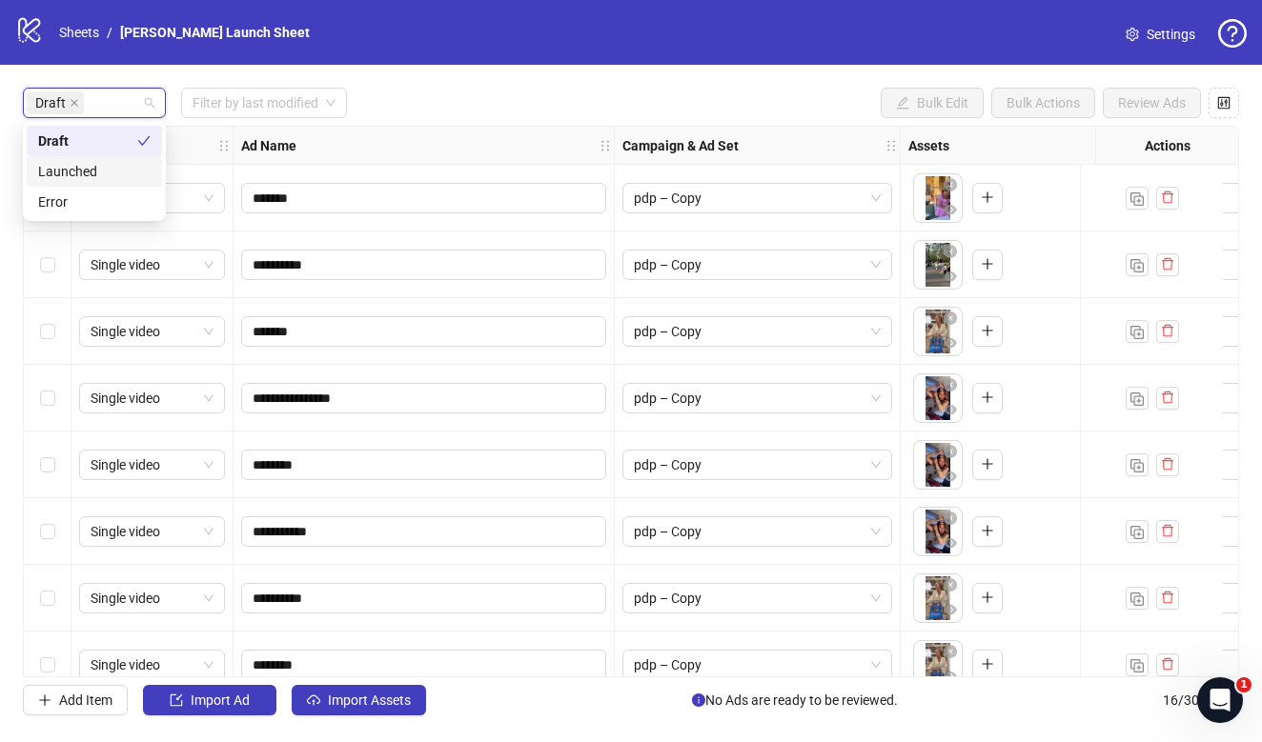
click at [98, 175] on div "Launched" at bounding box center [94, 171] width 112 height 21
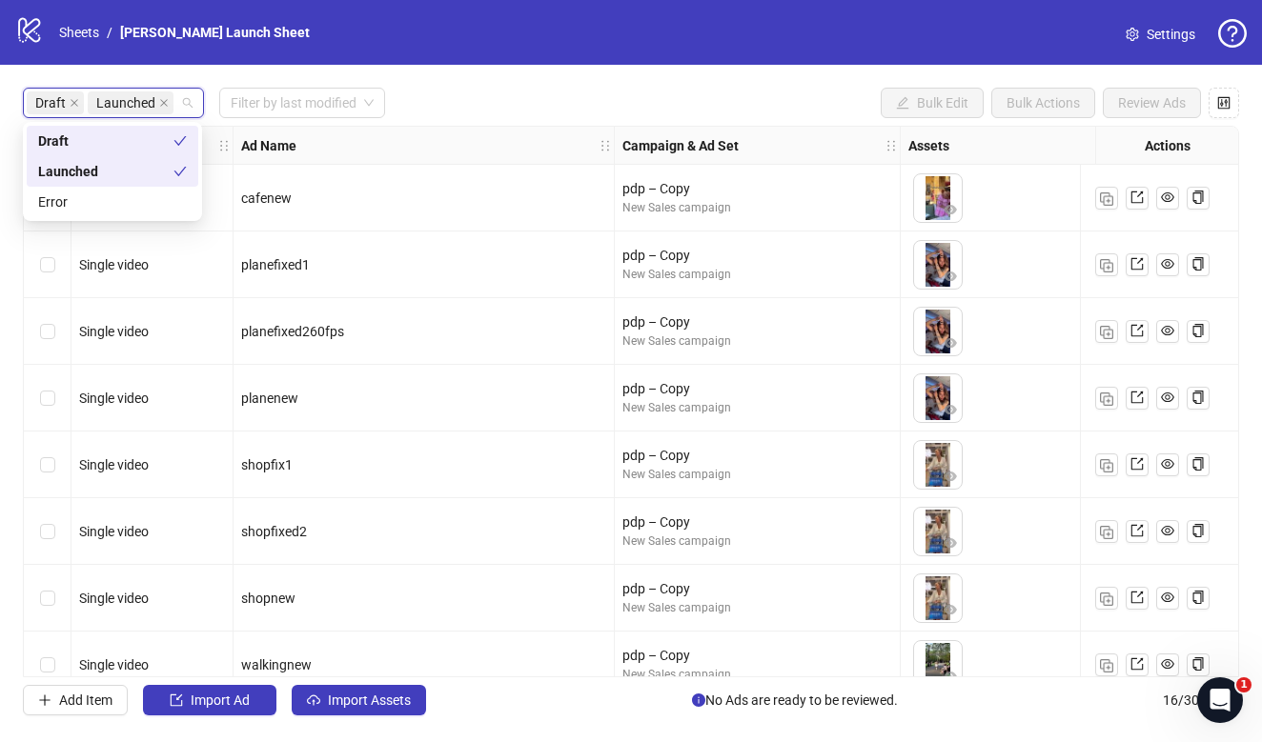
click at [93, 136] on div "Draft" at bounding box center [105, 141] width 135 height 21
click at [102, 163] on div "Launched" at bounding box center [87, 171] width 99 height 21
click at [102, 148] on div "Draft" at bounding box center [94, 141] width 112 height 21
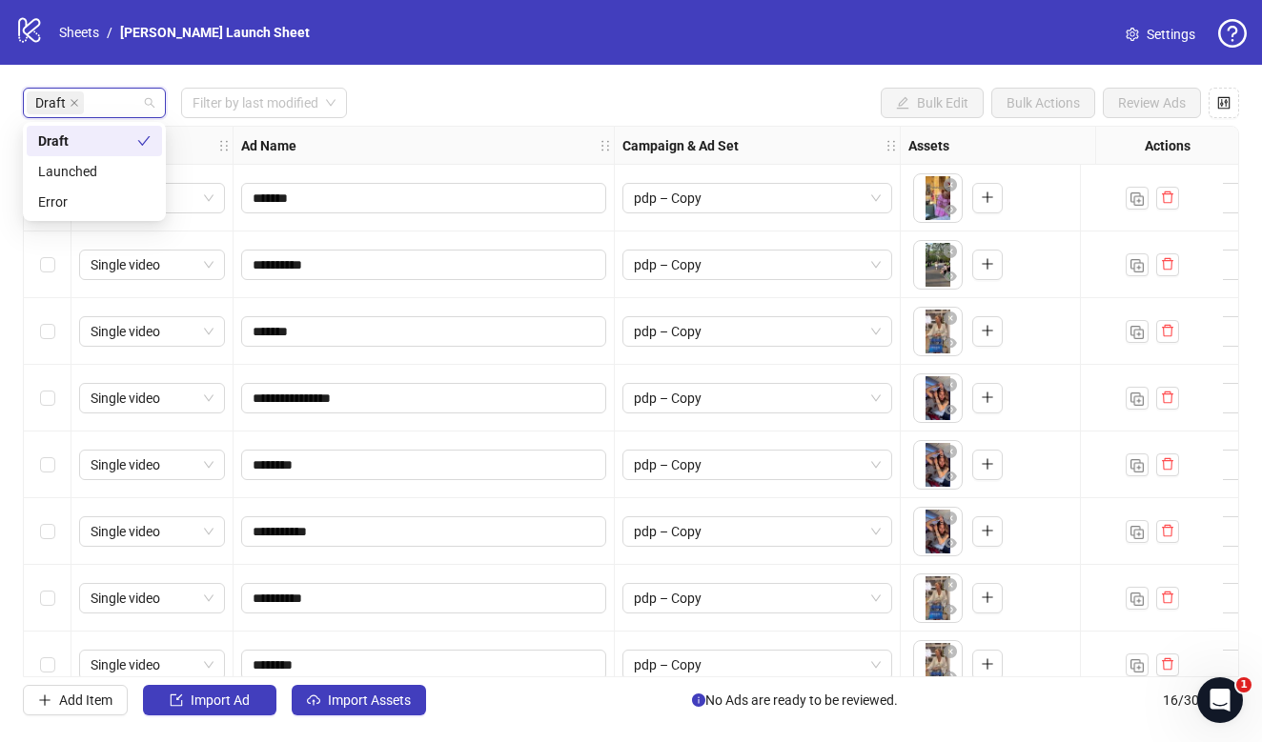
click at [102, 148] on div "Draft" at bounding box center [87, 141] width 99 height 21
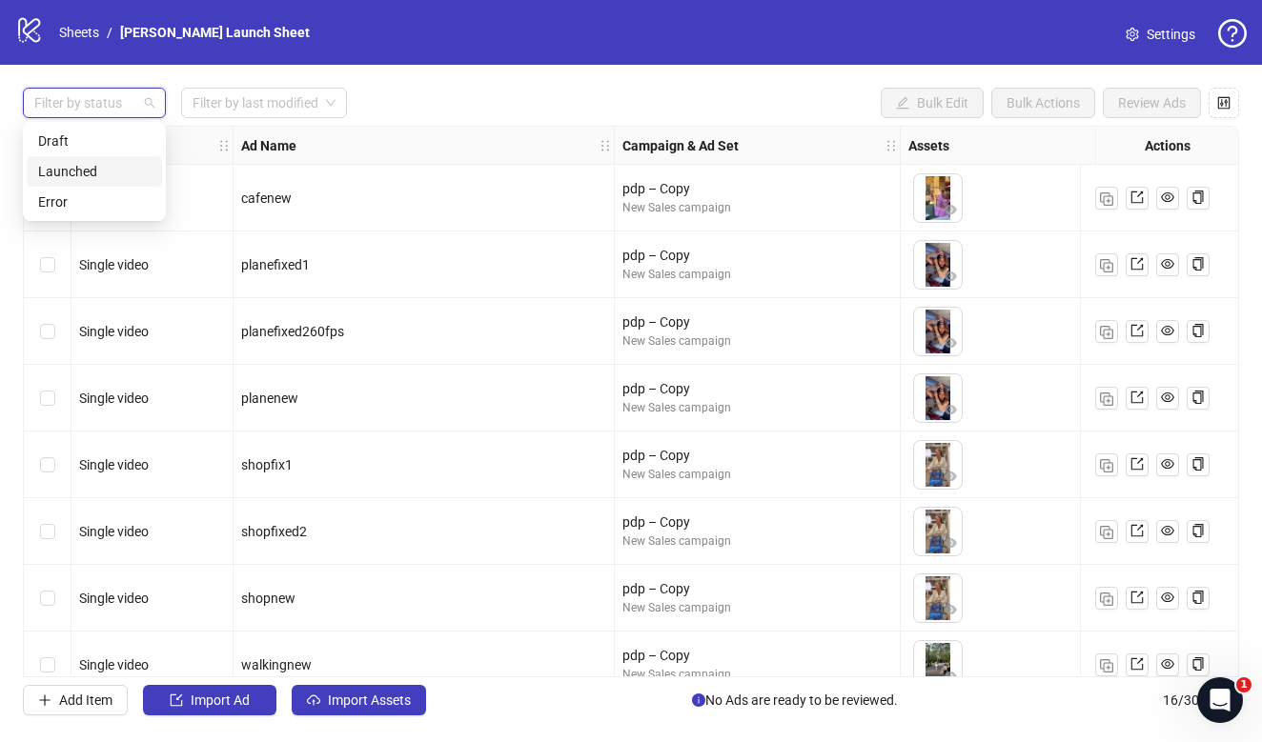
click at [103, 162] on div "Launched" at bounding box center [94, 171] width 112 height 21
click at [103, 162] on div "Launched" at bounding box center [87, 171] width 99 height 21
click at [100, 132] on div "Draft" at bounding box center [94, 141] width 112 height 21
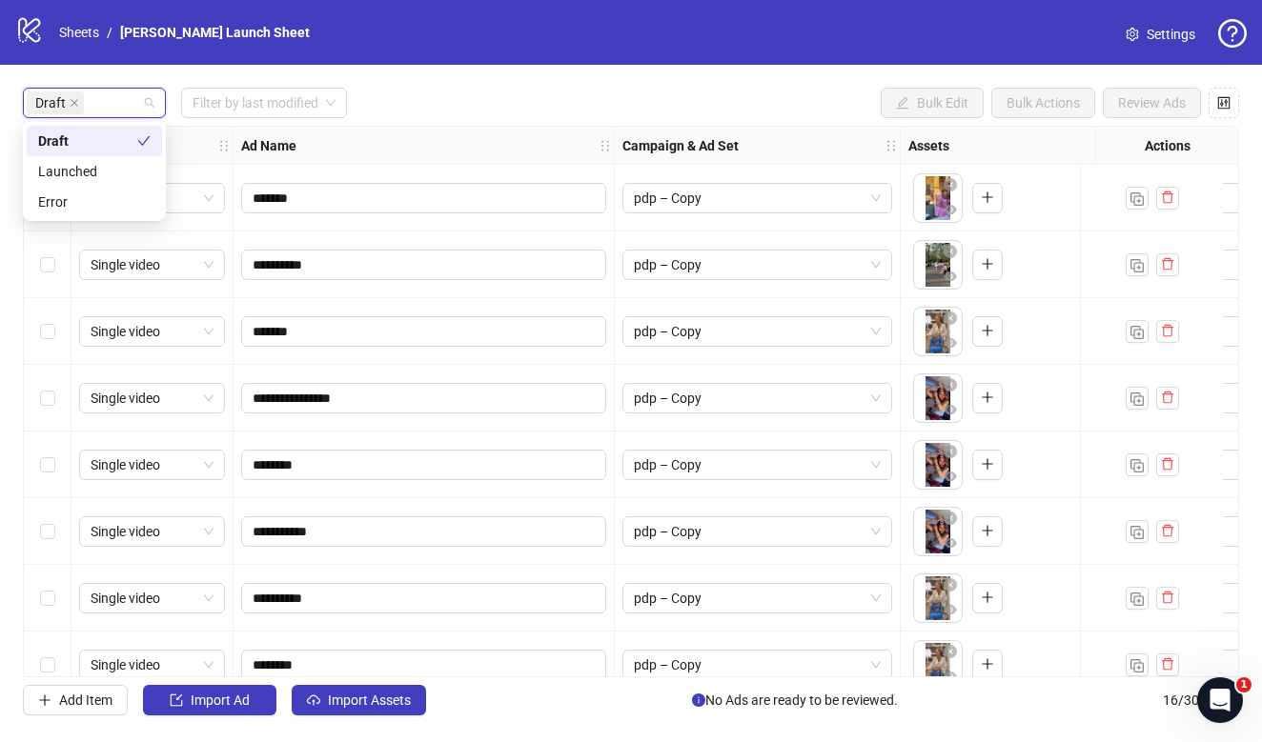
click at [100, 132] on div "Draft" at bounding box center [87, 141] width 99 height 21
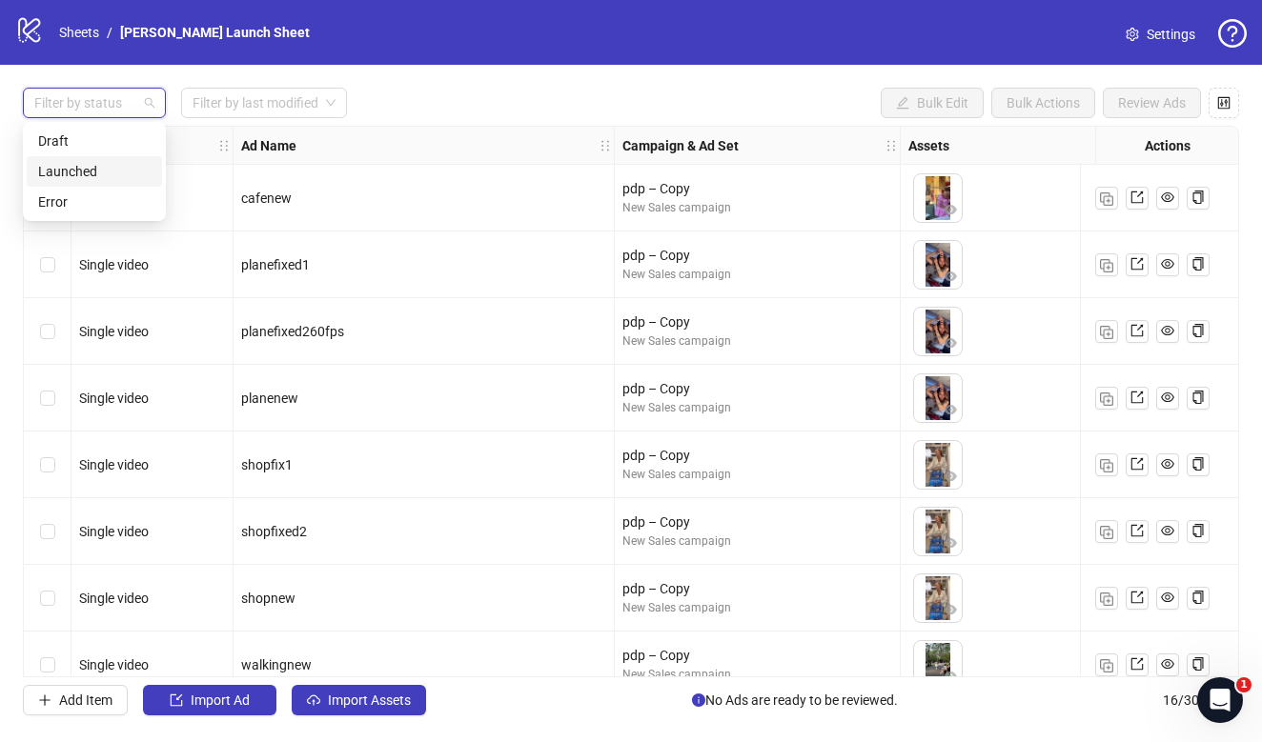
click at [106, 157] on div "Launched" at bounding box center [94, 171] width 135 height 30
click at [92, 84] on div "Filter by status Filter by last modified Bulk Edit Bulk Actions Review Ads Ad F…" at bounding box center [631, 402] width 1262 height 674
